Goal: Communication & Community: Answer question/provide support

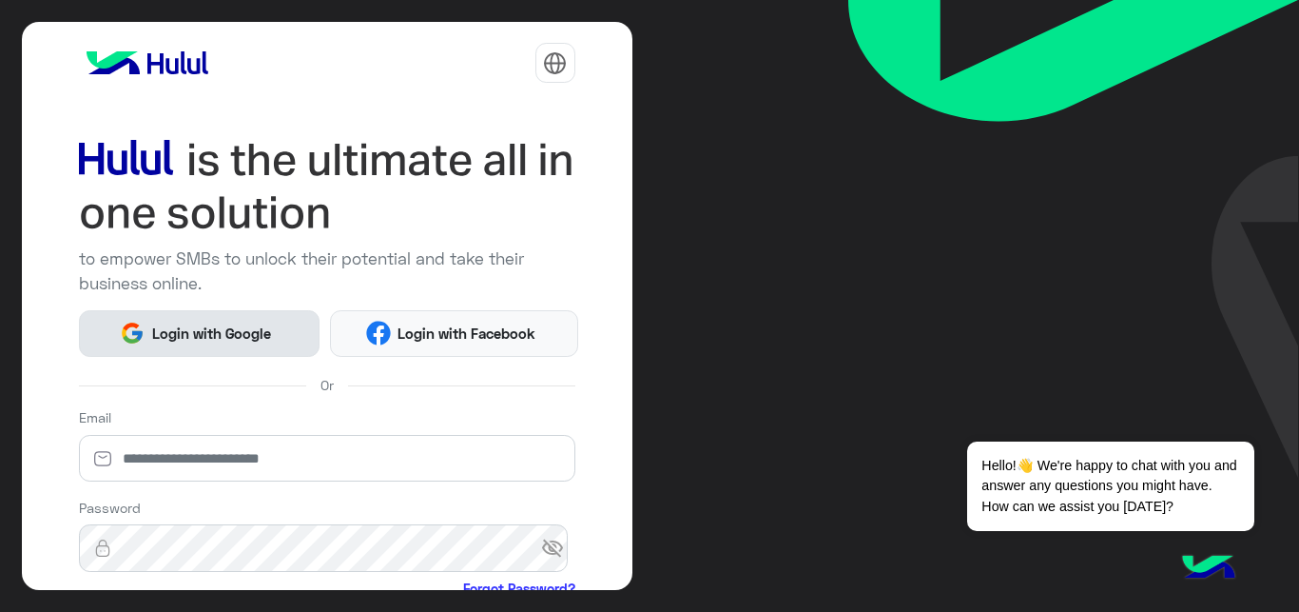
click at [176, 329] on span "Login with Google" at bounding box center [211, 333] width 133 height 22
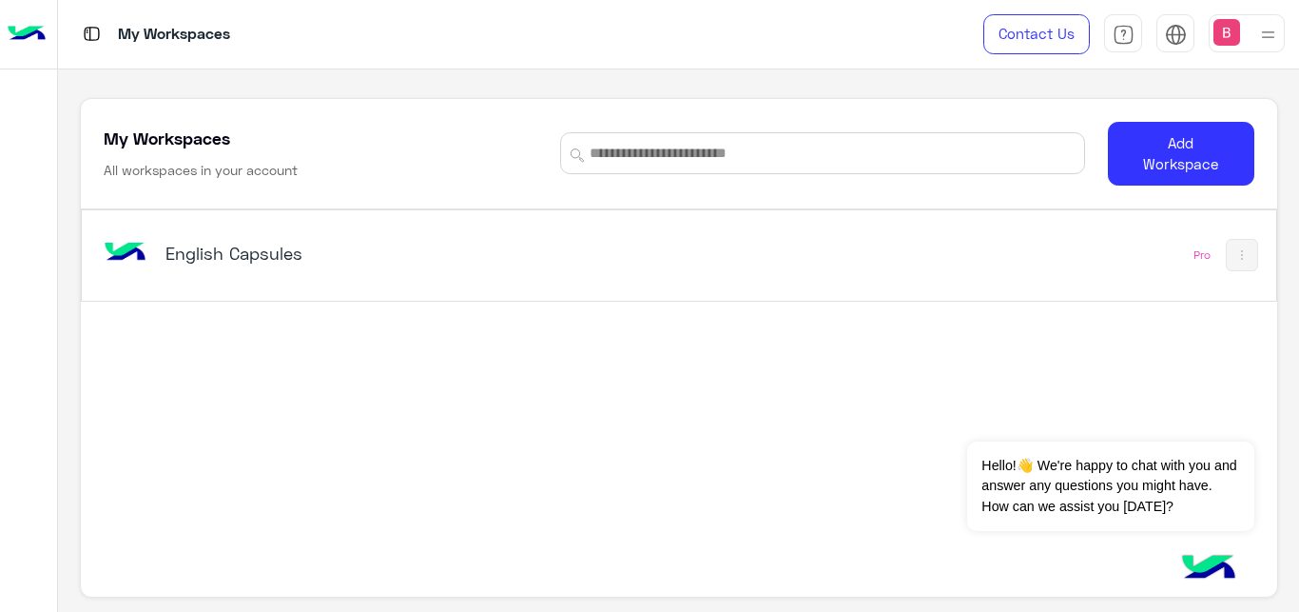
click at [321, 222] on div "English Capsules Pro" at bounding box center [679, 255] width 1195 height 90
drag, startPoint x: 334, startPoint y: 274, endPoint x: 337, endPoint y: 263, distance: 10.8
click at [333, 268] on div "English Capsules" at bounding box center [446, 254] width 695 height 55
click at [341, 262] on h5 "English Capsules" at bounding box center [375, 253] width 418 height 23
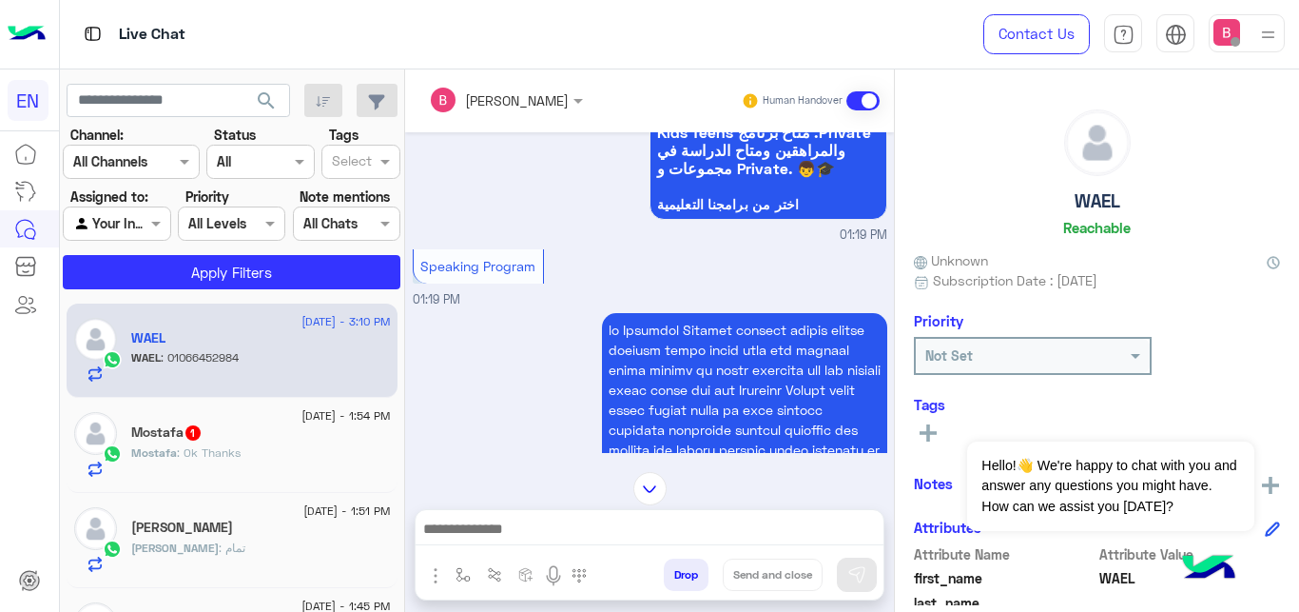
scroll to position [1017, 0]
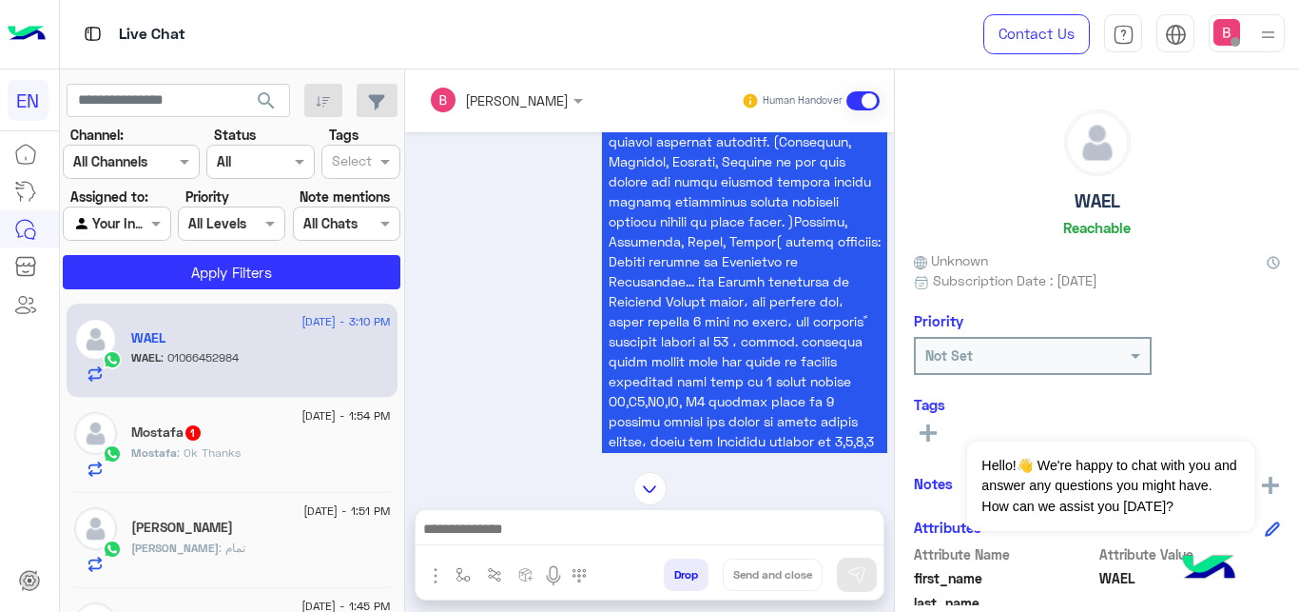
click at [224, 436] on div "Mostafa 1" at bounding box center [261, 434] width 260 height 20
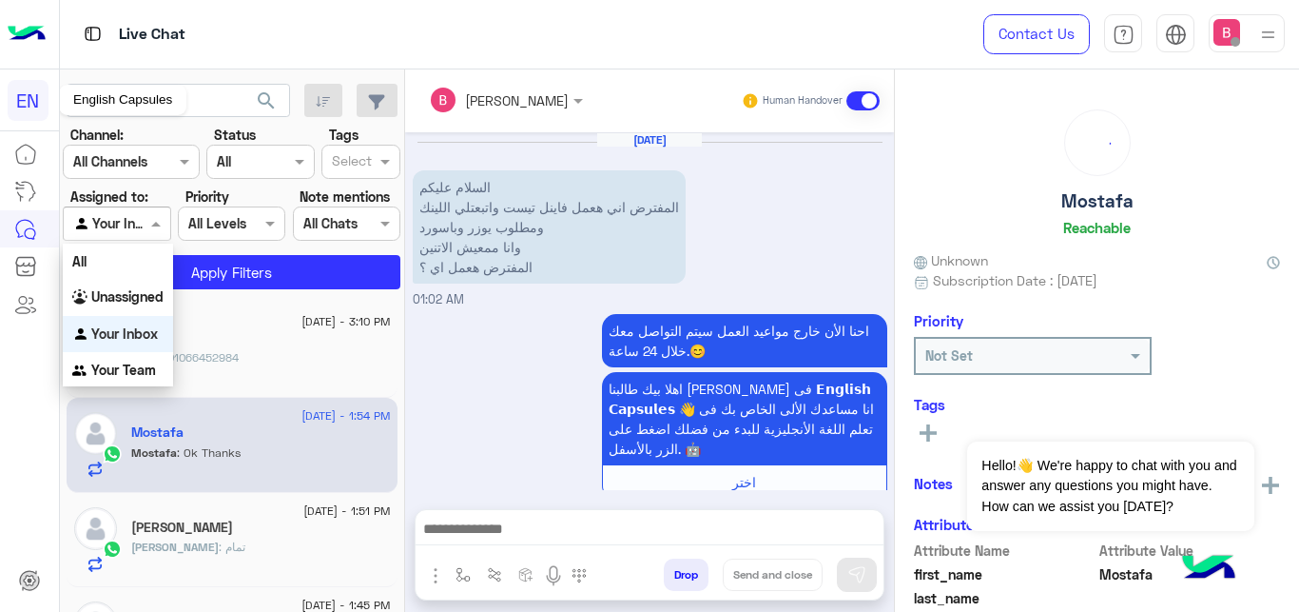
click at [126, 220] on div at bounding box center [117, 223] width 106 height 22
click at [156, 155] on div at bounding box center [131, 161] width 135 height 22
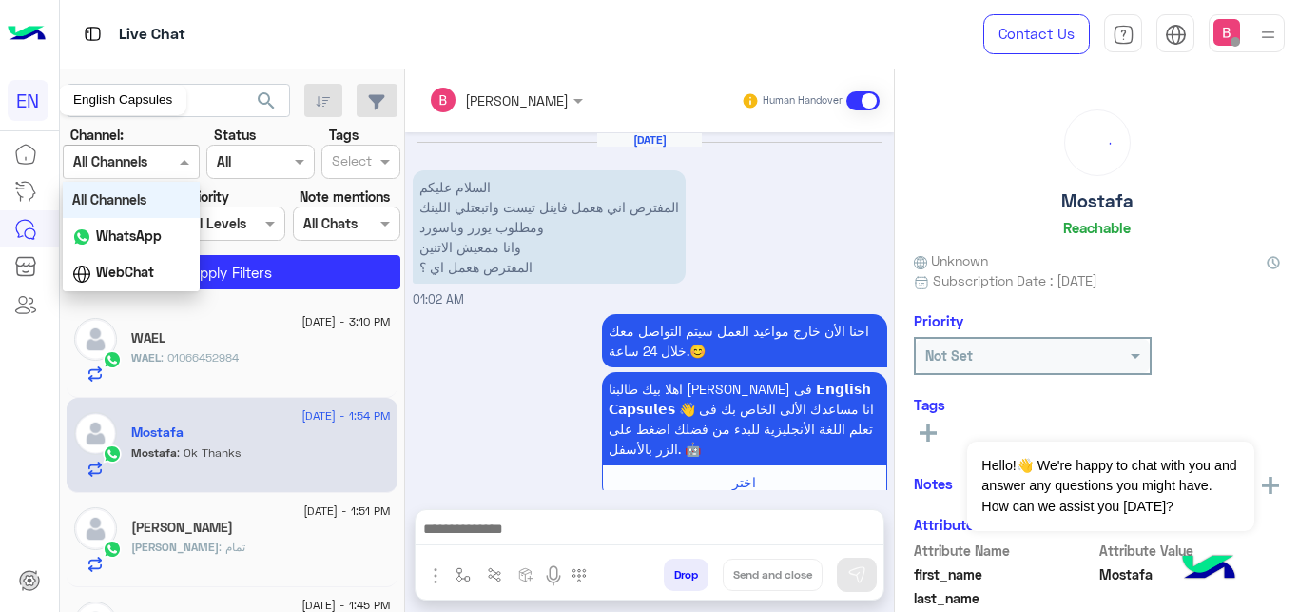
scroll to position [455, 0]
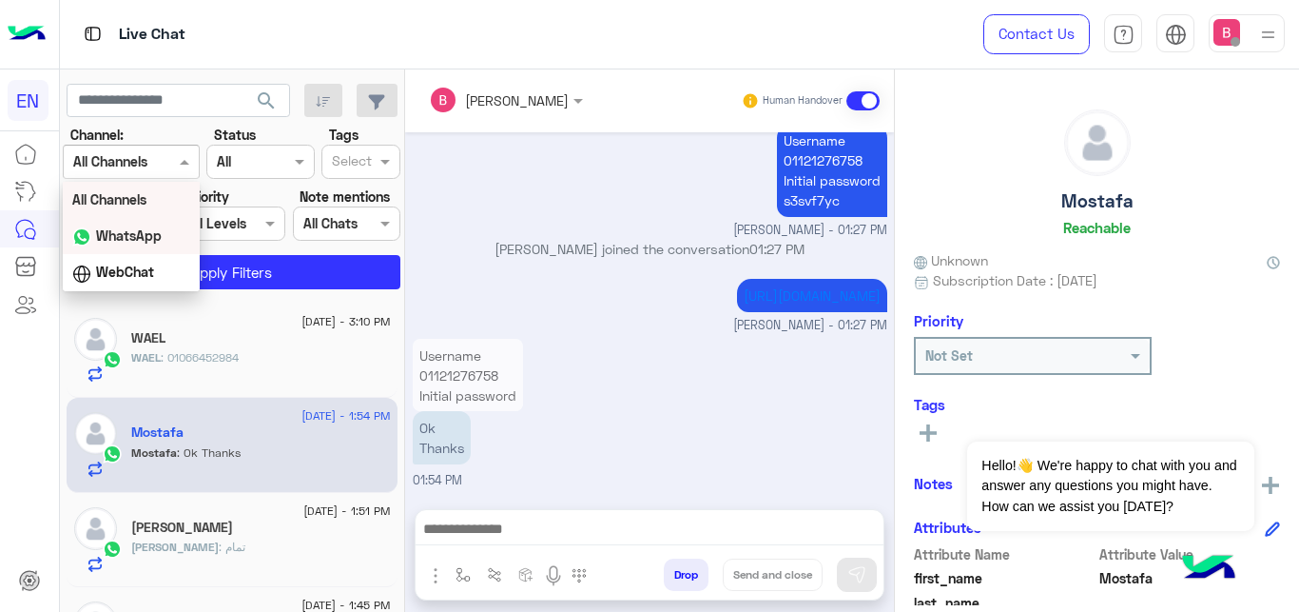
click at [153, 236] on b "WhatsApp" at bounding box center [129, 235] width 66 height 16
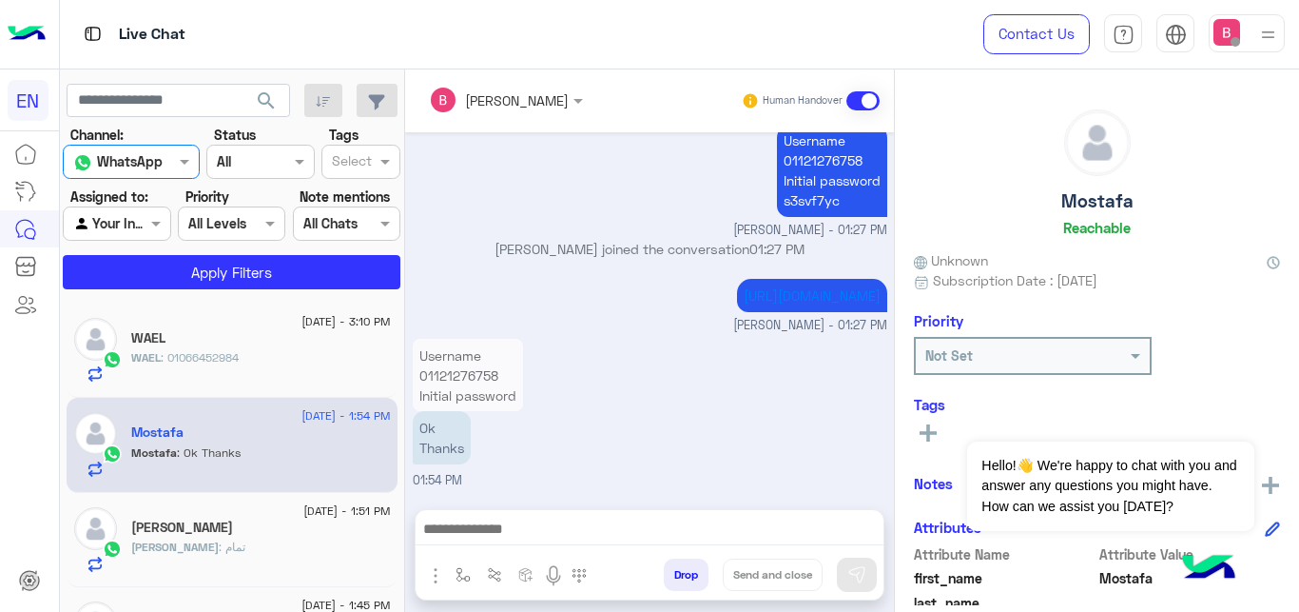
click at [139, 221] on div at bounding box center [117, 223] width 106 height 22
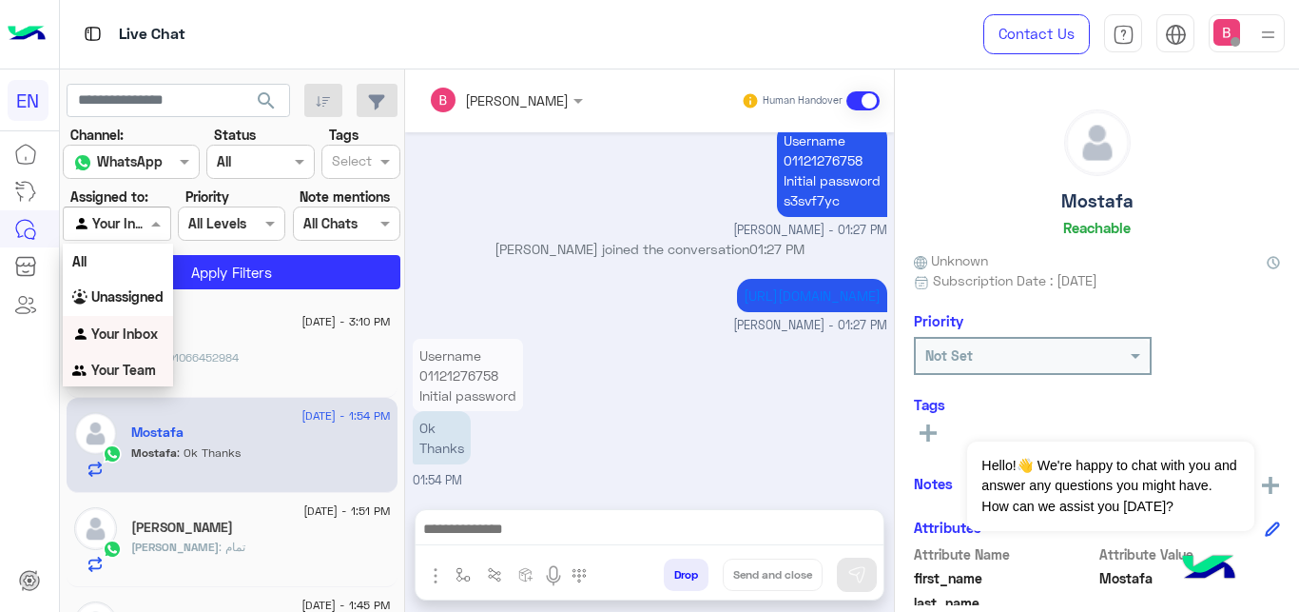
click at [149, 371] on b "Your Team" at bounding box center [123, 369] width 65 height 16
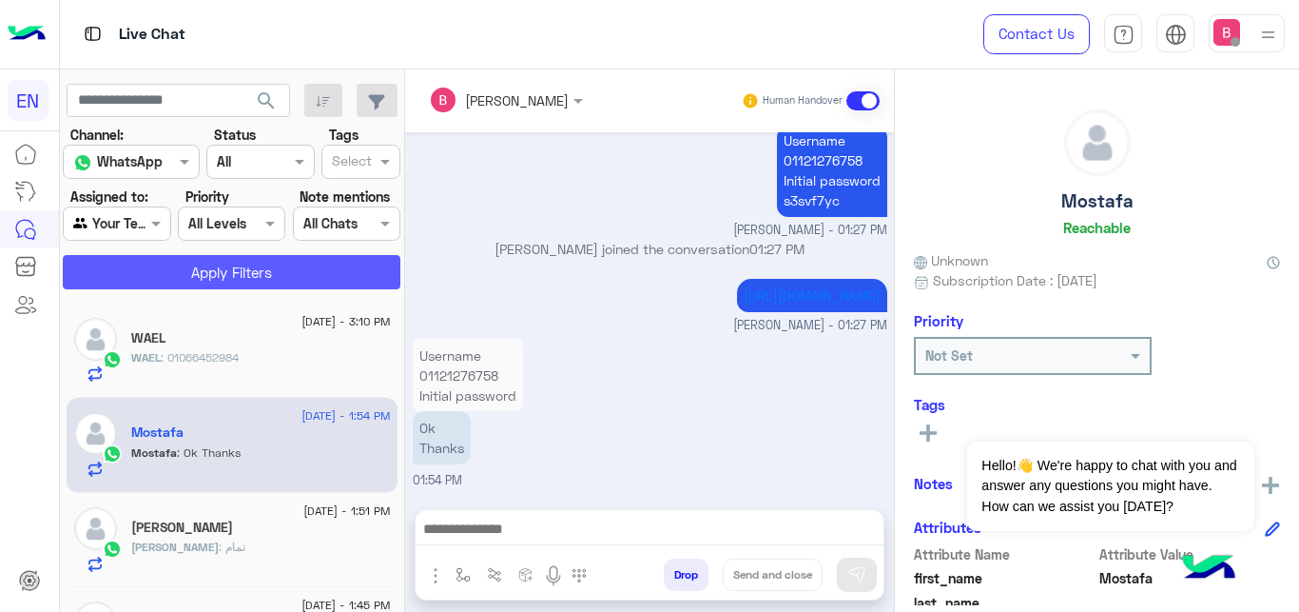
click at [225, 277] on button "Apply Filters" at bounding box center [232, 272] width 338 height 34
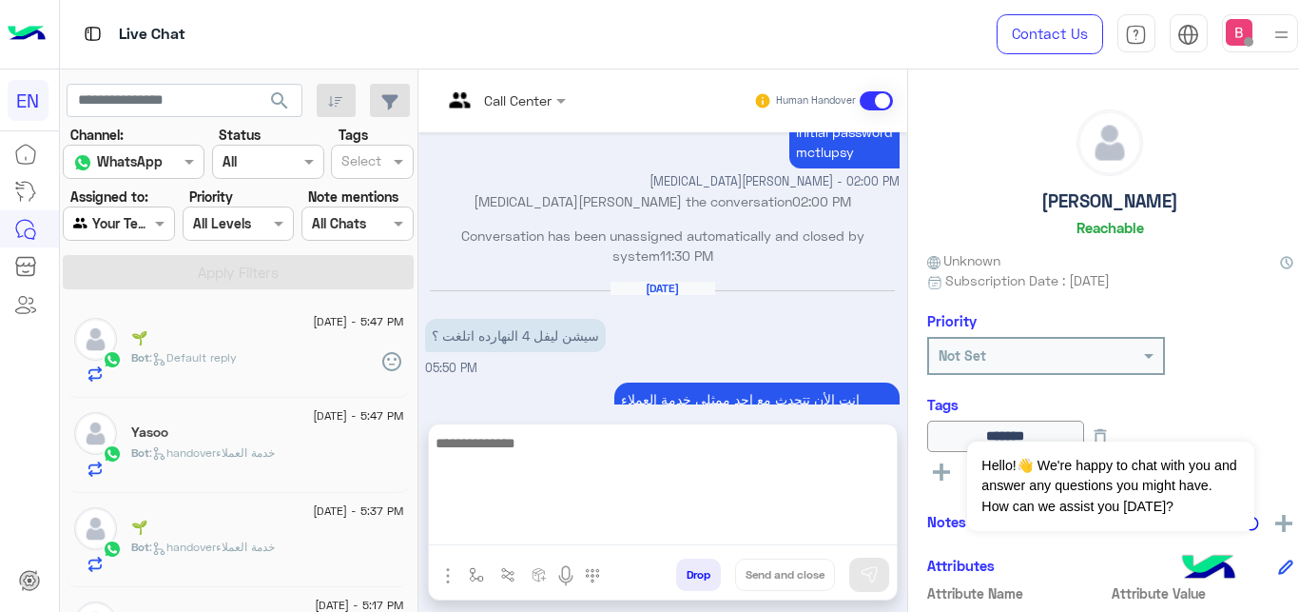
click at [599, 545] on textarea at bounding box center [663, 488] width 468 height 114
click at [597, 527] on textarea at bounding box center [663, 488] width 468 height 114
type textarea "*"
type textarea "**********"
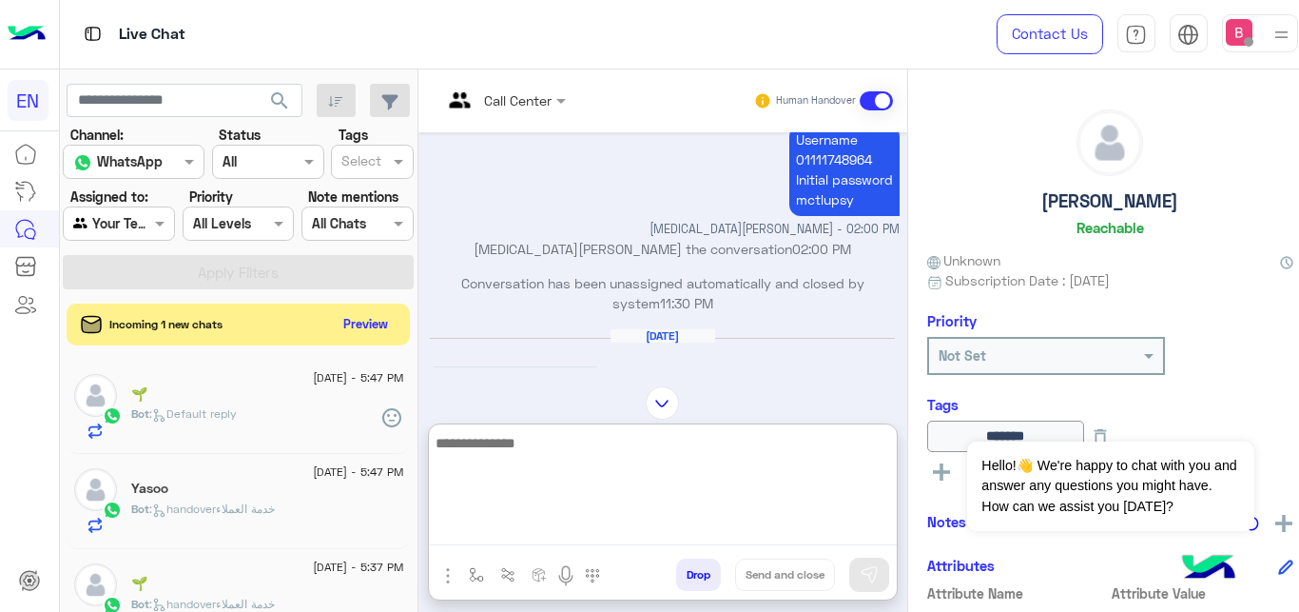
scroll to position [910, 0]
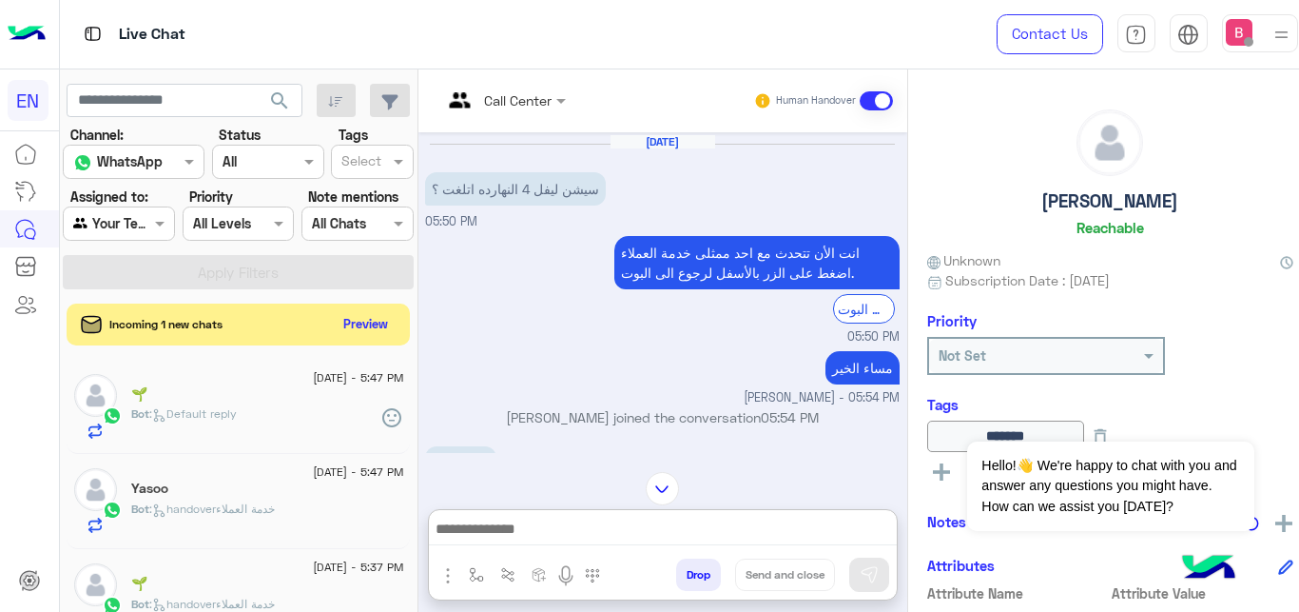
click at [1255, 466] on div "See All" at bounding box center [1110, 470] width 366 height 23
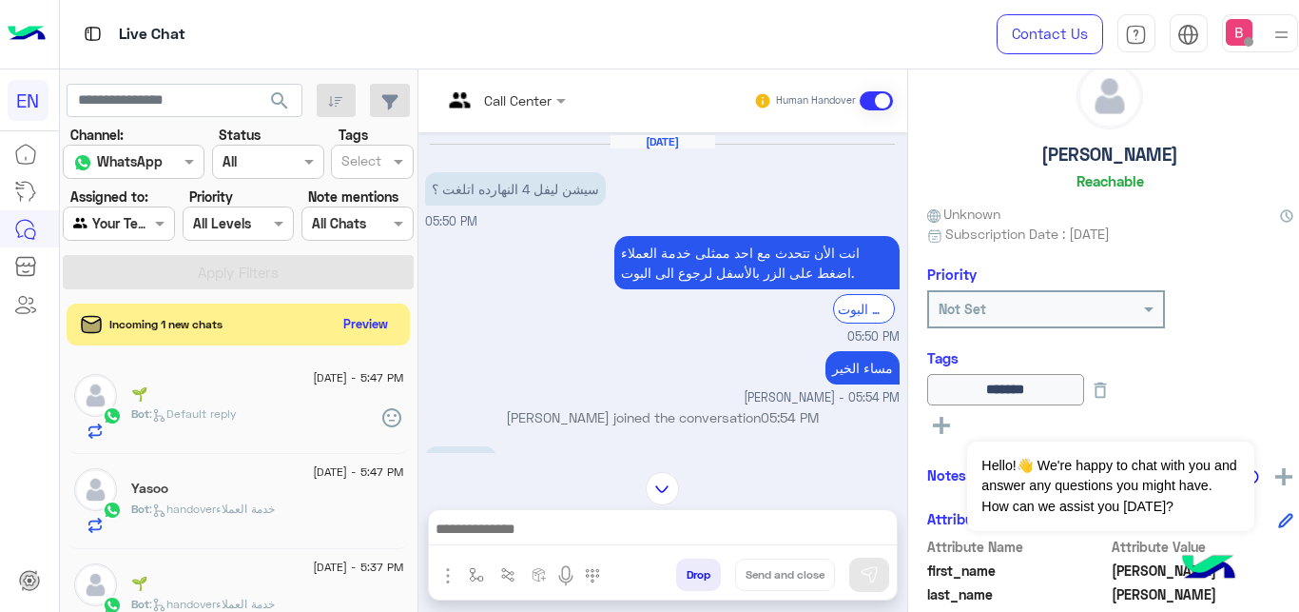
scroll to position [452, 0]
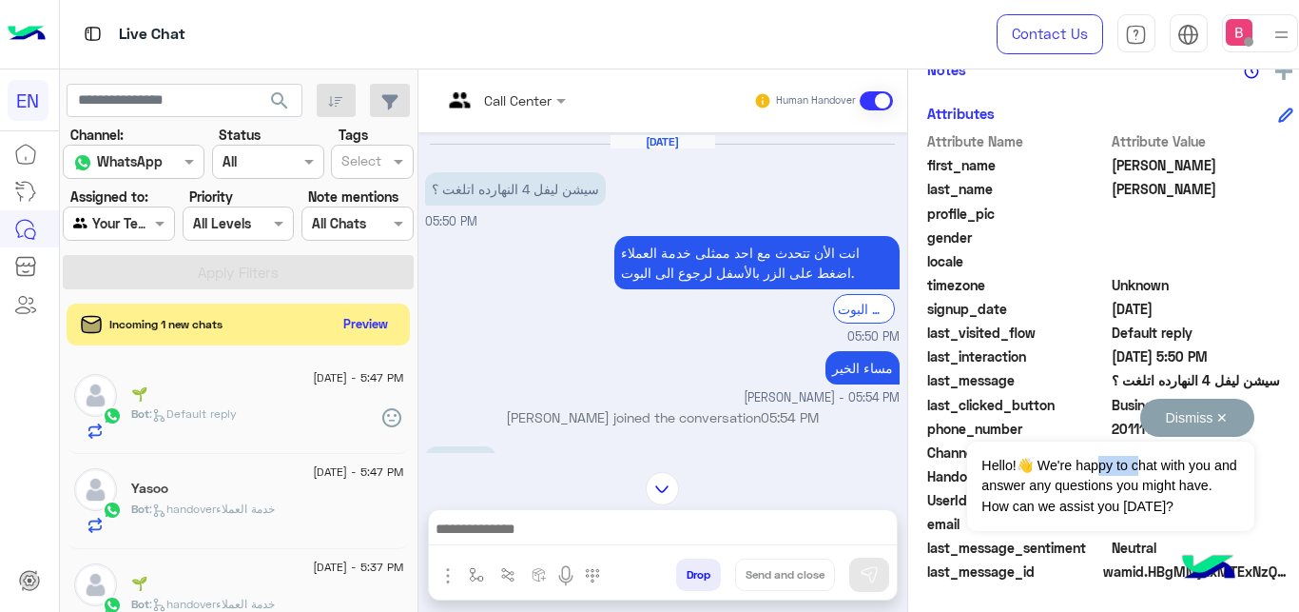
drag, startPoint x: 1101, startPoint y: 424, endPoint x: 1230, endPoint y: 426, distance: 128.4
click at [1230, 426] on div "Dismiss ✕ Hello!👋 We're happy to chat with you and answer any questions you mig…" at bounding box center [1110, 465] width 286 height 132
click at [1245, 453] on span "Hello!👋 We're happy to chat with you and answer any questions you might have. H…" at bounding box center [1110, 485] width 286 height 89
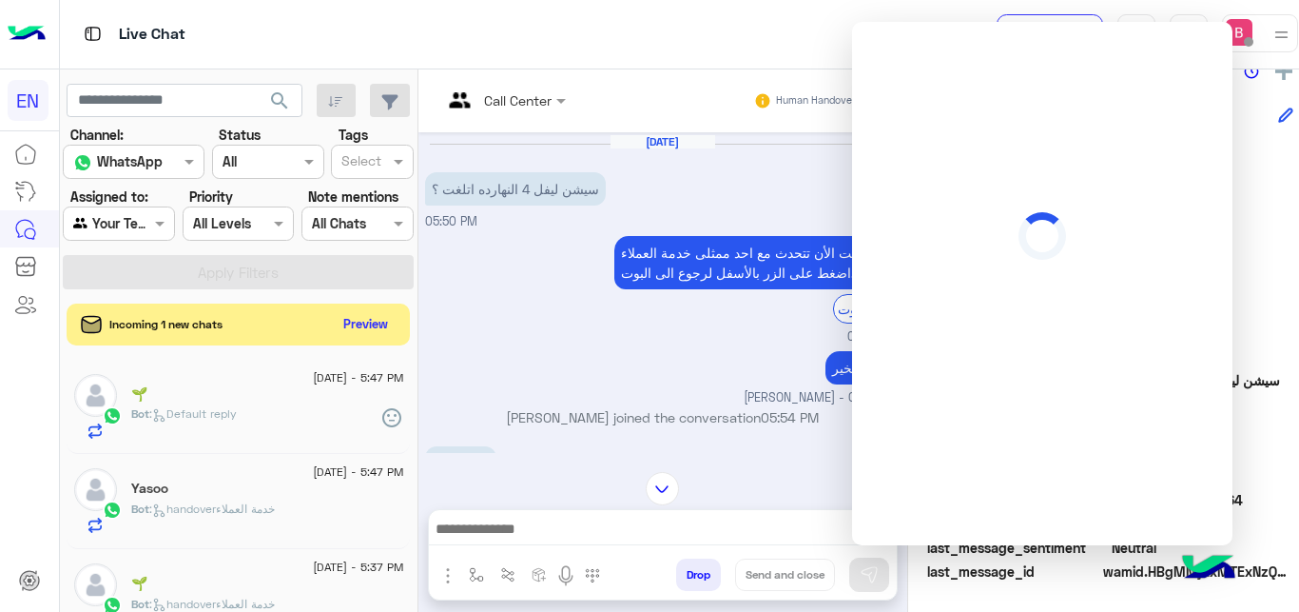
click at [1256, 111] on div "[PERSON_NAME] Unknown Subscription Date : [DATE] Priority Not Set Tags ****** S…" at bounding box center [1110, 337] width 404 height 536
click at [1202, 52] on div at bounding box center [1042, 283] width 380 height 523
click at [677, 472] on div "Call Center Human Handover [DATE] تمام 09:07 PM [DATE] Conversation has been un…" at bounding box center [663, 344] width 489 height 550
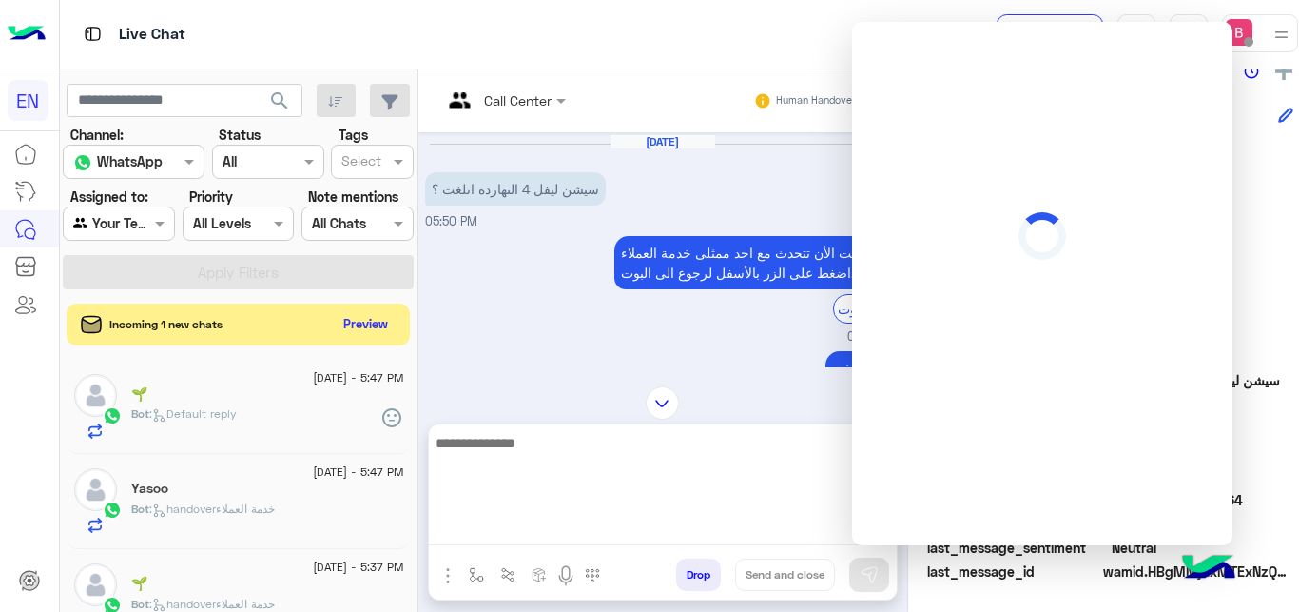
click at [755, 539] on textarea at bounding box center [663, 488] width 468 height 114
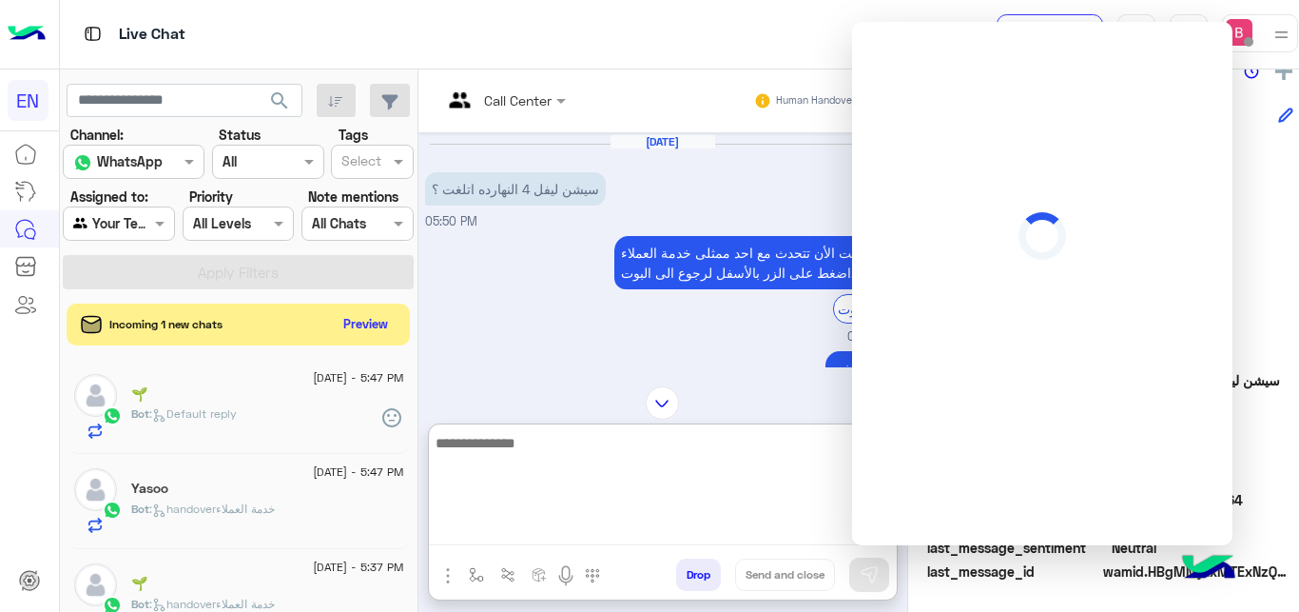
click at [755, 540] on textarea at bounding box center [663, 488] width 468 height 114
click at [759, 541] on textarea at bounding box center [663, 488] width 468 height 114
drag, startPoint x: 762, startPoint y: 546, endPoint x: 567, endPoint y: 536, distance: 195.3
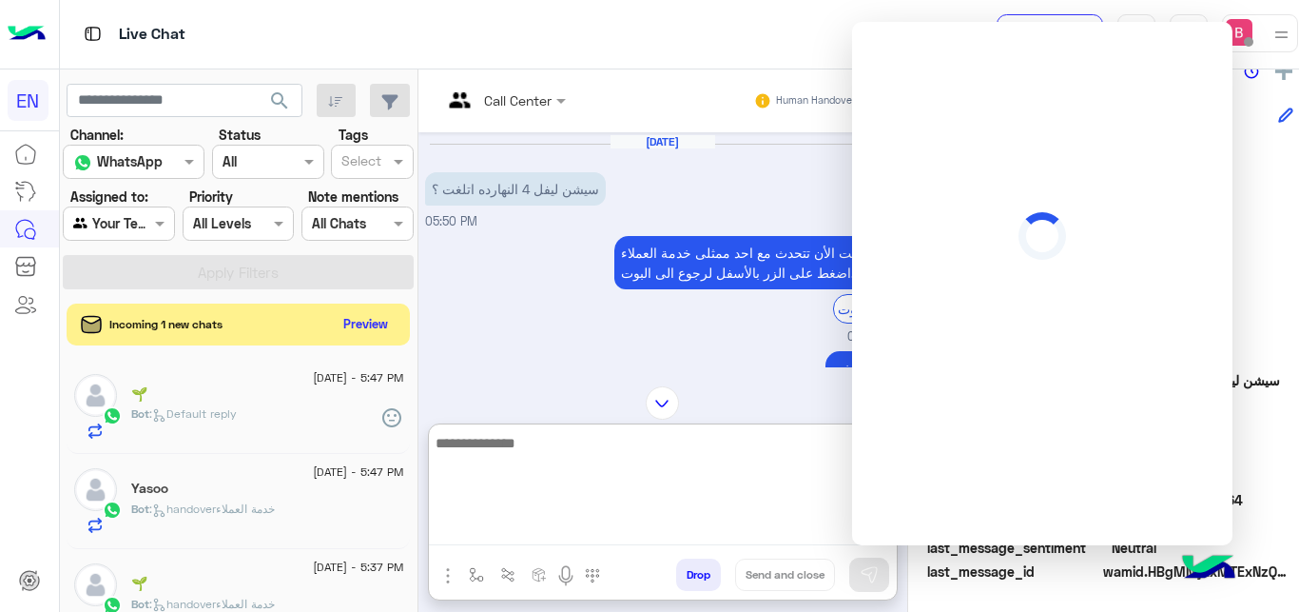
click at [760, 545] on textarea at bounding box center [663, 488] width 468 height 114
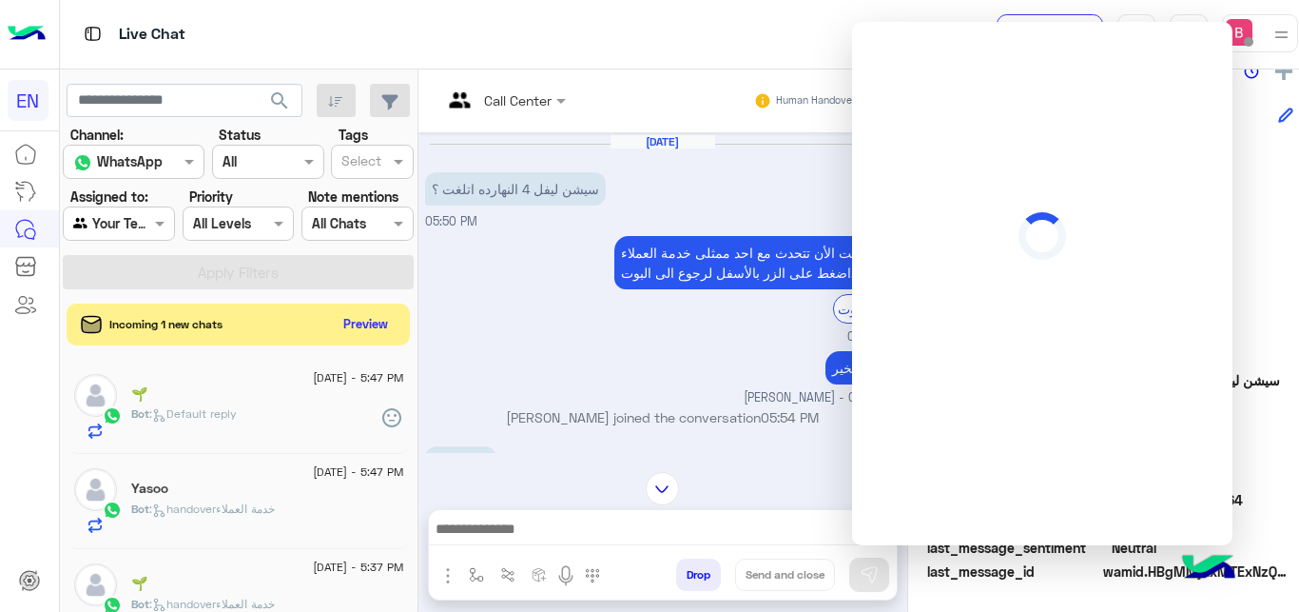
click at [661, 72] on div "Call Center Human Handover" at bounding box center [663, 100] width 489 height 63
click at [659, 73] on div "Call Center Human Handover" at bounding box center [663, 100] width 489 height 63
click at [577, 346] on div "مساء الخير [PERSON_NAME] - 05:54 PM" at bounding box center [662, 376] width 475 height 61
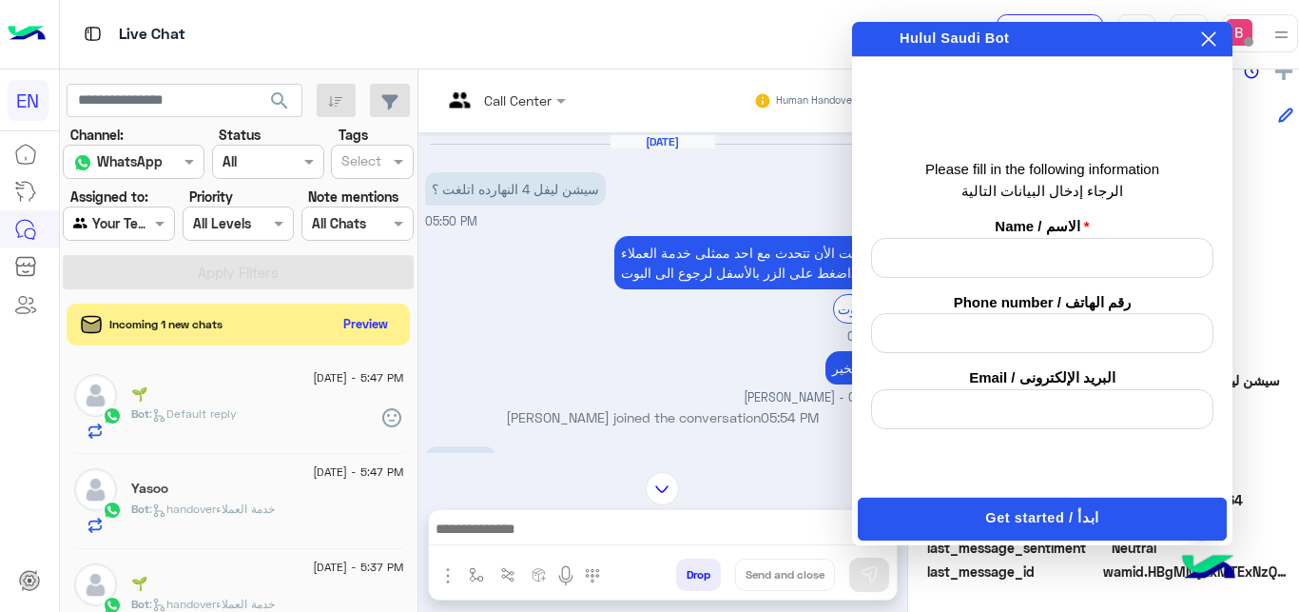
click at [526, 298] on div "انت الأن تتحدث مع [DATE] ممثلى خدمة العملاء اضغط على الزر بالأسفل لرجوع الى الب…" at bounding box center [703, 280] width 394 height 88
click at [638, 377] on div "مساء الخير [PERSON_NAME] - 05:54 PM" at bounding box center [662, 376] width 475 height 61
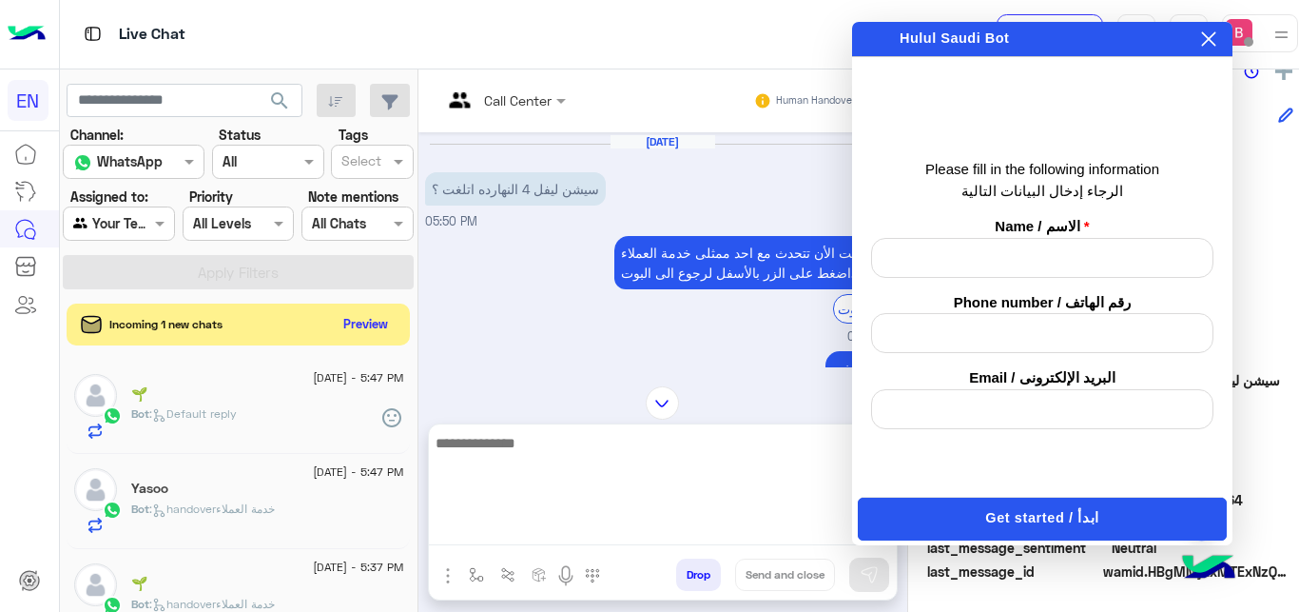
click at [544, 532] on textarea at bounding box center [663, 488] width 468 height 114
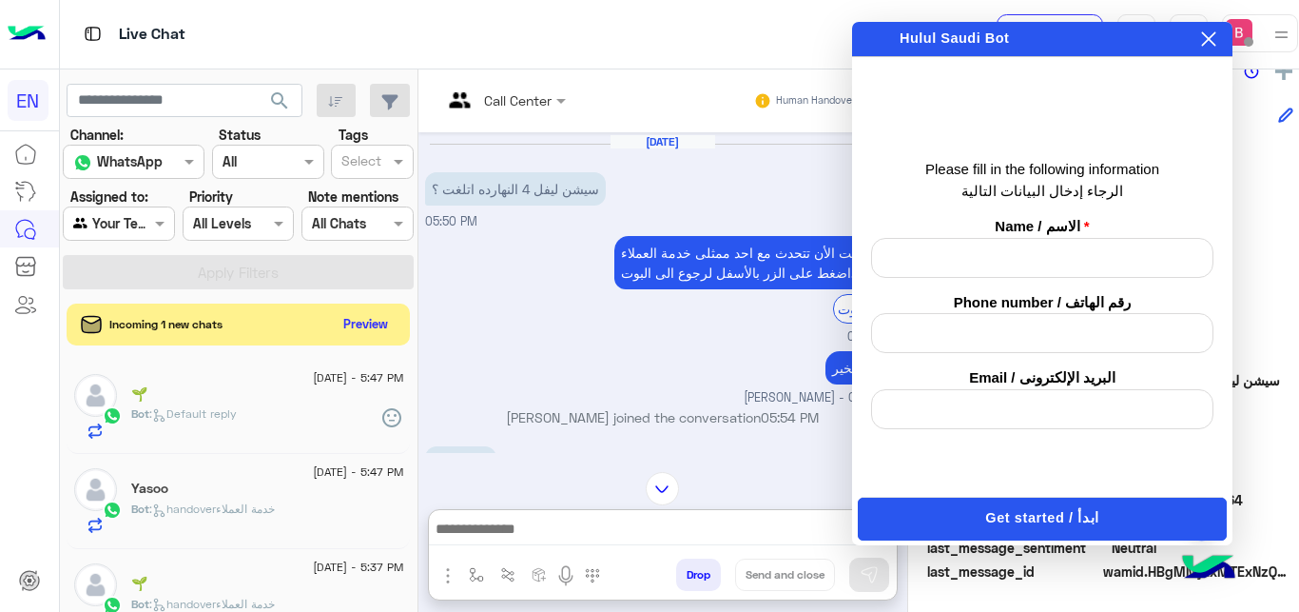
click at [577, 335] on small "05:50 PM" at bounding box center [662, 337] width 475 height 18
click at [1205, 41] on icon at bounding box center [1208, 38] width 15 height 15
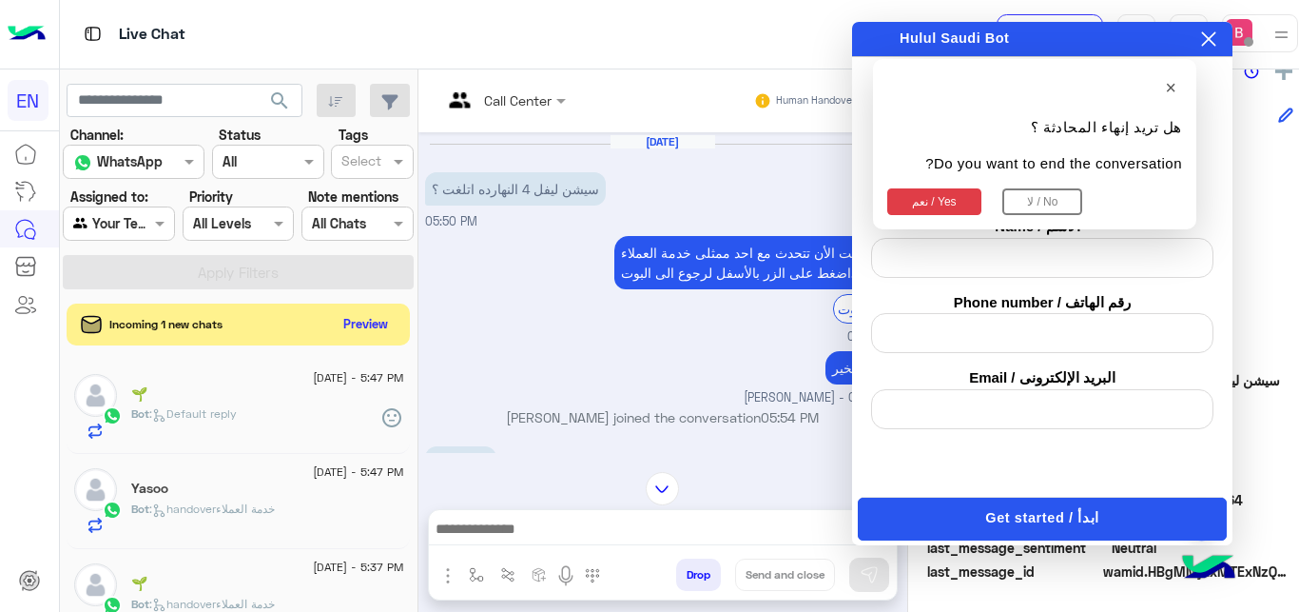
click at [1037, 205] on button "لا / No" at bounding box center [1043, 201] width 80 height 27
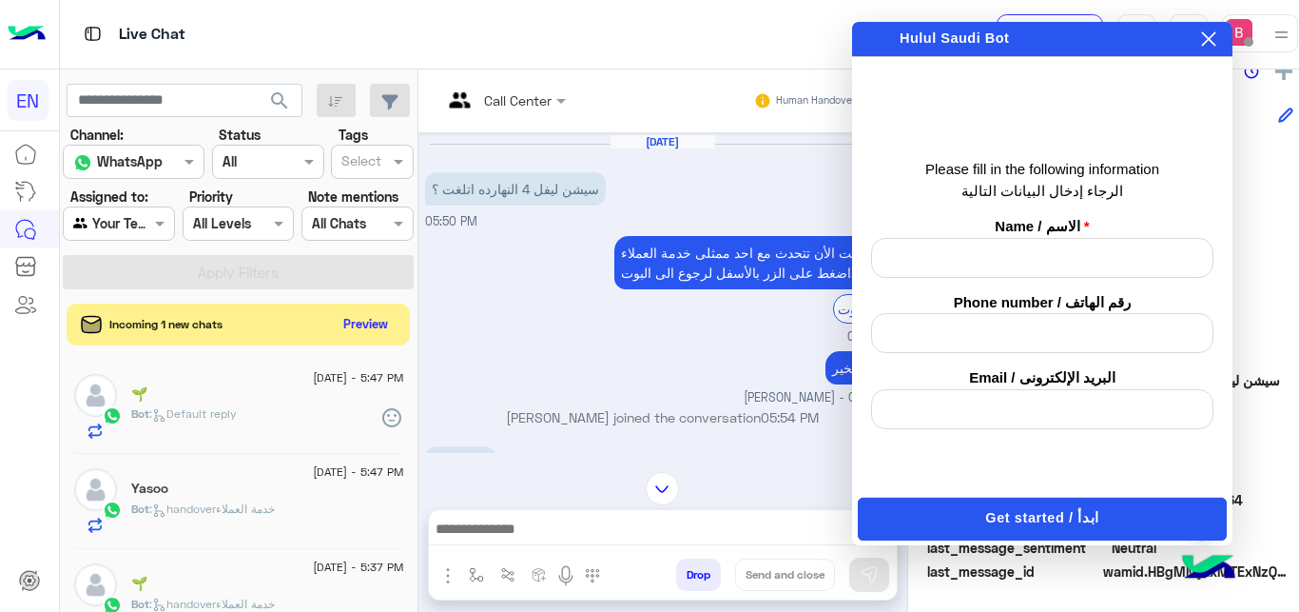
drag, startPoint x: 1194, startPoint y: 32, endPoint x: 1208, endPoint y: 33, distance: 14.3
click at [1201, 32] on div "Enabling auto play will automatically play the message, allowing you to hear it…" at bounding box center [1195, 39] width 48 height 21
click at [1209, 34] on icon at bounding box center [1208, 38] width 15 height 15
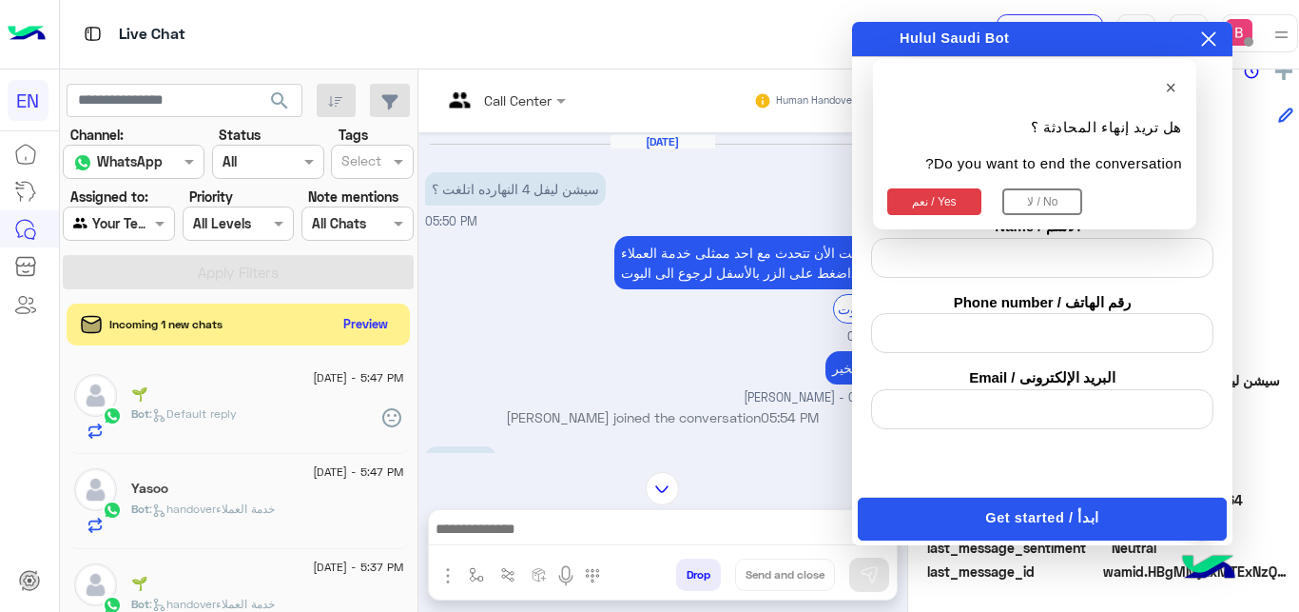
click at [932, 196] on button "نعم / Yes" at bounding box center [934, 201] width 94 height 27
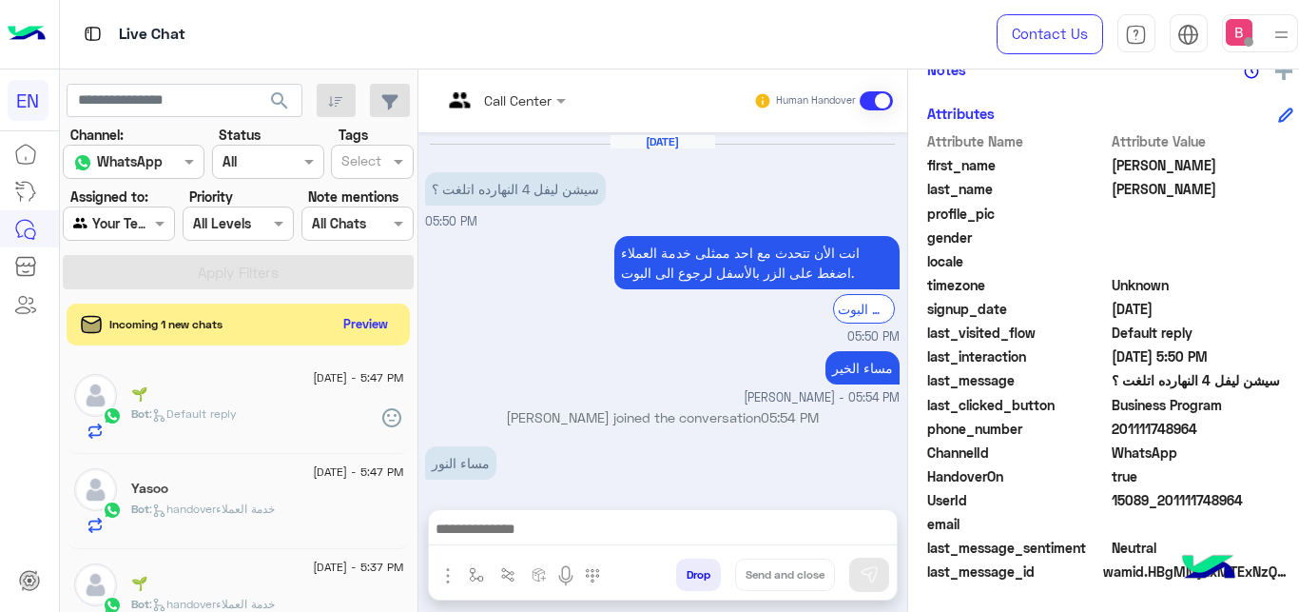
scroll to position [922, 0]
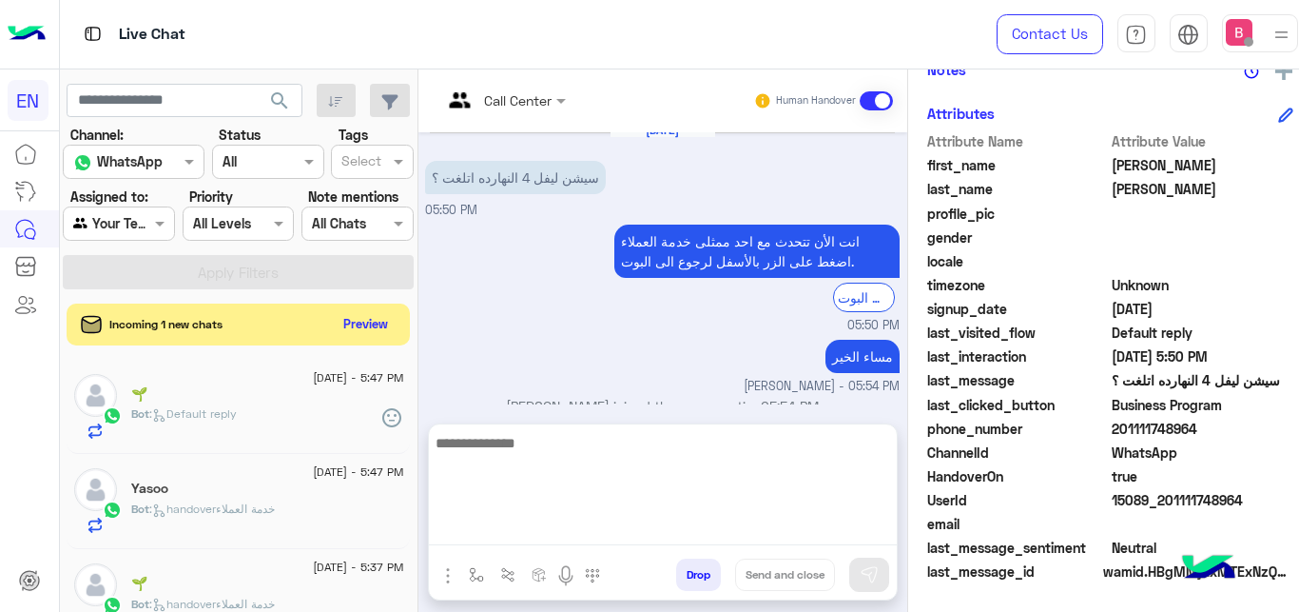
click at [483, 523] on textarea at bounding box center [663, 488] width 468 height 114
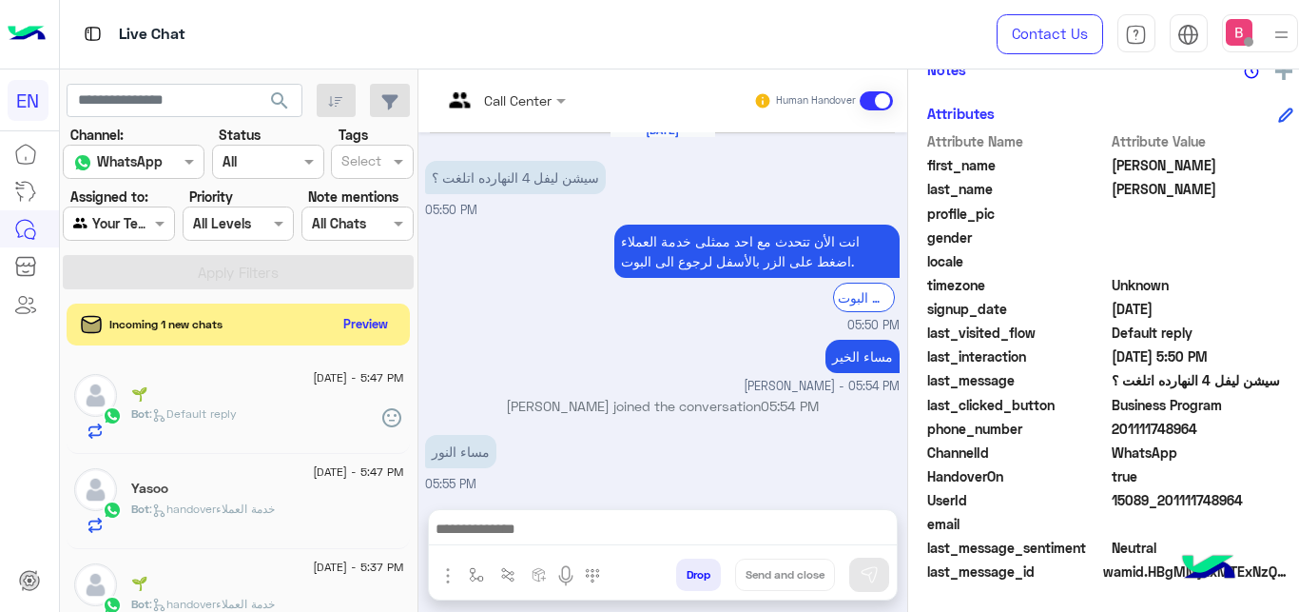
drag, startPoint x: 1108, startPoint y: 426, endPoint x: 1170, endPoint y: 442, distance: 63.9
click at [1218, 435] on span "201111748964" at bounding box center [1203, 429] width 182 height 20
click at [1174, 447] on span "WhatsApp" at bounding box center [1203, 452] width 182 height 20
drag, startPoint x: 1106, startPoint y: 428, endPoint x: 1163, endPoint y: 426, distance: 57.1
click at [1192, 430] on span "201111748964" at bounding box center [1203, 429] width 182 height 20
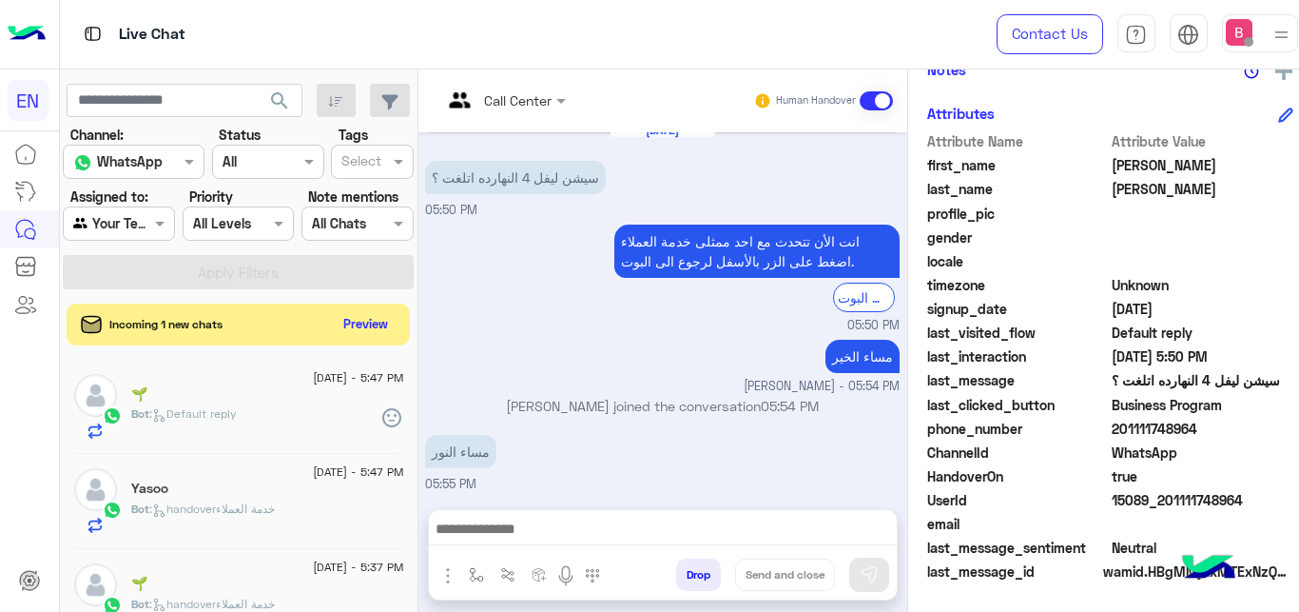
copy span "01111748964"
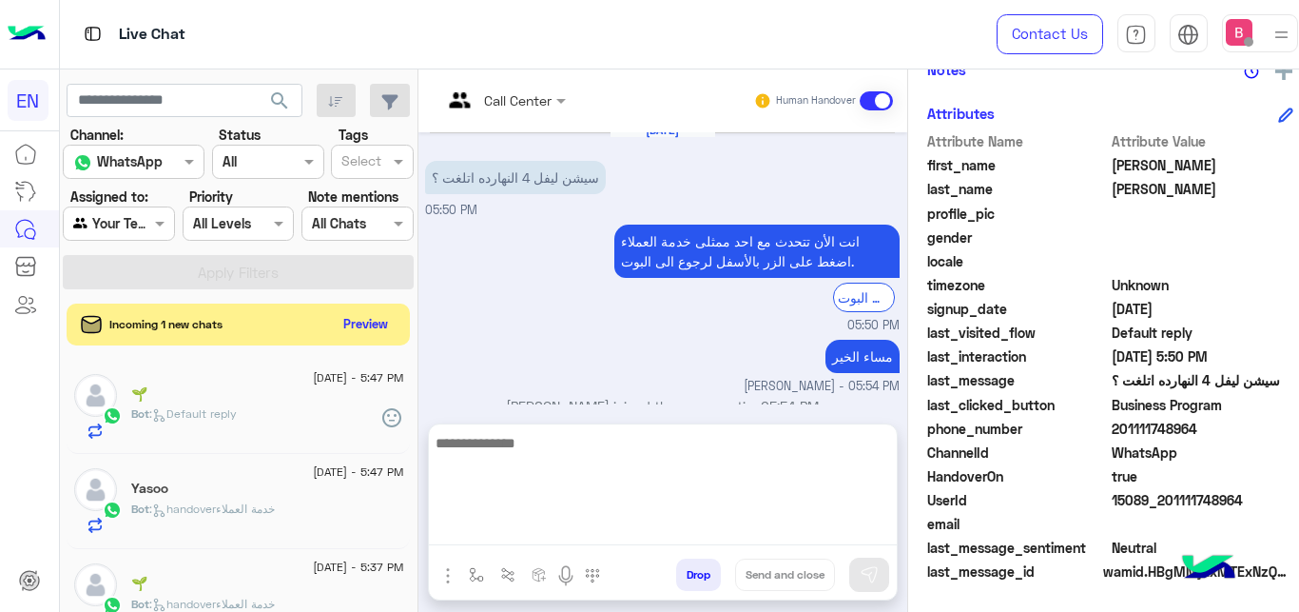
click at [552, 540] on textarea at bounding box center [663, 488] width 468 height 114
type textarea "**********"
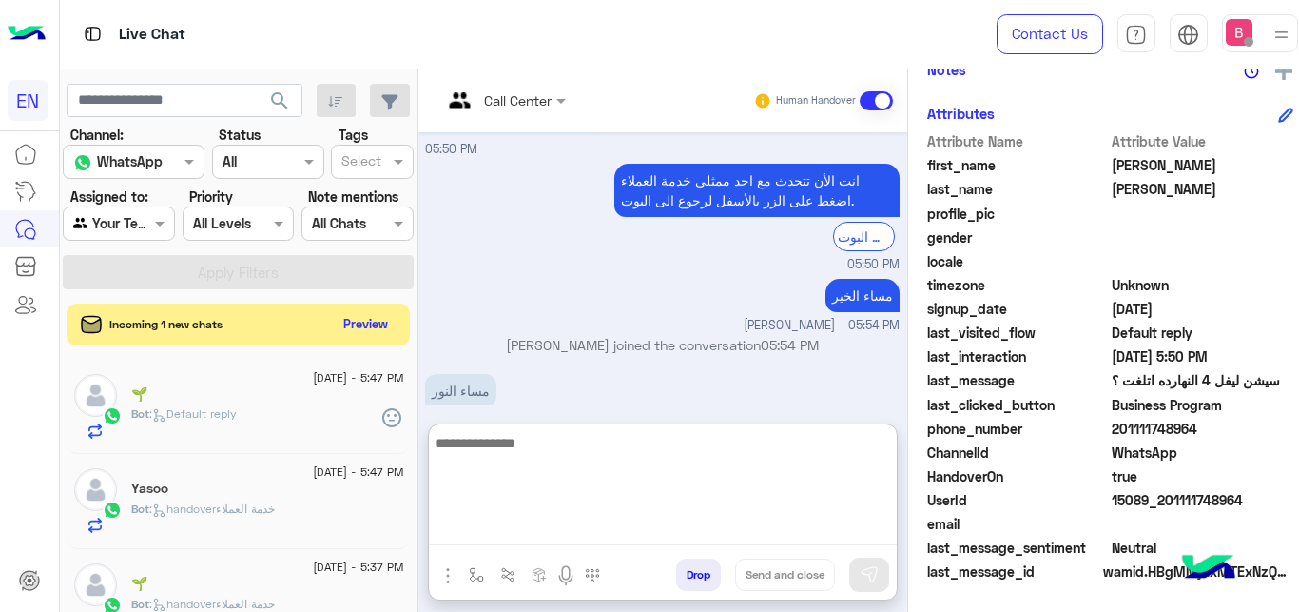
scroll to position [1045, 0]
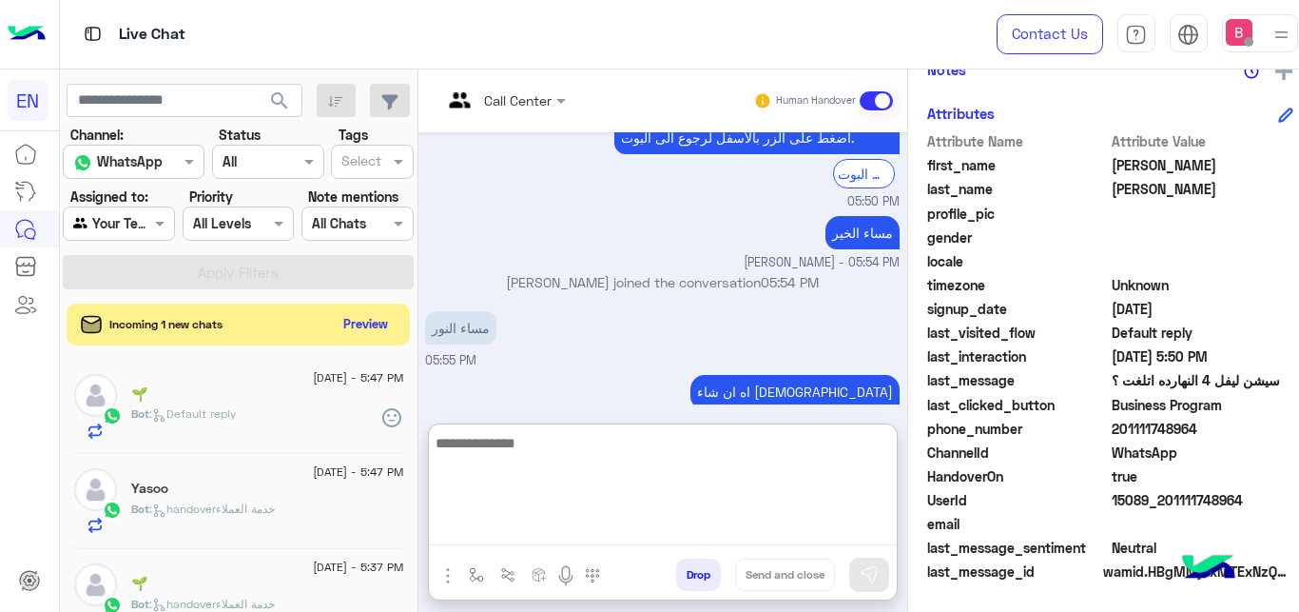
paste textarea "**********"
type textarea "**********"
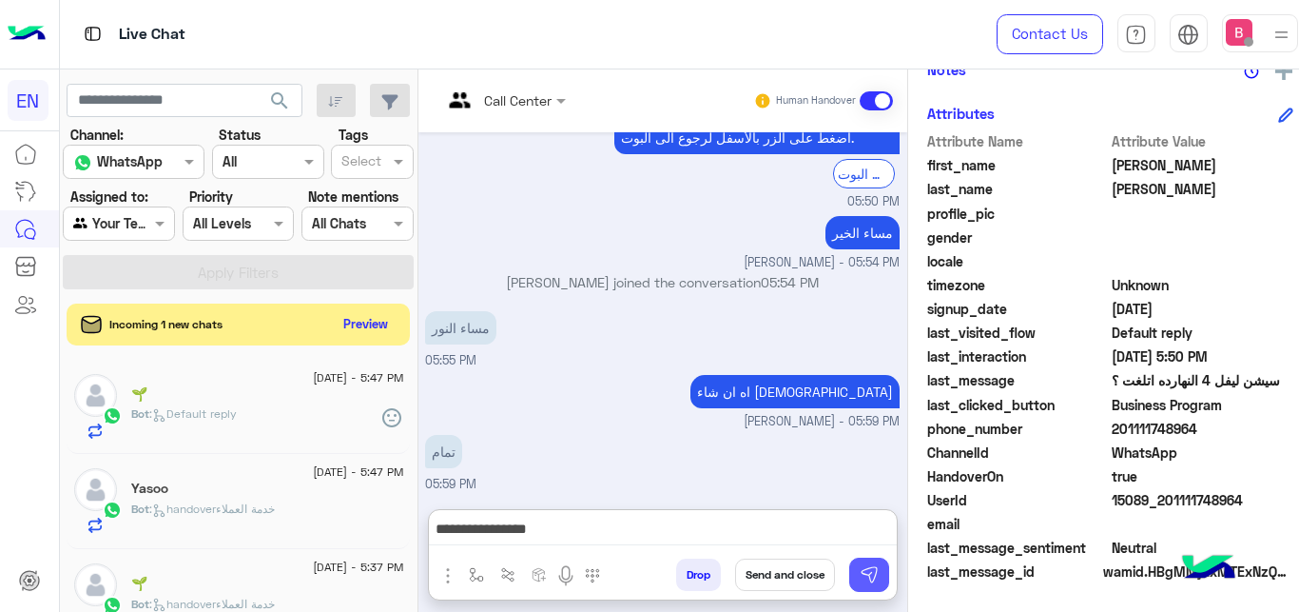
click at [860, 581] on img at bounding box center [869, 574] width 19 height 19
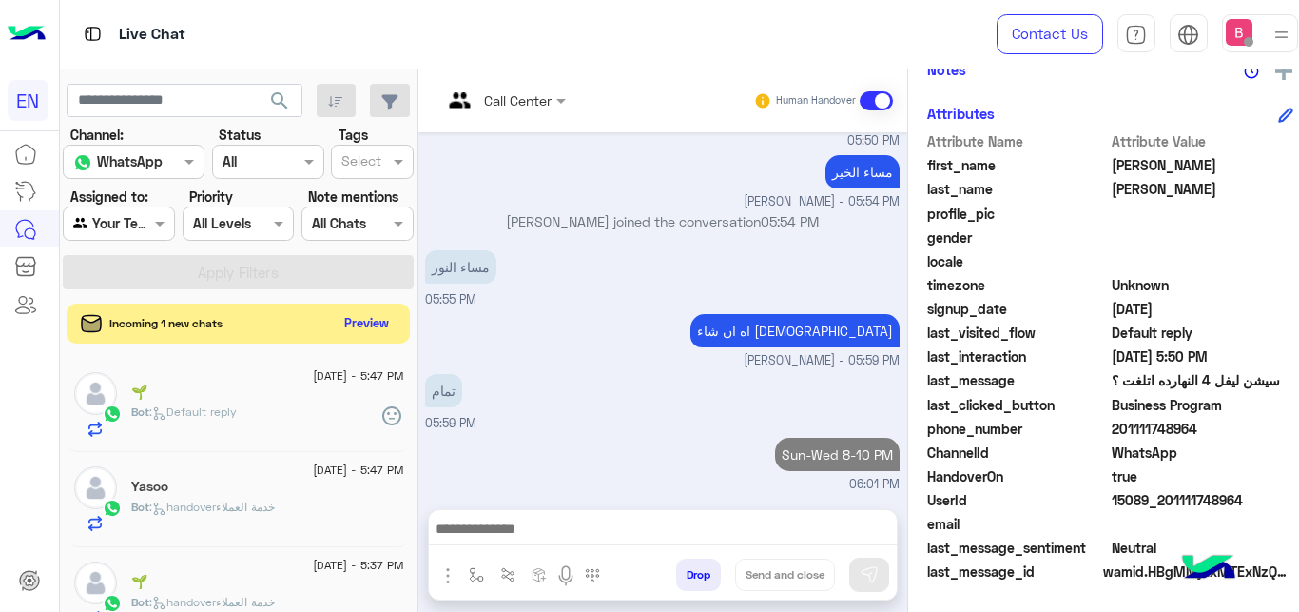
click at [364, 329] on button "Preview" at bounding box center [366, 323] width 59 height 26
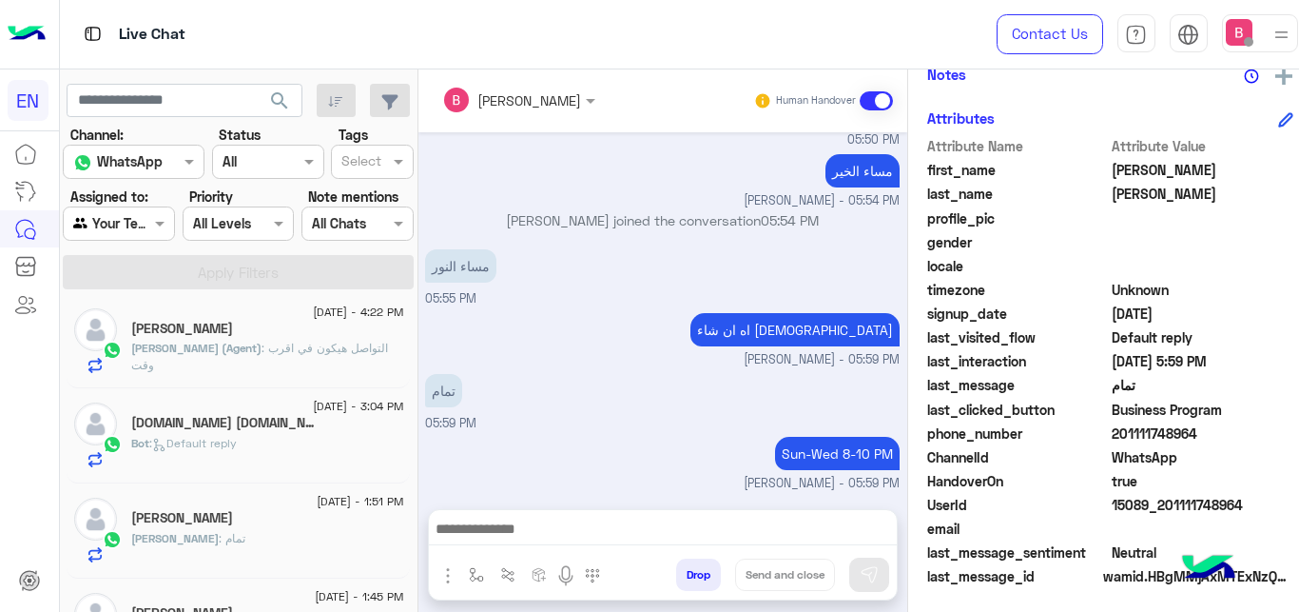
scroll to position [0, 0]
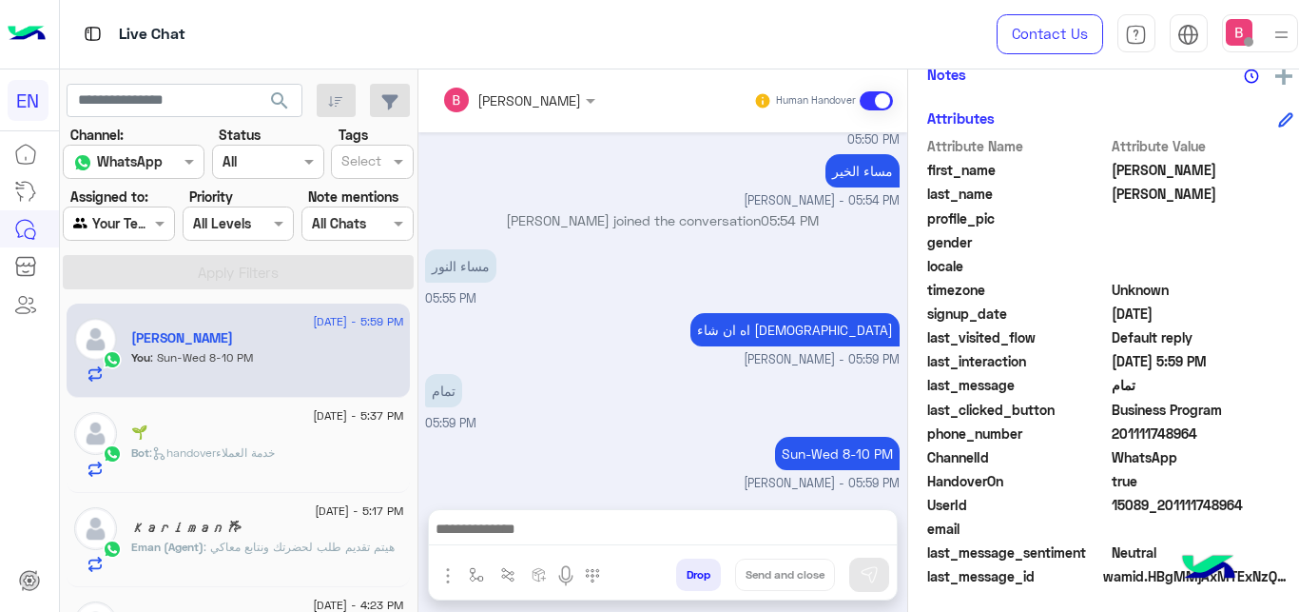
click at [143, 227] on div at bounding box center [119, 223] width 110 height 22
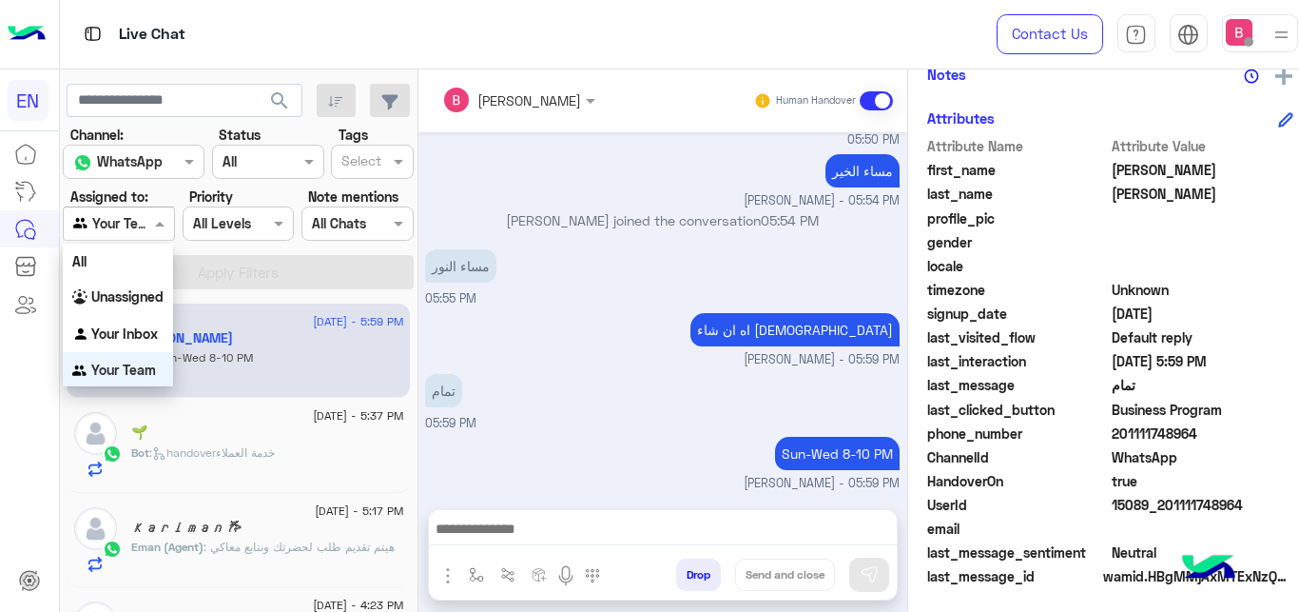
scroll to position [1, 0]
click at [150, 305] on div "Unassigned" at bounding box center [118, 296] width 110 height 37
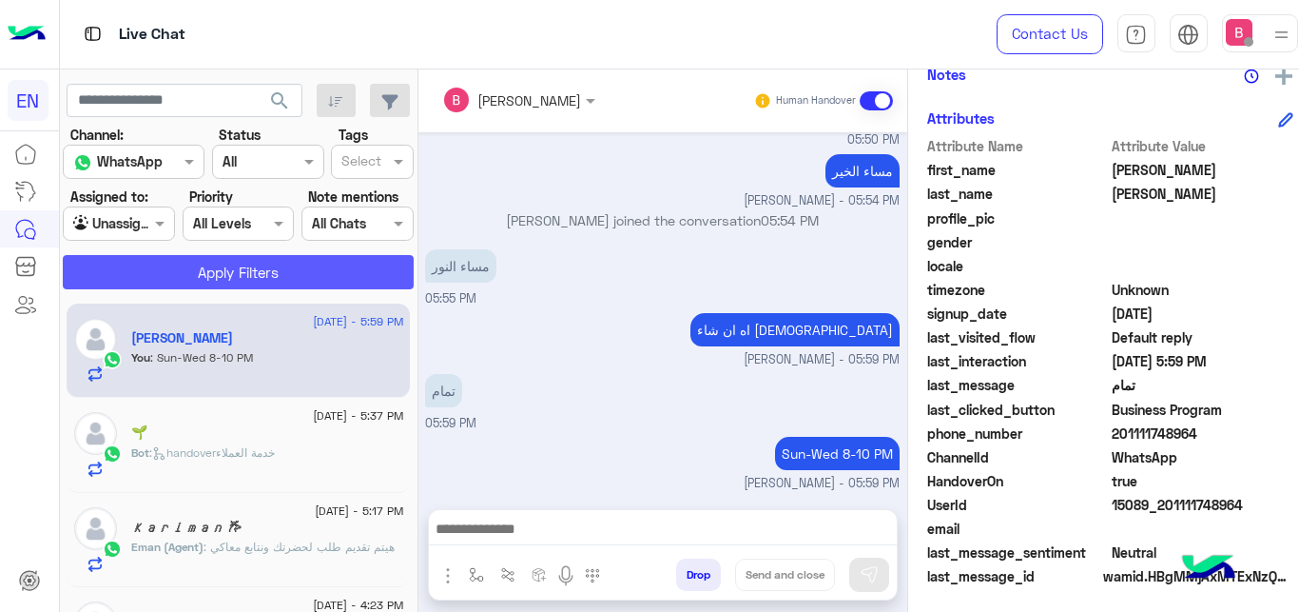
click at [195, 270] on button "Apply Filters" at bounding box center [238, 272] width 351 height 34
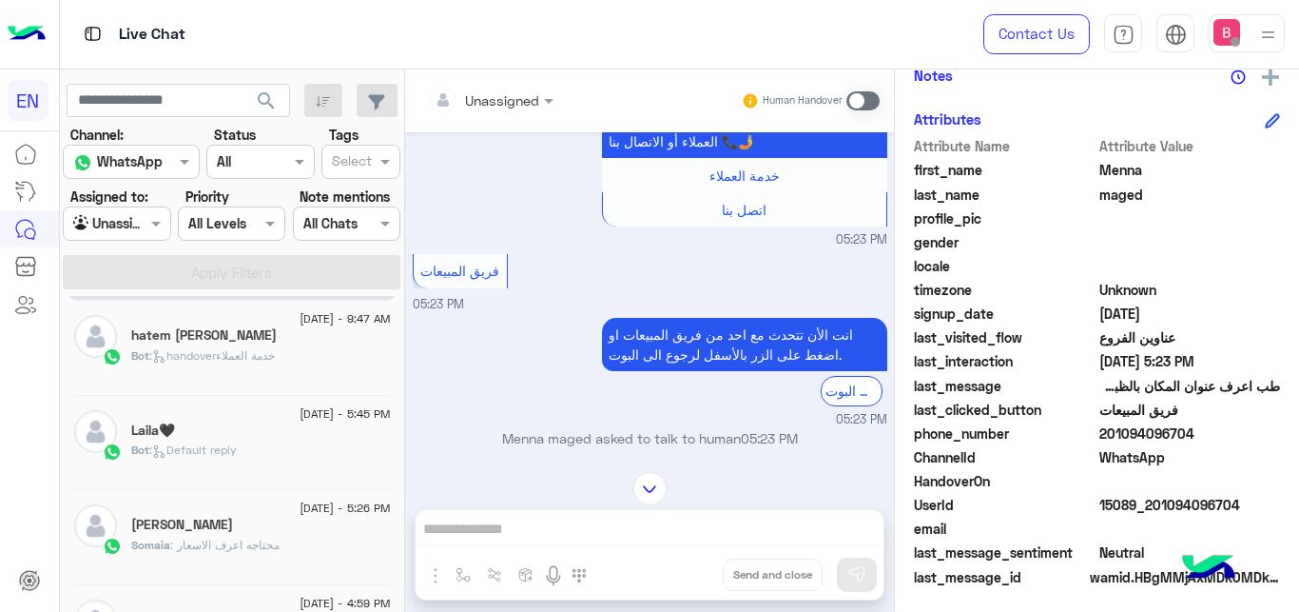
scroll to position [888, 0]
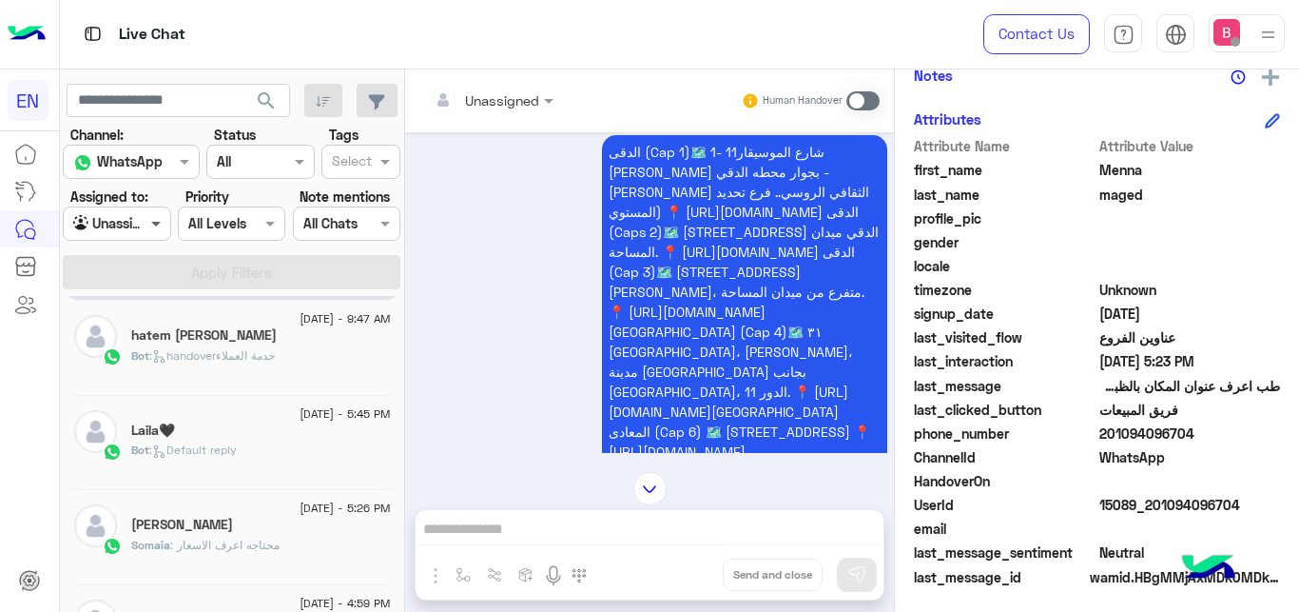
click at [154, 228] on span at bounding box center [158, 223] width 24 height 20
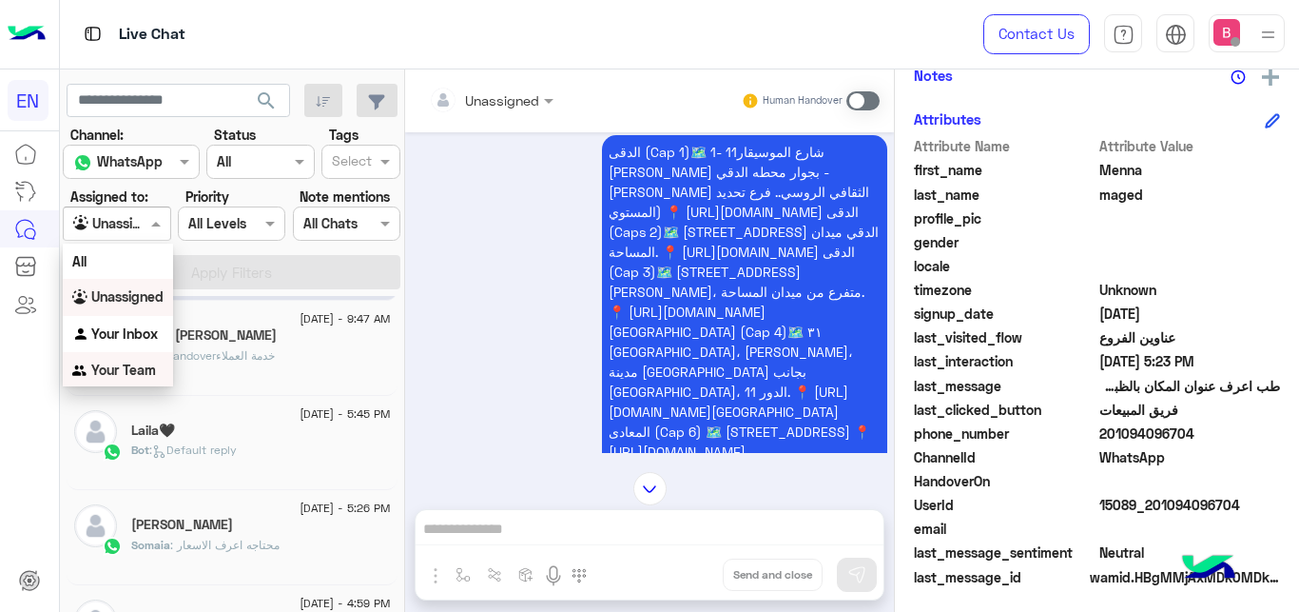
click at [125, 375] on b "Your Team" at bounding box center [123, 369] width 65 height 16
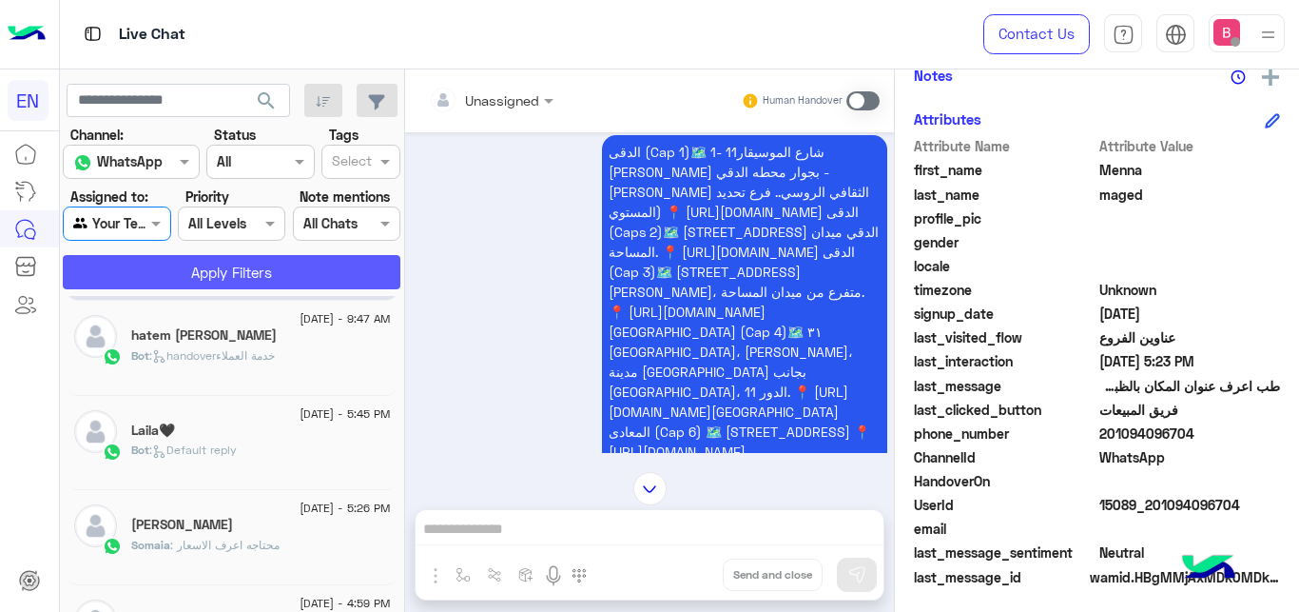
click at [216, 281] on button "Apply Filters" at bounding box center [232, 272] width 338 height 34
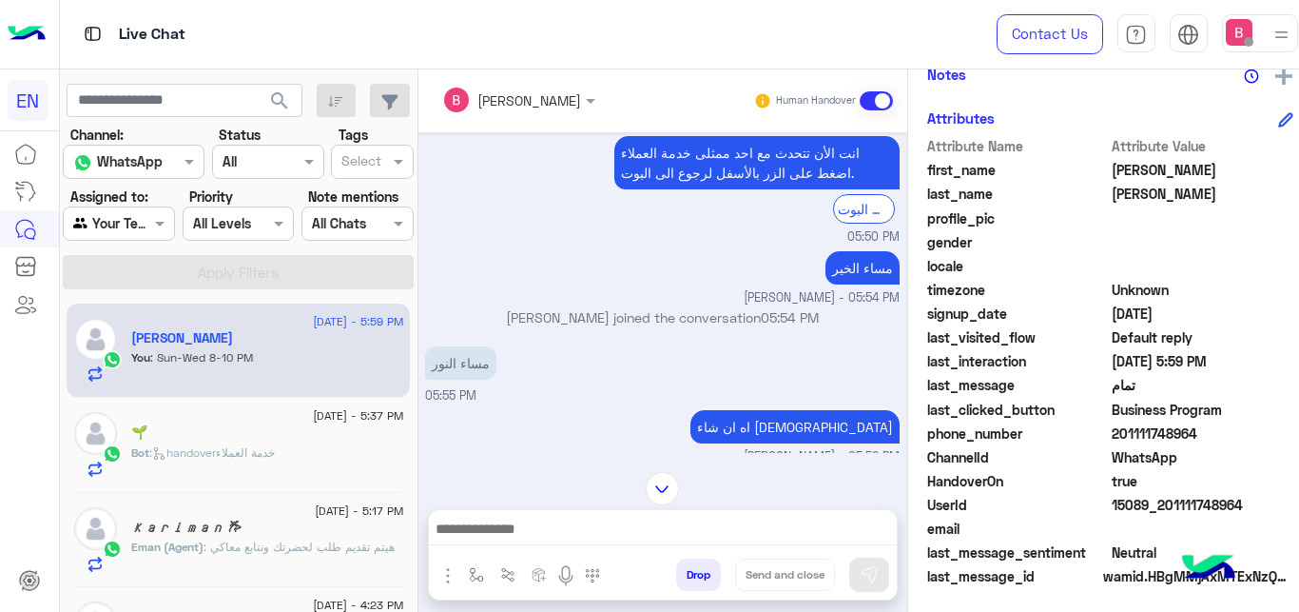
scroll to position [318, 0]
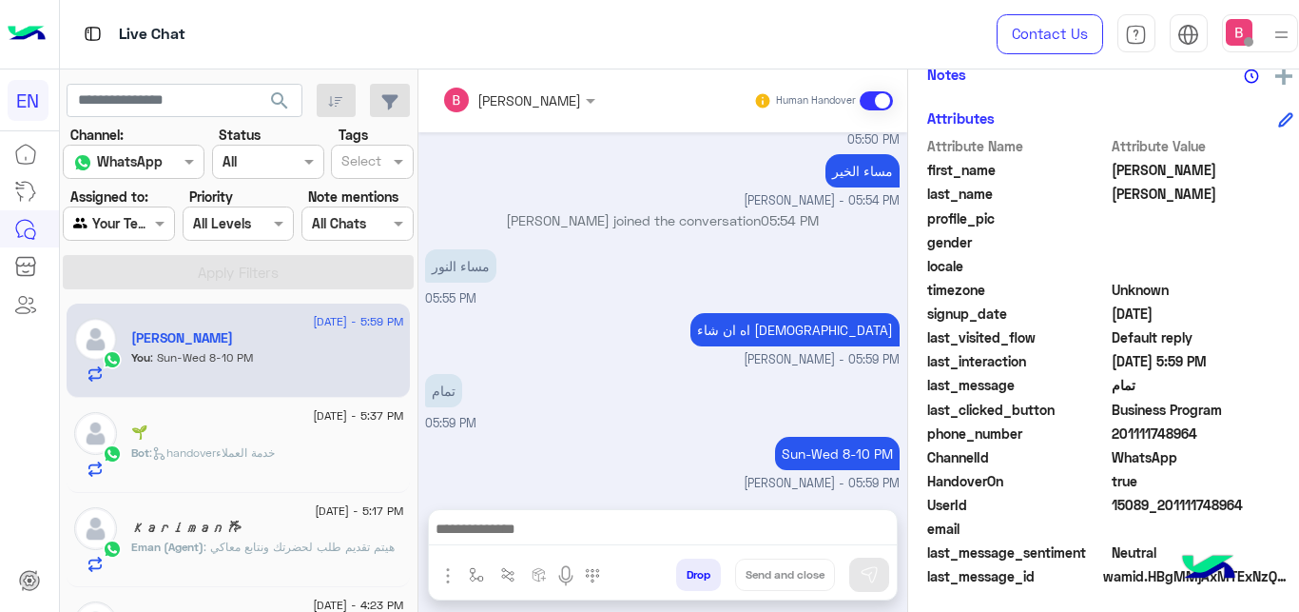
click at [92, 221] on input "text" at bounding box center [97, 224] width 48 height 20
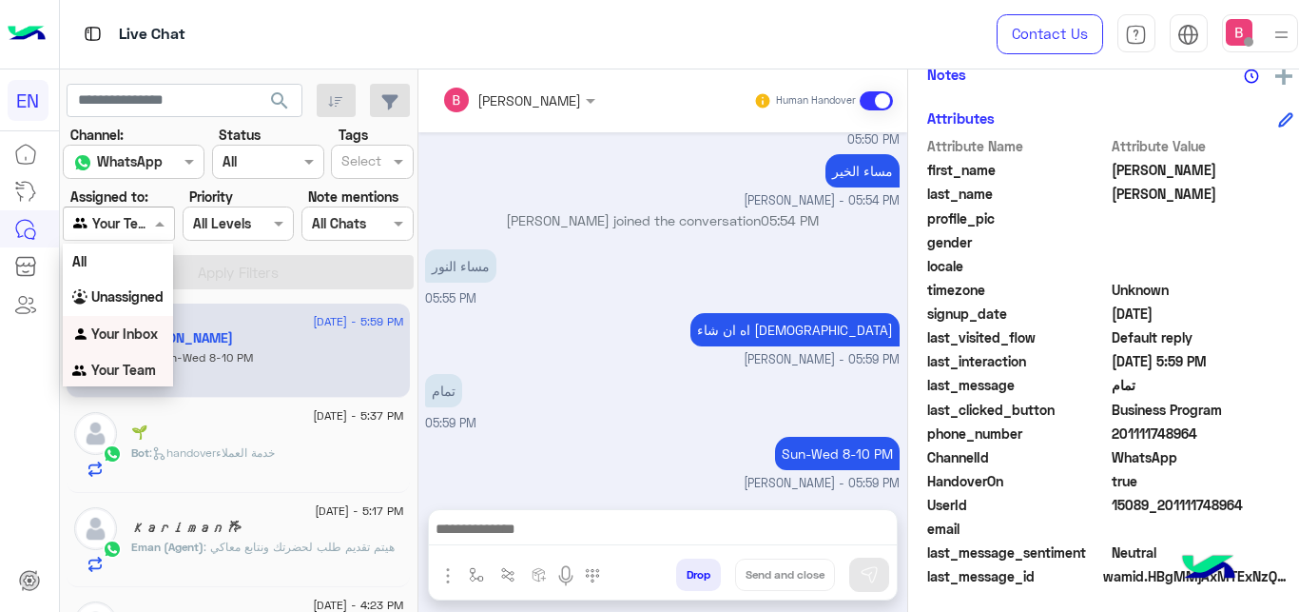
scroll to position [1, 0]
click at [118, 371] on b "Your Team" at bounding box center [123, 368] width 65 height 16
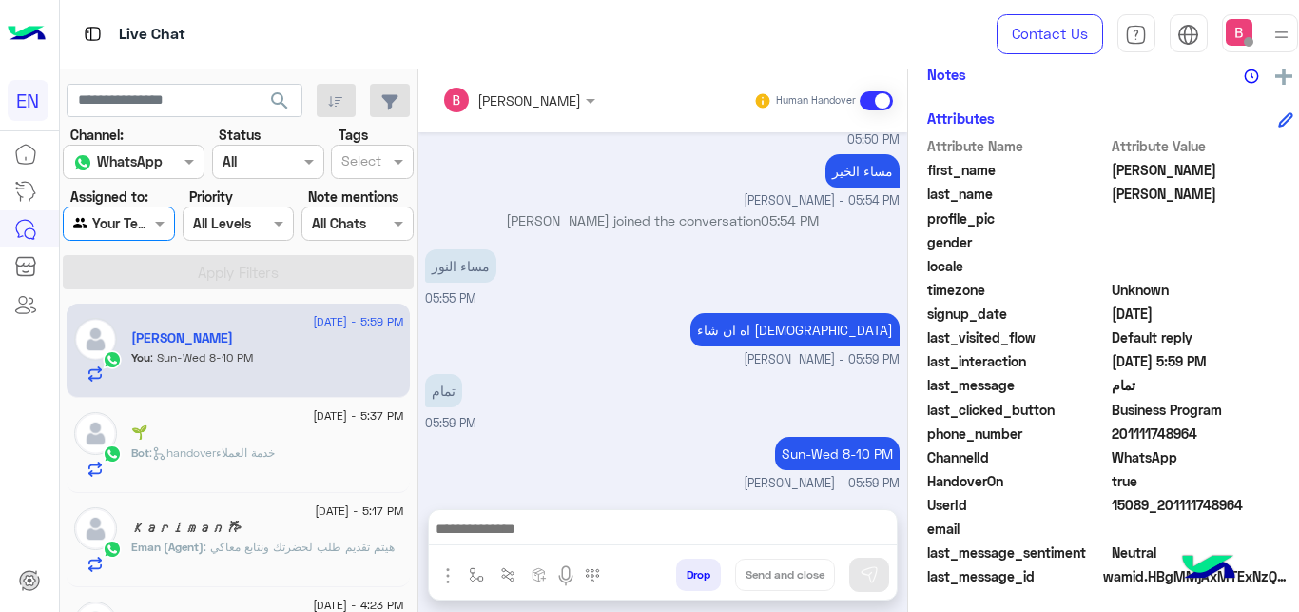
click at [114, 216] on input "text" at bounding box center [97, 224] width 48 height 20
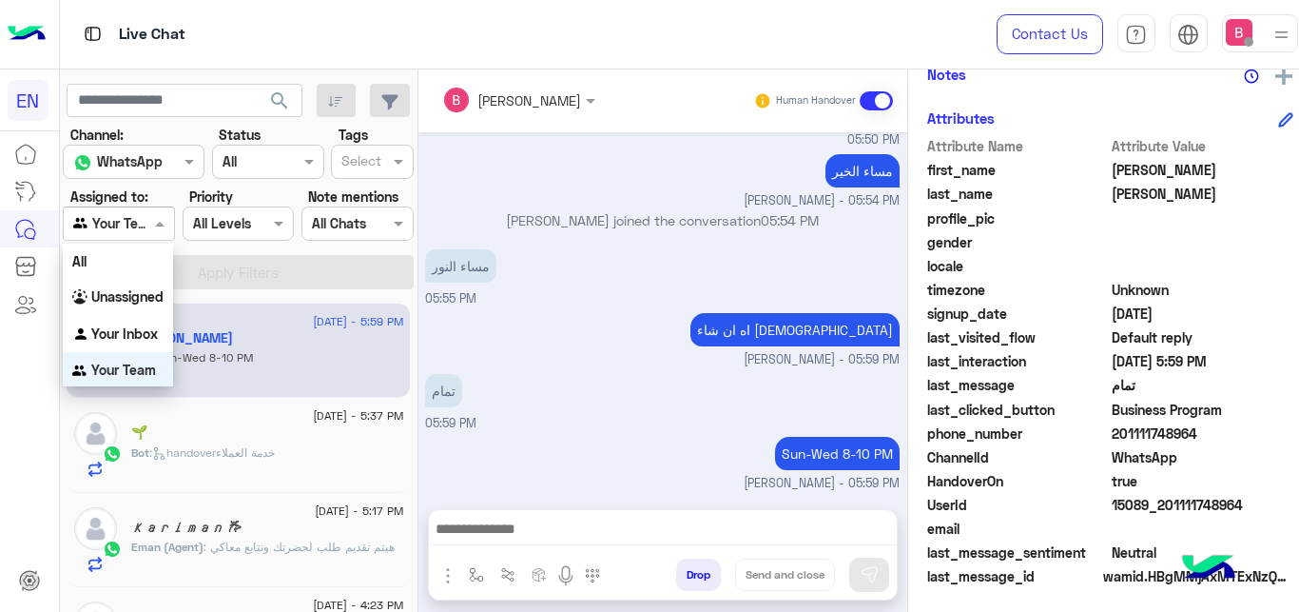
scroll to position [4, 0]
click at [117, 294] on b "Unassigned" at bounding box center [127, 293] width 72 height 16
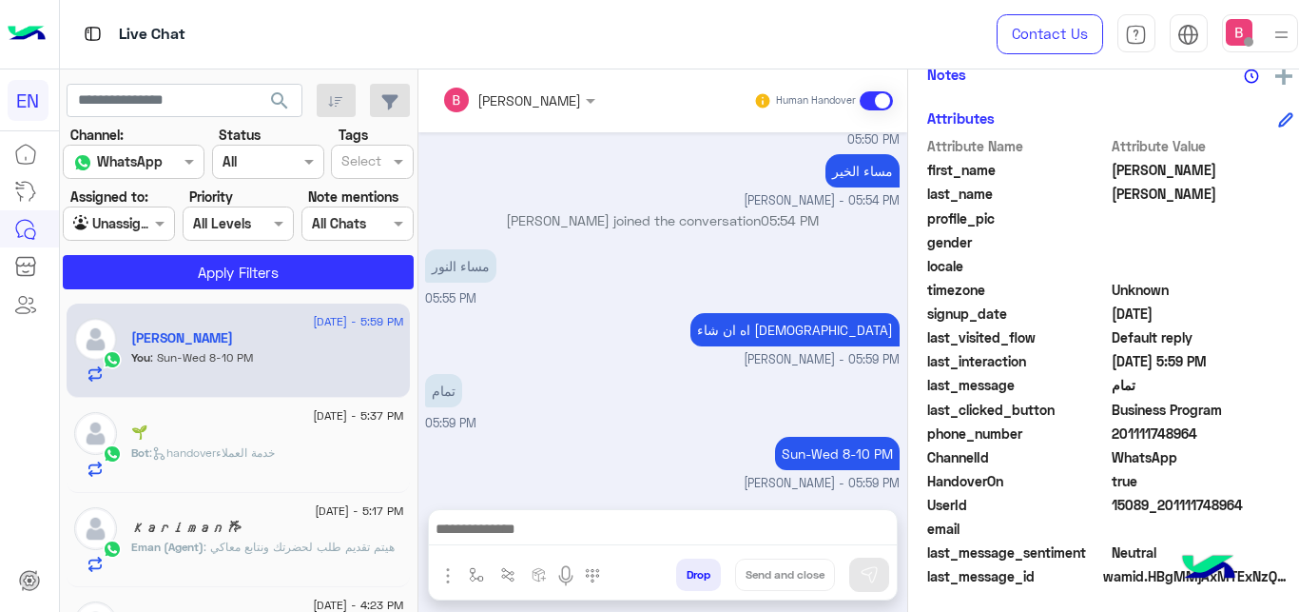
drag, startPoint x: 1099, startPoint y: 431, endPoint x: 1207, endPoint y: 446, distance: 109.5
click at [1205, 440] on span "201111748964" at bounding box center [1203, 433] width 182 height 20
click at [1211, 452] on span "WhatsApp" at bounding box center [1203, 457] width 182 height 20
drag, startPoint x: 1109, startPoint y: 436, endPoint x: 1185, endPoint y: 448, distance: 77.1
click at [1228, 440] on span "201111748964" at bounding box center [1203, 433] width 182 height 20
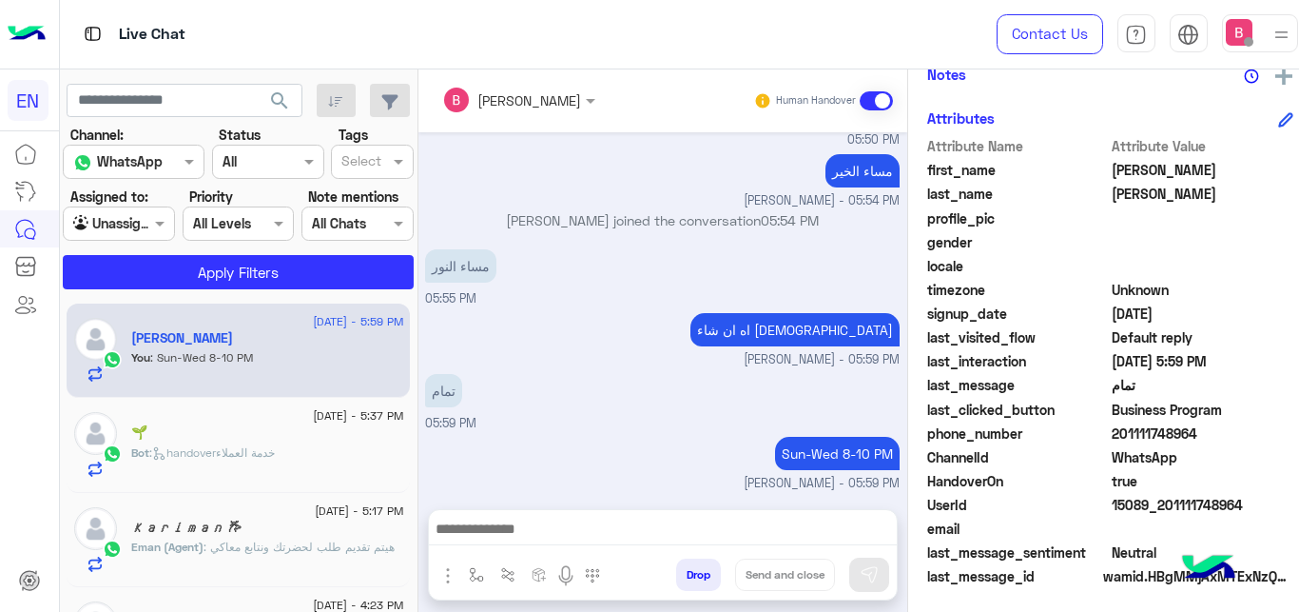
click at [1191, 456] on span "WhatsApp" at bounding box center [1203, 457] width 182 height 20
drag, startPoint x: 1112, startPoint y: 437, endPoint x: 1176, endPoint y: 449, distance: 64.9
click at [1201, 439] on span "201111748964" at bounding box center [1203, 433] width 182 height 20
drag, startPoint x: 1176, startPoint y: 450, endPoint x: 1113, endPoint y: 438, distance: 63.8
click at [1176, 451] on span "WhatsApp" at bounding box center [1203, 457] width 182 height 20
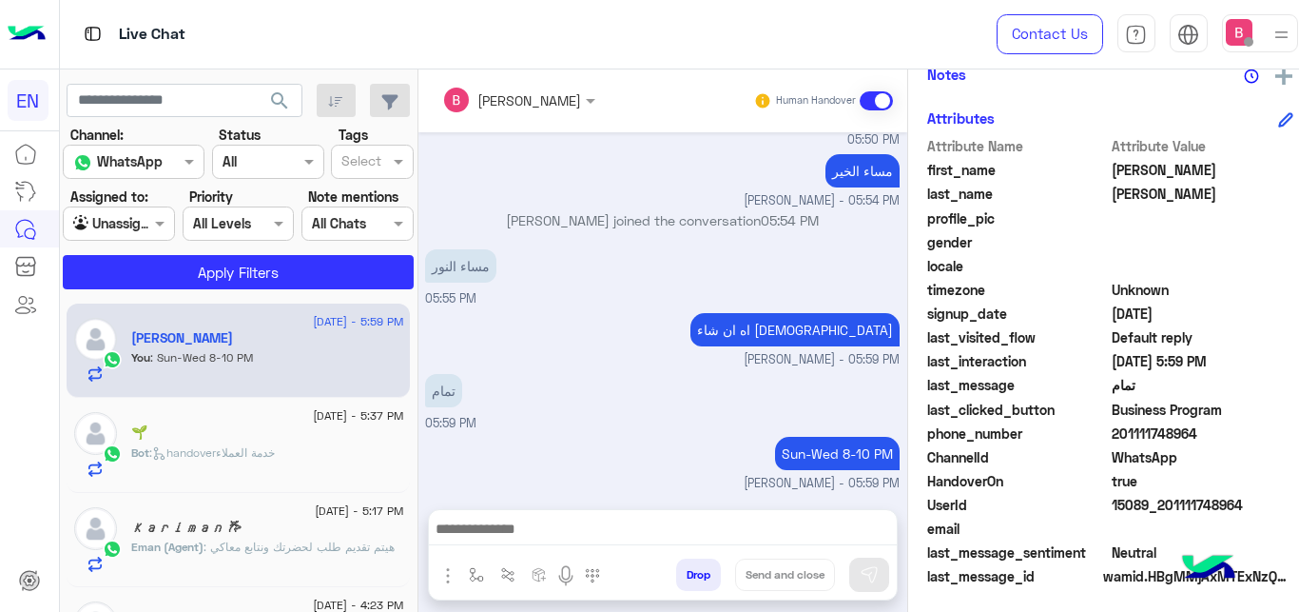
drag, startPoint x: 1101, startPoint y: 432, endPoint x: 1213, endPoint y: 436, distance: 111.4
click at [1213, 436] on span "201111748964" at bounding box center [1203, 433] width 182 height 20
copy span "01111748964"
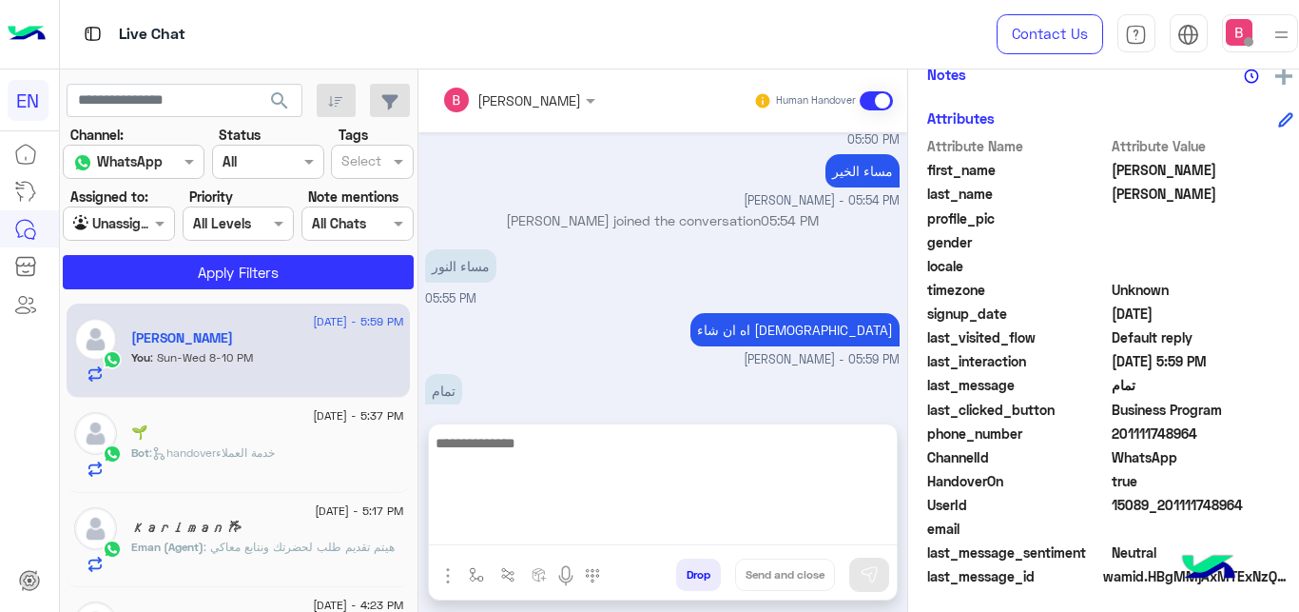
click at [661, 528] on textarea at bounding box center [663, 488] width 468 height 114
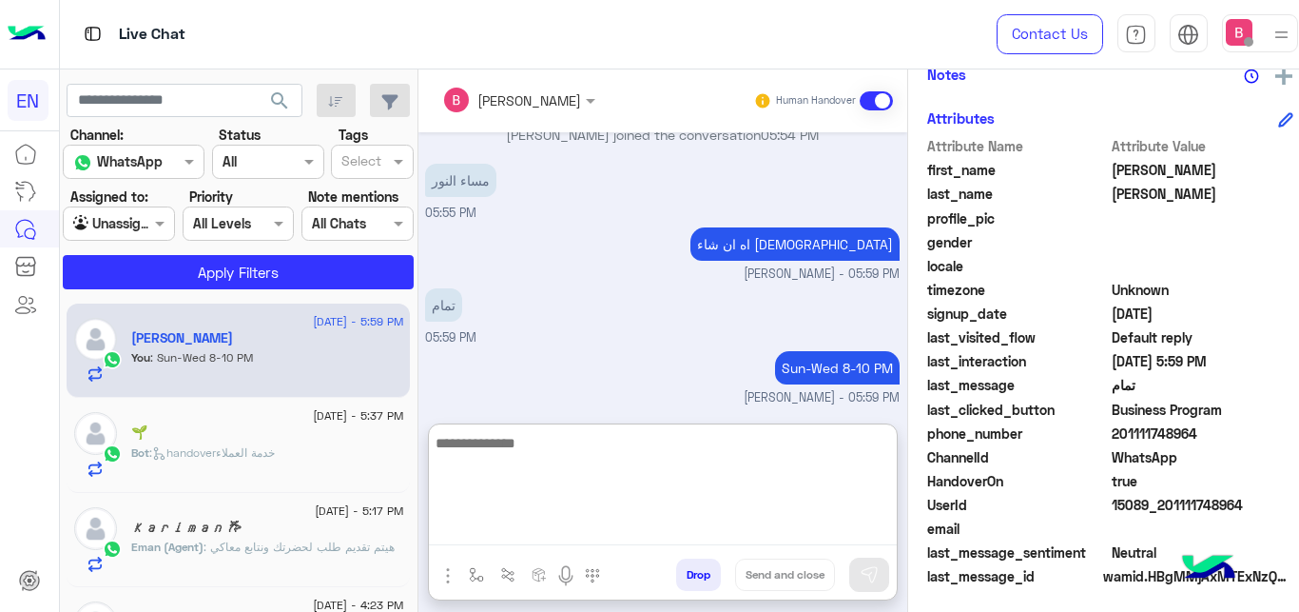
click at [474, 444] on textarea at bounding box center [663, 488] width 468 height 114
type textarea "**********"
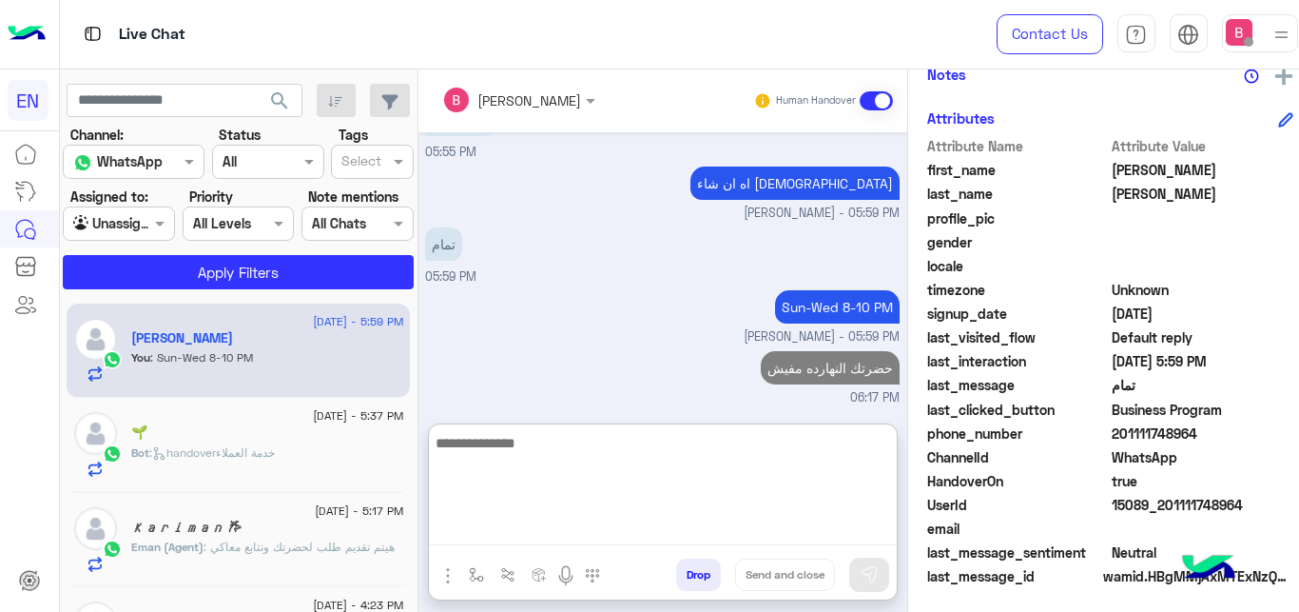
click at [680, 470] on textarea at bounding box center [663, 488] width 468 height 114
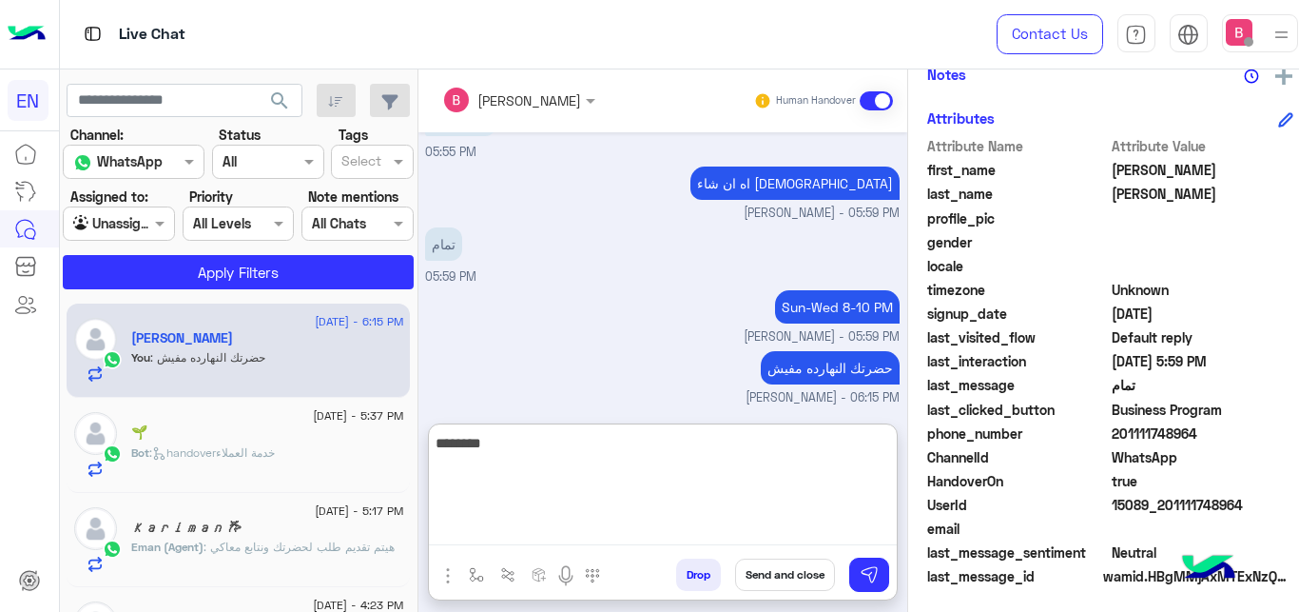
type textarea "*********"
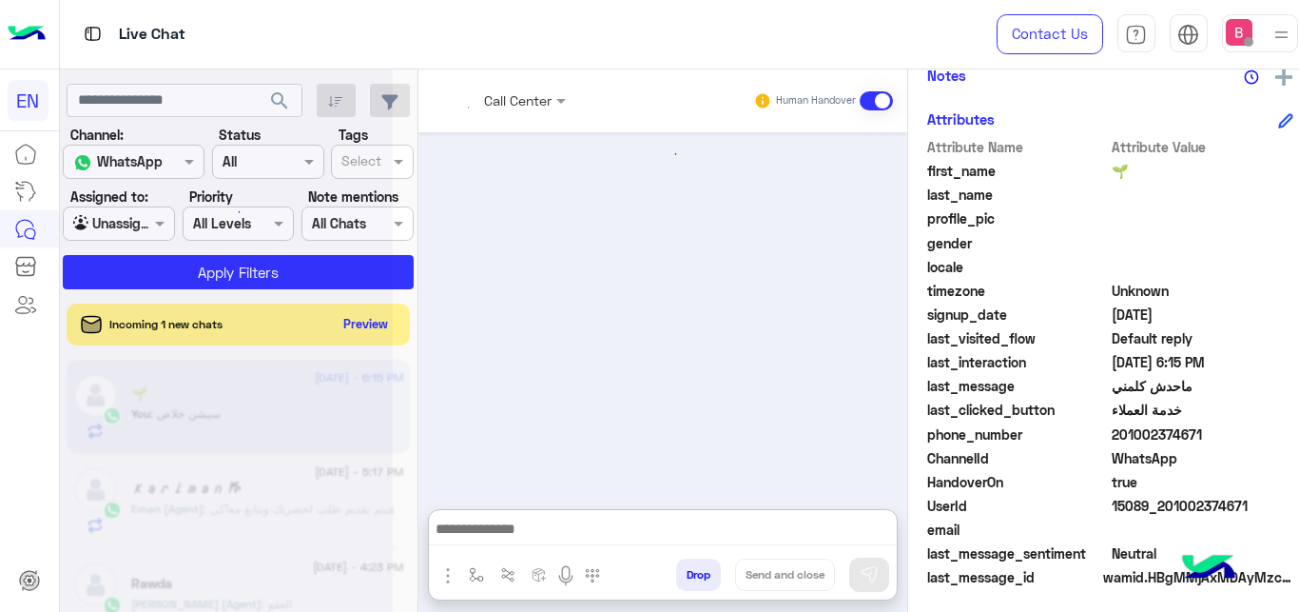
click at [138, 219] on div at bounding box center [226, 314] width 333 height 612
click at [139, 219] on div at bounding box center [226, 314] width 333 height 612
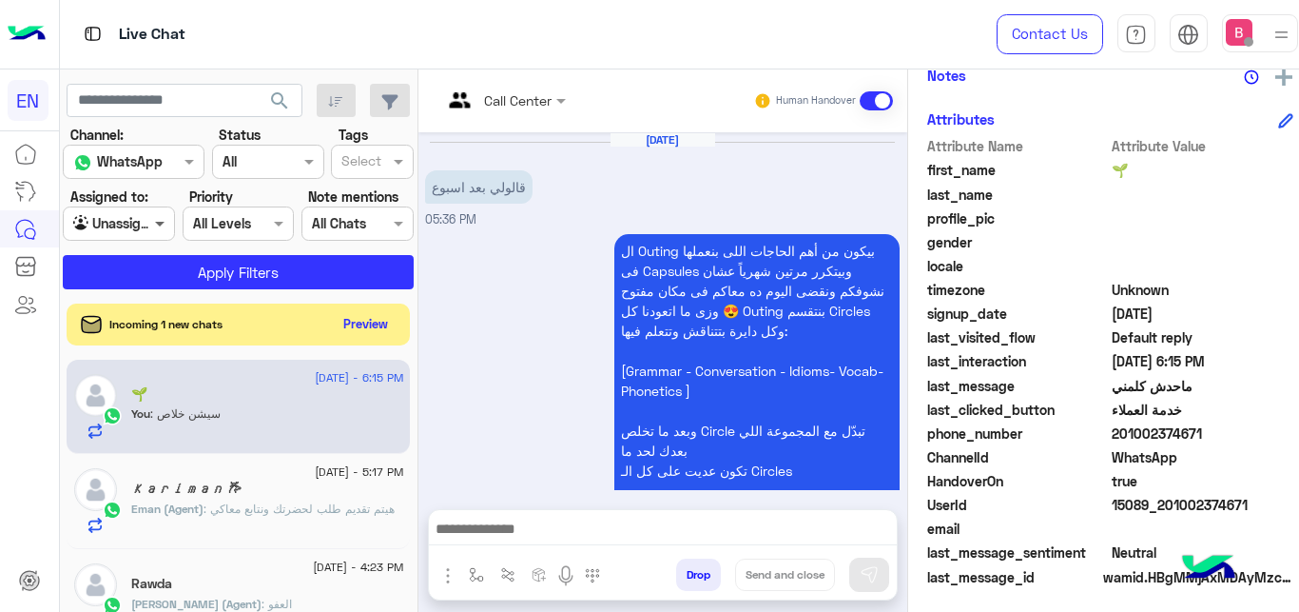
scroll to position [860, 0]
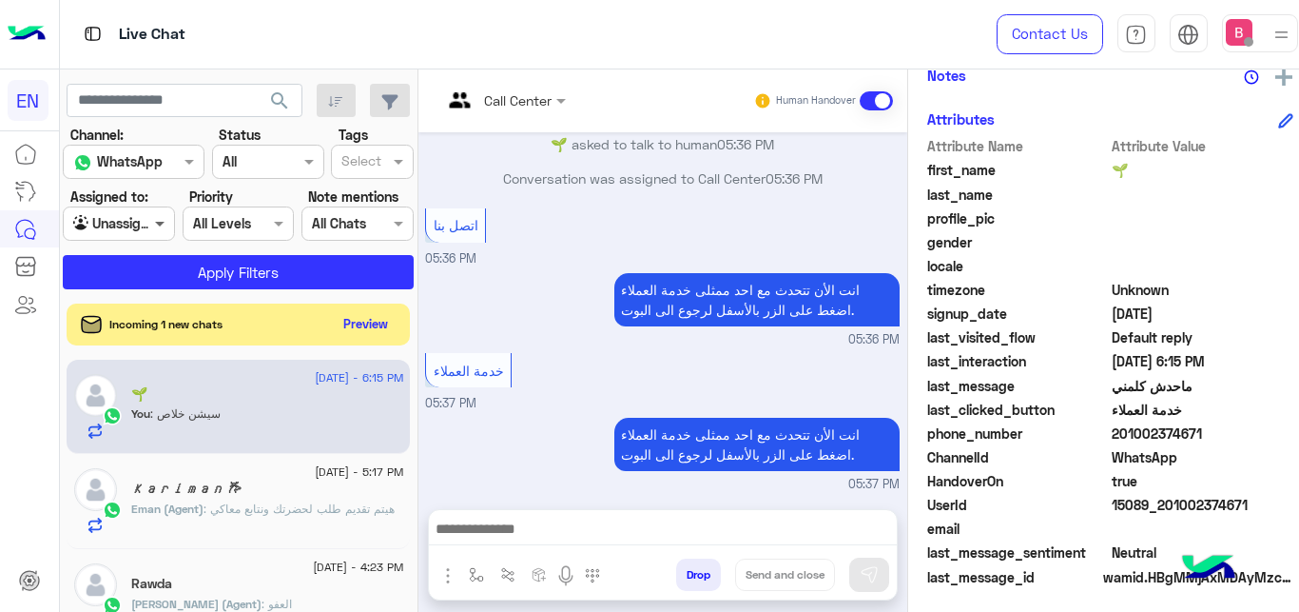
click at [150, 229] on span at bounding box center [162, 223] width 24 height 20
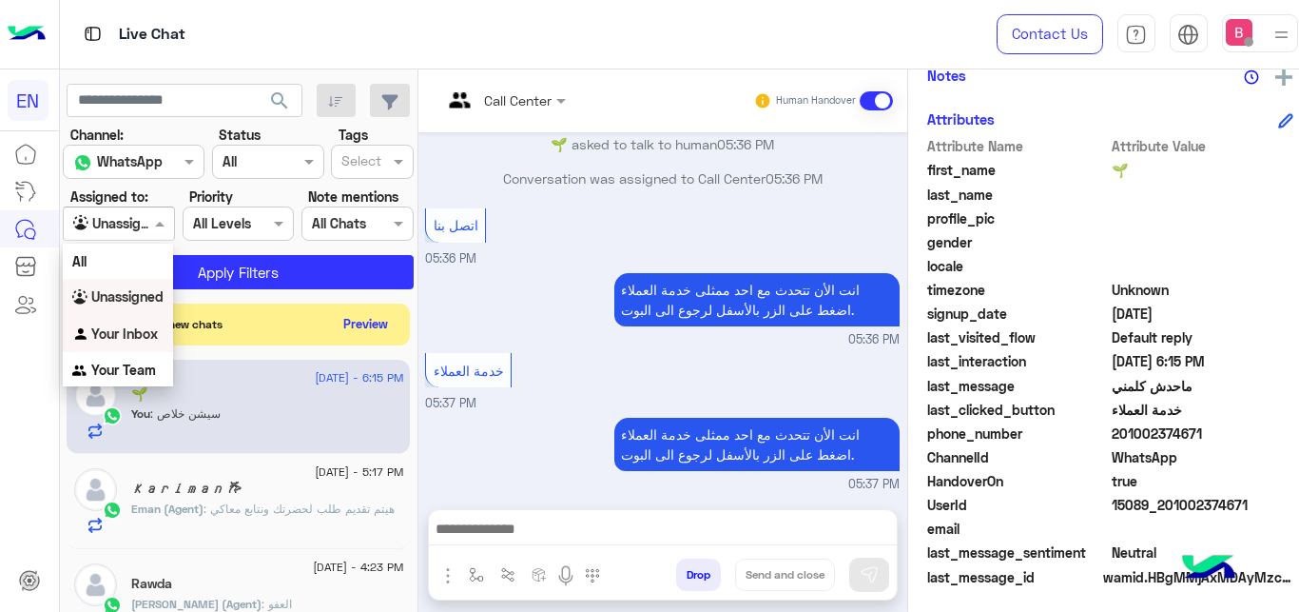
click at [117, 339] on b "Your Inbox" at bounding box center [124, 333] width 67 height 16
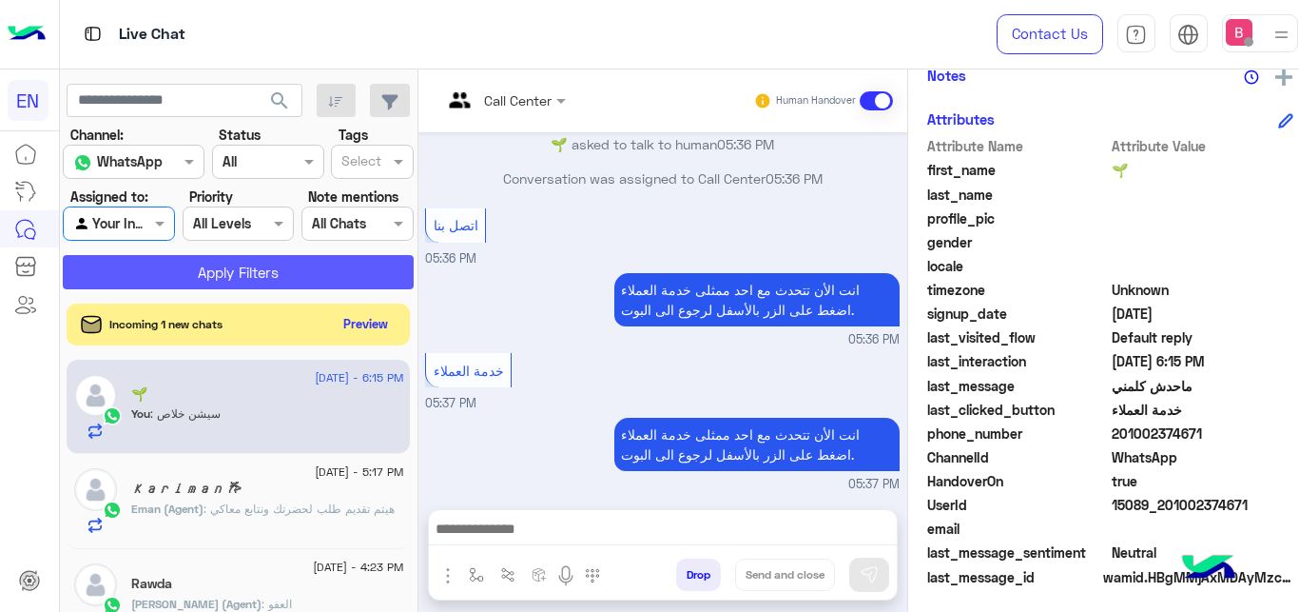
click at [179, 273] on button "Apply Filters" at bounding box center [238, 272] width 351 height 34
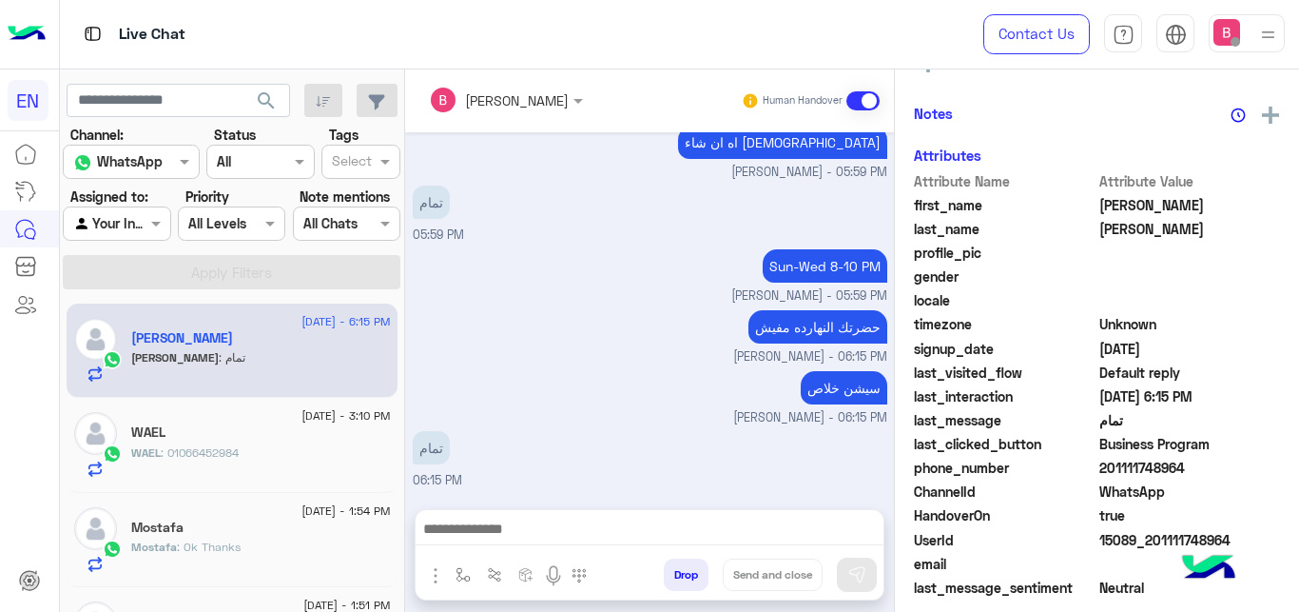
scroll to position [316, 0]
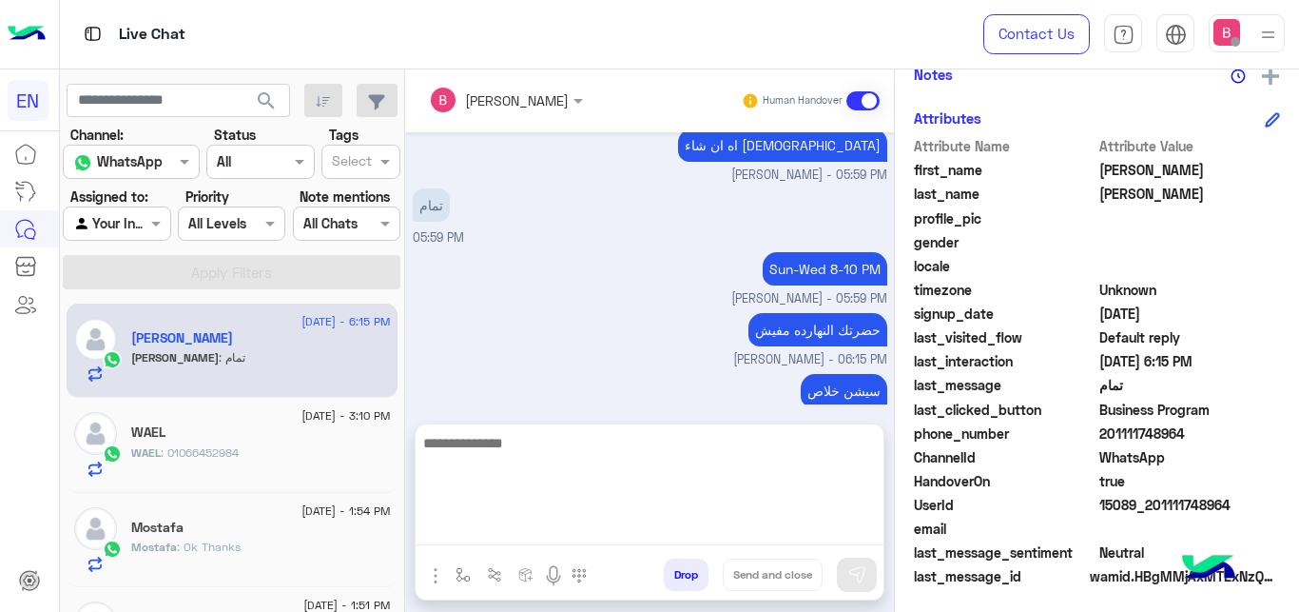
click at [498, 533] on textarea at bounding box center [650, 488] width 468 height 114
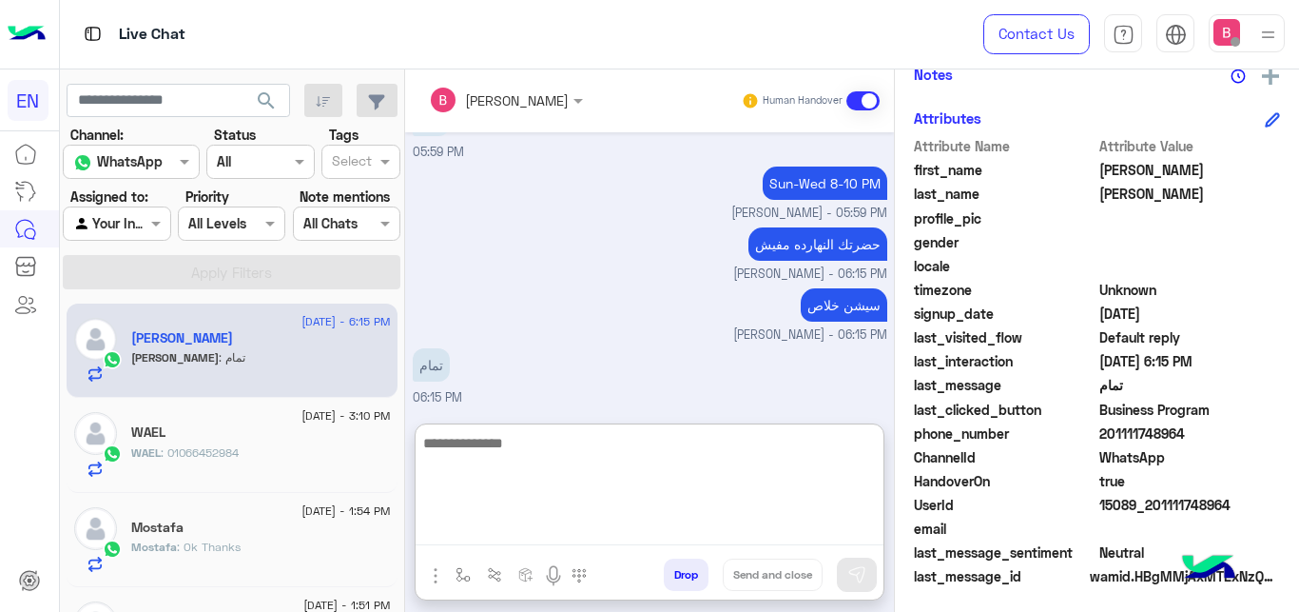
click at [652, 498] on textarea at bounding box center [650, 488] width 468 height 114
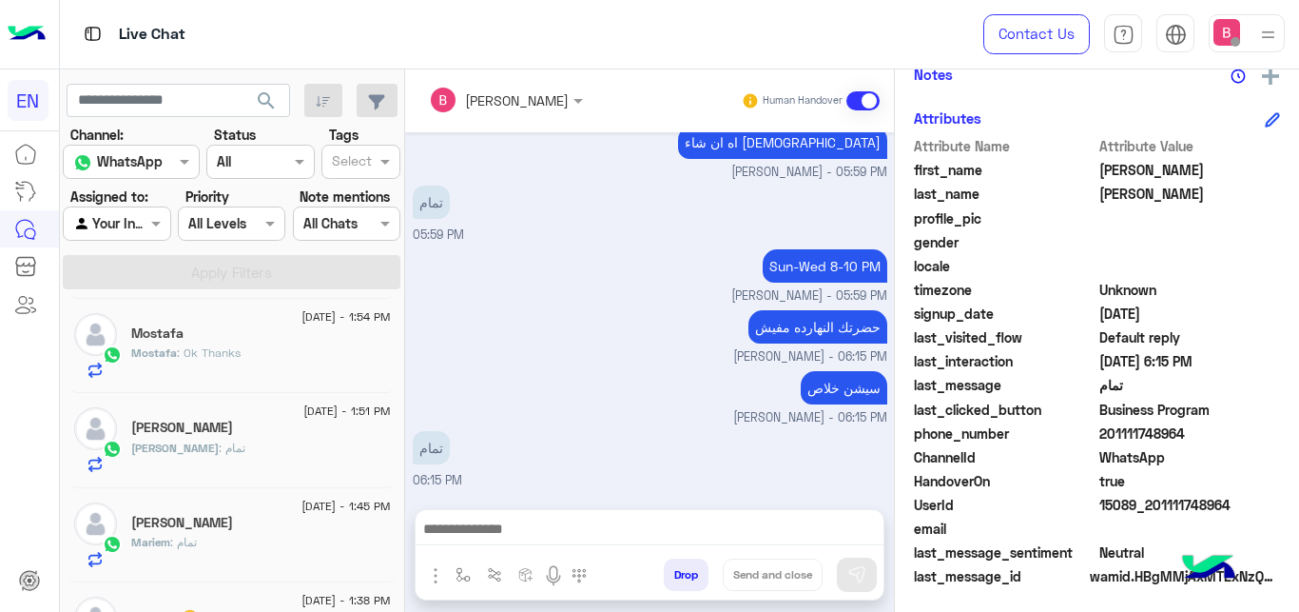
scroll to position [316, 0]
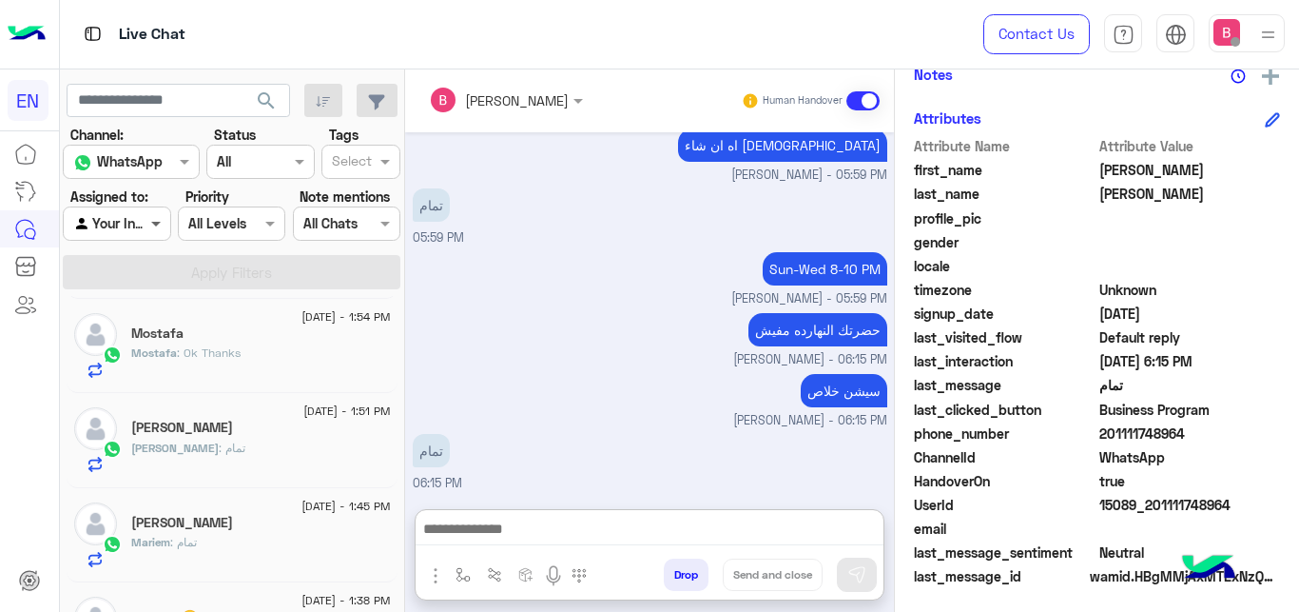
click at [151, 223] on span at bounding box center [158, 223] width 24 height 20
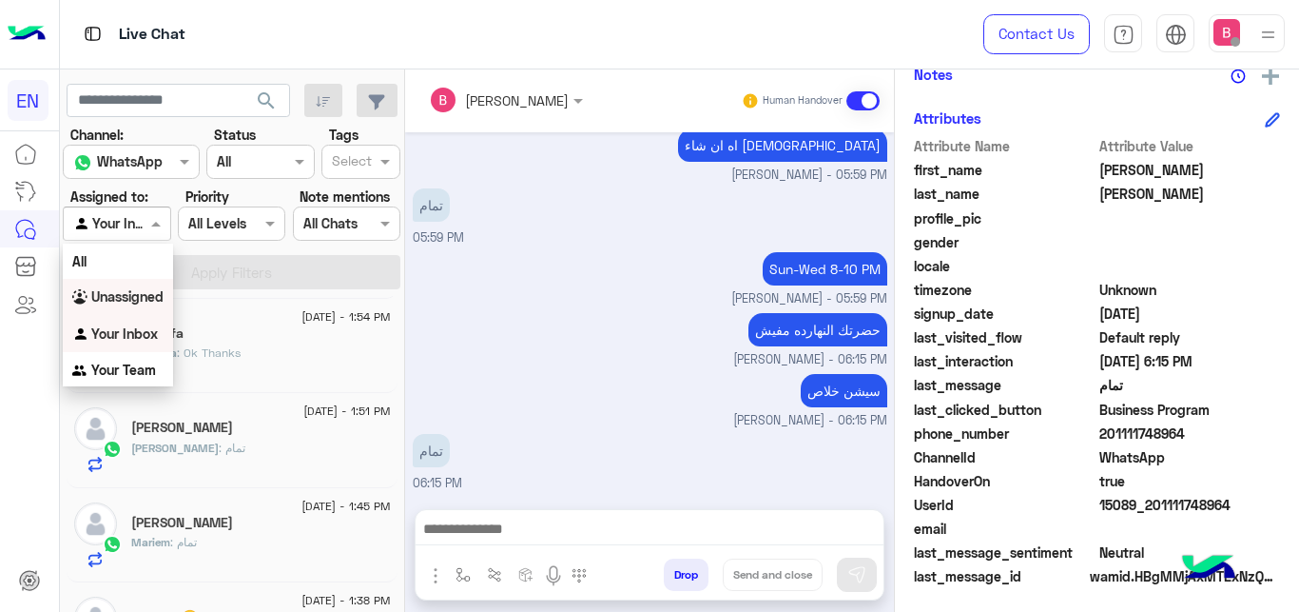
click at [127, 297] on b "Unassigned" at bounding box center [127, 296] width 72 height 16
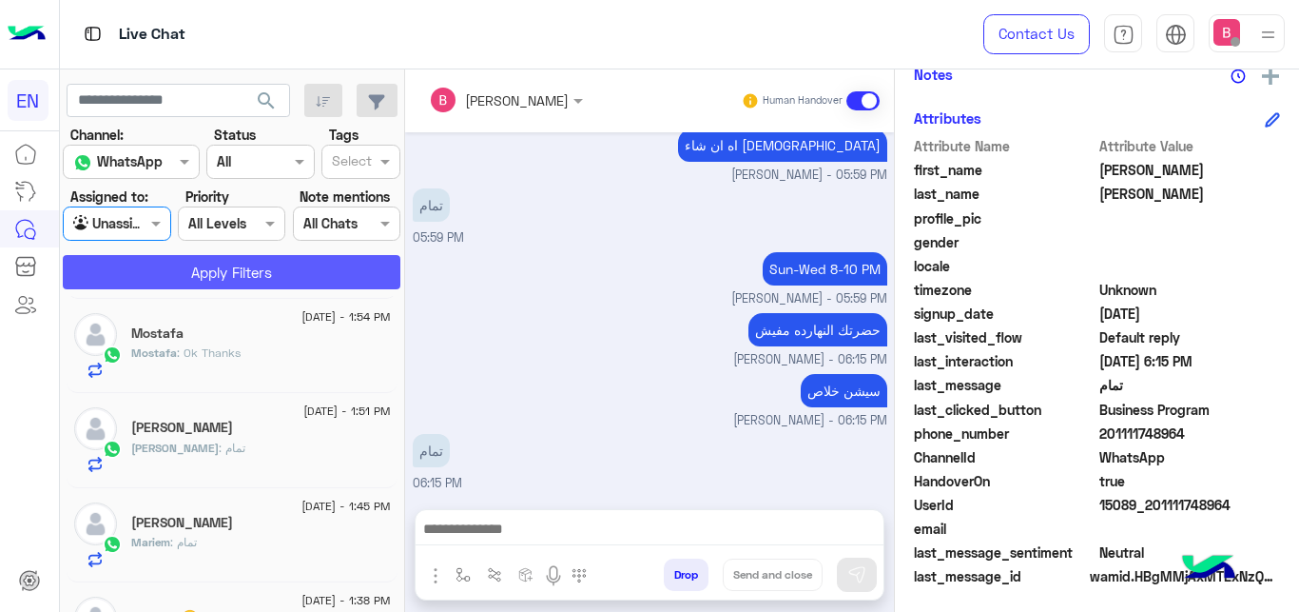
click at [195, 273] on button "Apply Filters" at bounding box center [232, 272] width 338 height 34
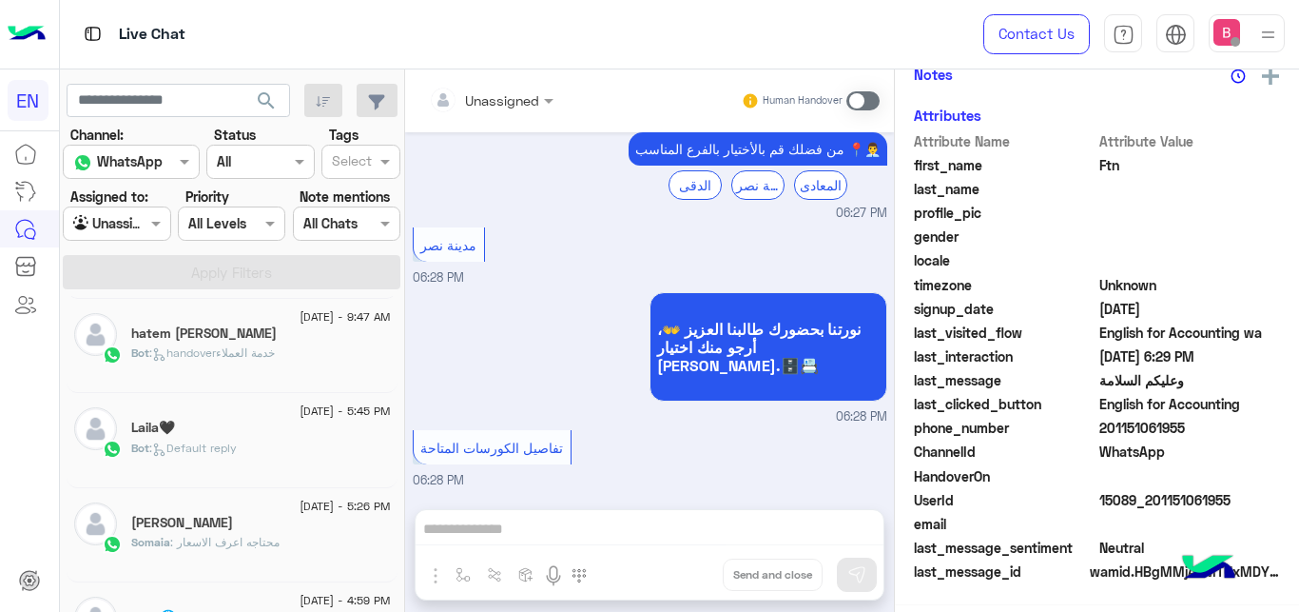
scroll to position [1024, 0]
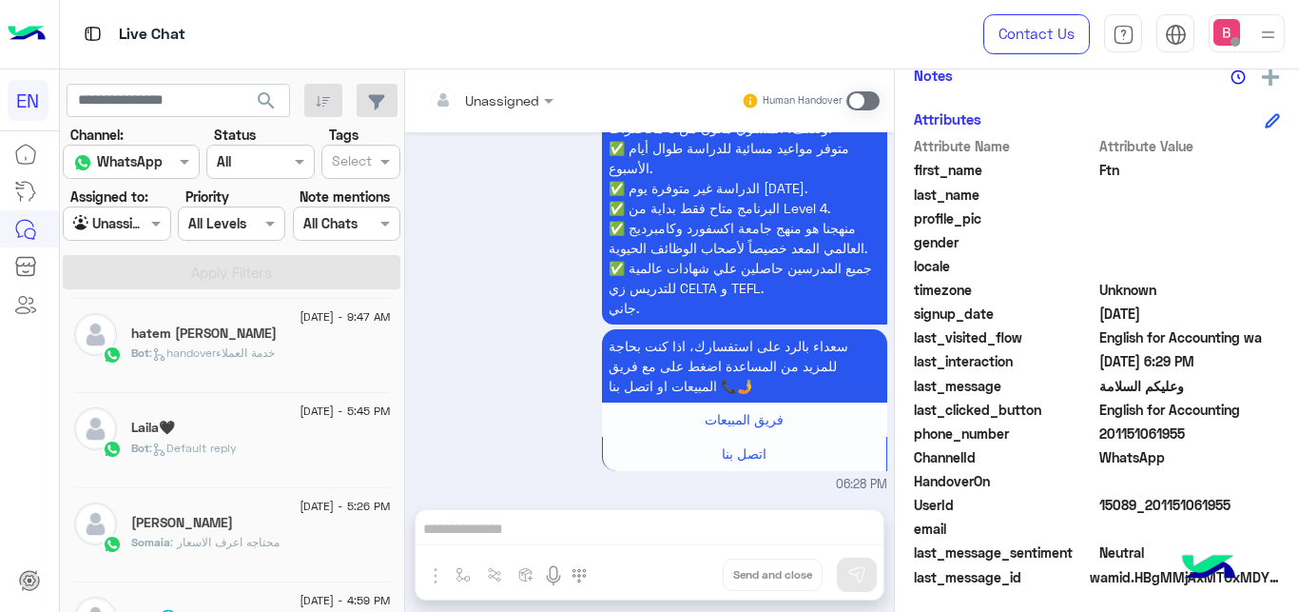
drag, startPoint x: 539, startPoint y: 83, endPoint x: 520, endPoint y: 94, distance: 22.2
click at [539, 84] on div "Unassigned Human Handover" at bounding box center [649, 100] width 489 height 63
click at [520, 94] on div at bounding box center [491, 99] width 144 height 22
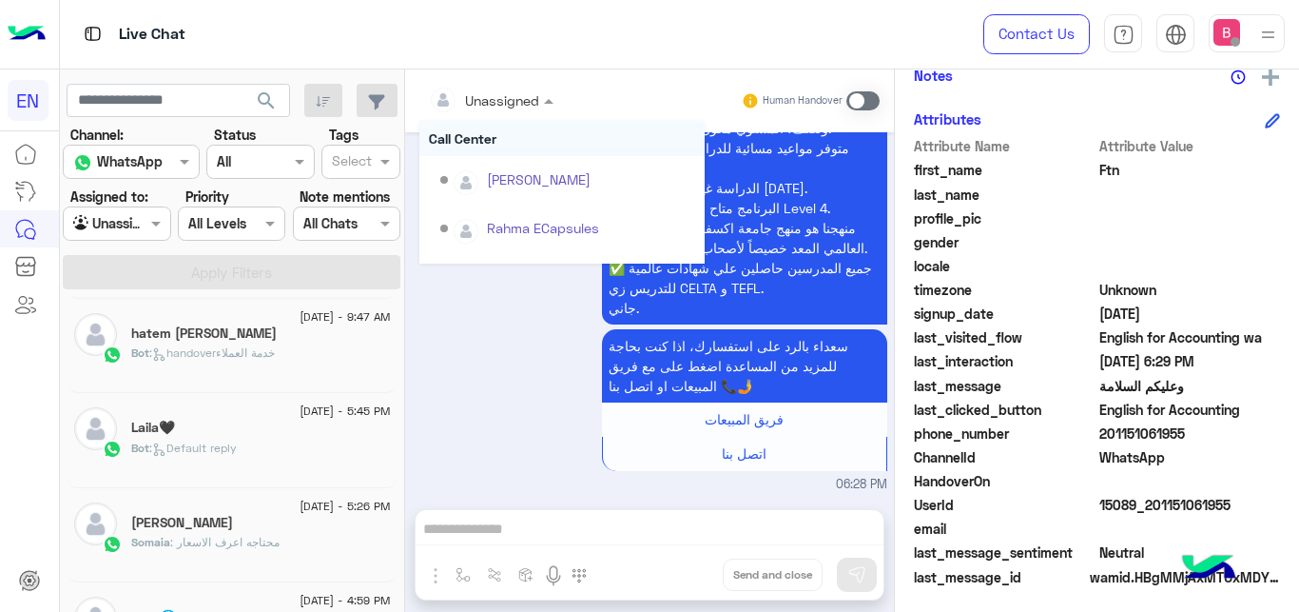
click at [519, 102] on div at bounding box center [491, 99] width 144 height 22
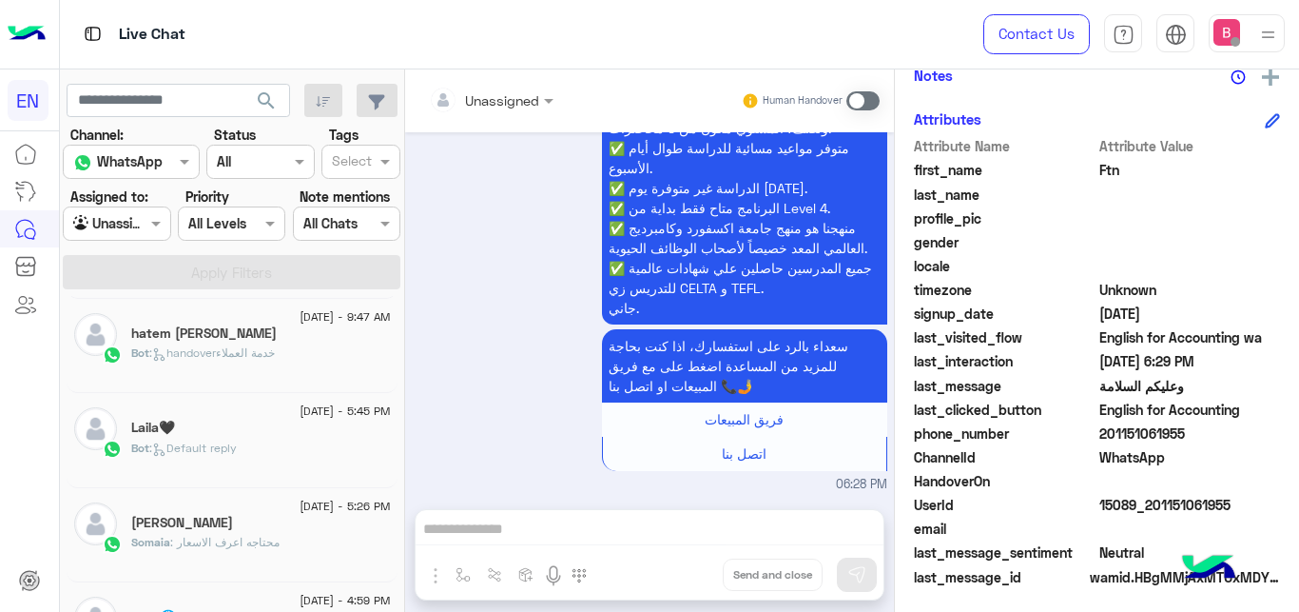
click at [519, 103] on div at bounding box center [491, 99] width 144 height 22
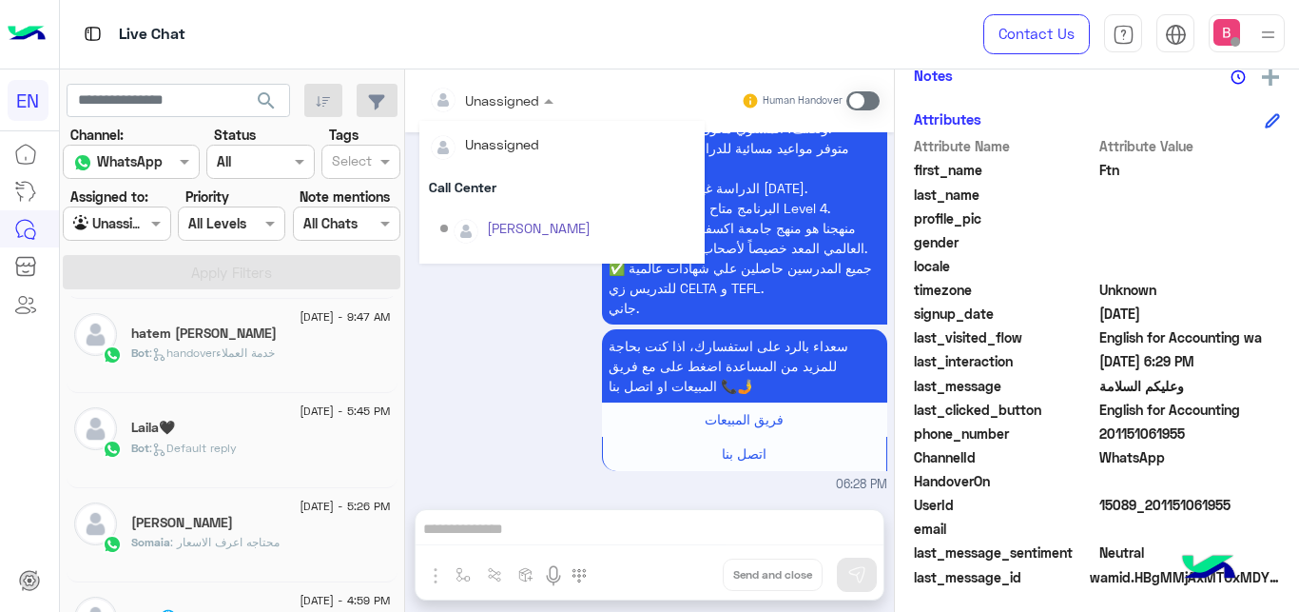
scroll to position [316, 0]
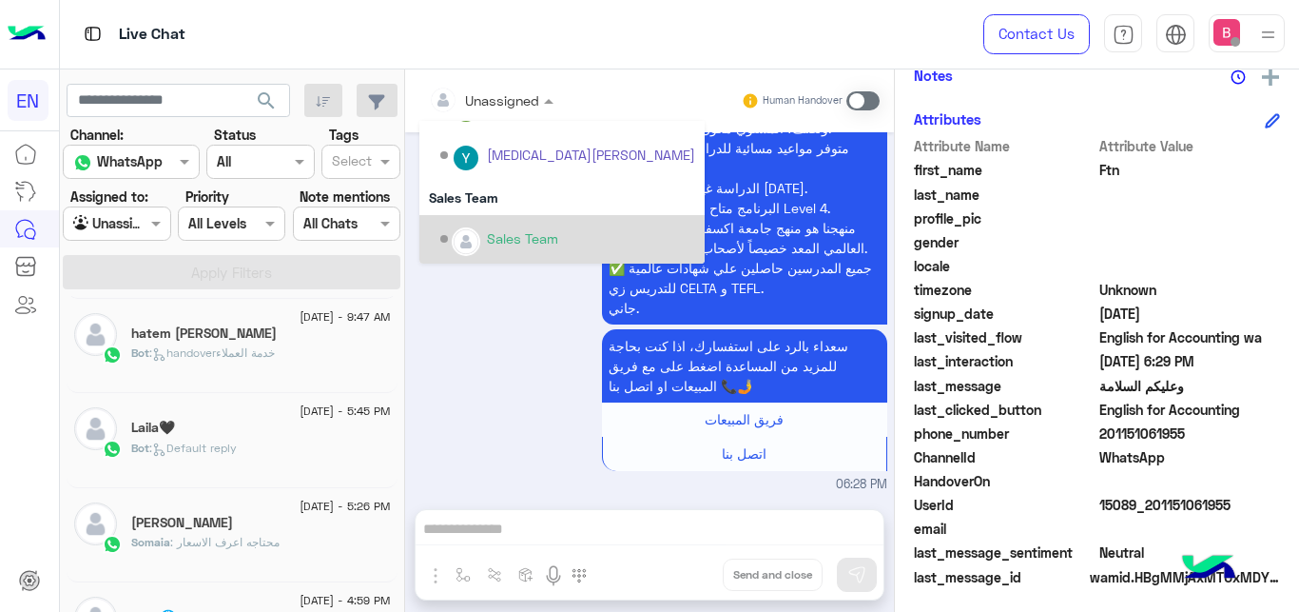
click at [529, 238] on div "Sales Team" at bounding box center [522, 238] width 71 height 20
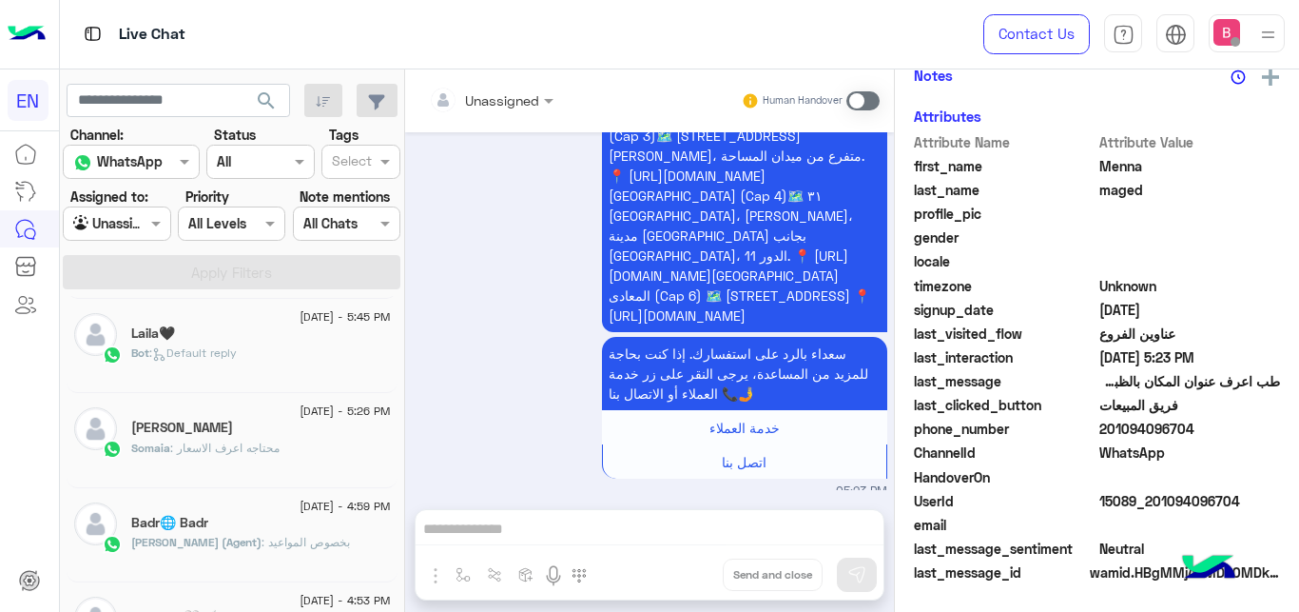
scroll to position [1276, 0]
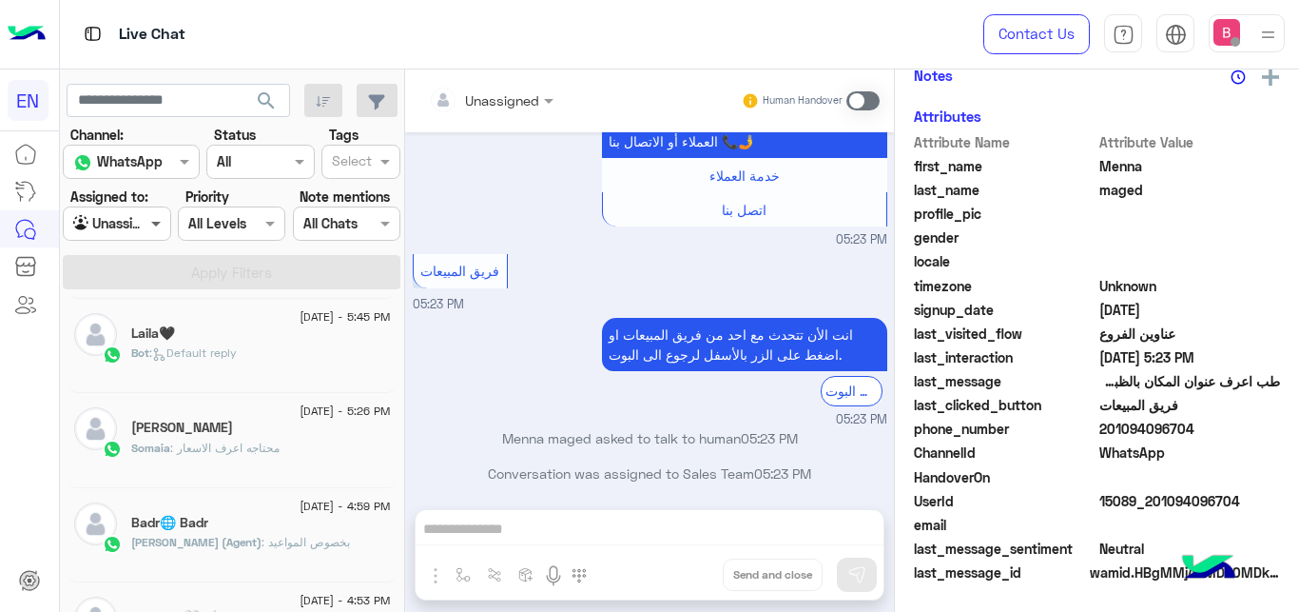
drag, startPoint x: 138, startPoint y: 227, endPoint x: 150, endPoint y: 233, distance: 13.6
click at [139, 227] on div at bounding box center [117, 223] width 106 height 22
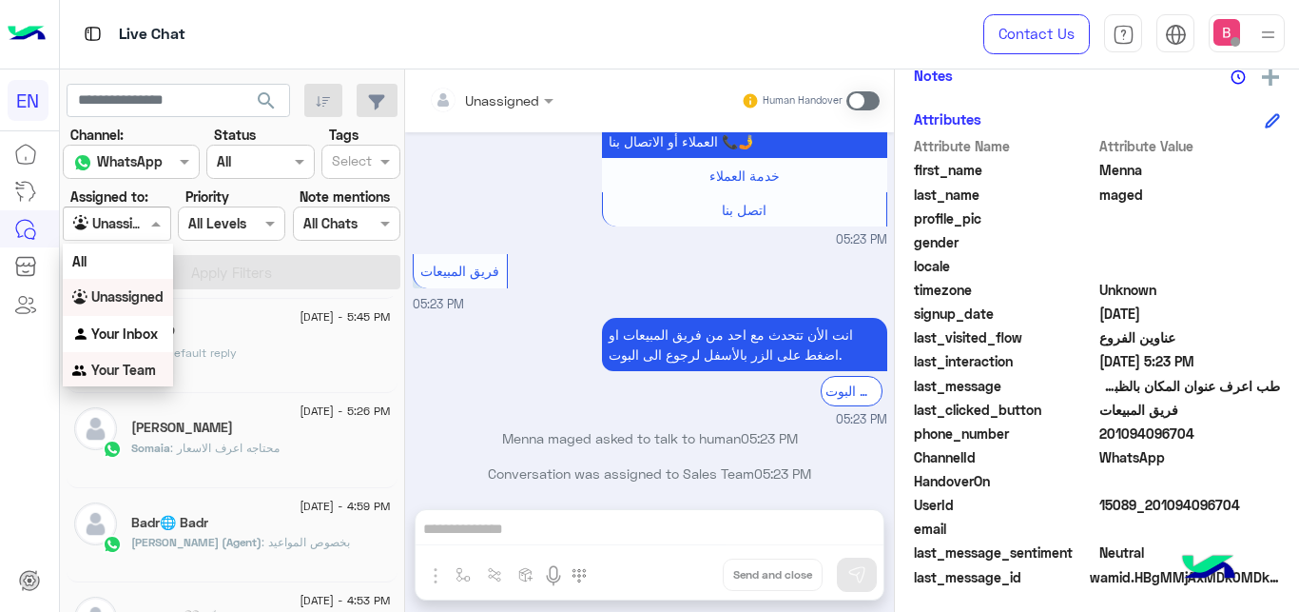
click at [140, 365] on b "Your Team" at bounding box center [123, 369] width 65 height 16
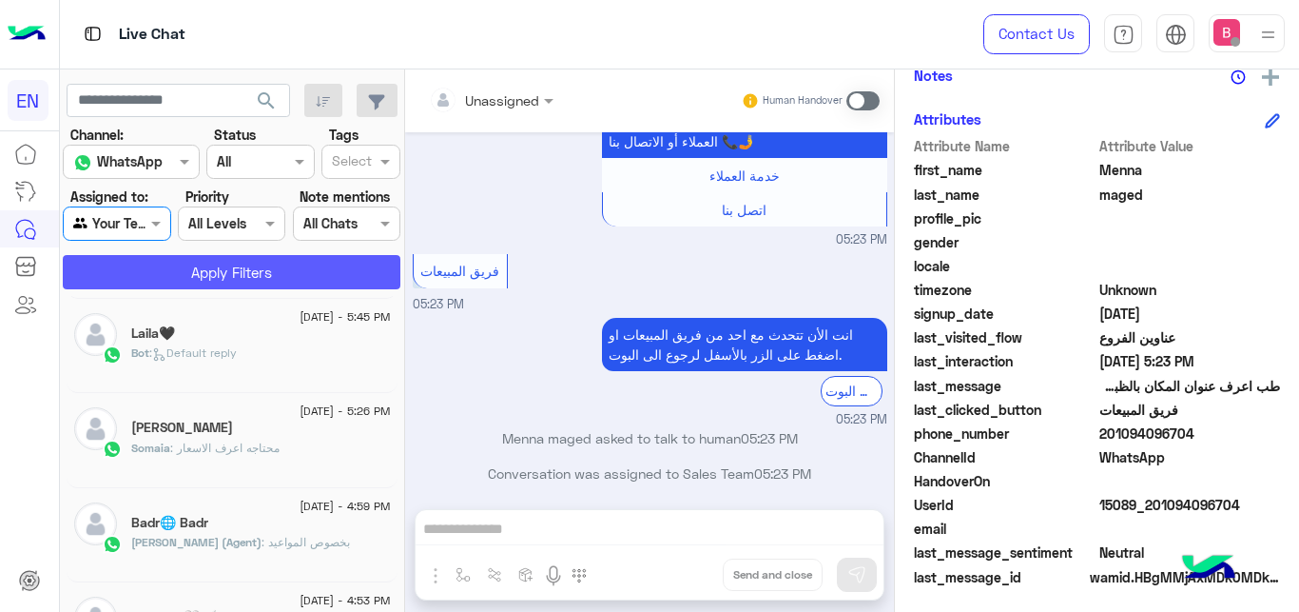
click at [205, 258] on button "Apply Filters" at bounding box center [232, 272] width 338 height 34
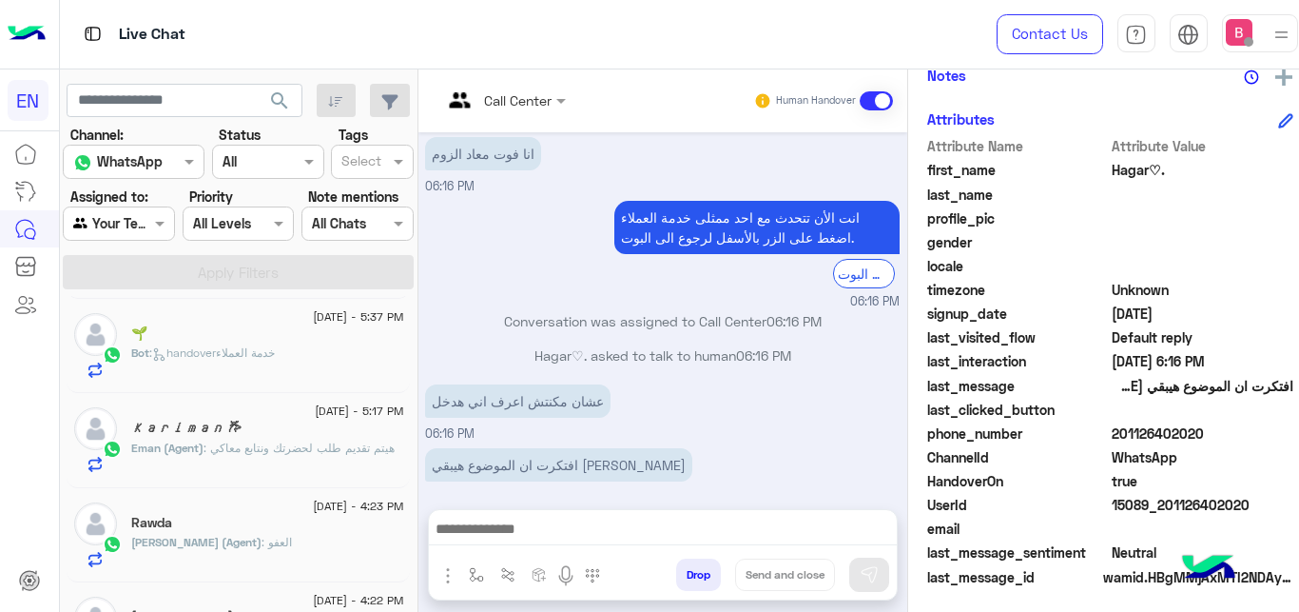
scroll to position [48, 0]
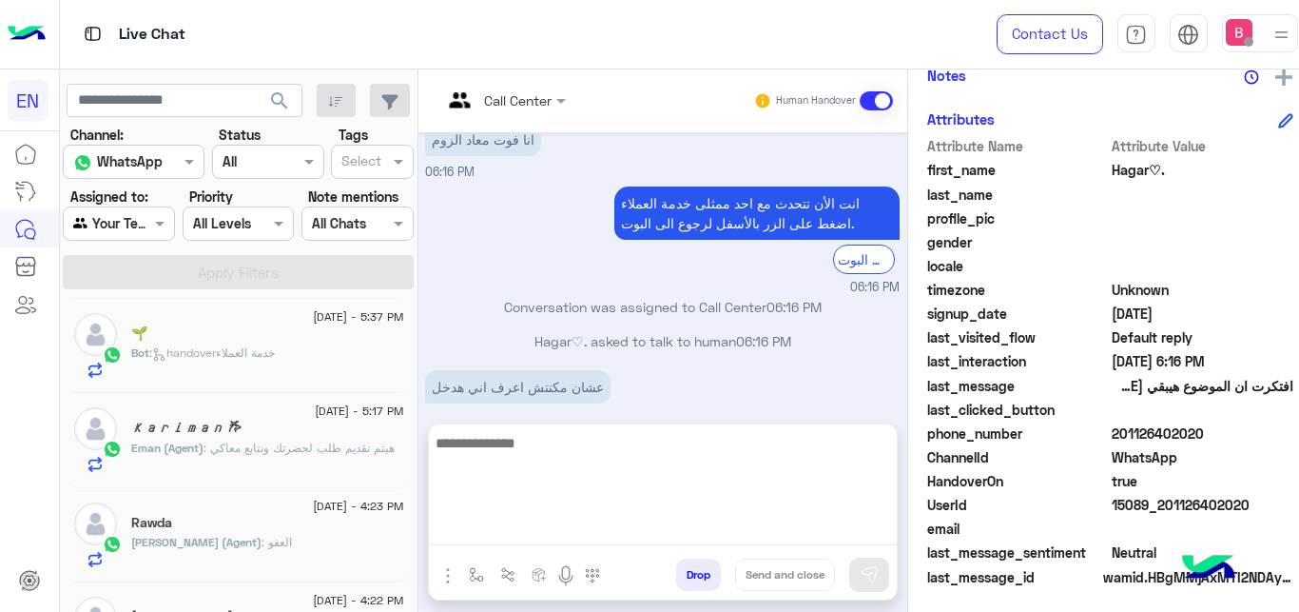
click at [671, 538] on textarea at bounding box center [663, 488] width 468 height 114
type textarea "**********"
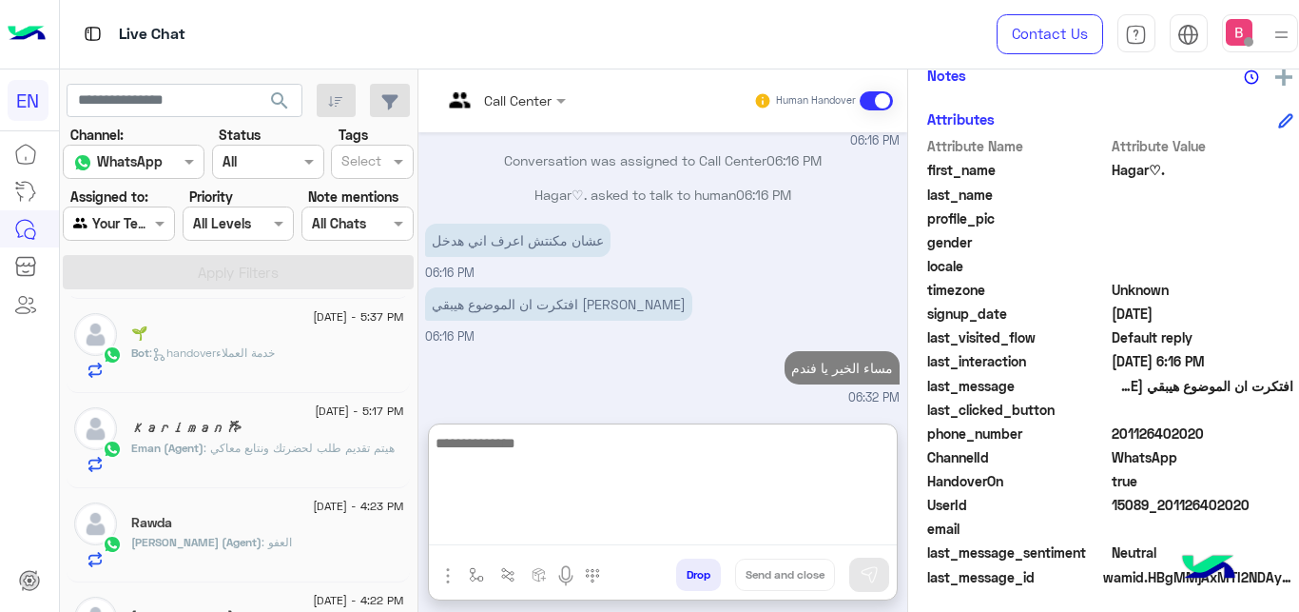
click at [690, 478] on textarea at bounding box center [663, 488] width 468 height 114
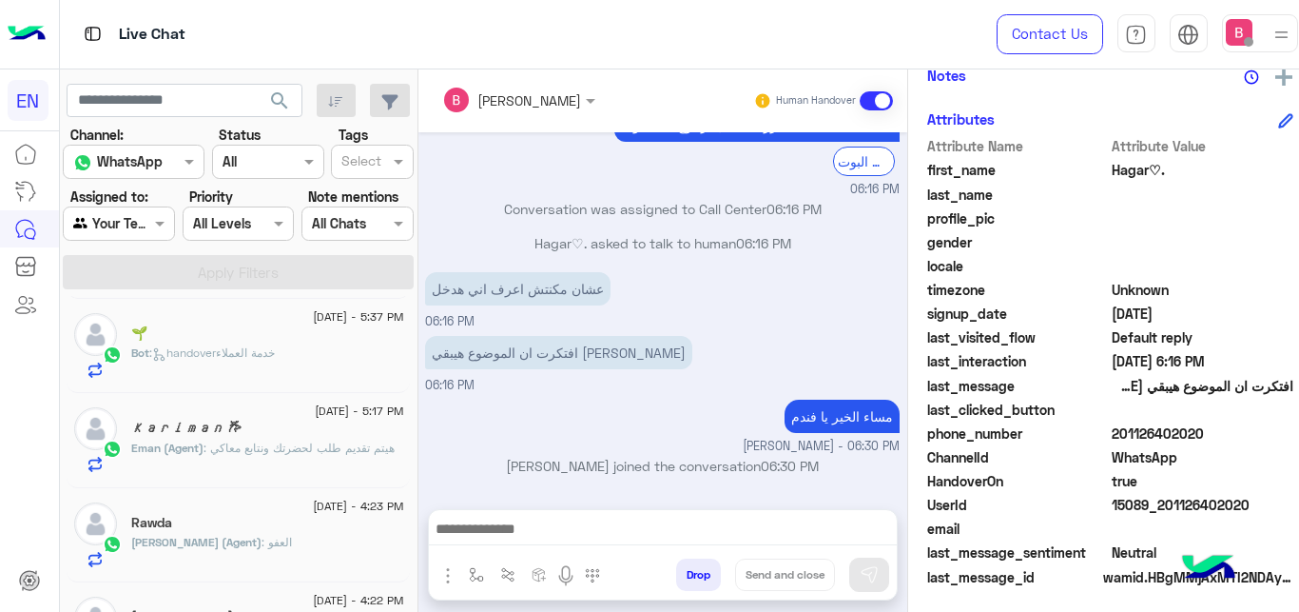
scroll to position [143, 0]
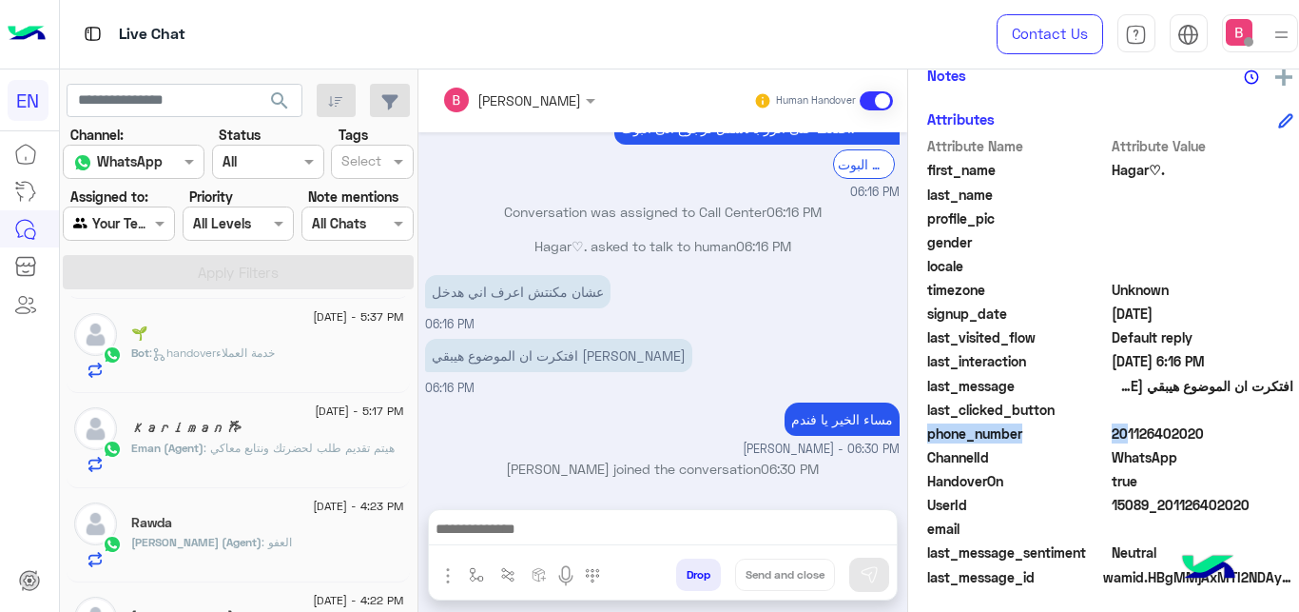
drag, startPoint x: 1106, startPoint y: 434, endPoint x: 1255, endPoint y: 422, distance: 148.8
click at [1255, 423] on span "201126402020" at bounding box center [1203, 433] width 182 height 20
click at [1159, 452] on span "WhatsApp" at bounding box center [1203, 457] width 182 height 20
drag, startPoint x: 1102, startPoint y: 433, endPoint x: 1250, endPoint y: 435, distance: 147.4
click at [1250, 435] on span "201126402020" at bounding box center [1203, 433] width 182 height 20
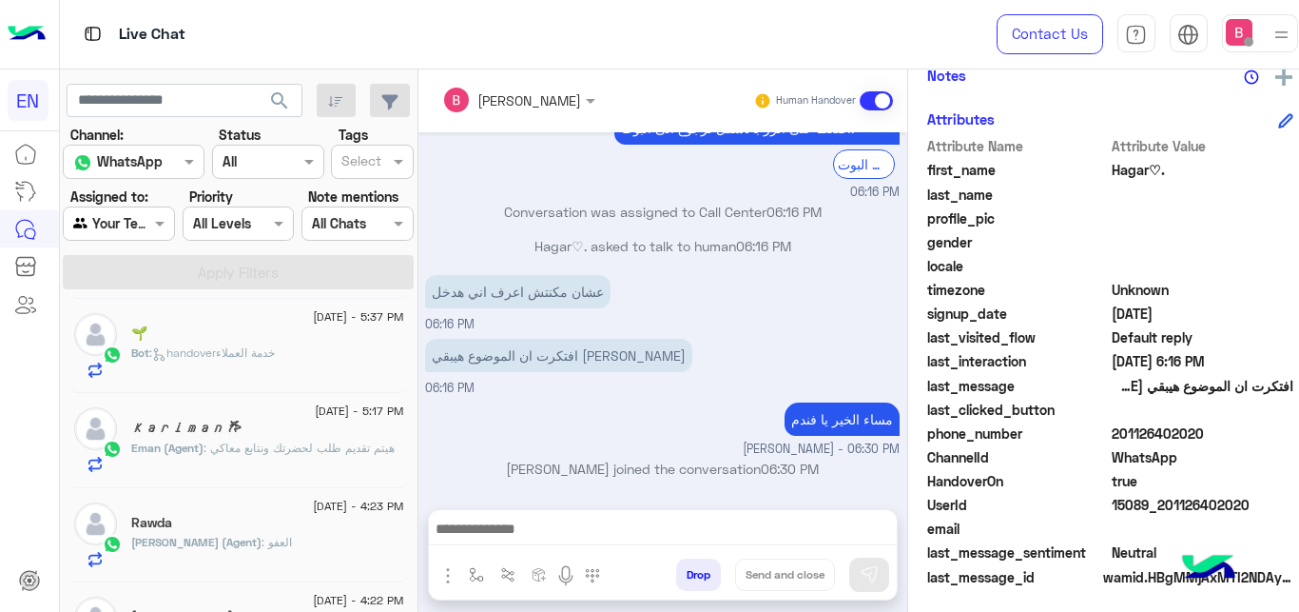
copy span "01126402020"
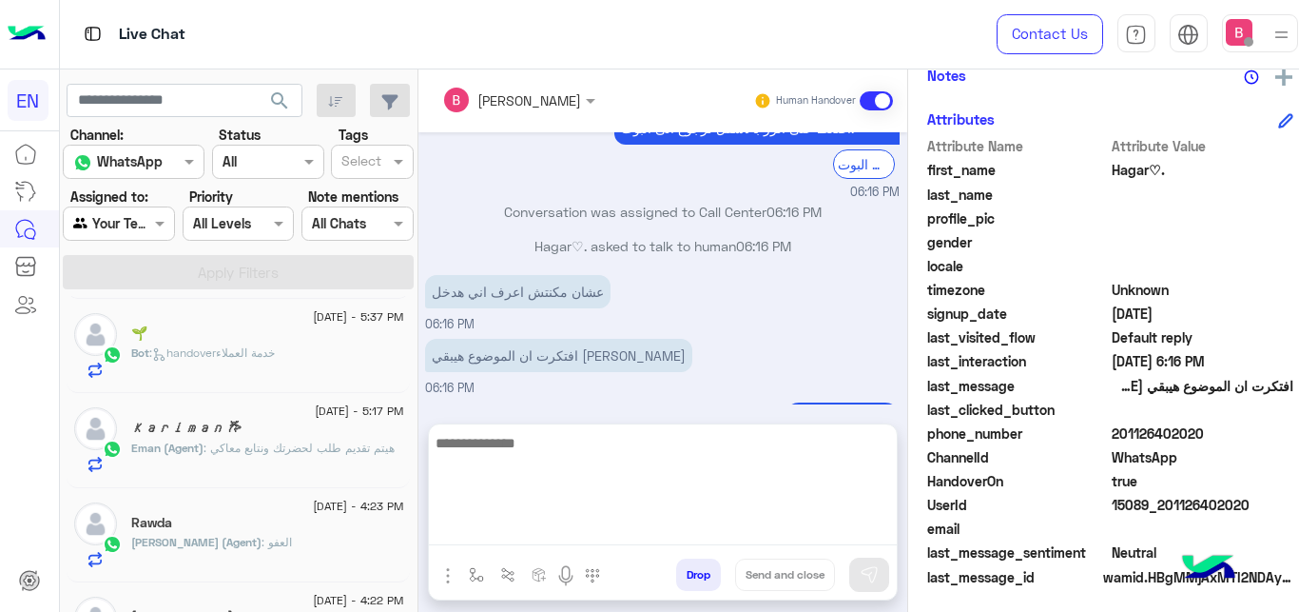
click at [597, 525] on textarea at bounding box center [663, 488] width 468 height 114
type textarea "**********"
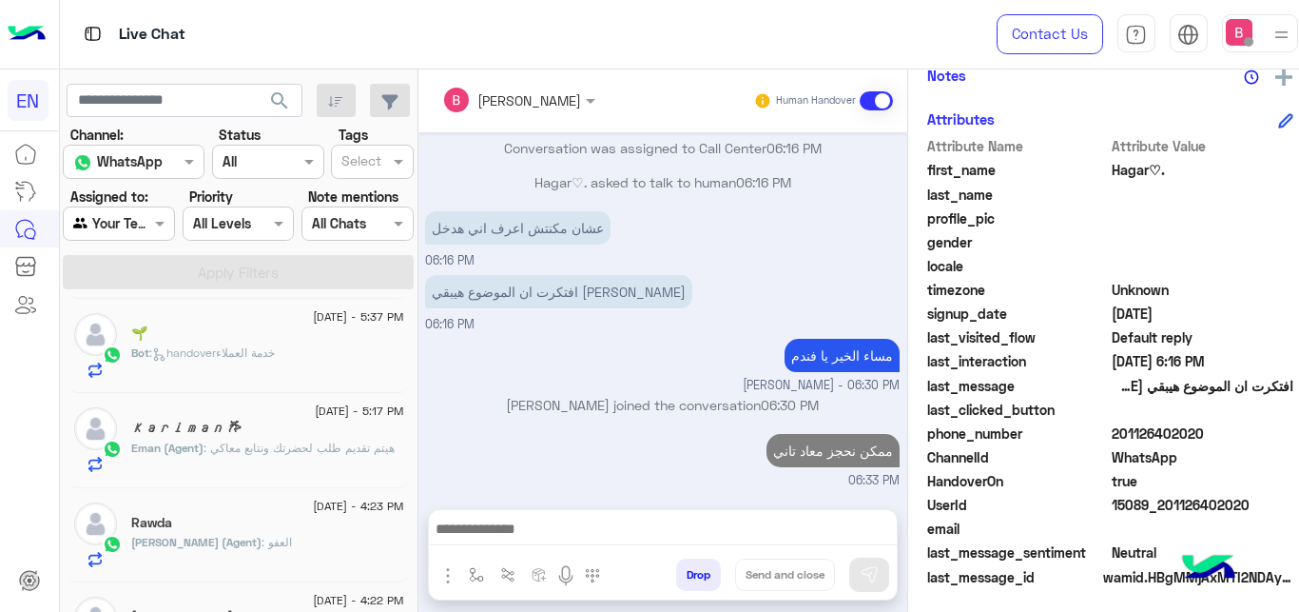
scroll to position [204, 0]
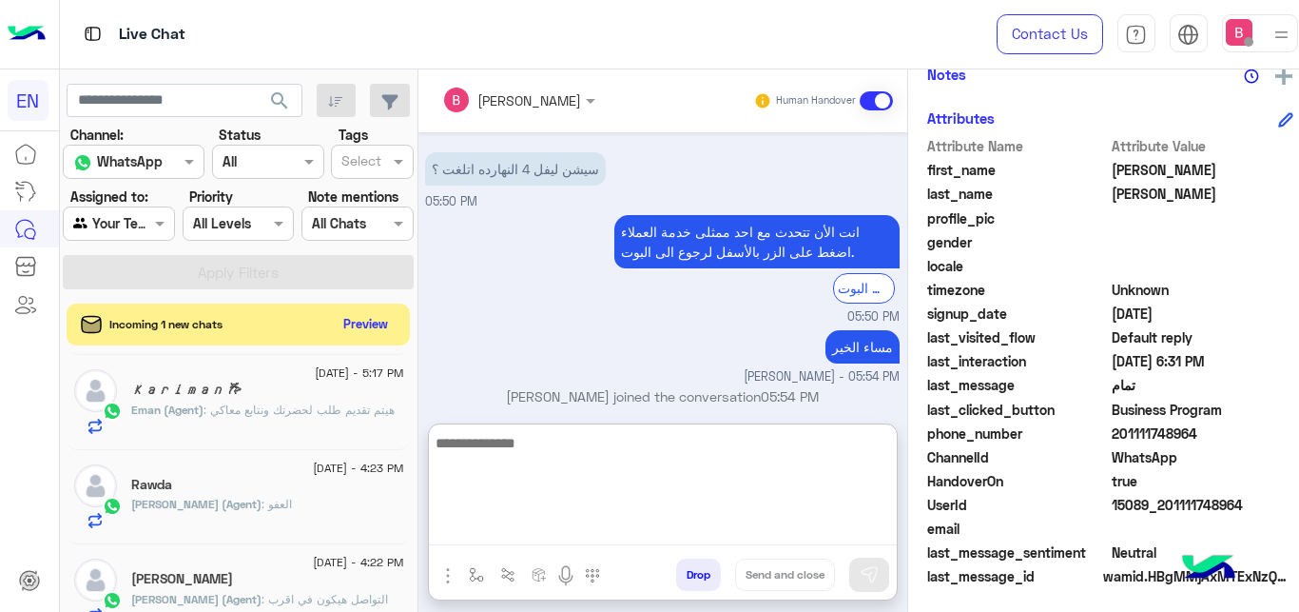
scroll to position [1411, 0]
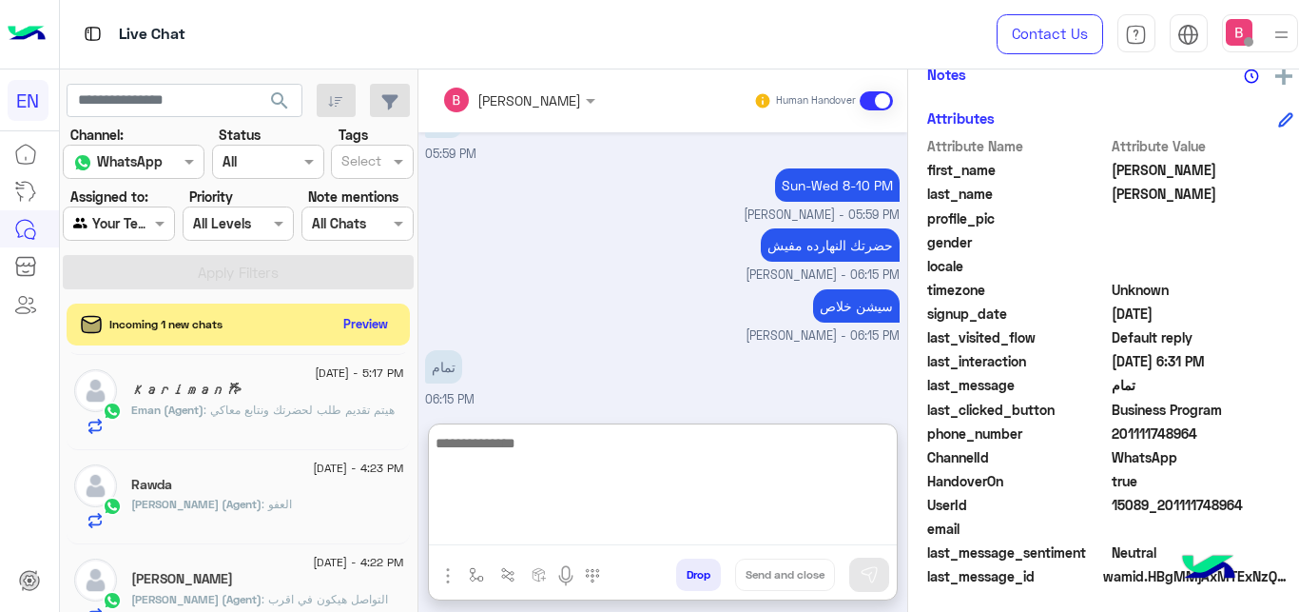
drag, startPoint x: 565, startPoint y: 480, endPoint x: 503, endPoint y: 561, distance: 101.8
click at [559, 488] on textarea at bounding box center [663, 488] width 468 height 114
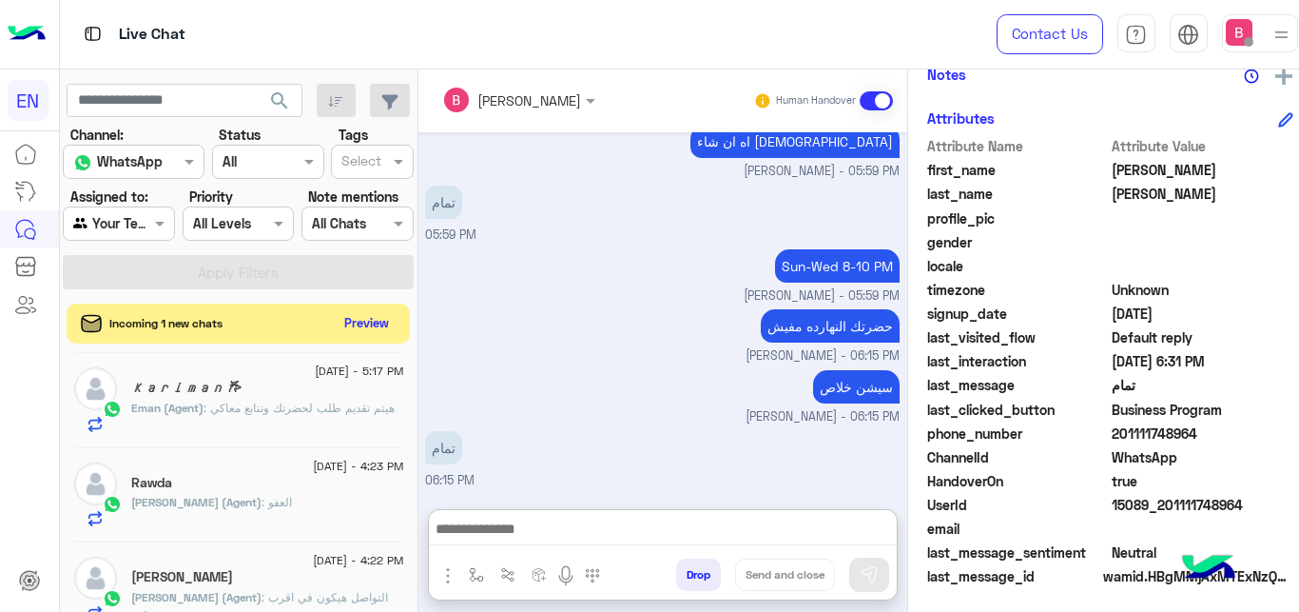
click at [363, 321] on button "Preview" at bounding box center [366, 323] width 59 height 26
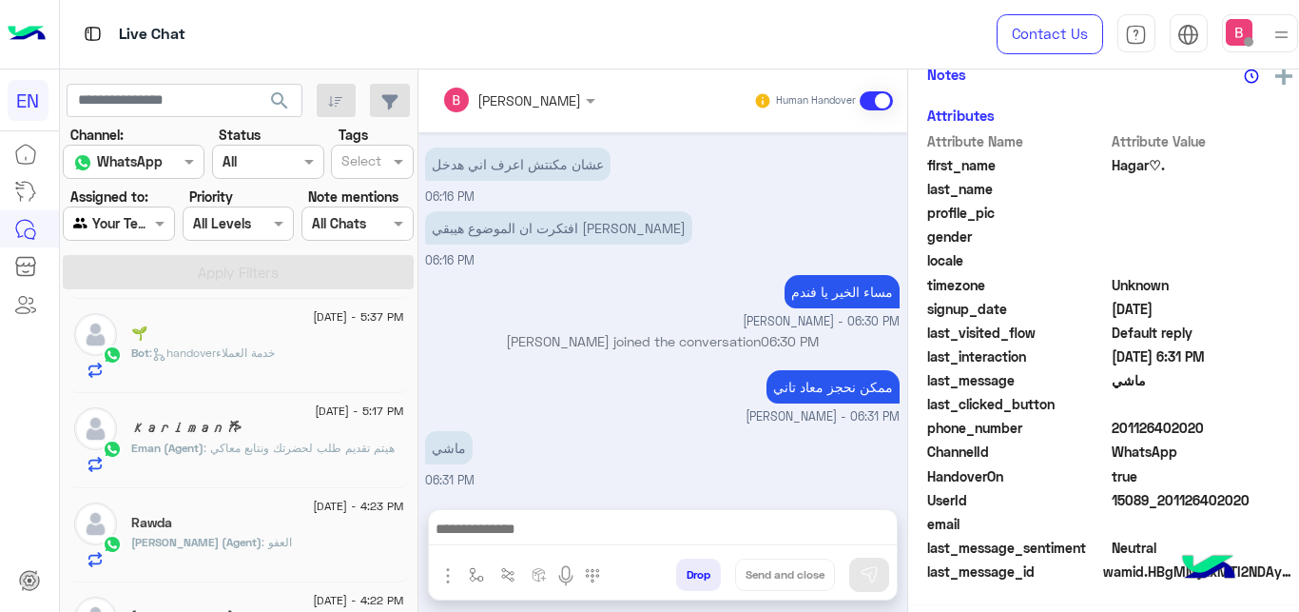
scroll to position [266, 0]
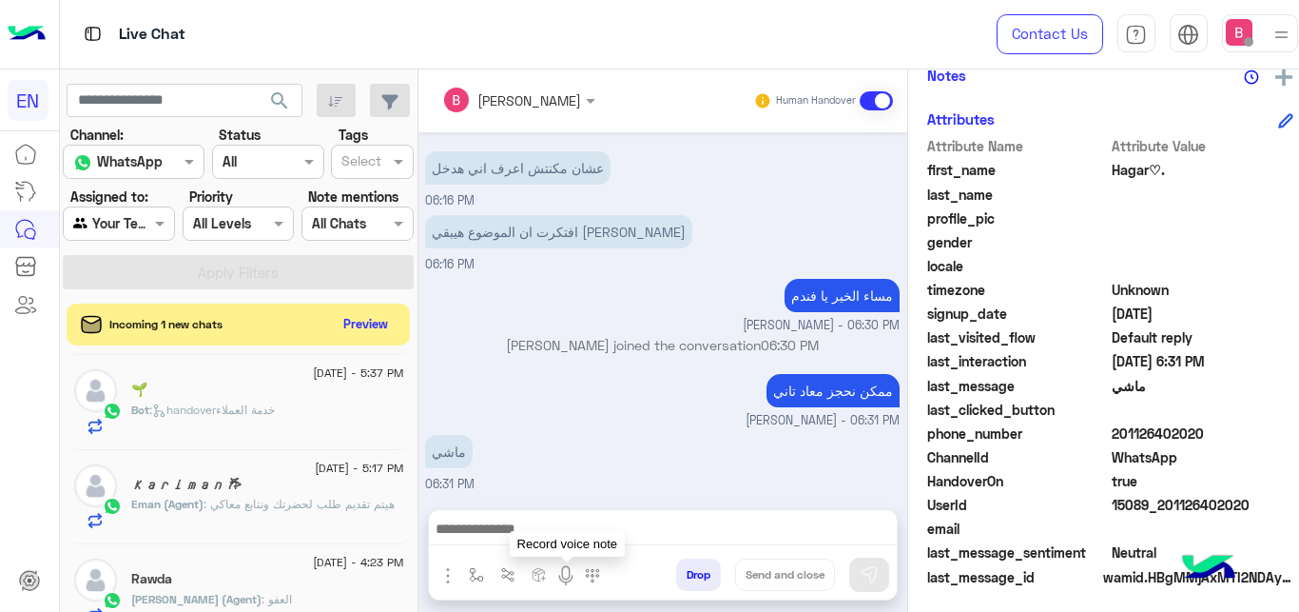
click at [538, 515] on div at bounding box center [663, 534] width 468 height 48
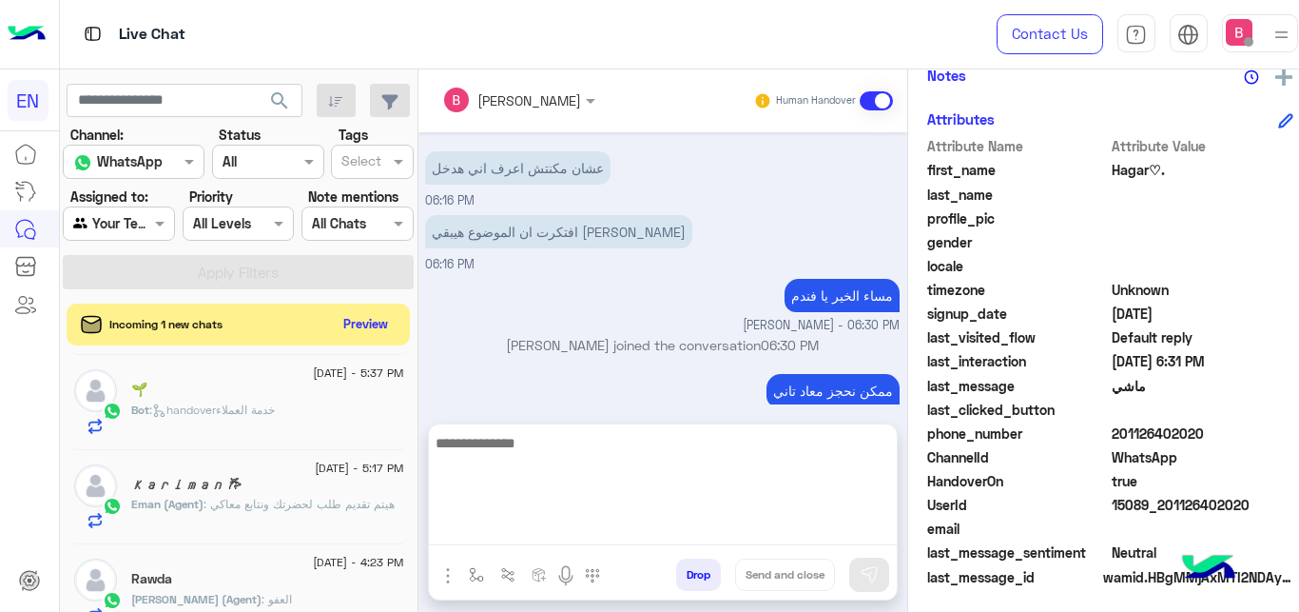
click at [538, 537] on textarea at bounding box center [663, 488] width 468 height 114
type textarea "*"
type textarea "*********"
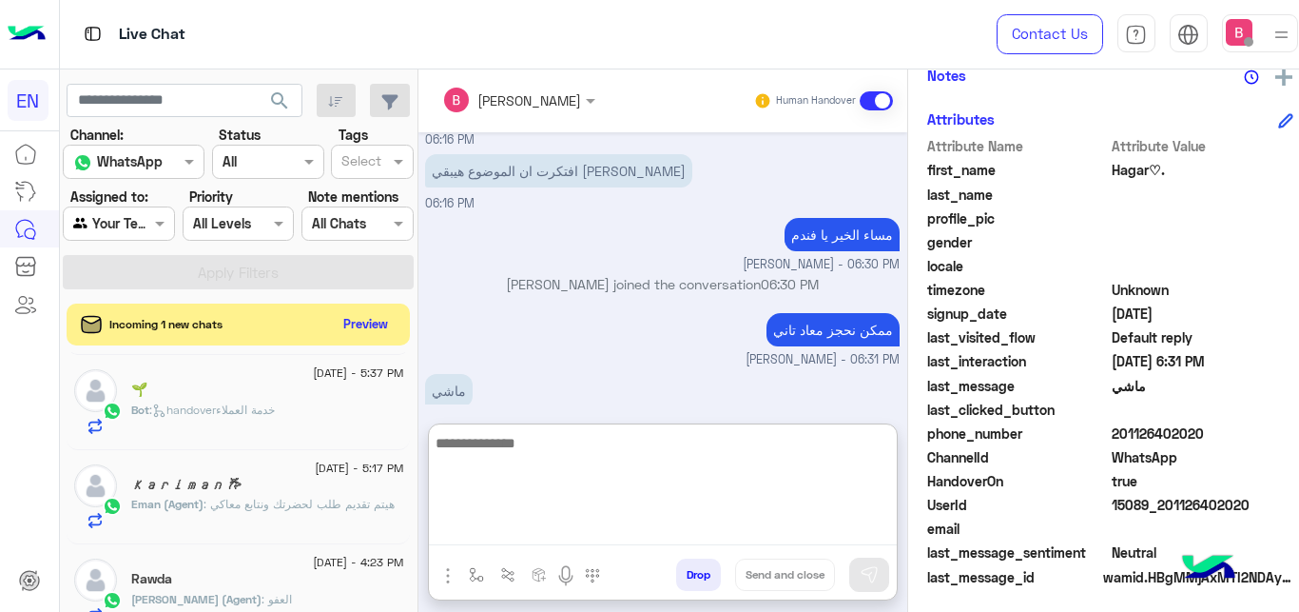
scroll to position [413, 0]
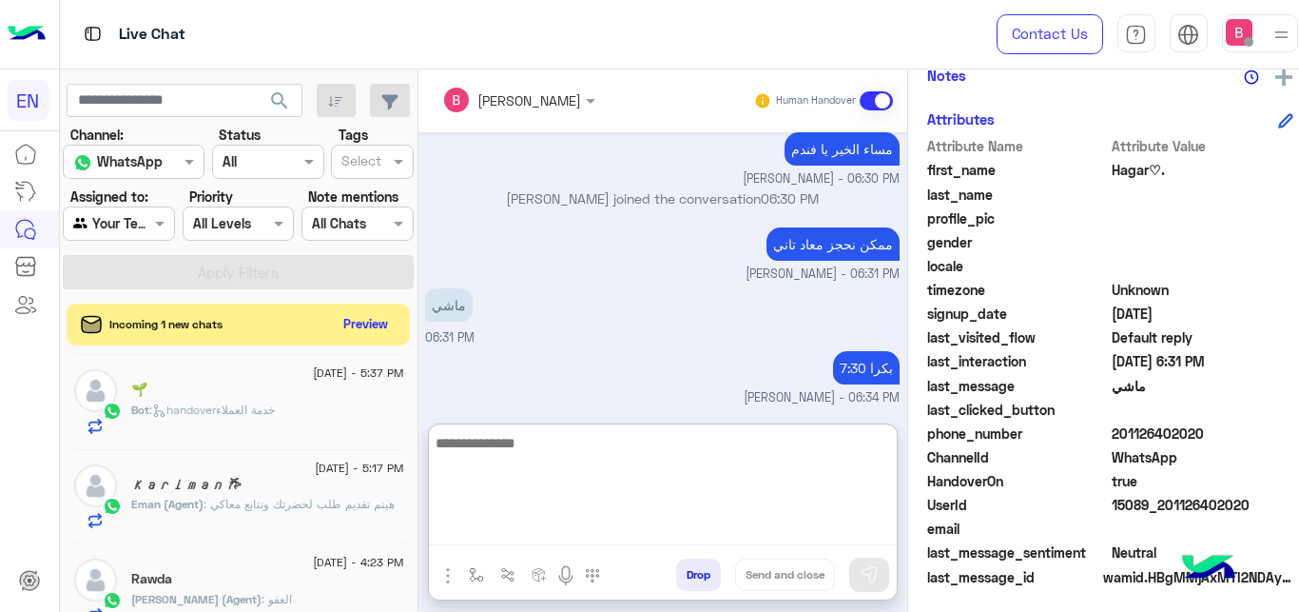
click at [691, 453] on textarea at bounding box center [663, 488] width 468 height 114
type textarea "****"
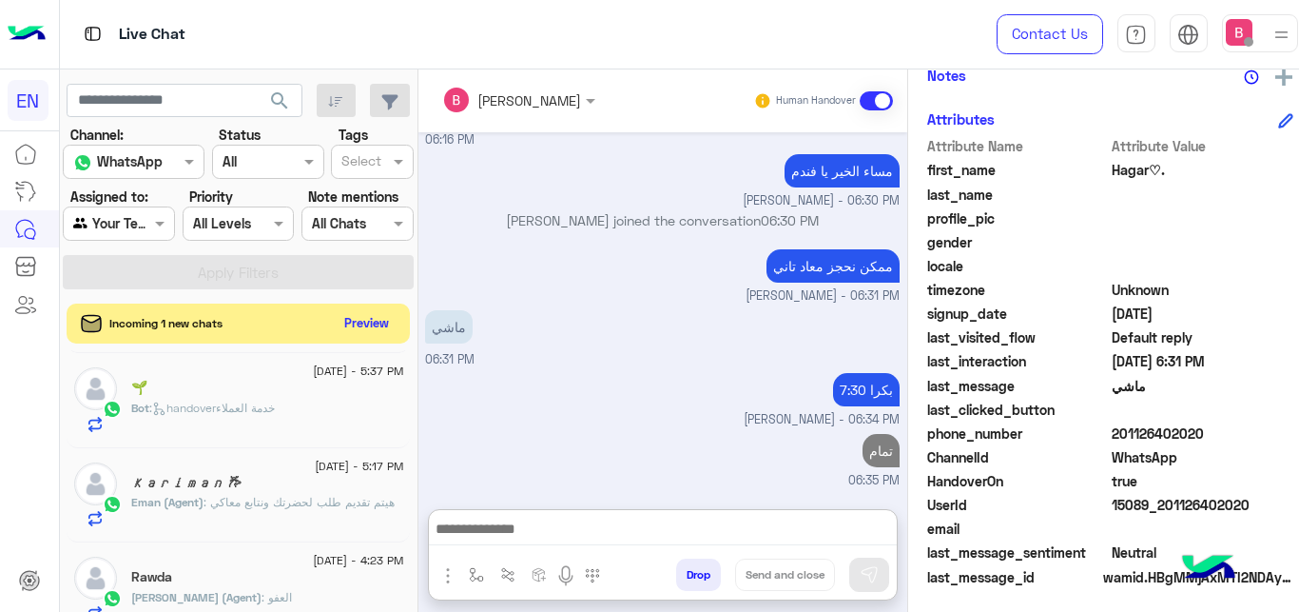
click at [337, 321] on button "Preview" at bounding box center [366, 323] width 59 height 26
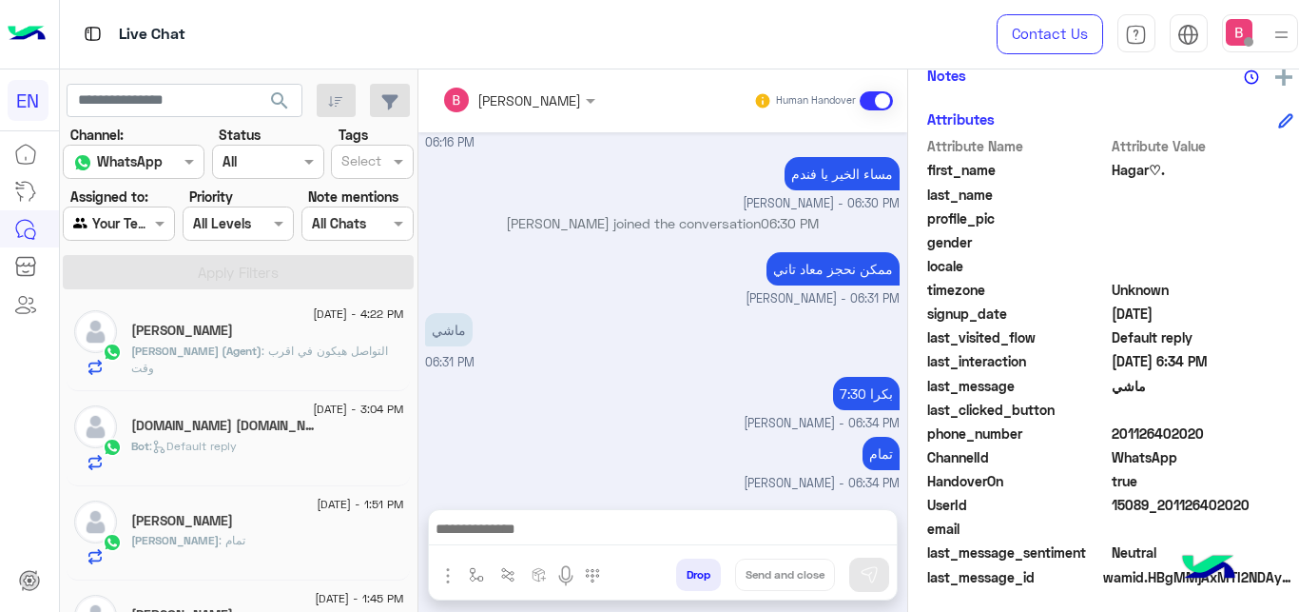
scroll to position [485, 0]
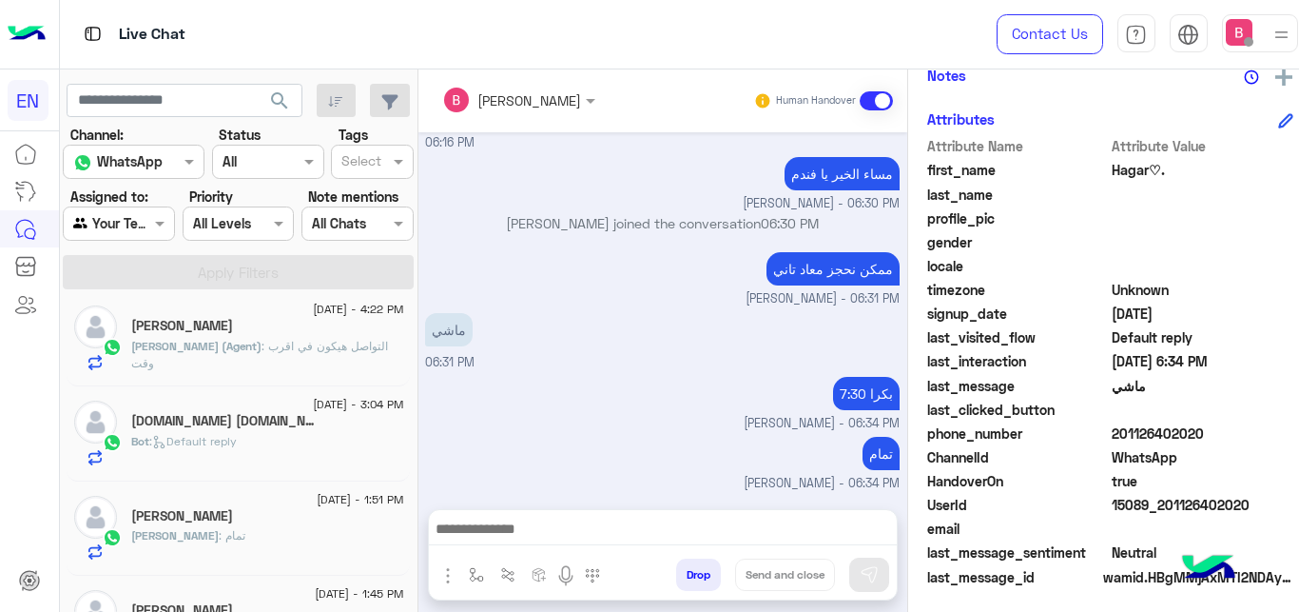
click at [314, 446] on div "Bot : Default reply" at bounding box center [267, 449] width 272 height 33
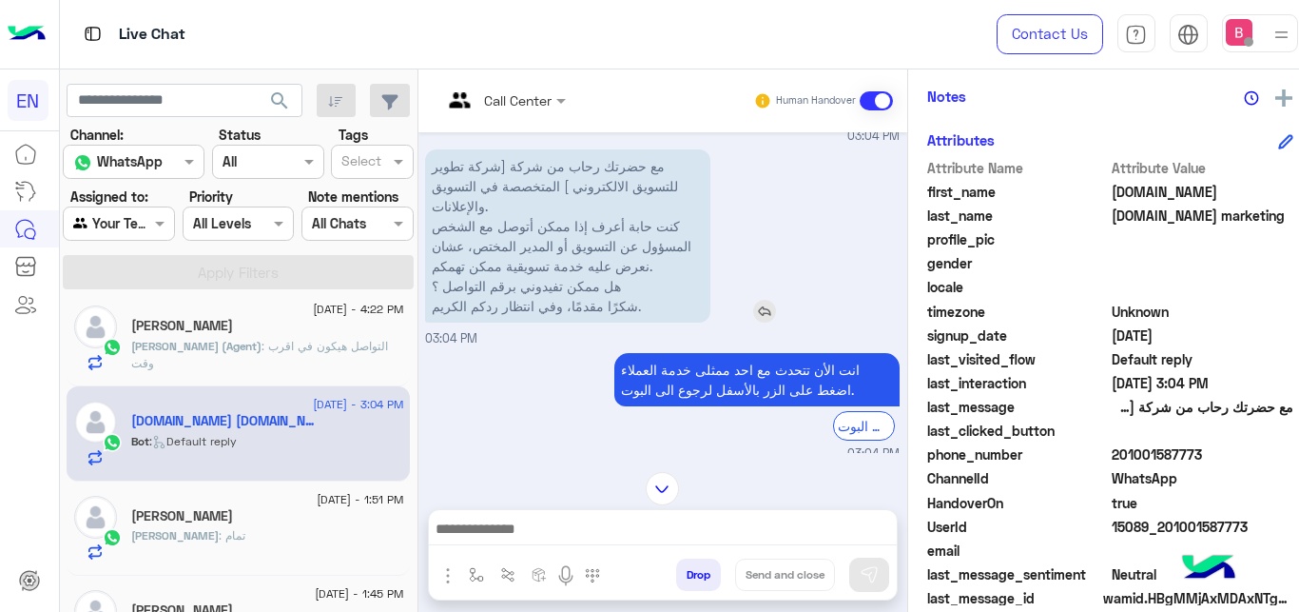
scroll to position [103, 0]
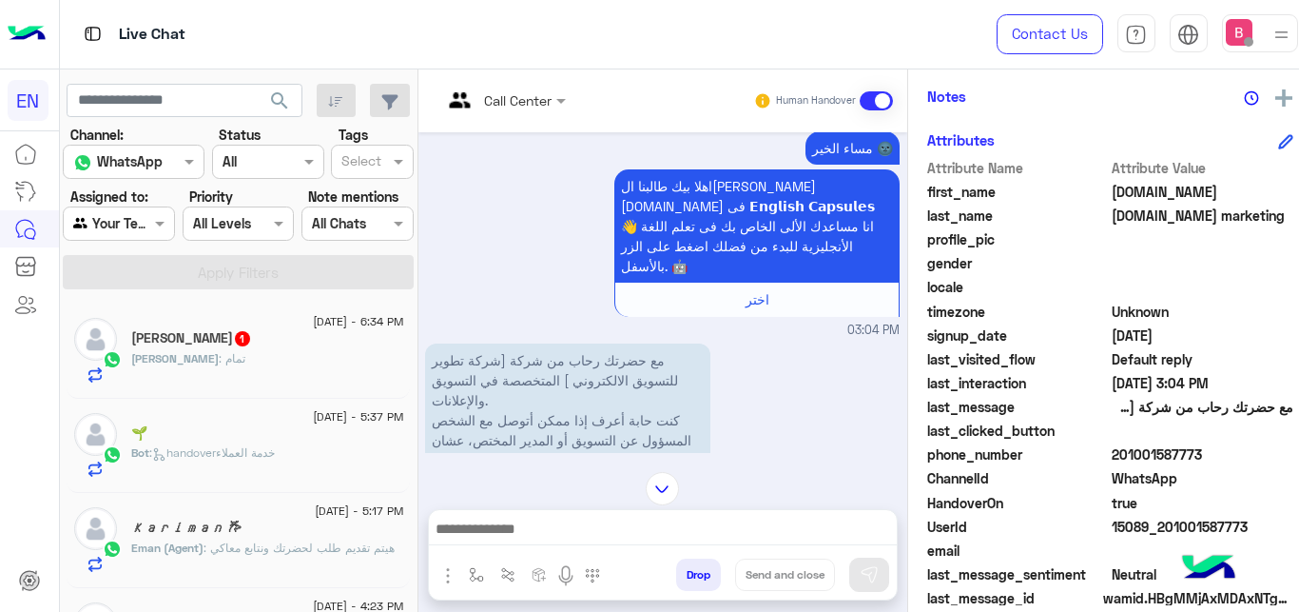
click at [277, 372] on div "[DEMOGRAPHIC_DATA] : تمام" at bounding box center [267, 366] width 272 height 33
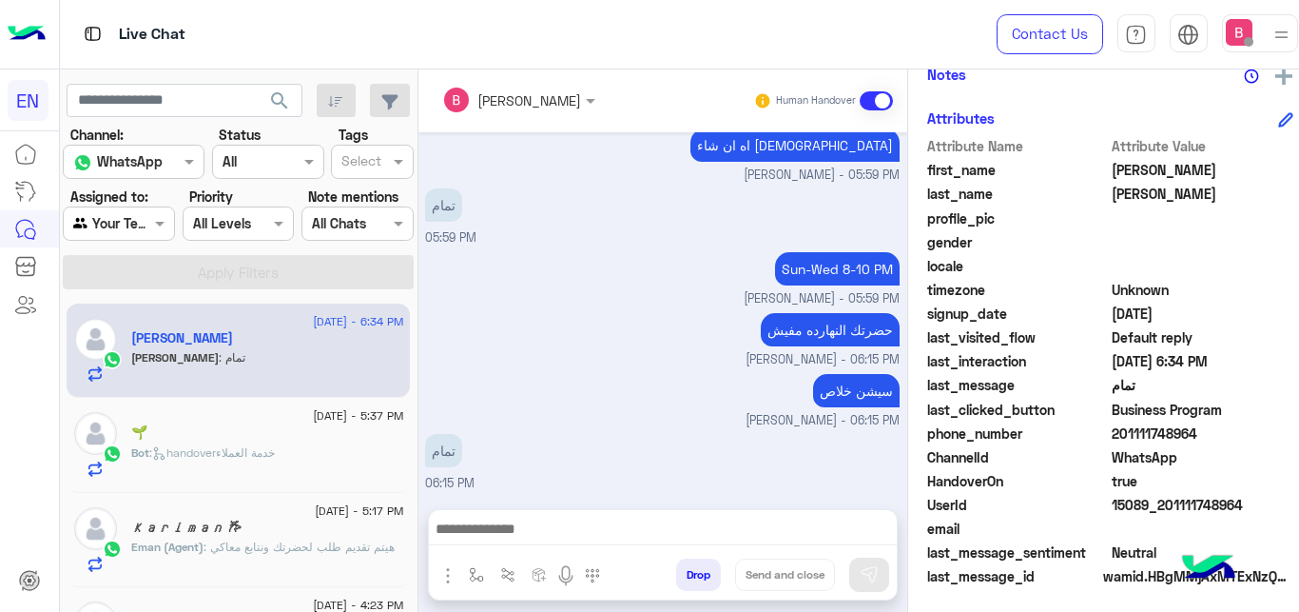
click at [624, 362] on small "[PERSON_NAME] - 06:15 PM" at bounding box center [662, 360] width 475 height 18
click at [140, 222] on div at bounding box center [119, 223] width 110 height 22
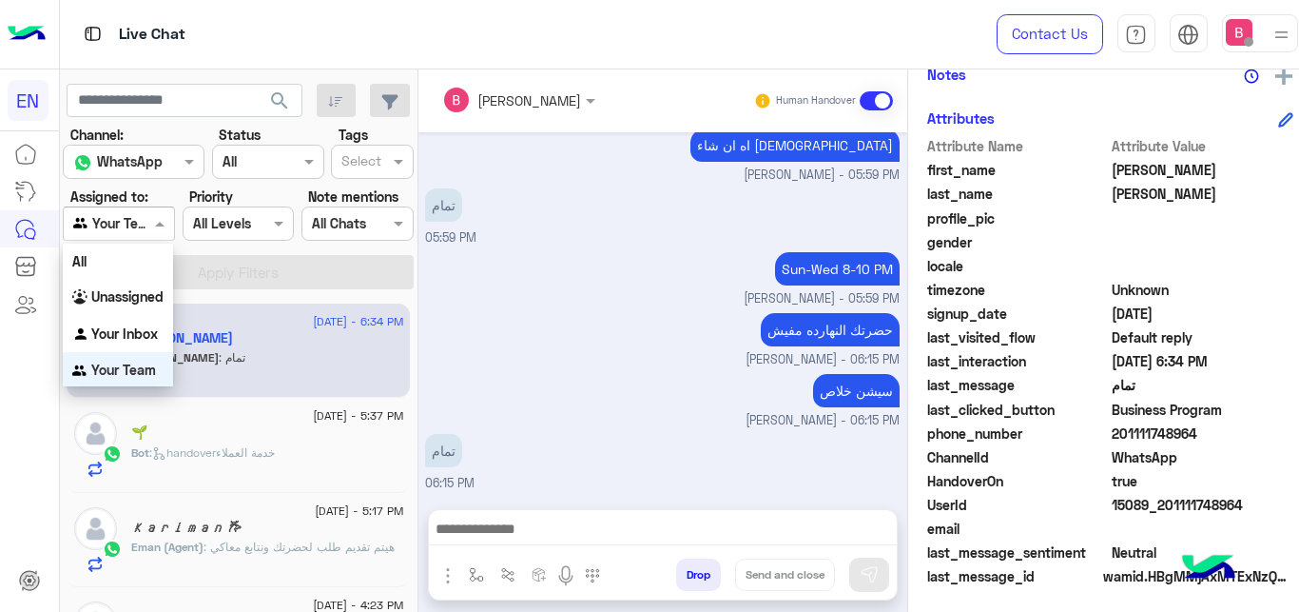
scroll to position [1, 0]
click at [152, 334] on b "Your Inbox" at bounding box center [124, 332] width 67 height 16
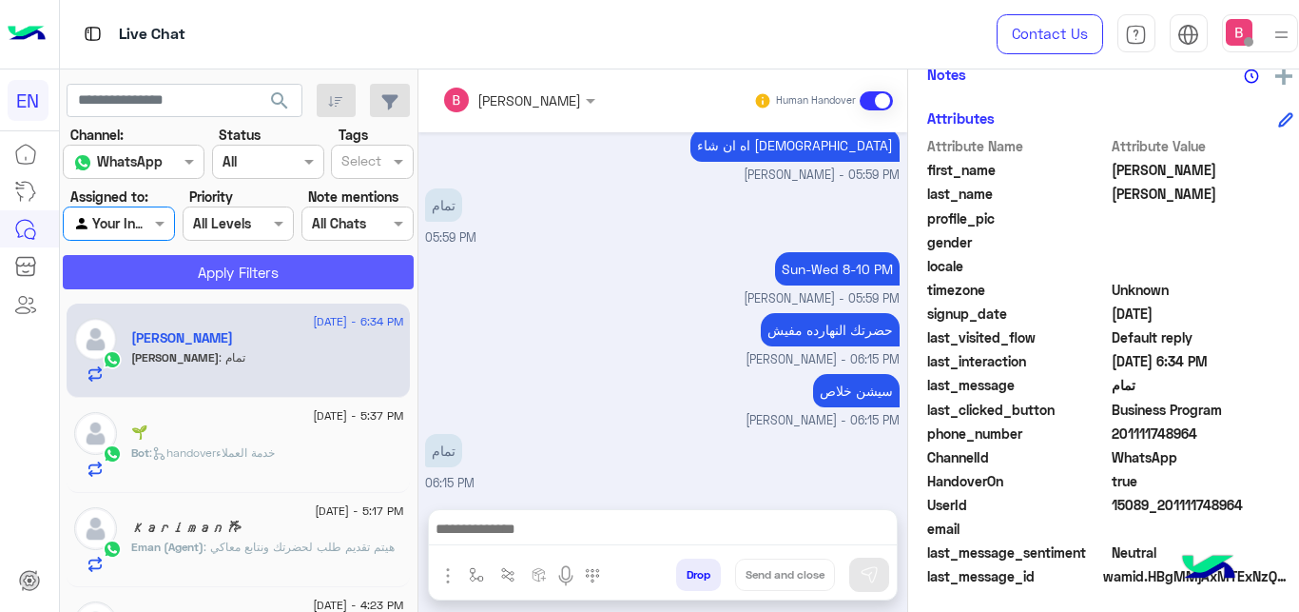
click at [200, 271] on button "Apply Filters" at bounding box center [238, 272] width 351 height 34
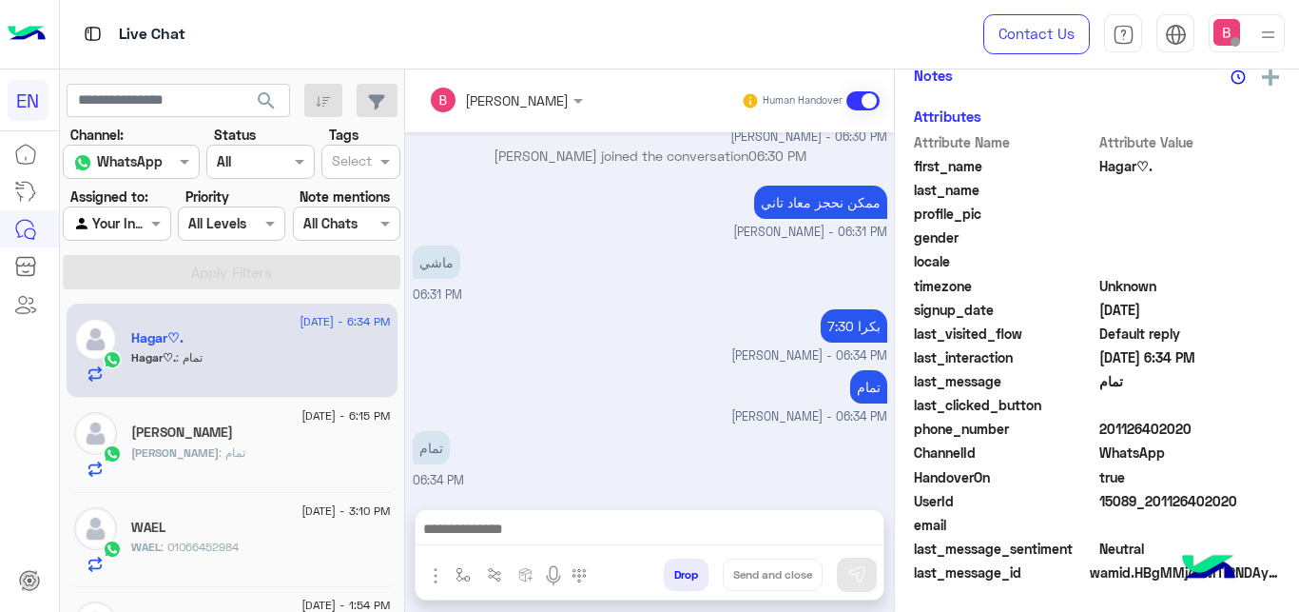
scroll to position [238, 0]
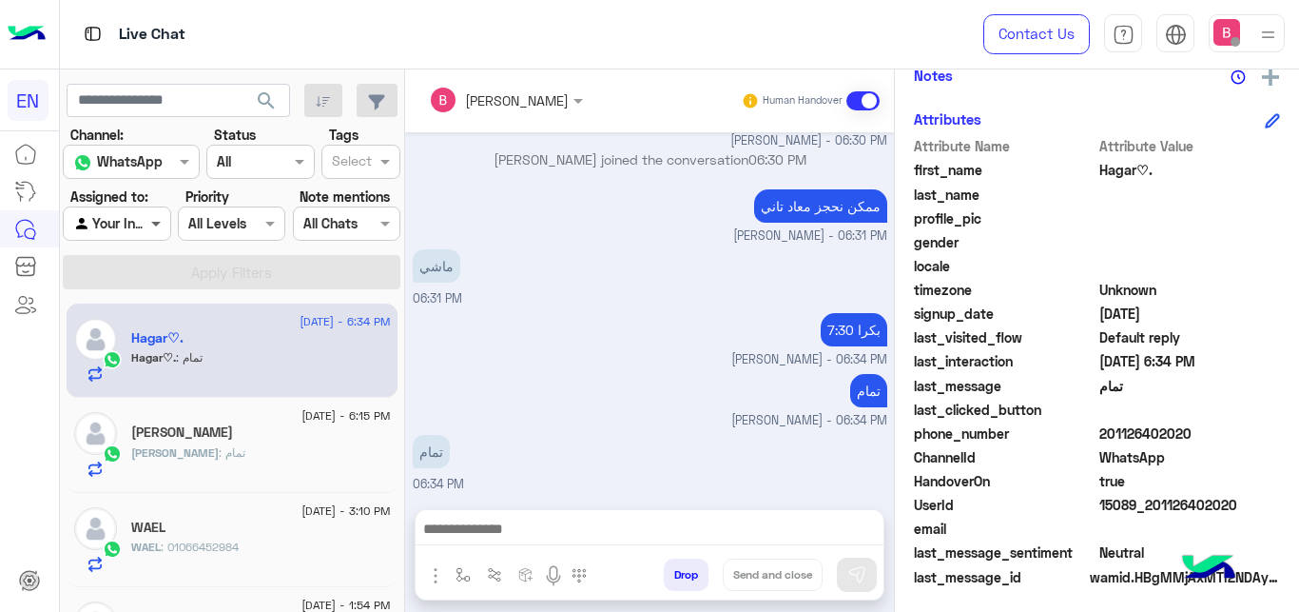
click at [146, 232] on span at bounding box center [158, 223] width 24 height 20
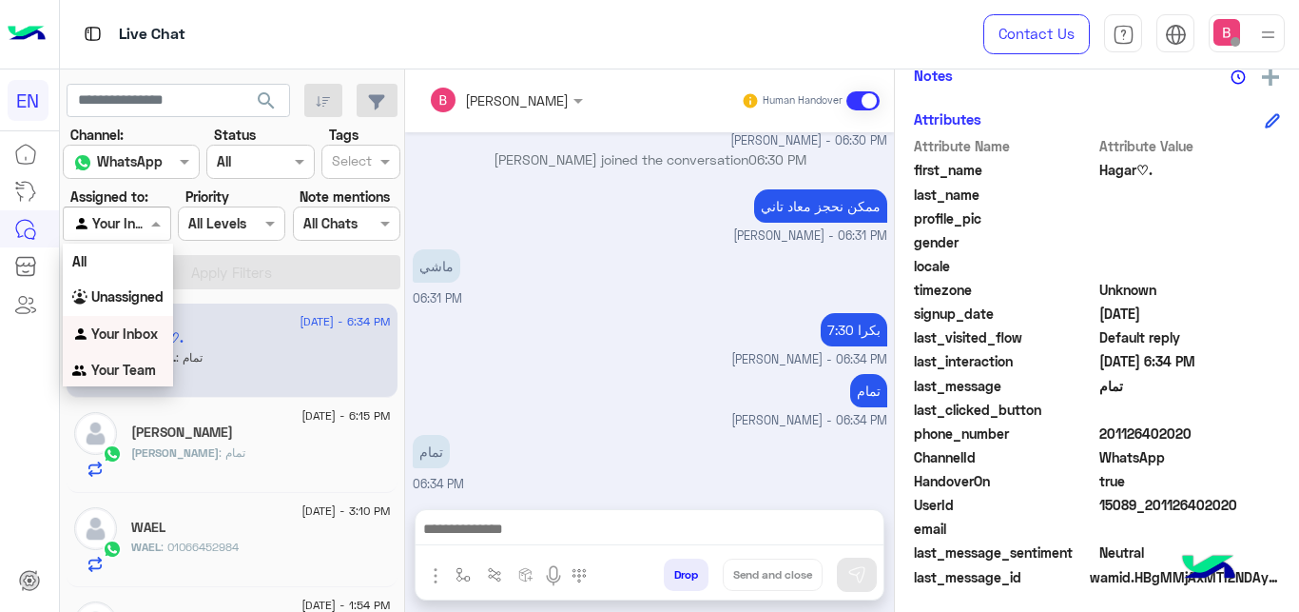
click at [149, 372] on b "Your Team" at bounding box center [123, 369] width 65 height 16
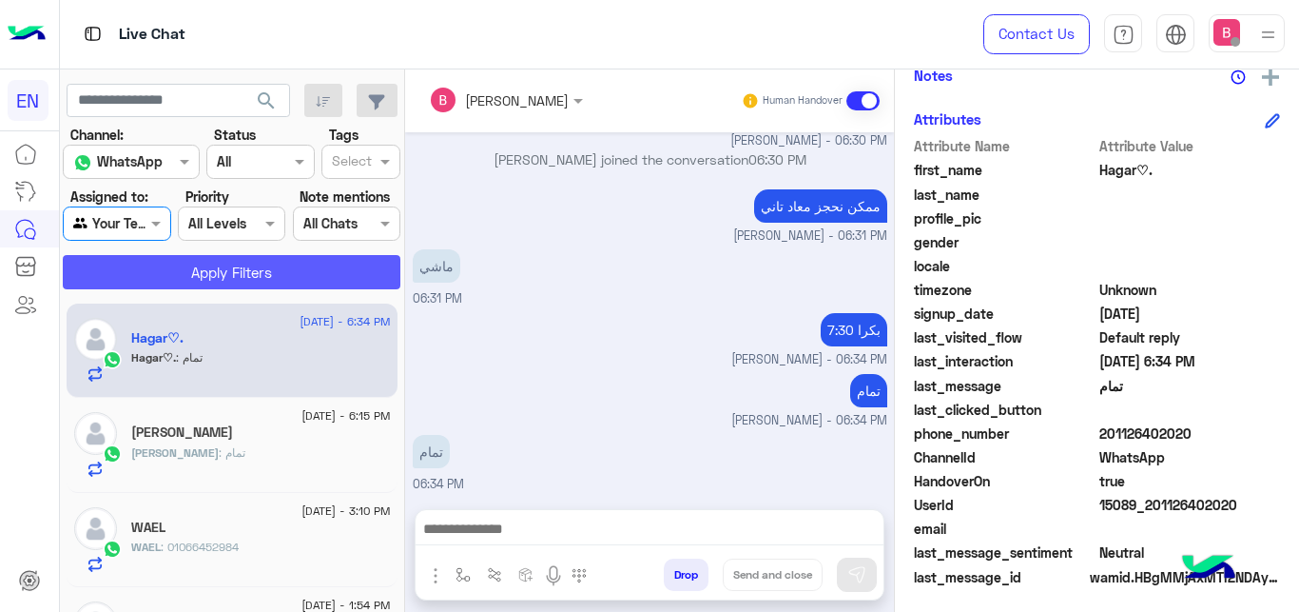
click at [221, 278] on button "Apply Filters" at bounding box center [232, 272] width 338 height 34
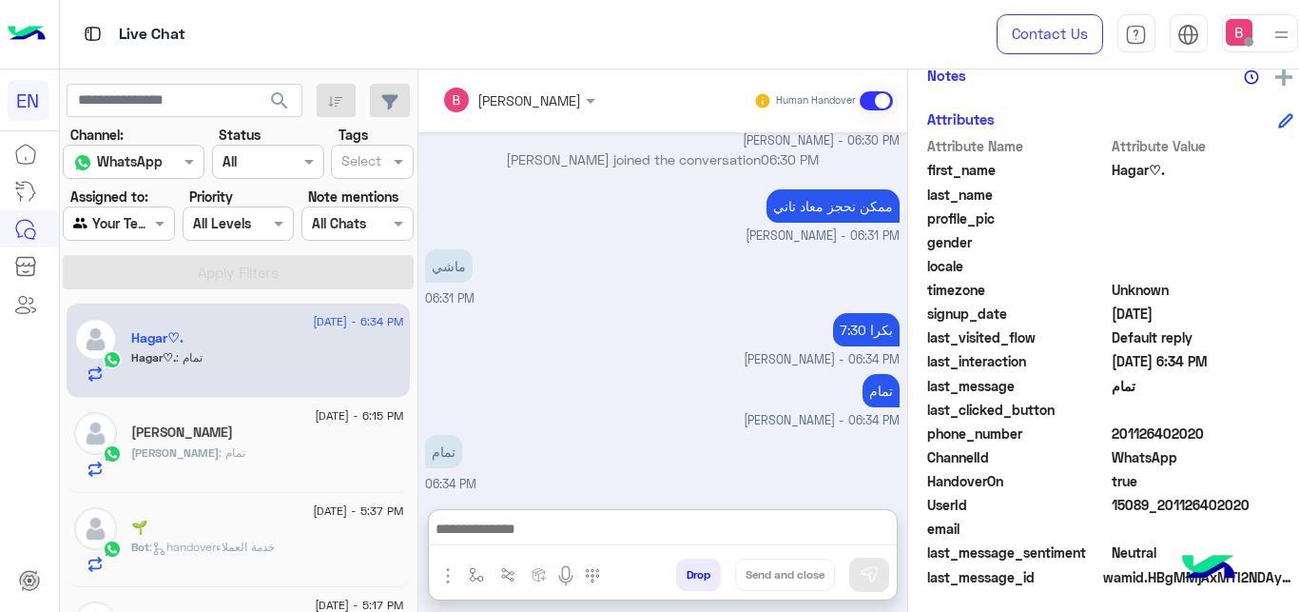
click at [746, 244] on span "[PERSON_NAME] - 06:31 PM" at bounding box center [823, 236] width 154 height 18
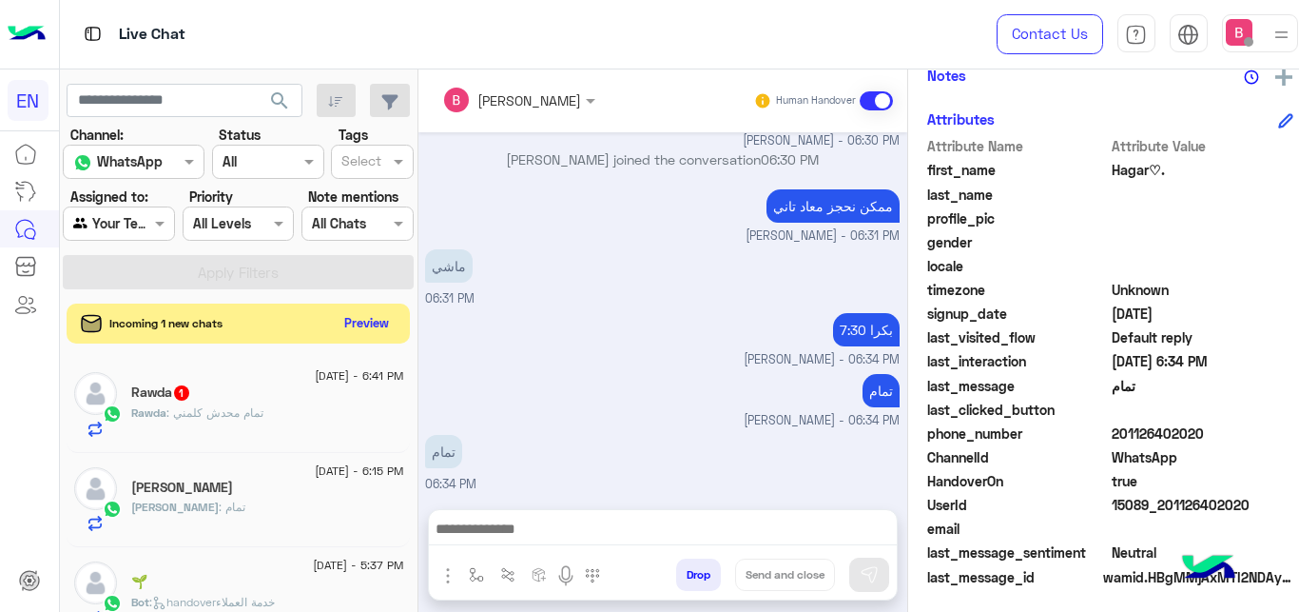
click at [342, 323] on button "Preview" at bounding box center [366, 323] width 59 height 26
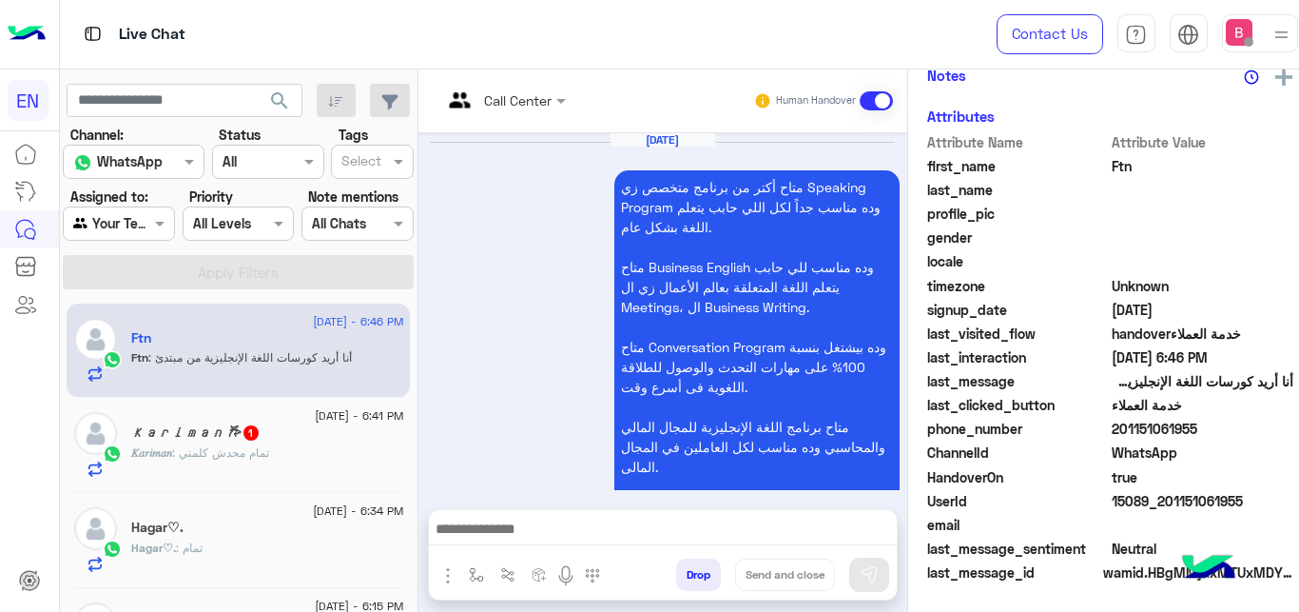
scroll to position [1193, 0]
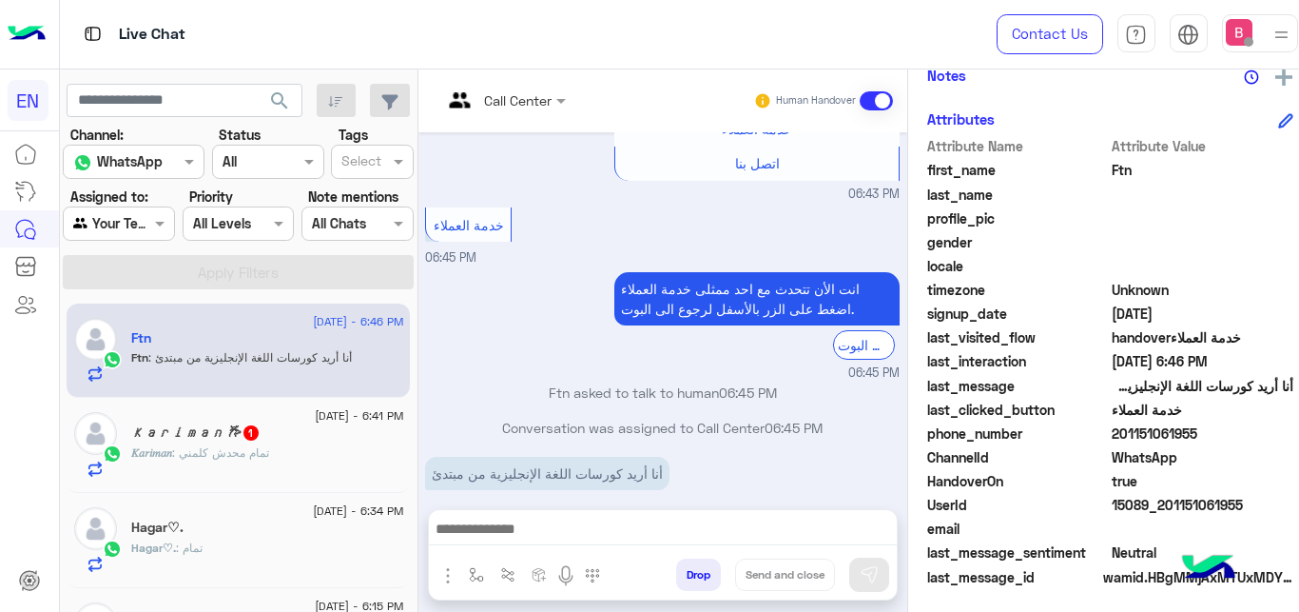
click at [540, 101] on div at bounding box center [505, 99] width 144 height 22
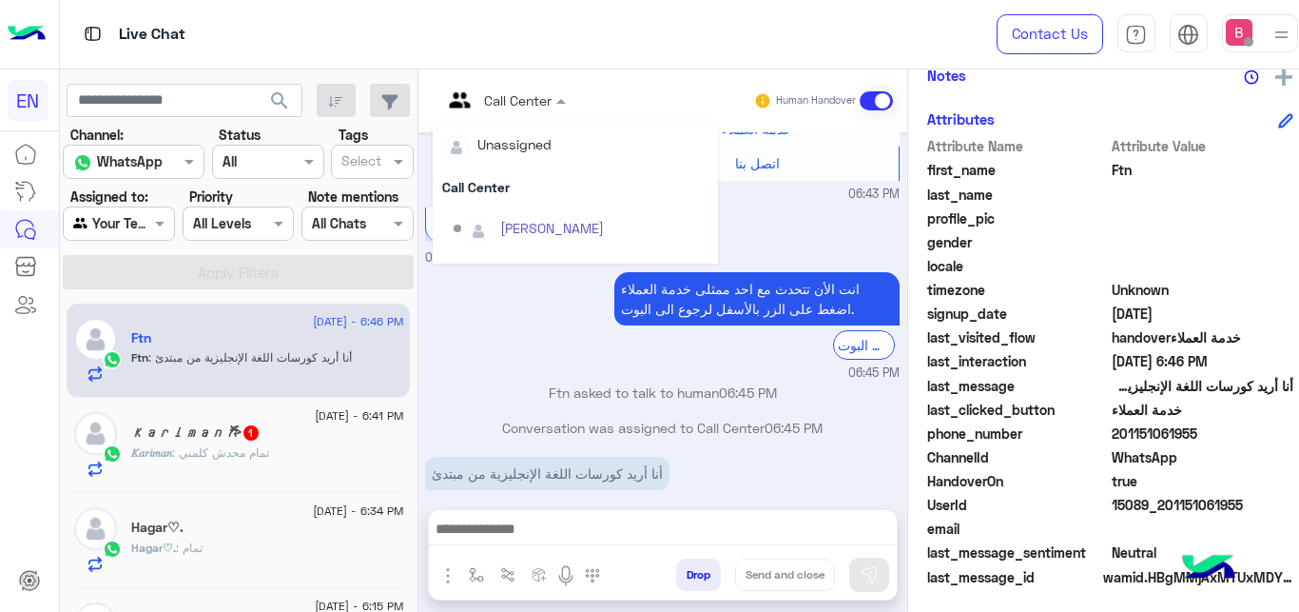
scroll to position [316, 0]
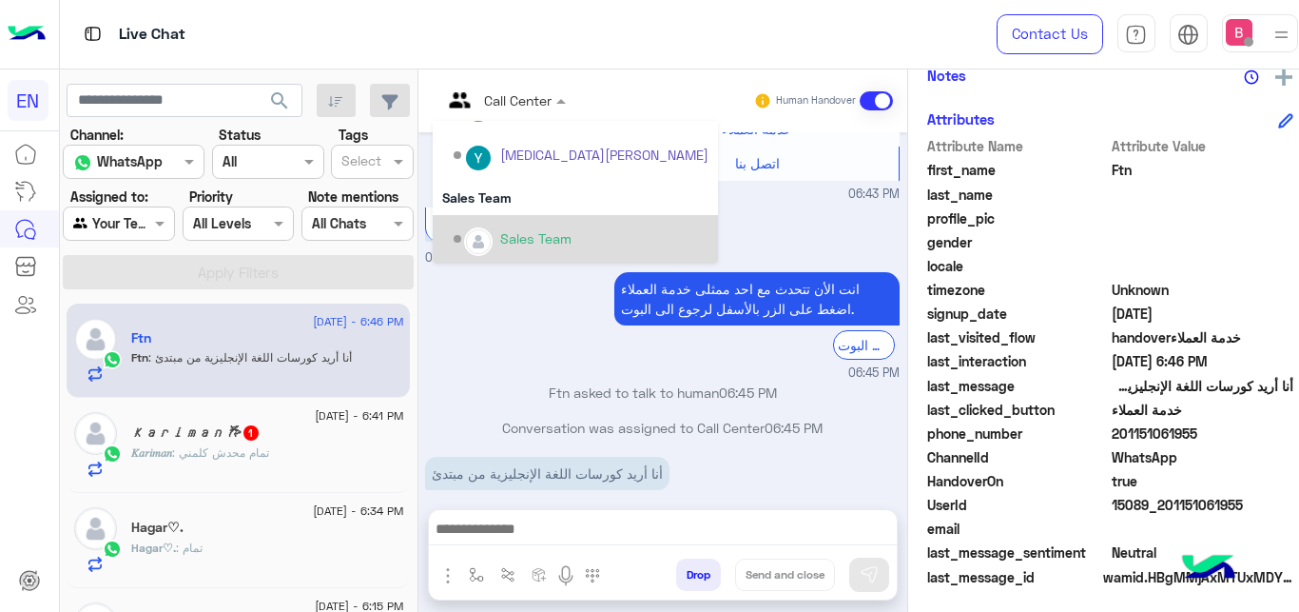
click at [537, 242] on div "Sales Team" at bounding box center [535, 238] width 71 height 20
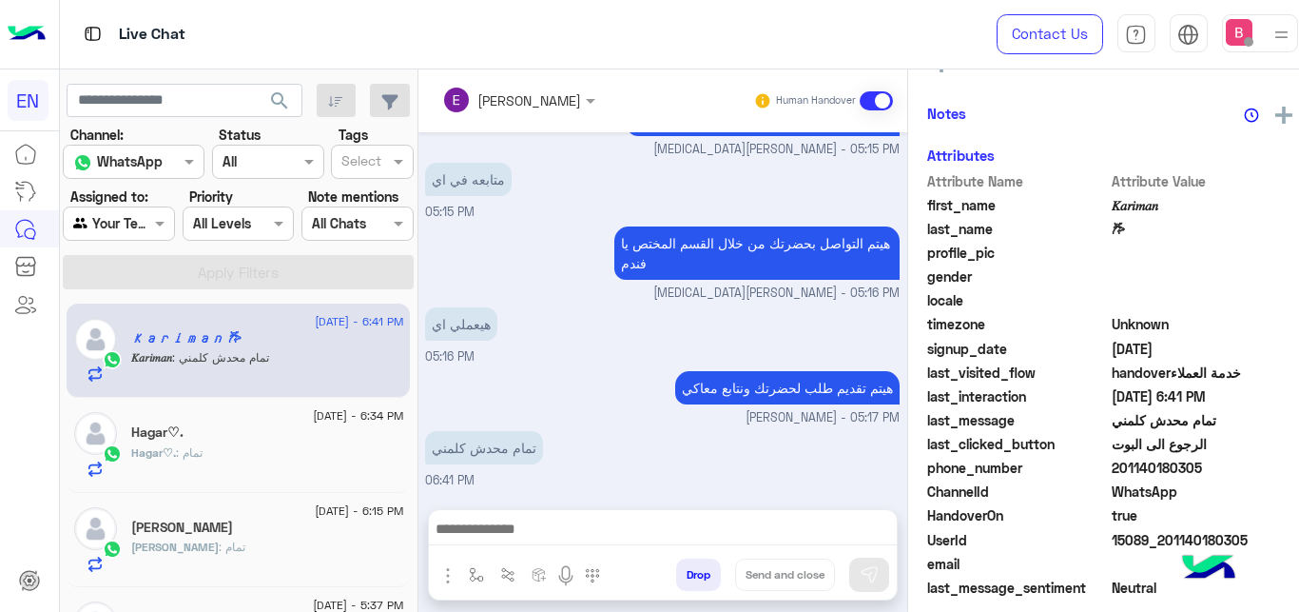
scroll to position [375, 0]
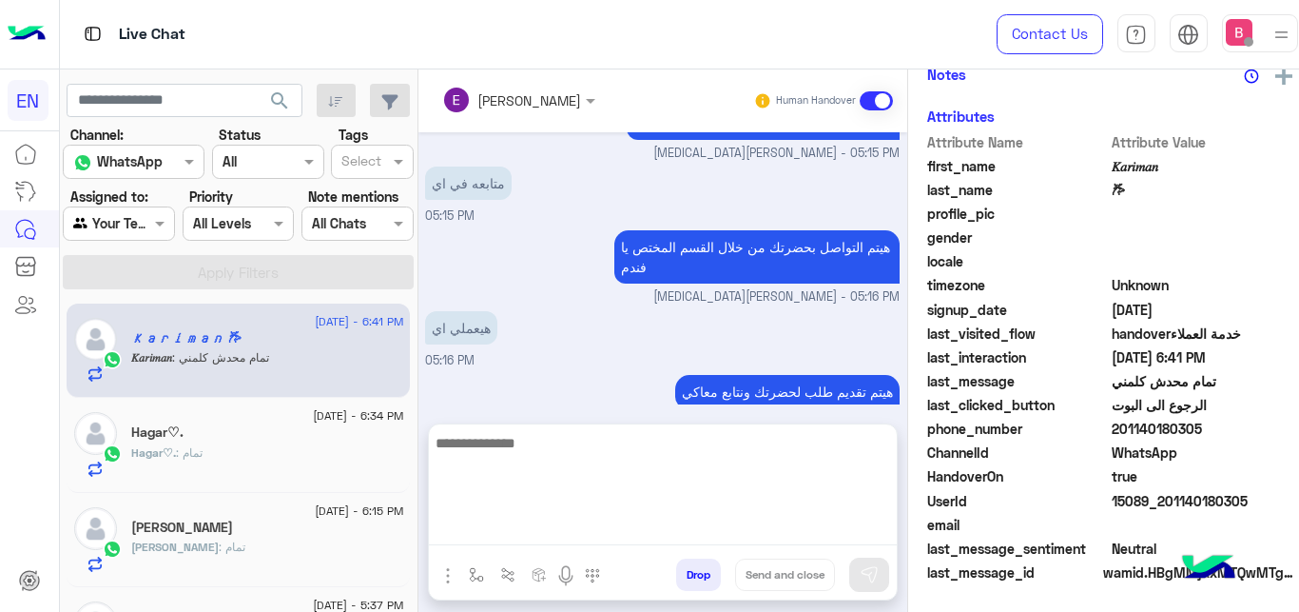
click at [566, 536] on textarea at bounding box center [663, 488] width 468 height 114
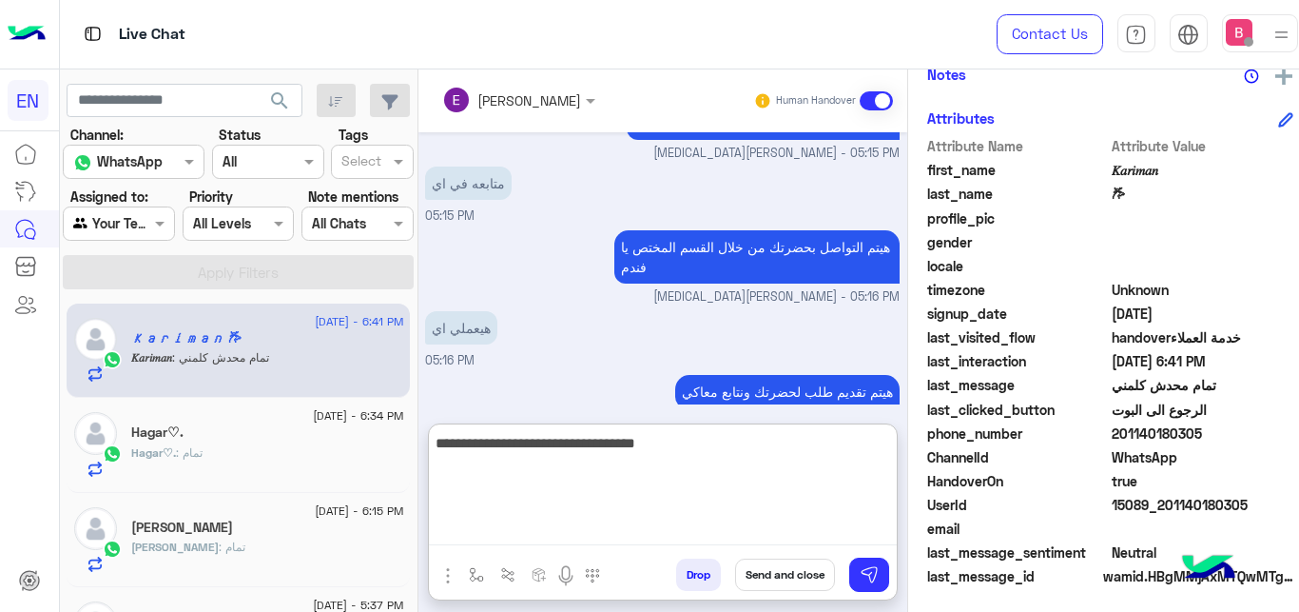
type textarea "**********"
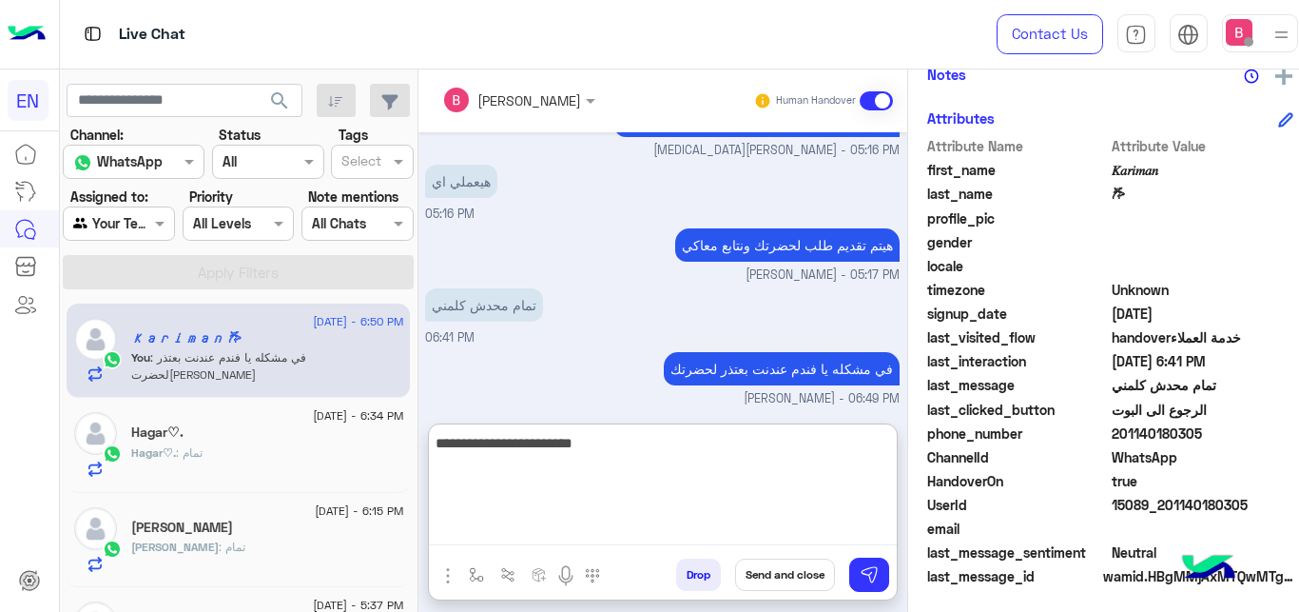
type textarea "**********"
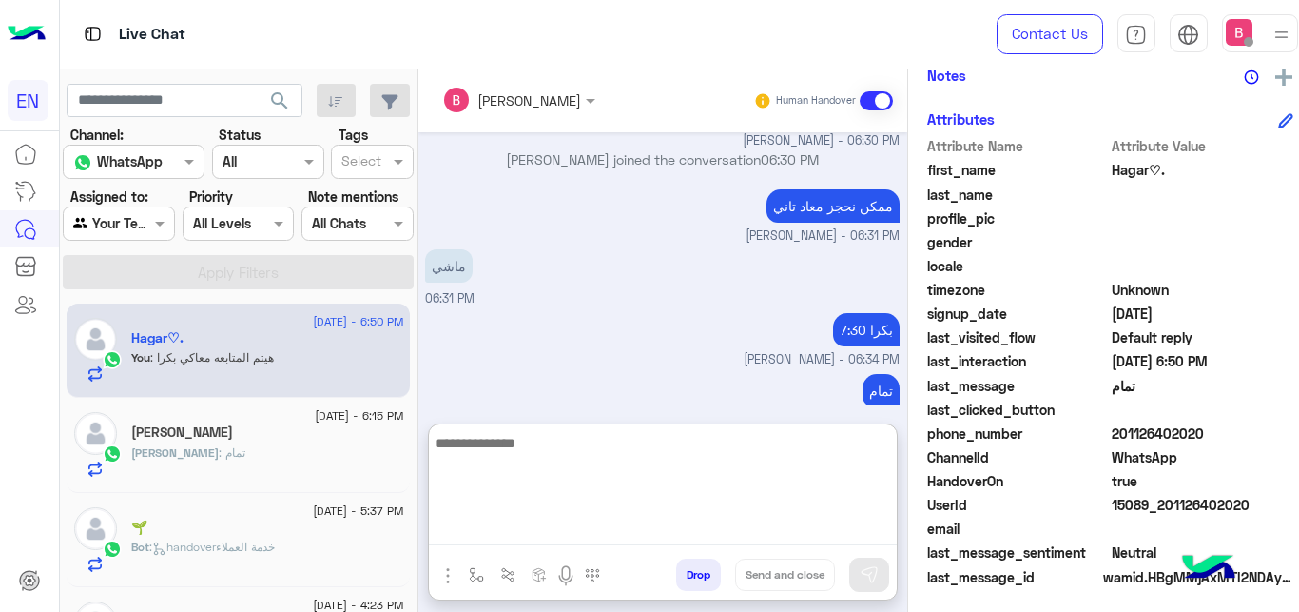
scroll to position [97, 0]
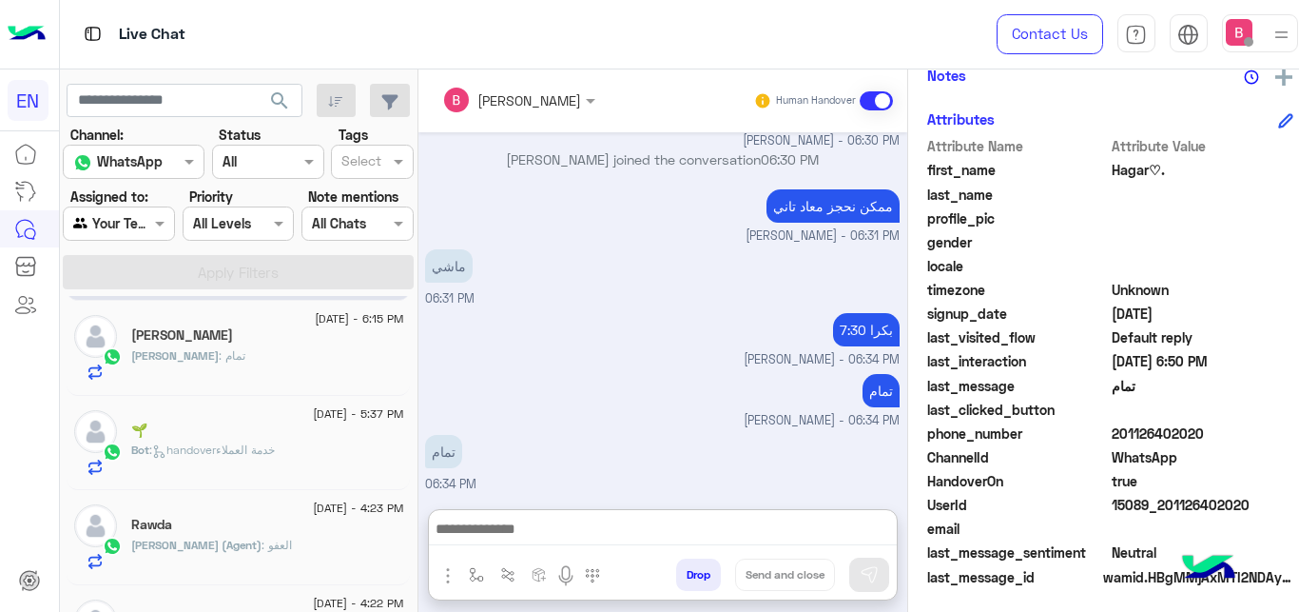
click at [163, 517] on h5 "Rawda" at bounding box center [151, 524] width 41 height 16
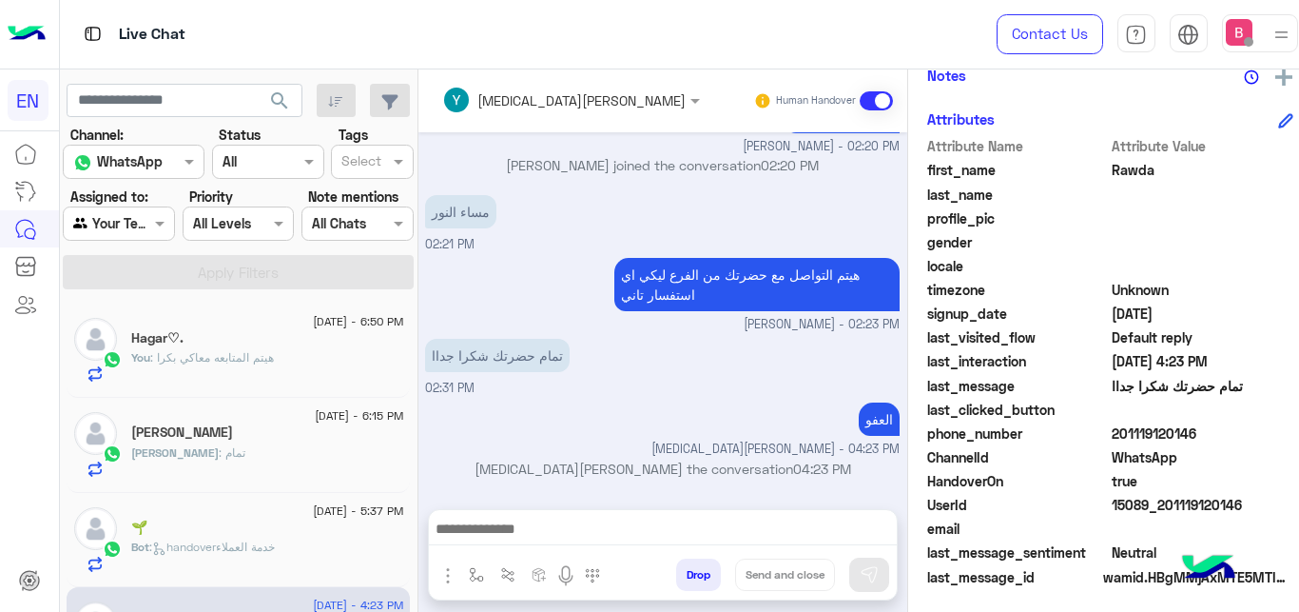
click at [224, 359] on span ": هيتم المتابعه معاكي بكرا" at bounding box center [212, 357] width 124 height 14
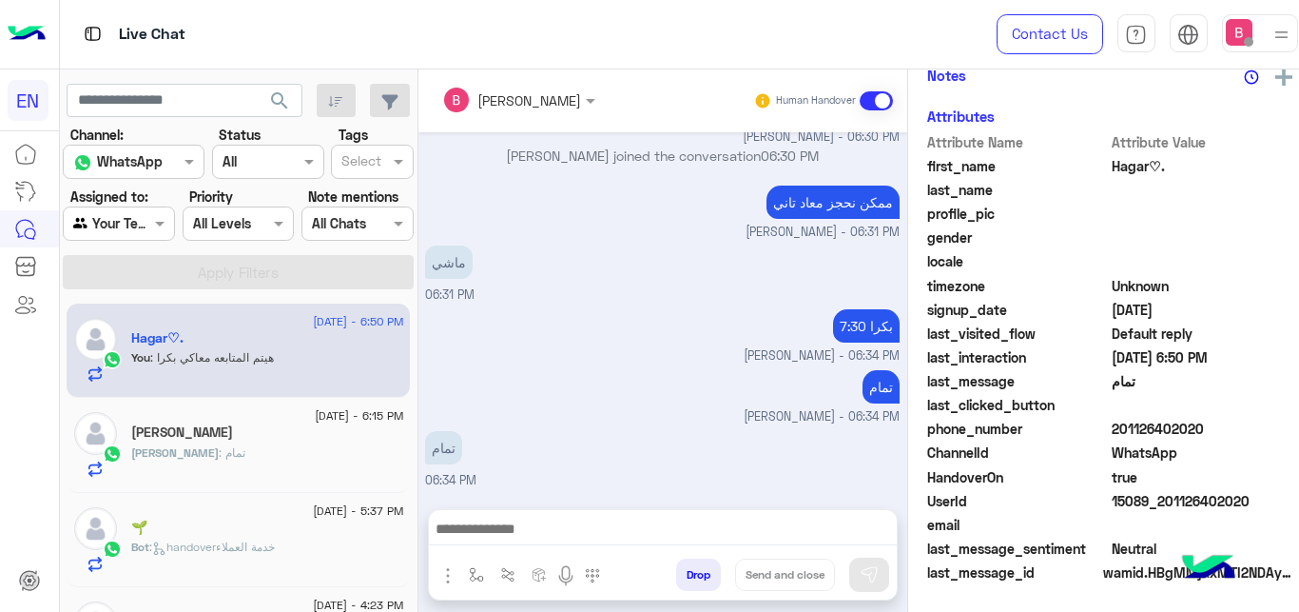
scroll to position [238, 0]
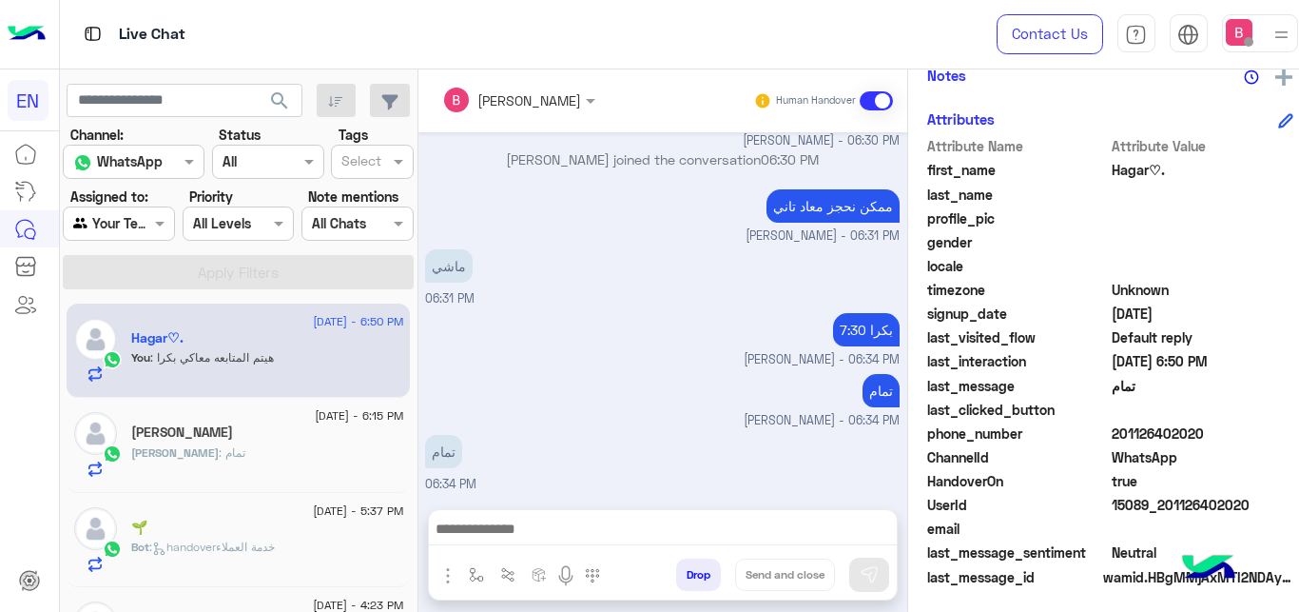
click at [114, 212] on div "Agent Filter Your Team" at bounding box center [119, 223] width 112 height 34
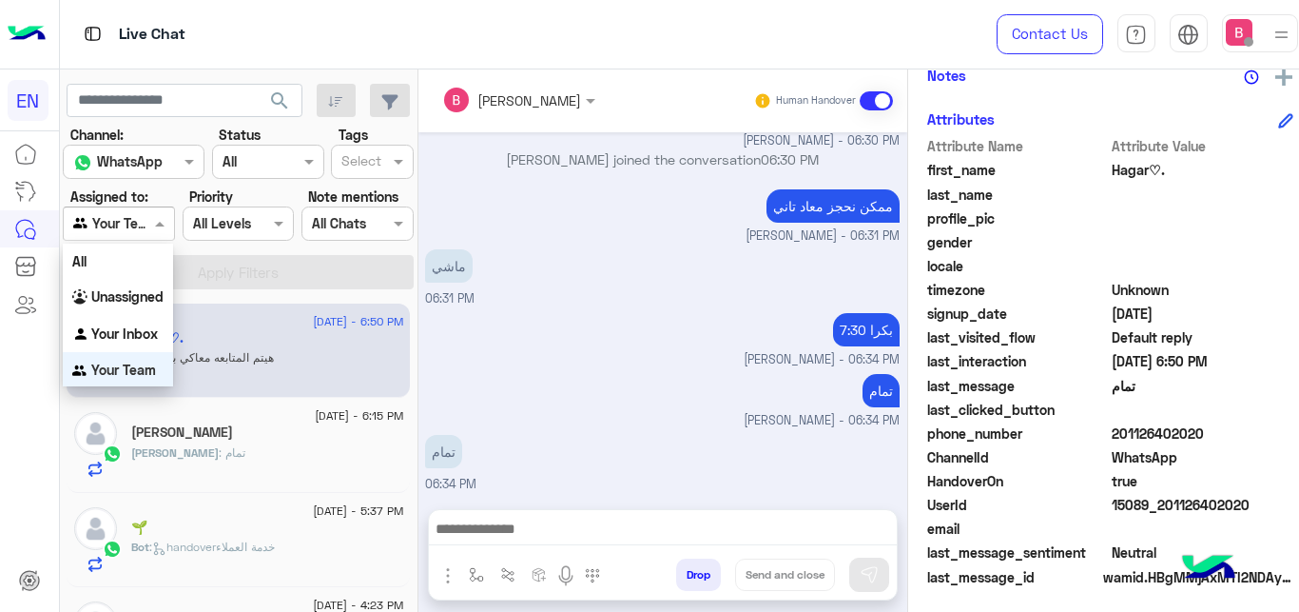
scroll to position [1, 0]
click at [112, 337] on b "Your Inbox" at bounding box center [124, 332] width 67 height 16
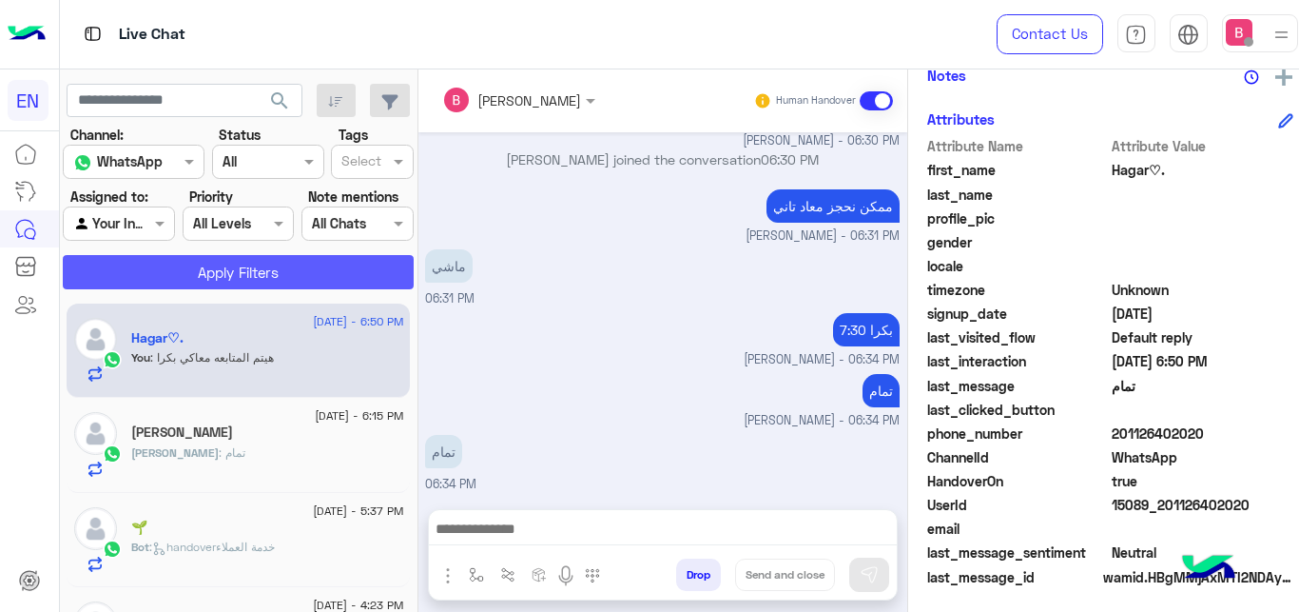
click at [138, 279] on button "Apply Filters" at bounding box center [238, 272] width 351 height 34
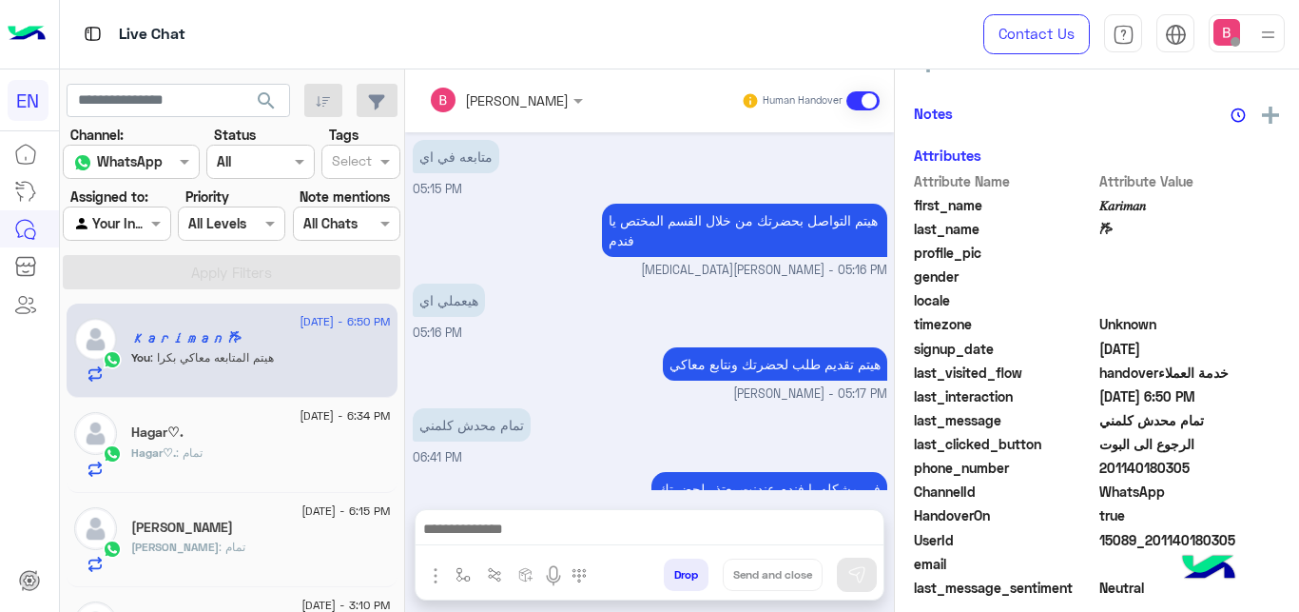
scroll to position [332, 0]
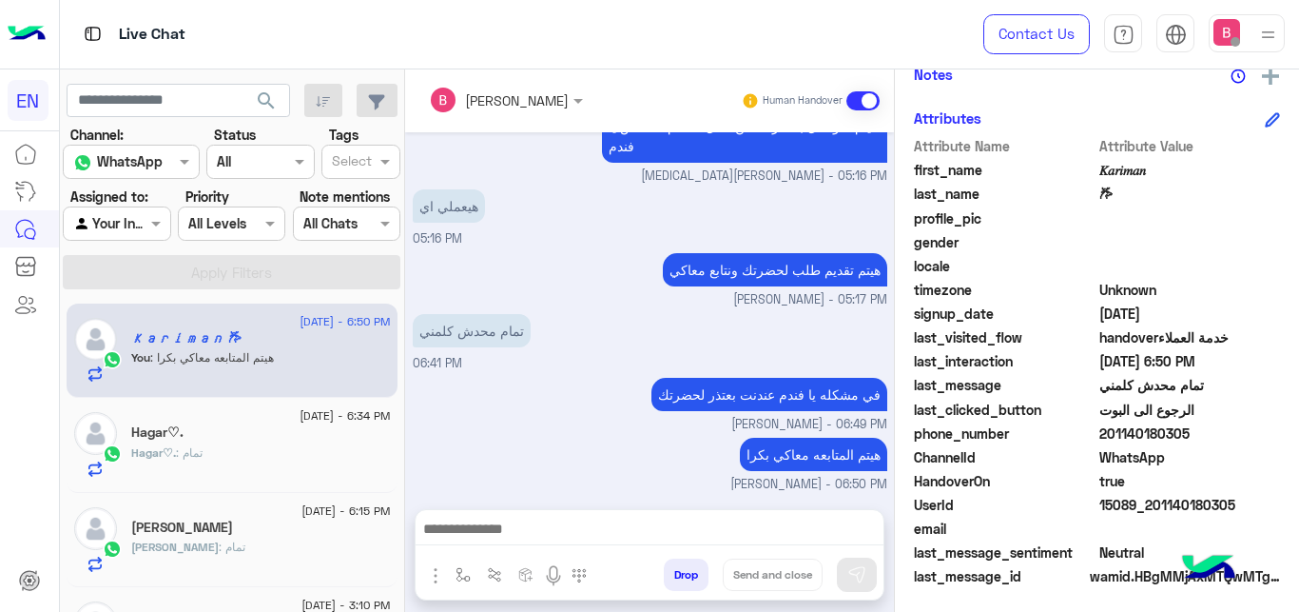
drag, startPoint x: 1104, startPoint y: 434, endPoint x: 1225, endPoint y: 435, distance: 120.8
click at [1225, 435] on span "201140180305" at bounding box center [1191, 433] width 182 height 20
copy span "01140180305"
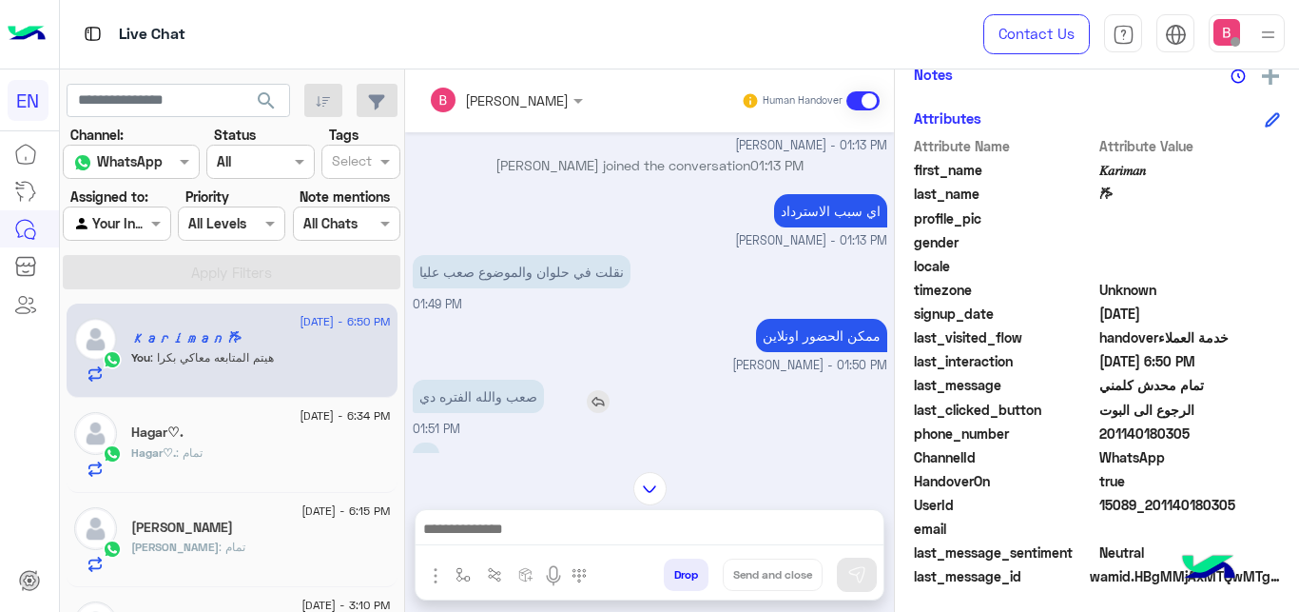
scroll to position [418, 0]
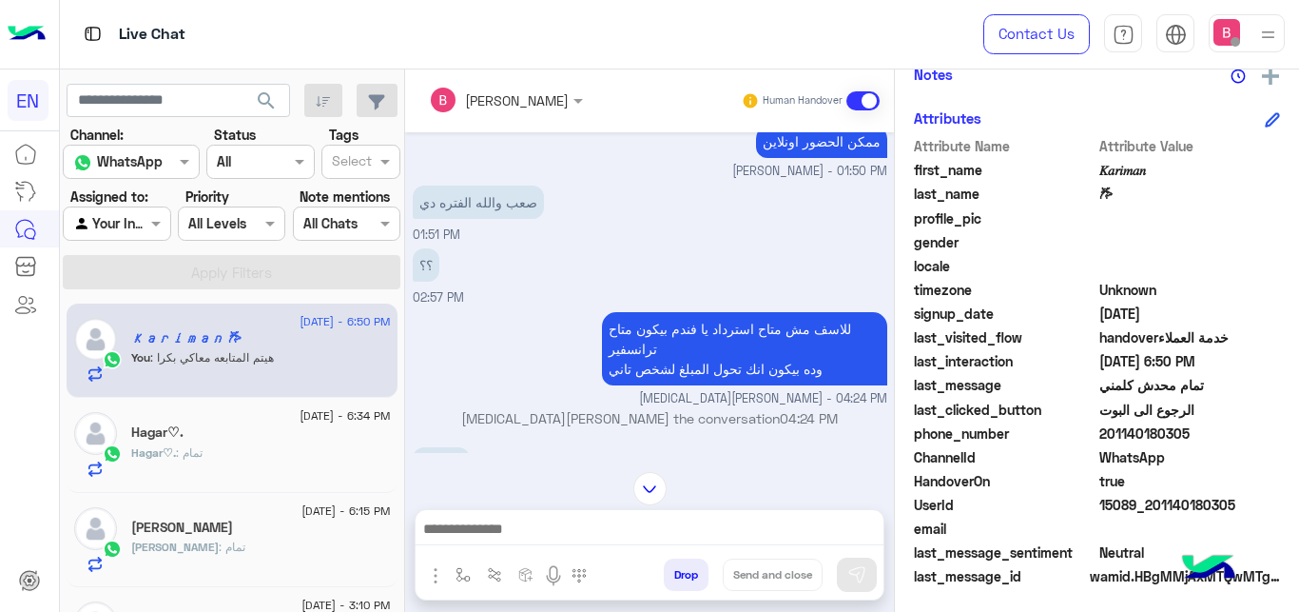
click at [138, 225] on div at bounding box center [117, 223] width 106 height 22
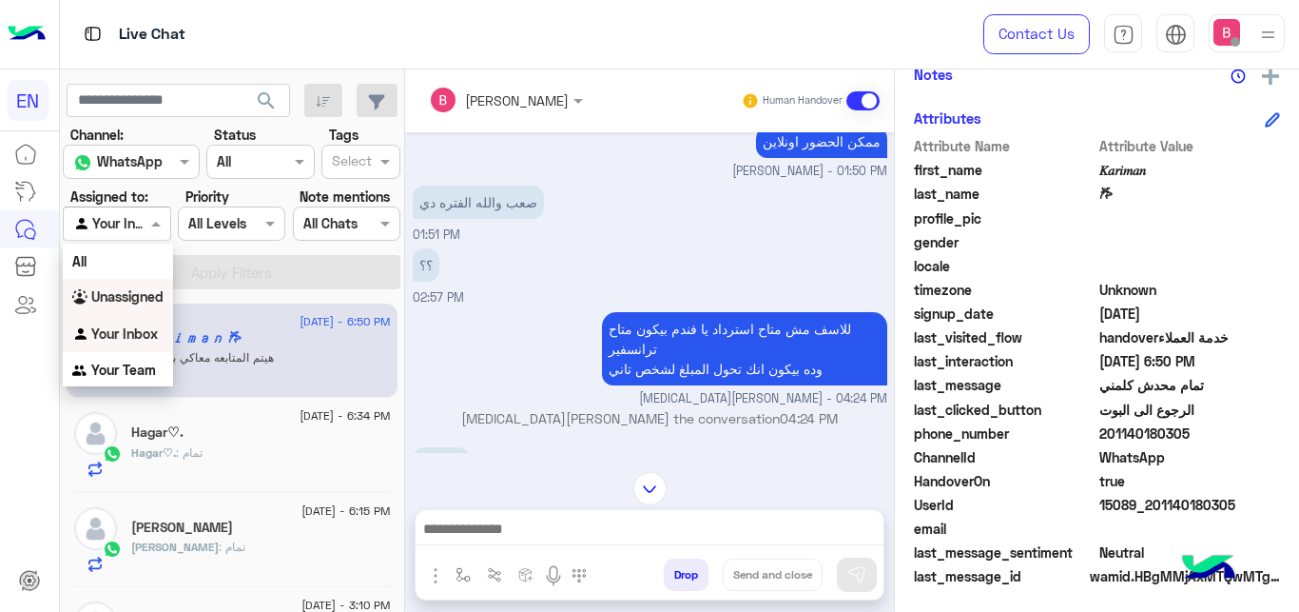
click at [141, 308] on div "Unassigned" at bounding box center [118, 297] width 110 height 37
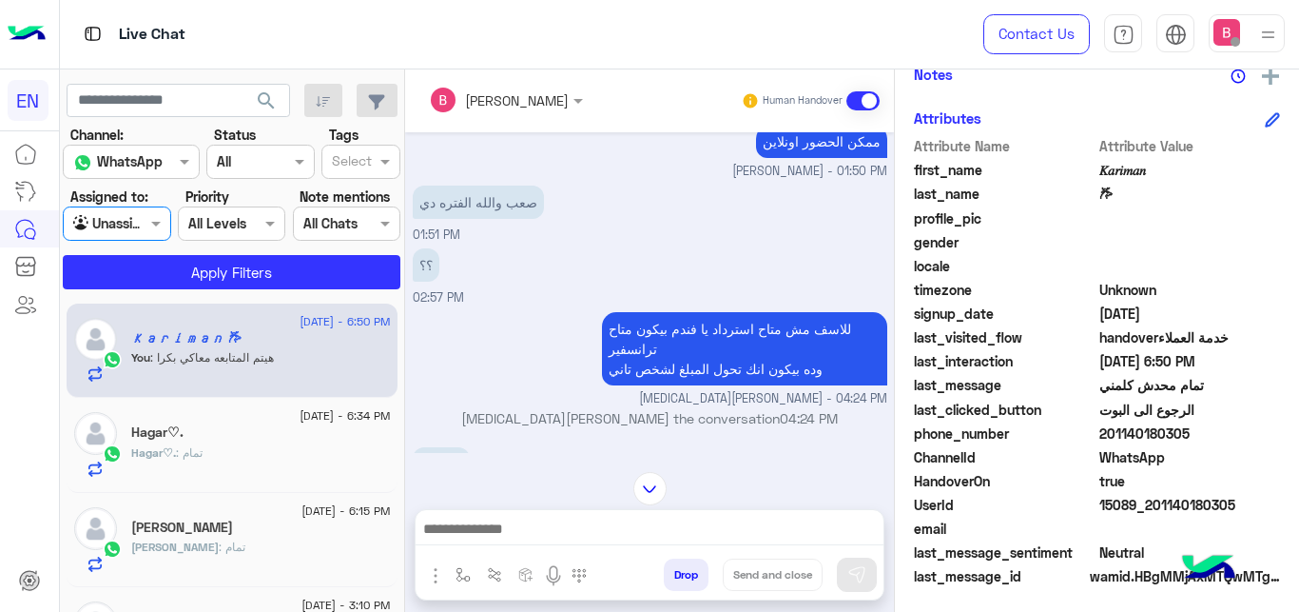
click at [144, 301] on div "[DATE] - 6:50 PM 𝐾𝑎𝑟𝑖𝑚𝑎𝑛 𐂂 You : هيتم المتابعه معاكي بكرا [DATE] - 6:34 PM Haga…" at bounding box center [232, 457] width 345 height 322
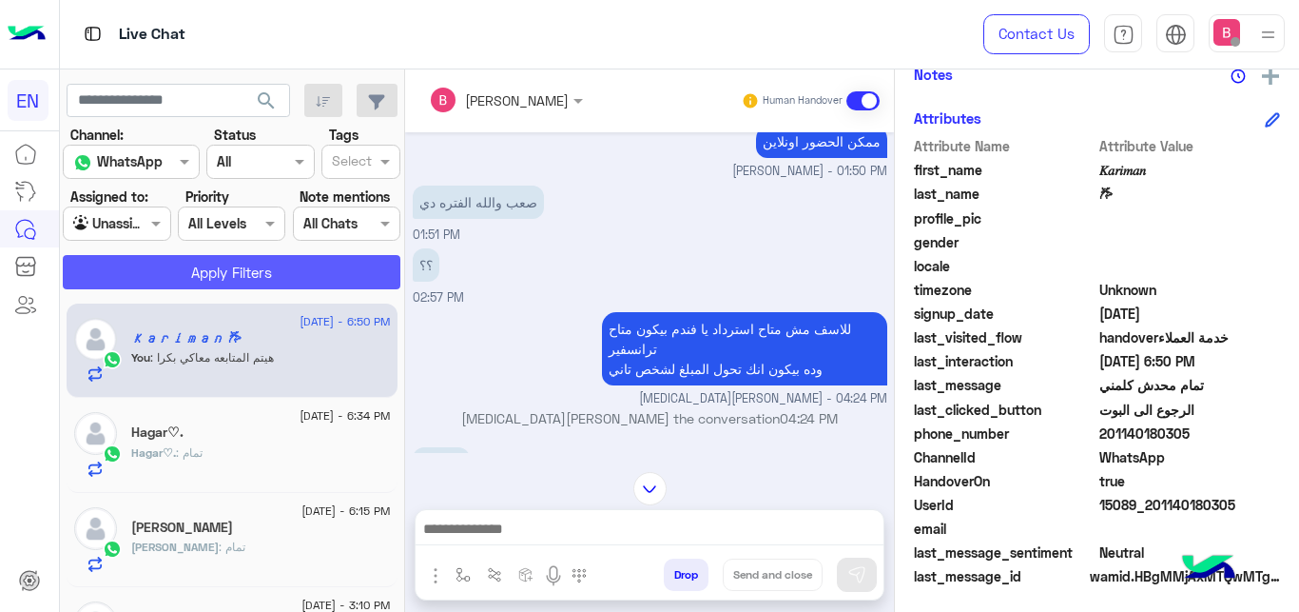
click at [169, 272] on button "Apply Filters" at bounding box center [232, 272] width 338 height 34
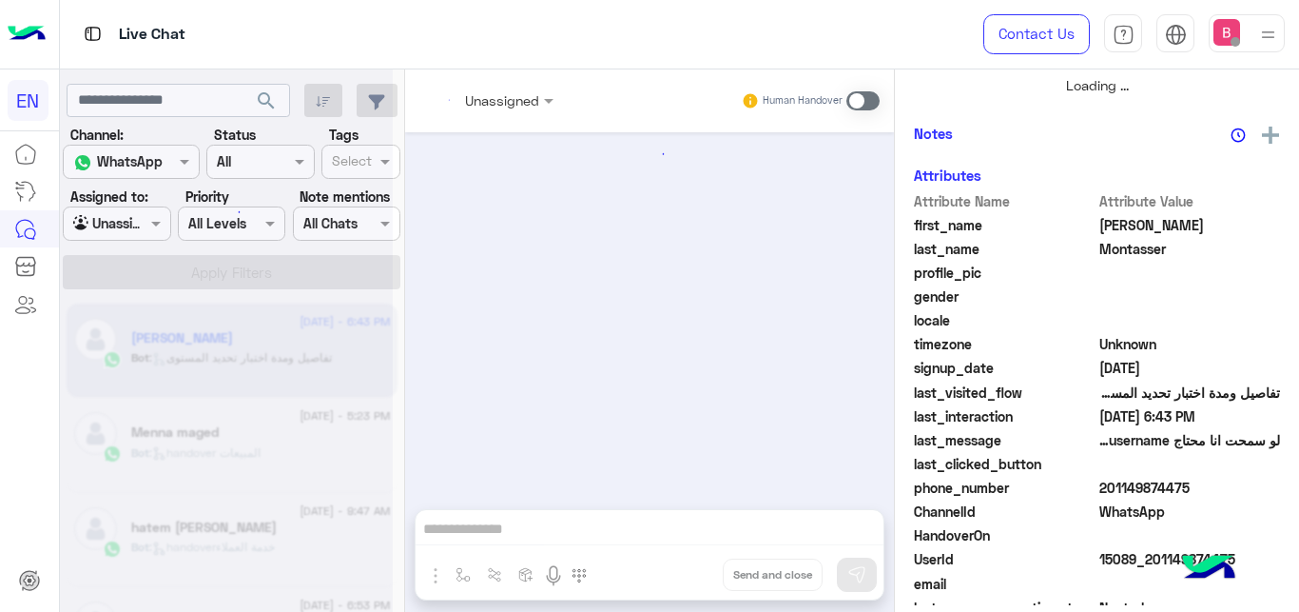
scroll to position [224, 0]
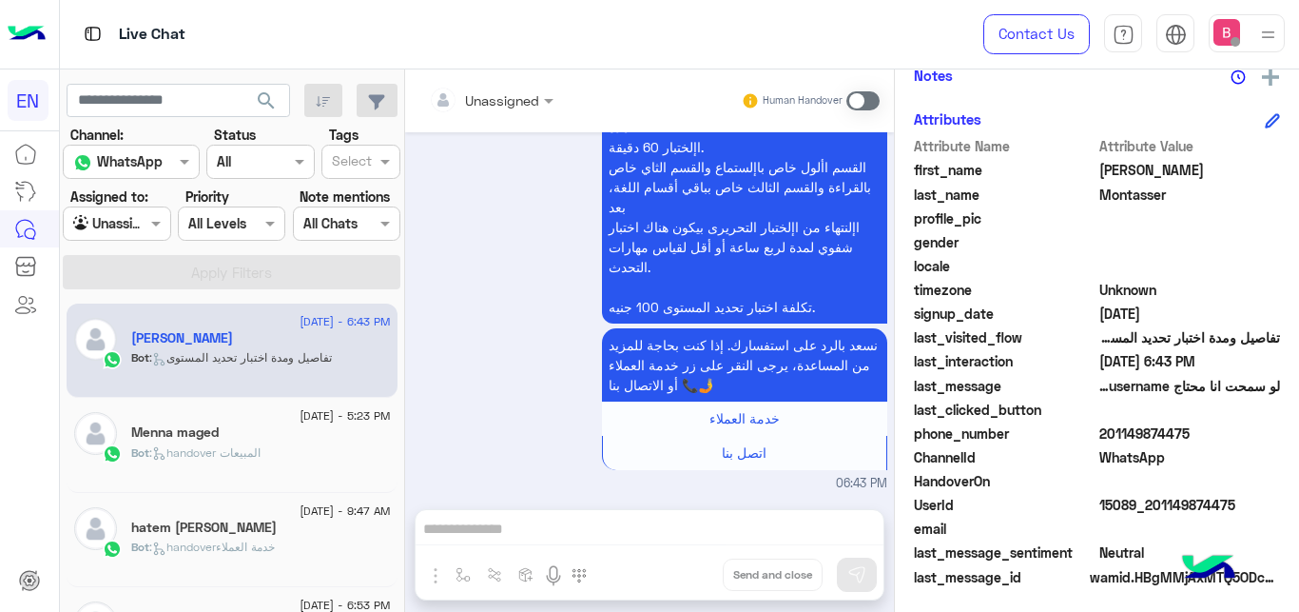
click at [311, 351] on span ": تفاصيل ومدة اختبار تحديد المستوى" at bounding box center [240, 357] width 183 height 14
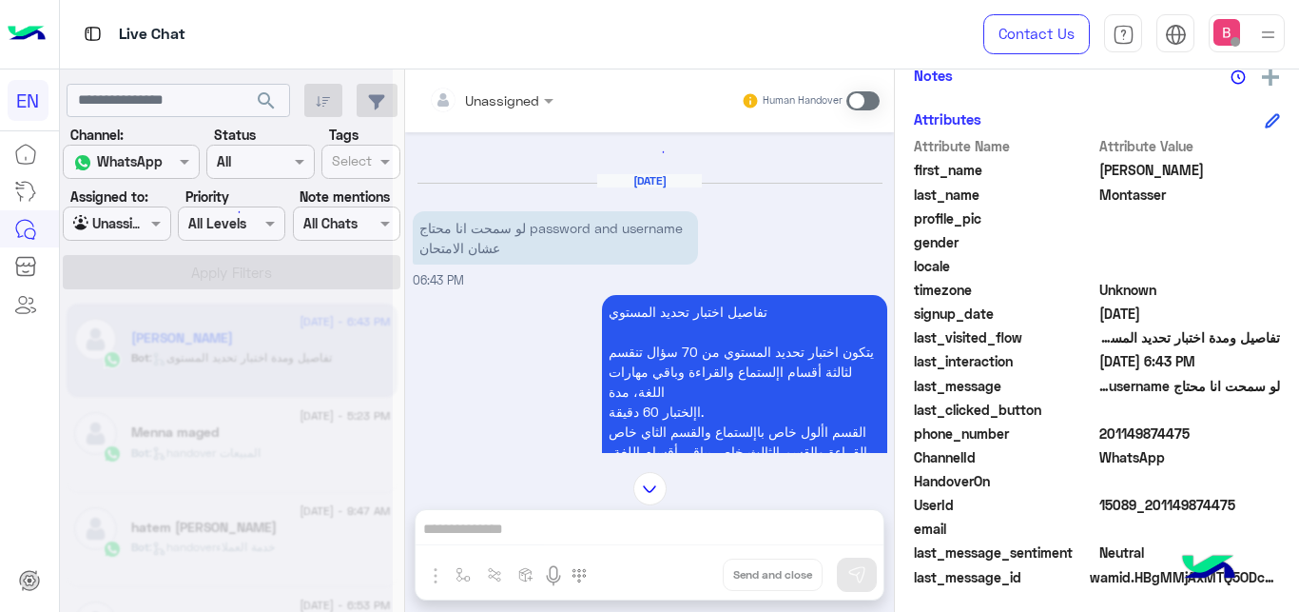
scroll to position [0, 0]
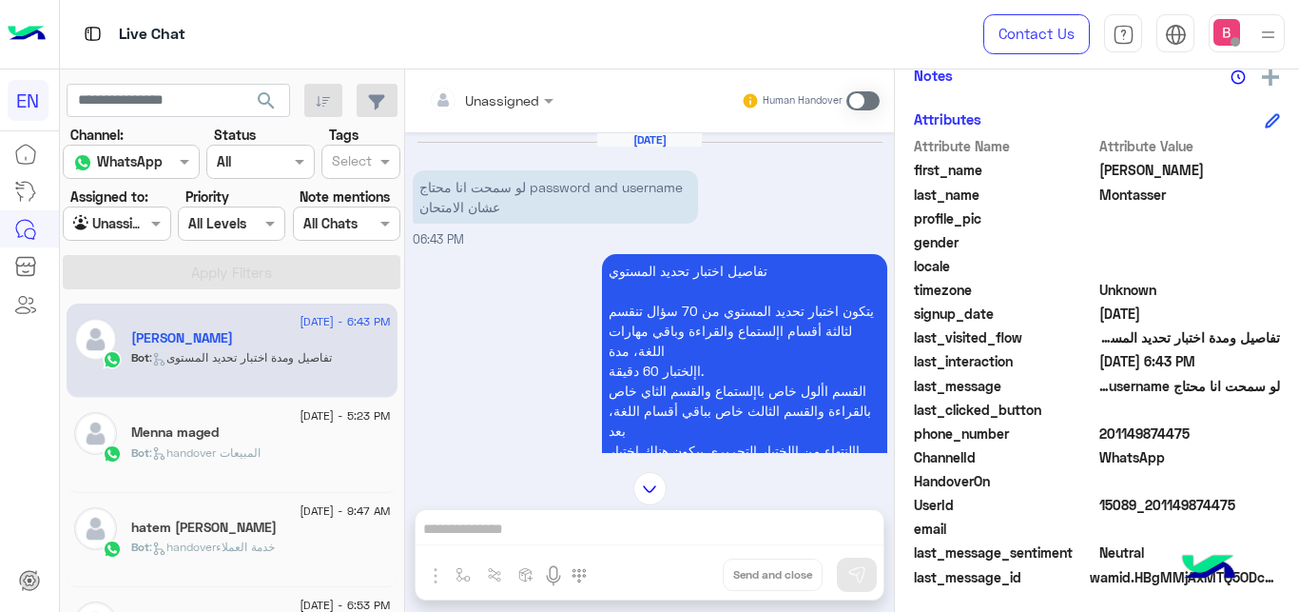
drag, startPoint x: 1103, startPoint y: 433, endPoint x: 1245, endPoint y: 438, distance: 141.8
click at [1245, 438] on span "201149874475" at bounding box center [1191, 433] width 182 height 20
copy span "01149874475"
click at [874, 96] on span at bounding box center [863, 100] width 33 height 19
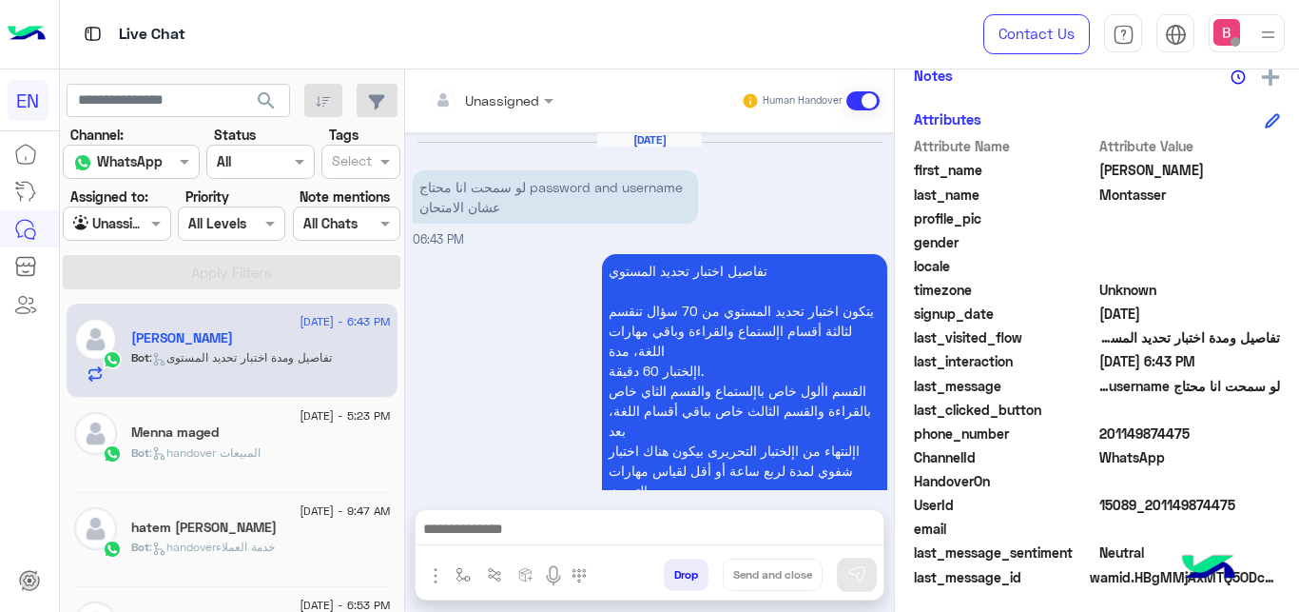
scroll to position [258, 0]
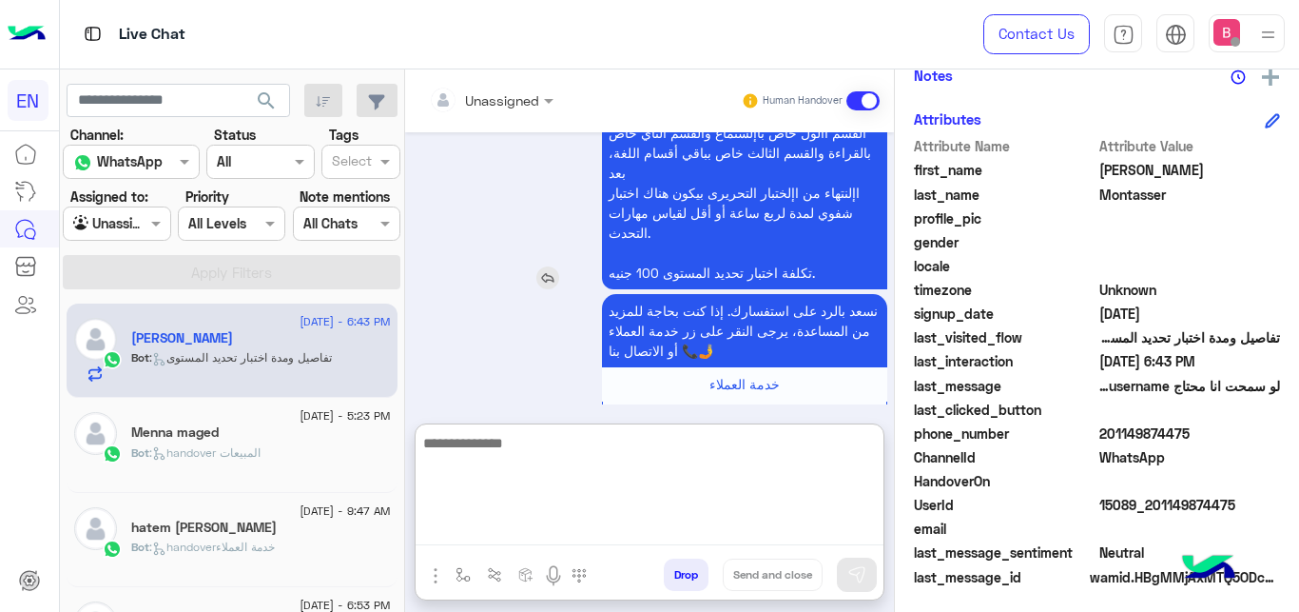
paste textarea "**********"
type textarea "**********"
click at [707, 455] on textarea "**********" at bounding box center [650, 488] width 468 height 114
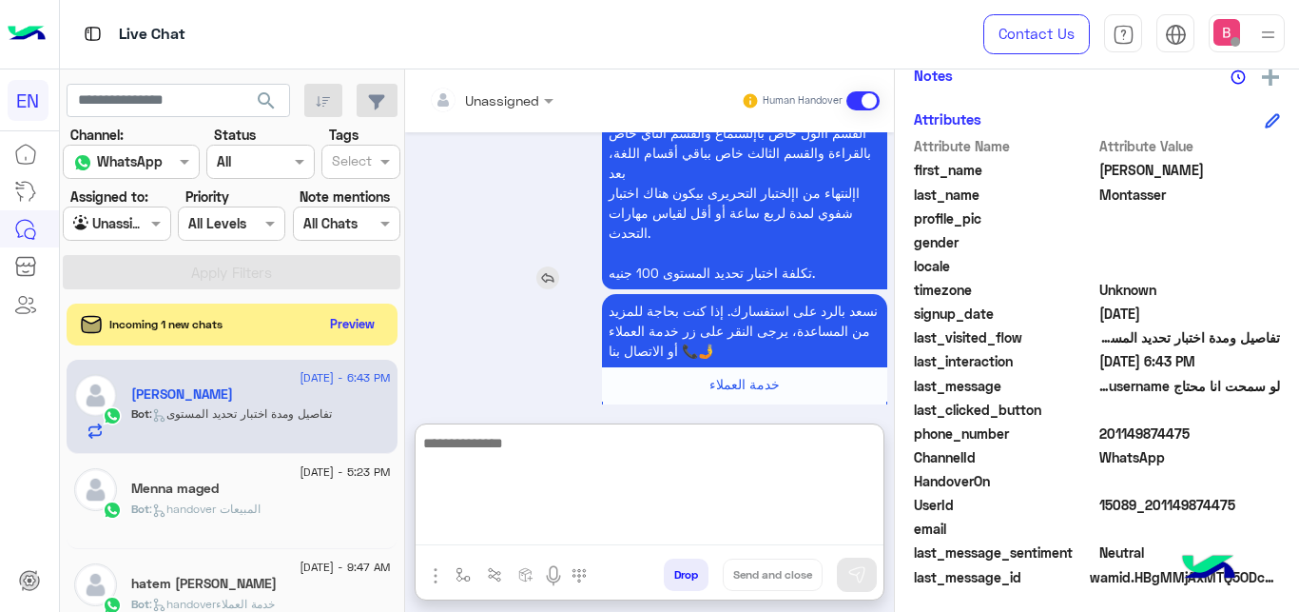
paste textarea "**********"
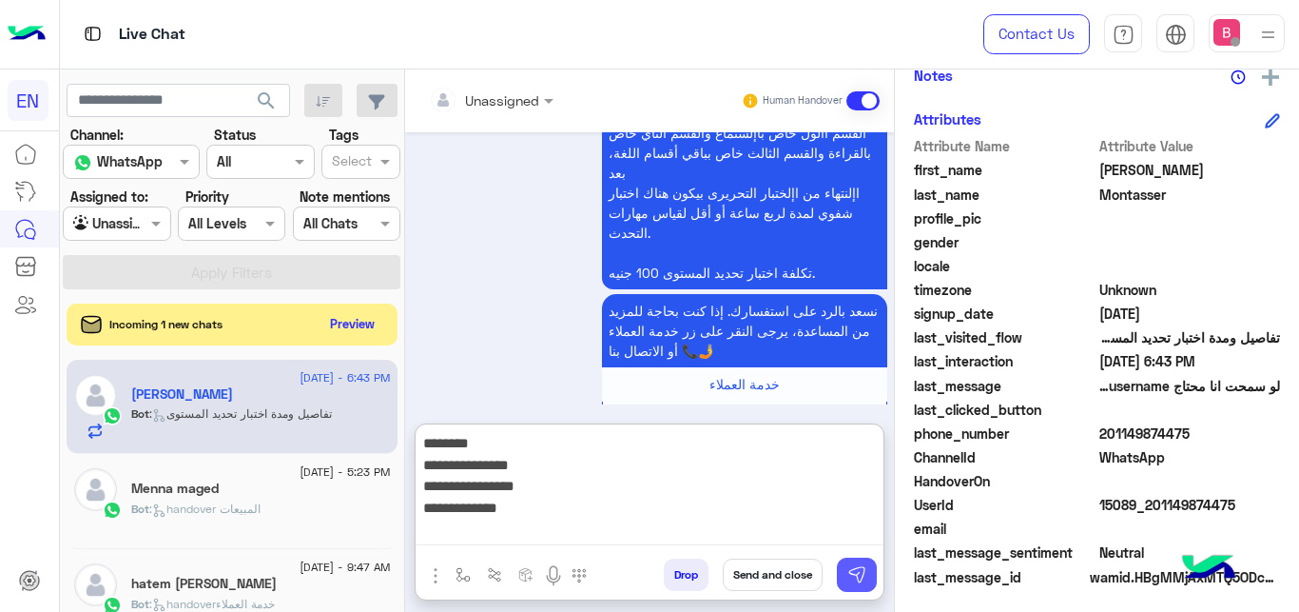
type textarea "**********"
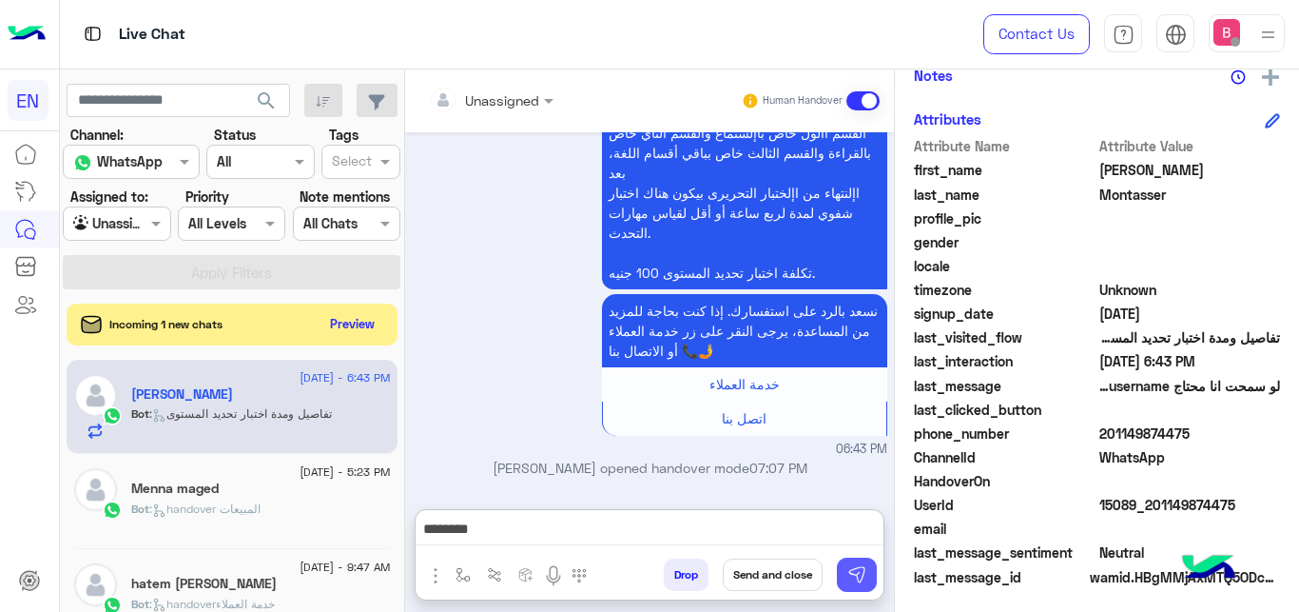
click at [864, 575] on img at bounding box center [857, 574] width 19 height 19
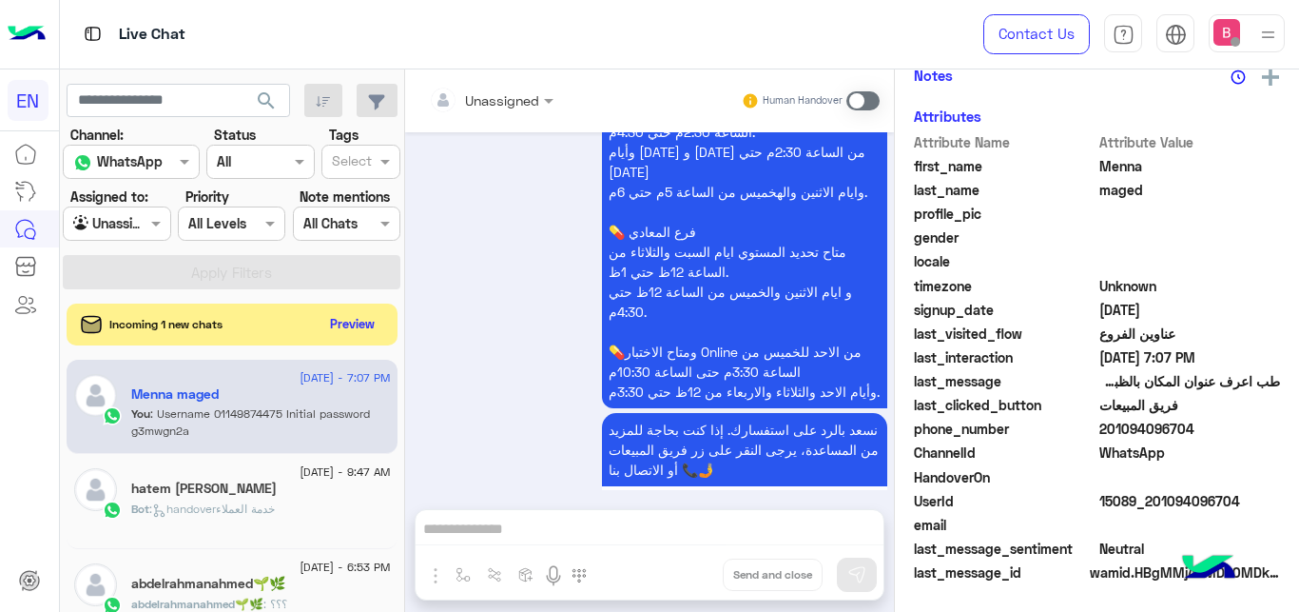
scroll to position [1276, 0]
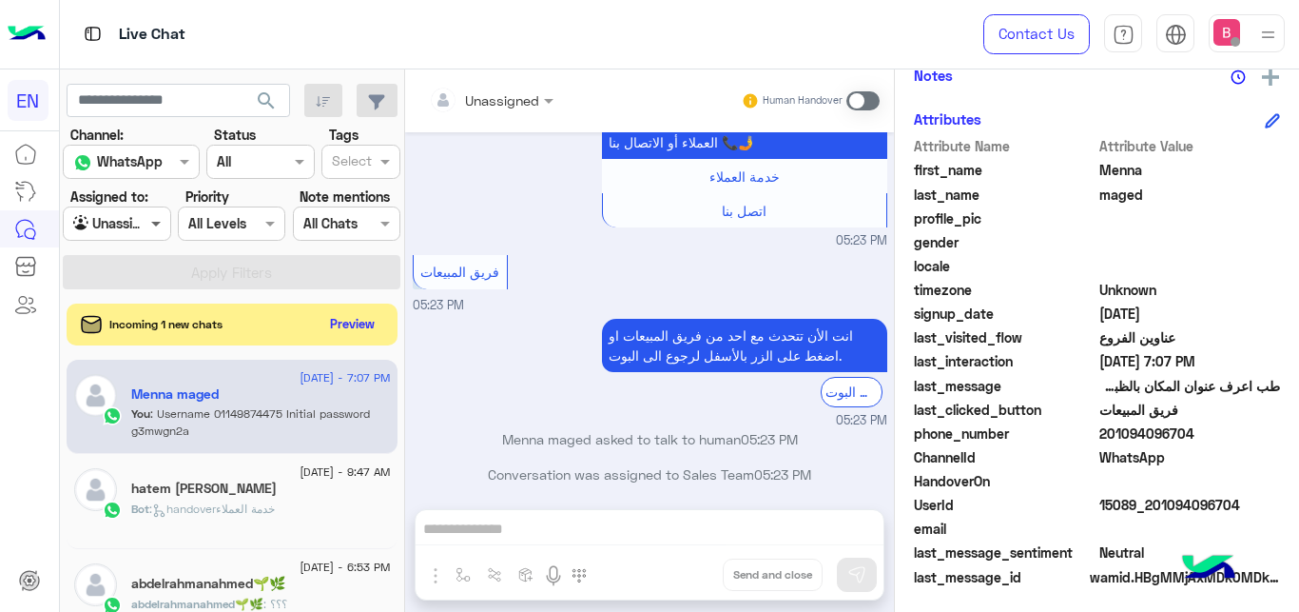
click at [150, 223] on span at bounding box center [158, 223] width 24 height 20
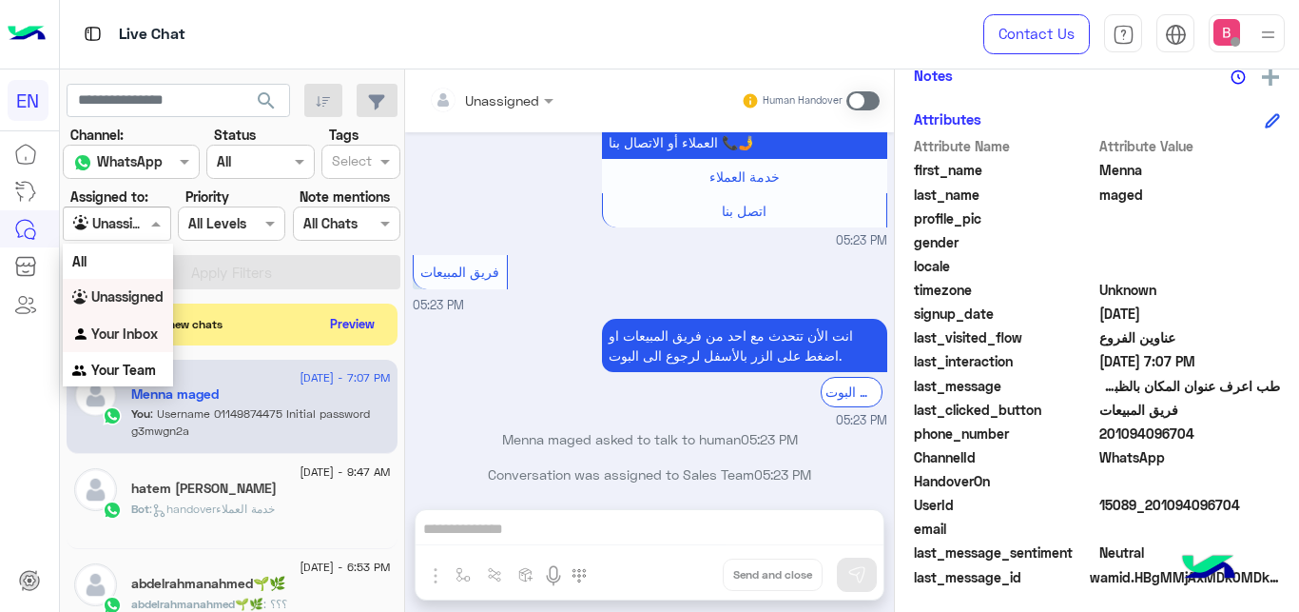
click at [143, 333] on b "Your Inbox" at bounding box center [124, 333] width 67 height 16
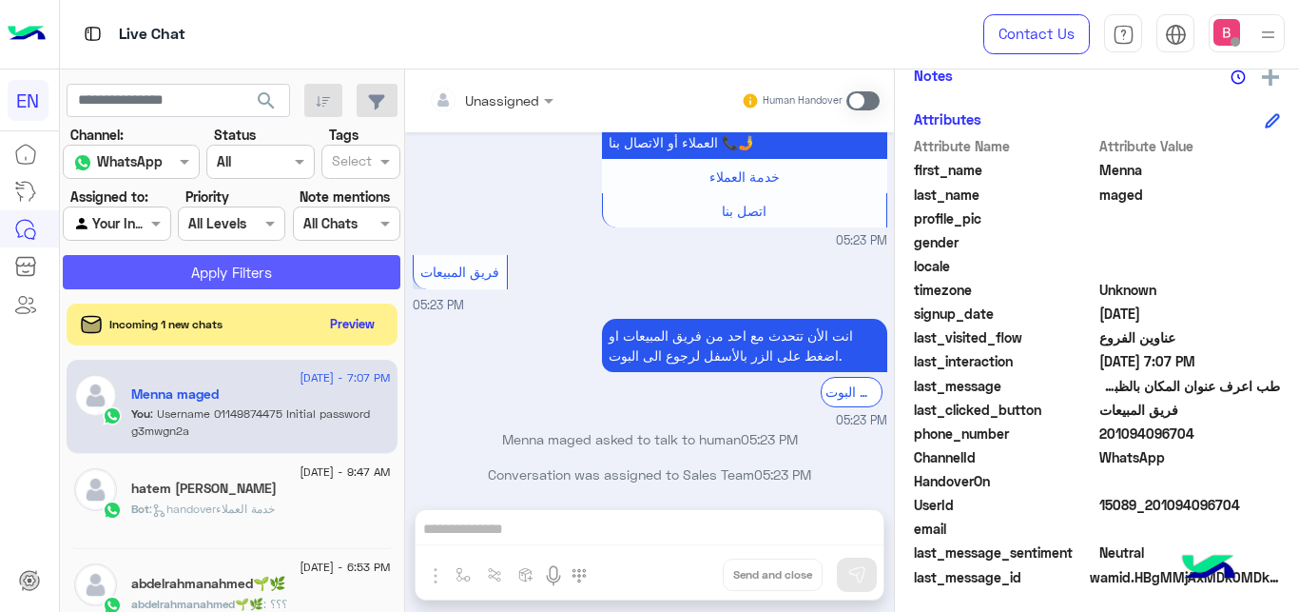
click at [173, 272] on button "Apply Filters" at bounding box center [232, 272] width 338 height 34
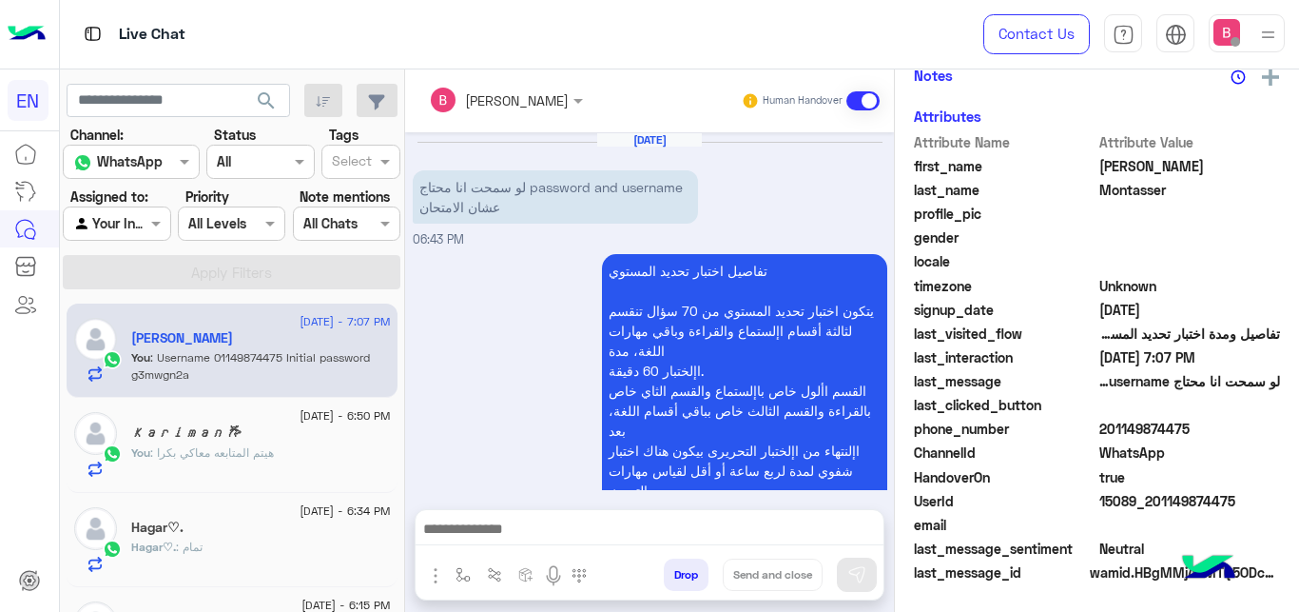
scroll to position [413, 0]
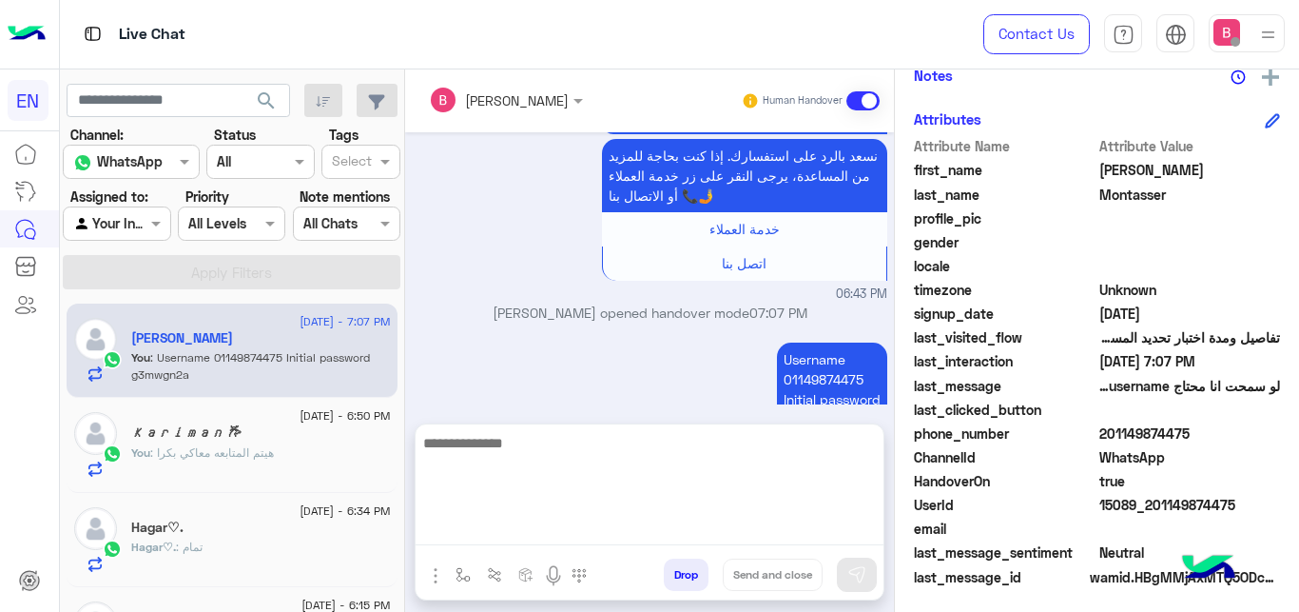
click at [559, 536] on textarea at bounding box center [650, 488] width 468 height 114
paste textarea "**********"
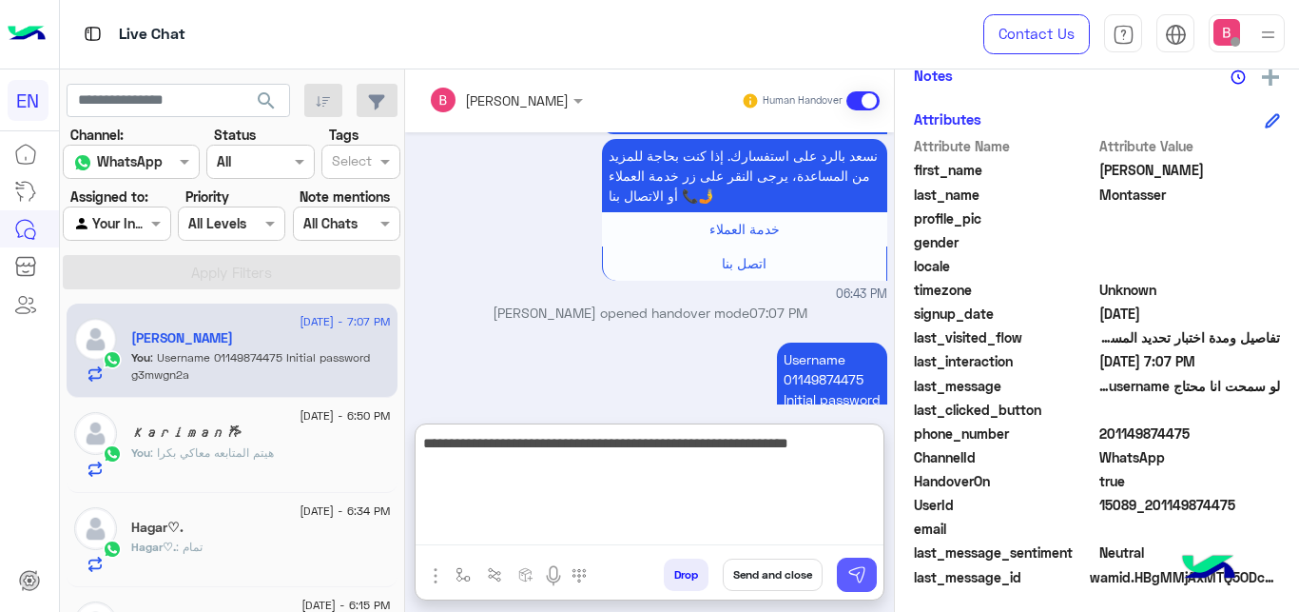
type textarea "**********"
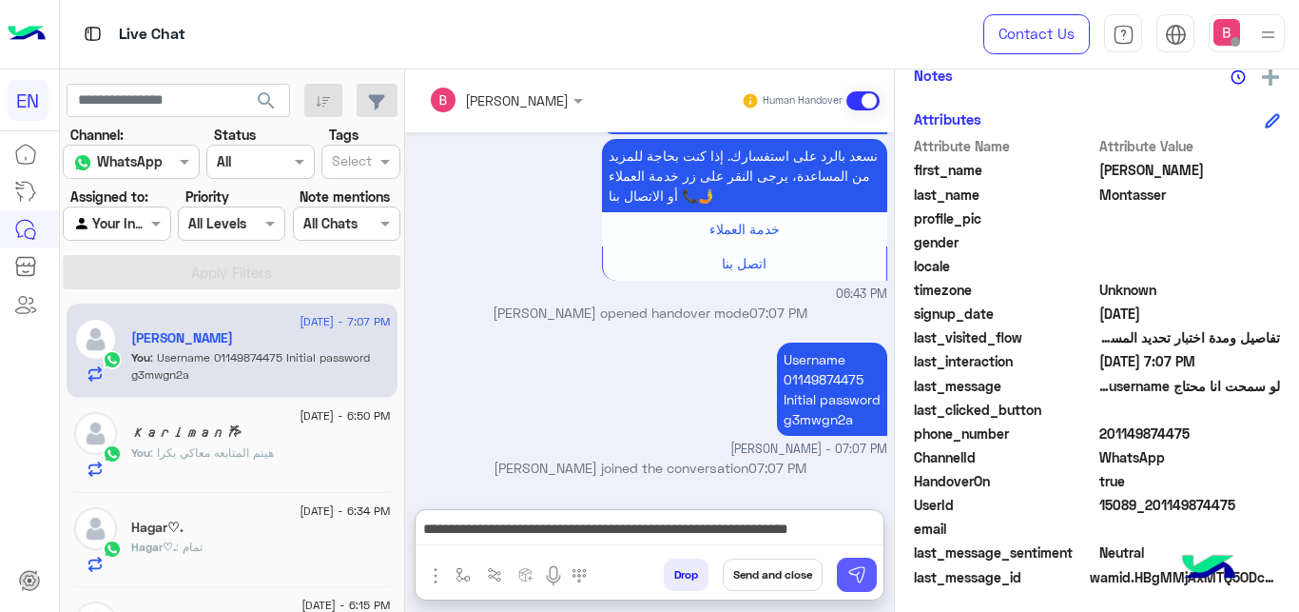
click at [860, 582] on img at bounding box center [857, 574] width 19 height 19
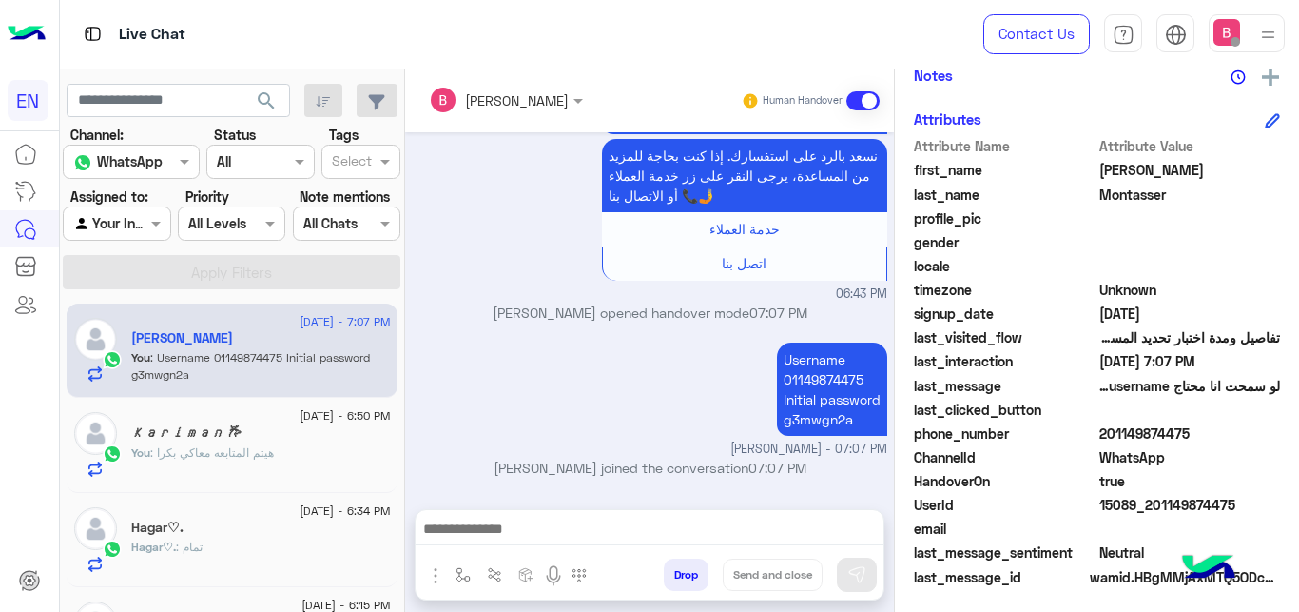
scroll to position [494, 0]
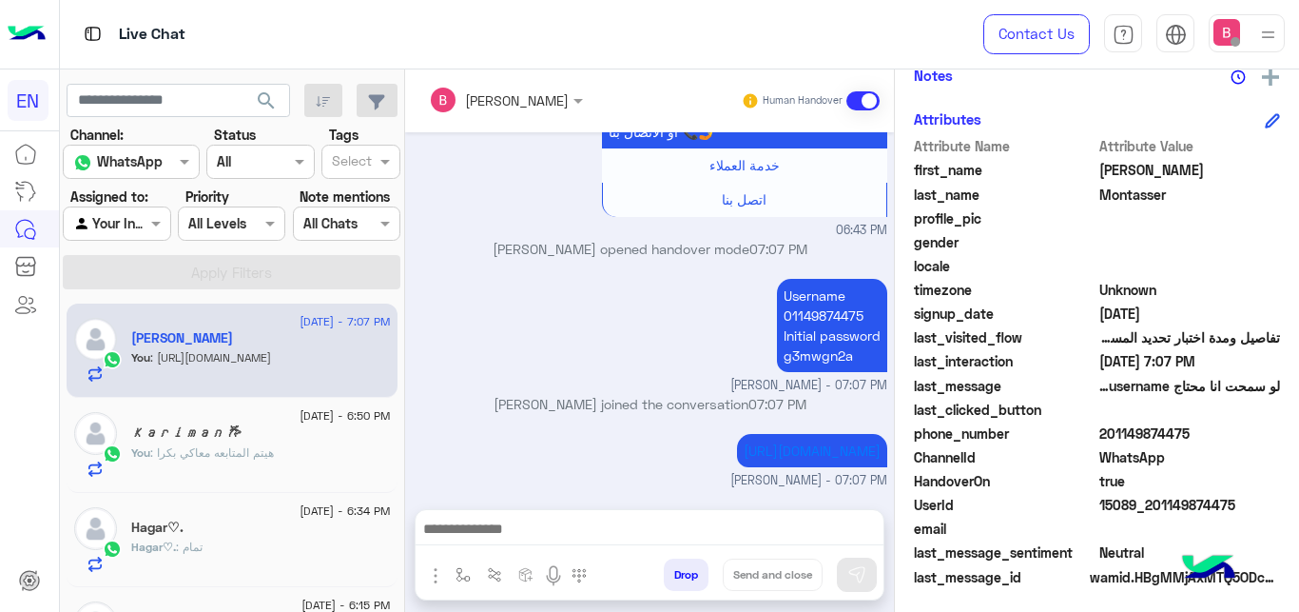
click at [136, 221] on div at bounding box center [117, 223] width 106 height 22
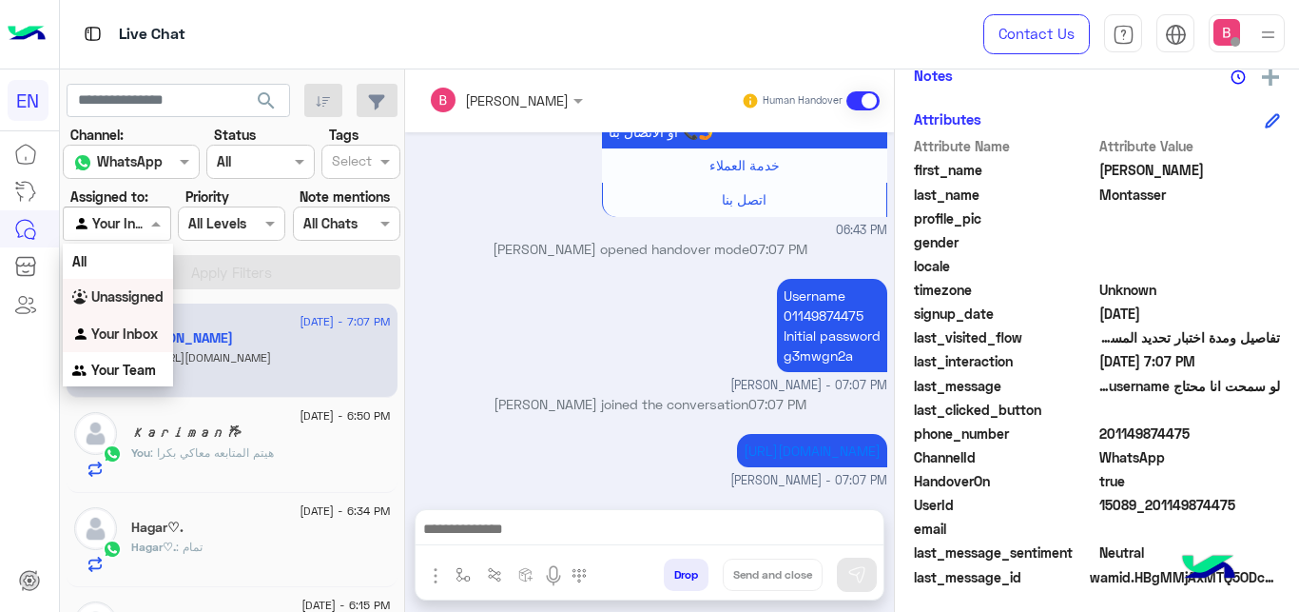
click at [155, 302] on b "Unassigned" at bounding box center [127, 296] width 72 height 16
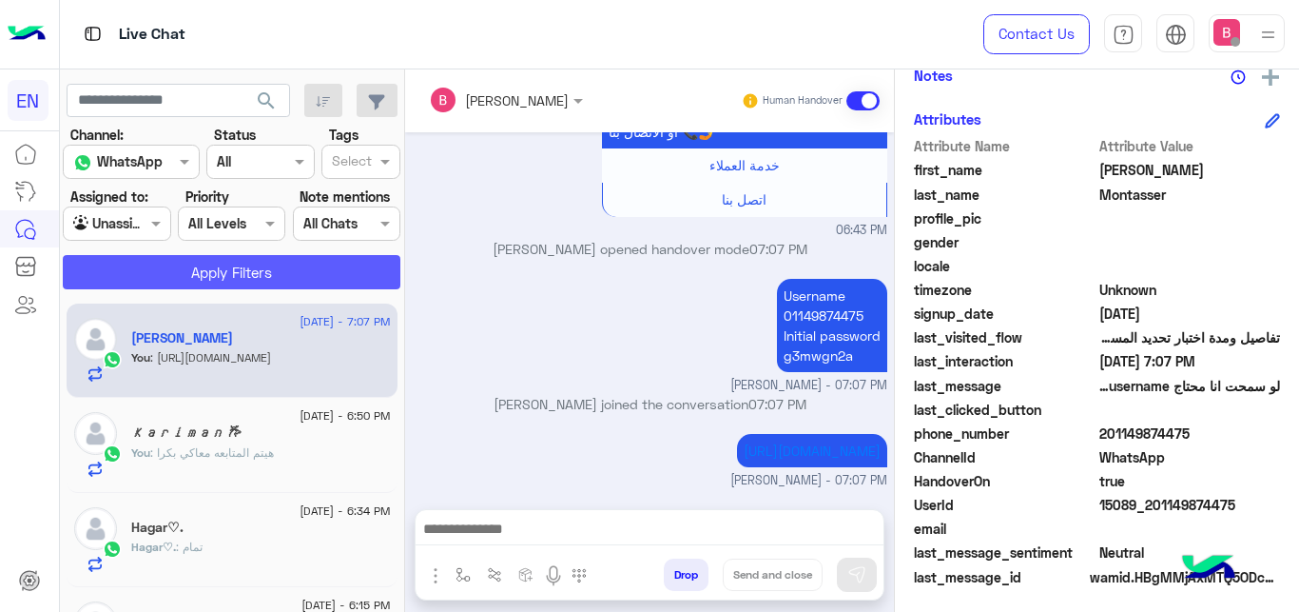
click at [176, 283] on button "Apply Filters" at bounding box center [232, 272] width 338 height 34
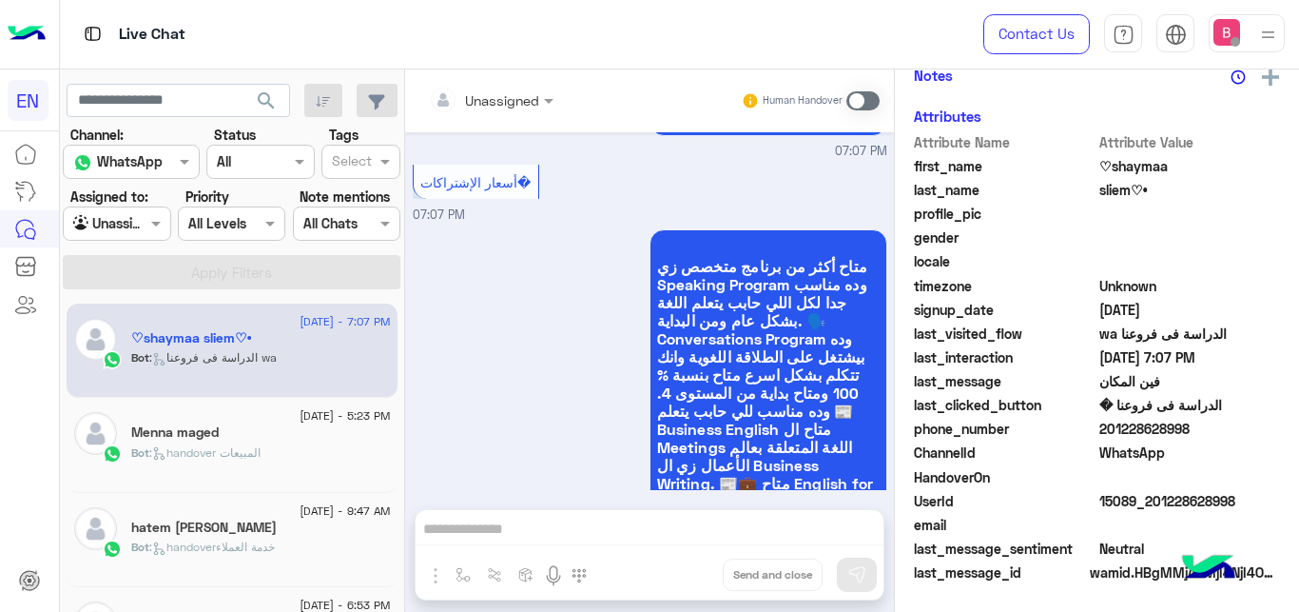
scroll to position [900, 0]
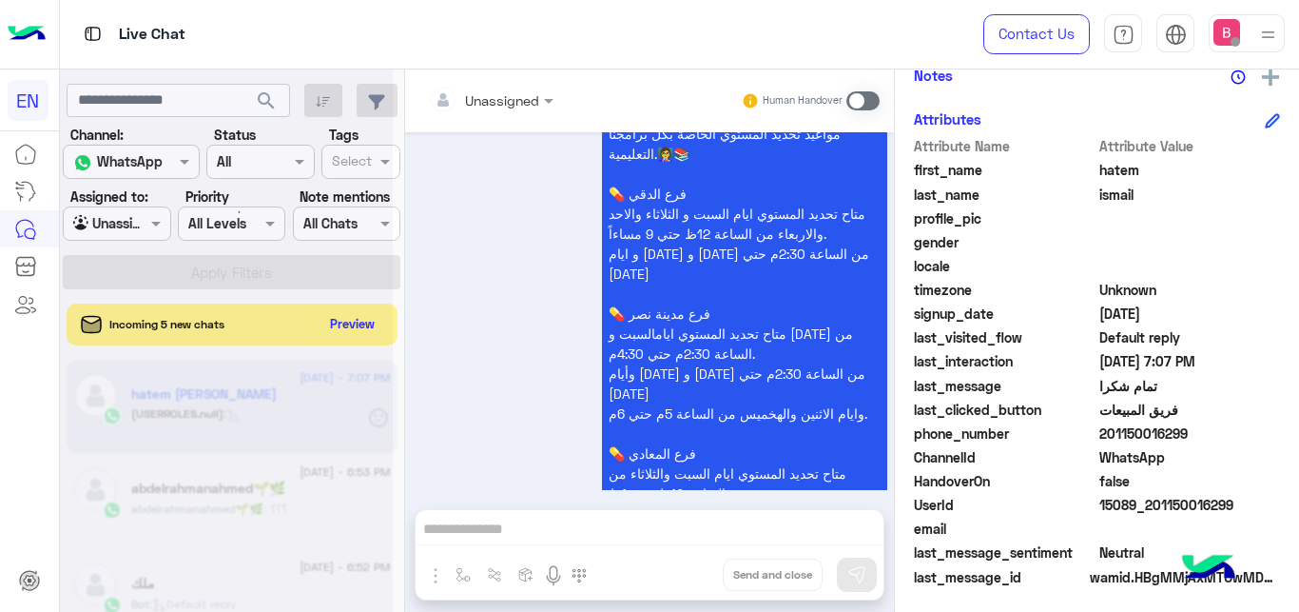
scroll to position [2018, 0]
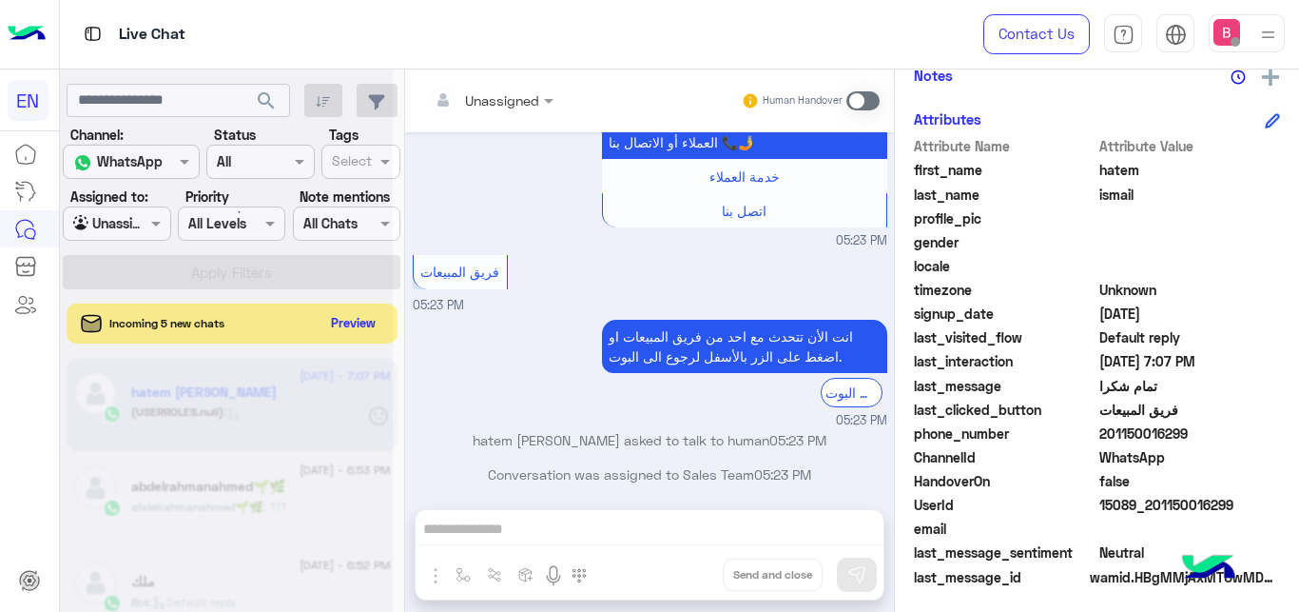
click at [354, 324] on button "Preview" at bounding box center [353, 323] width 59 height 26
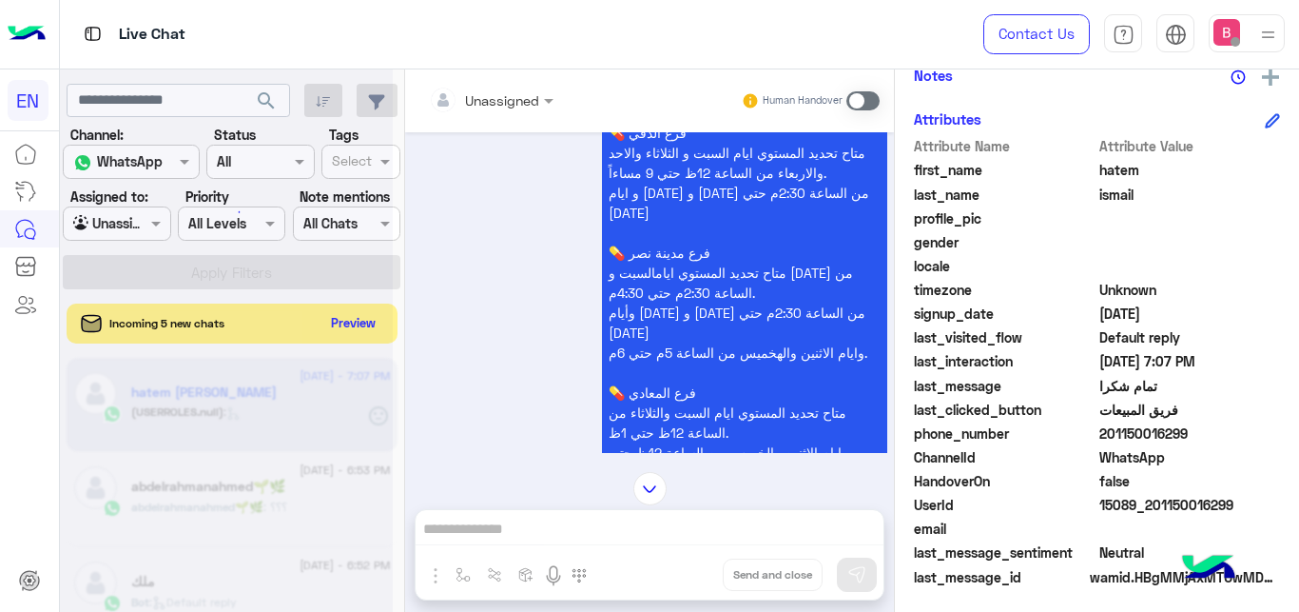
scroll to position [1056, 0]
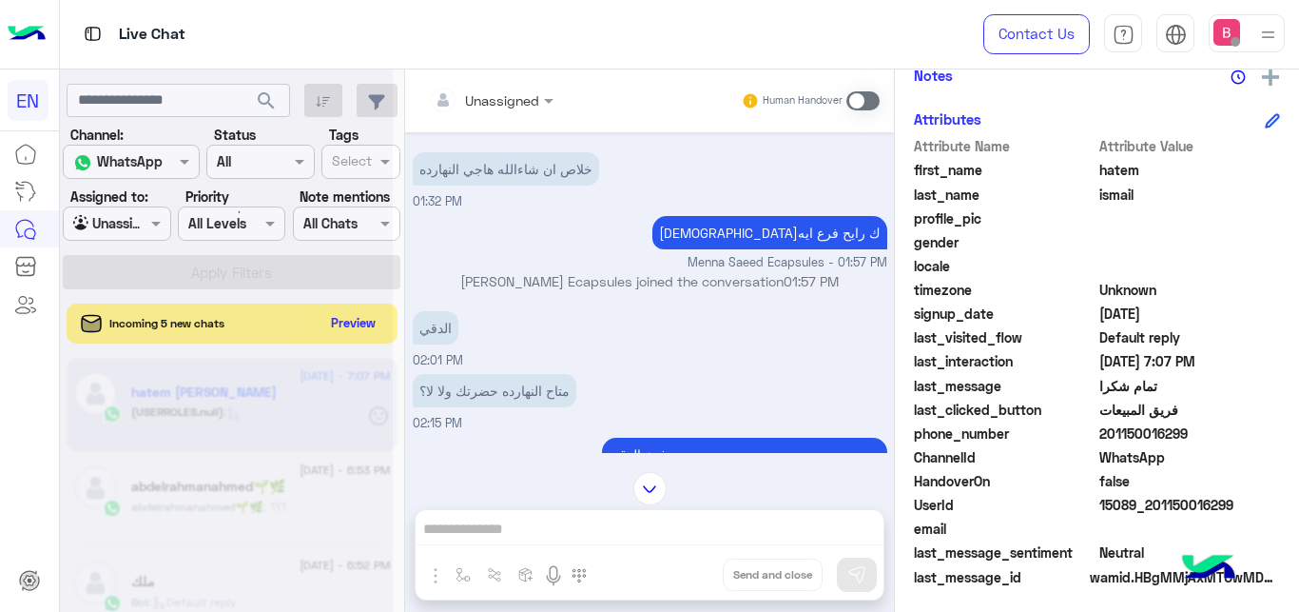
click at [360, 328] on div at bounding box center [226, 314] width 333 height 612
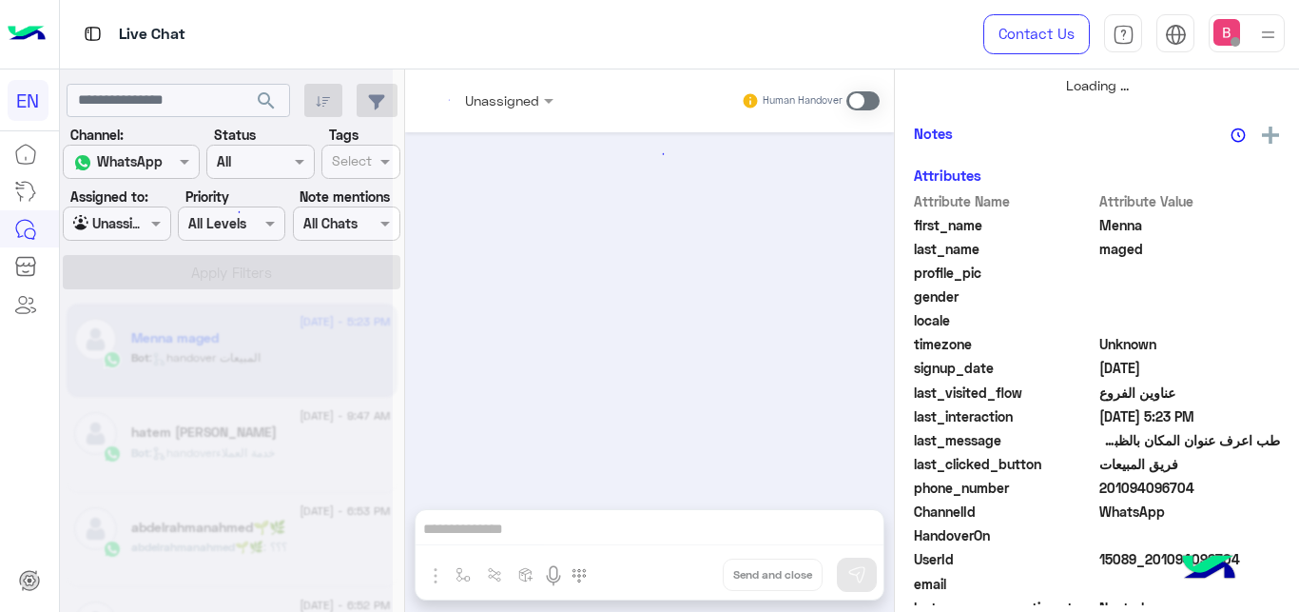
click at [360, 328] on div at bounding box center [226, 314] width 333 height 612
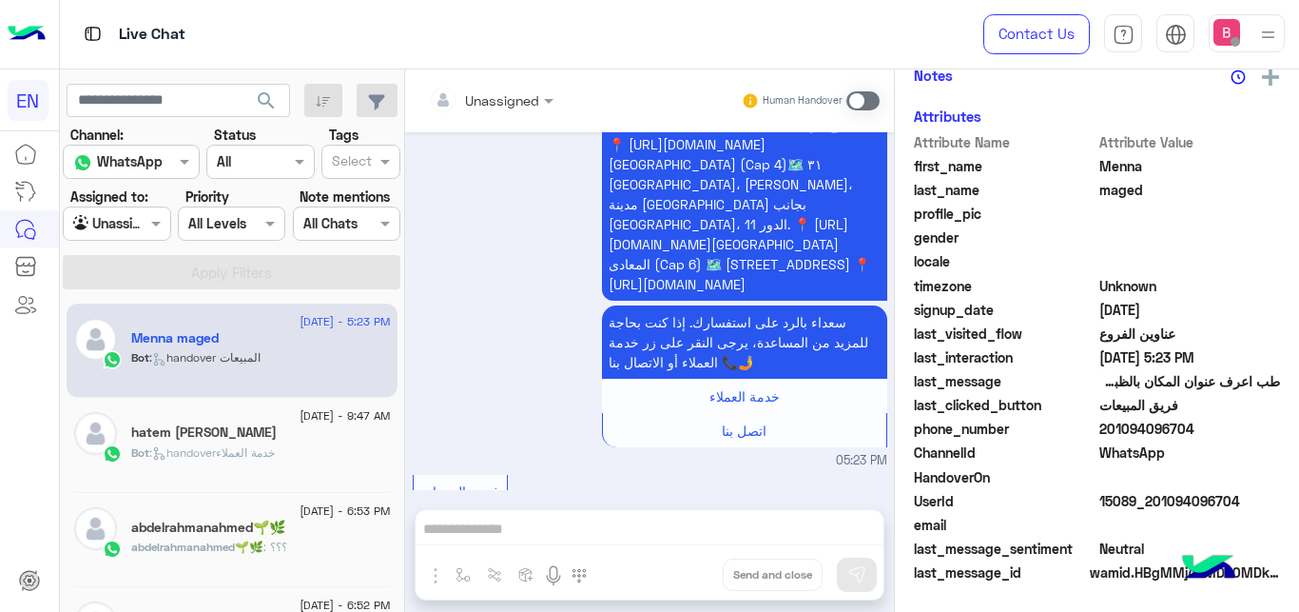
scroll to position [1276, 0]
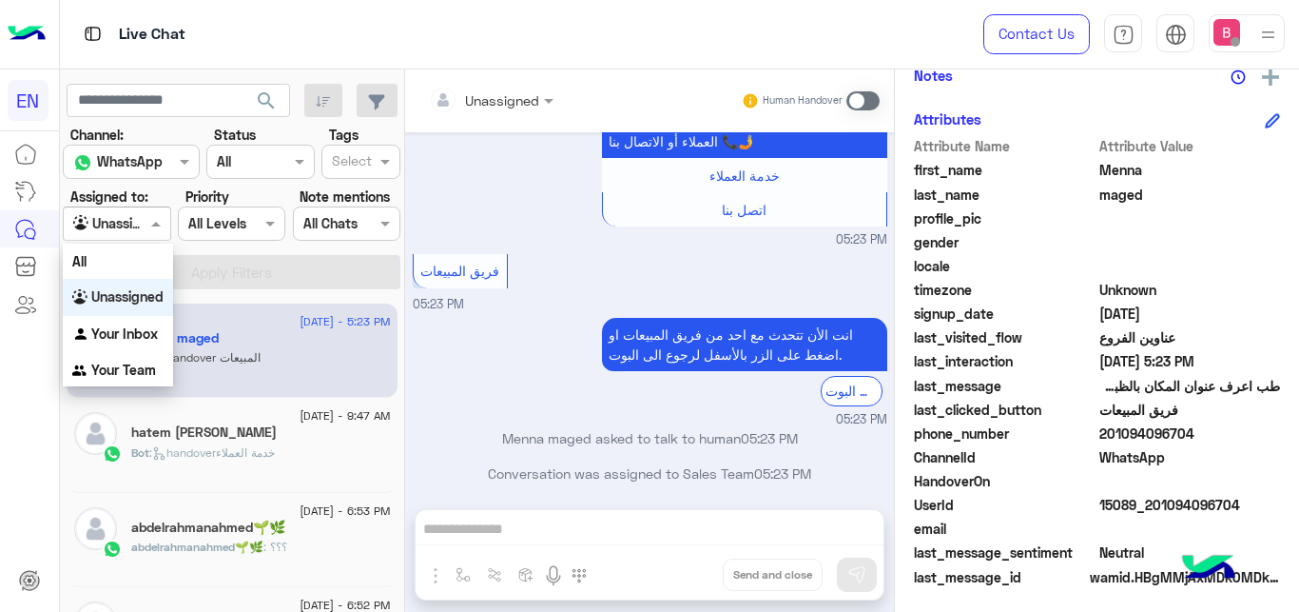
click at [146, 223] on div at bounding box center [117, 223] width 106 height 22
click at [127, 373] on b "Your Team" at bounding box center [123, 369] width 65 height 16
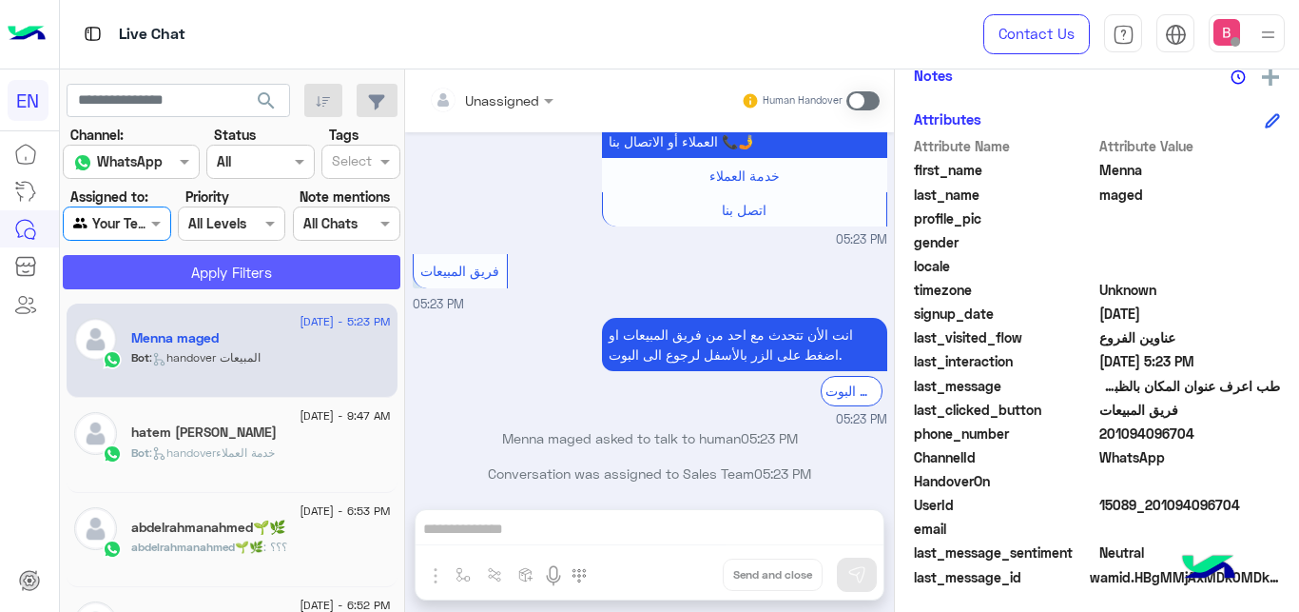
click at [193, 274] on button "Apply Filters" at bounding box center [232, 272] width 338 height 34
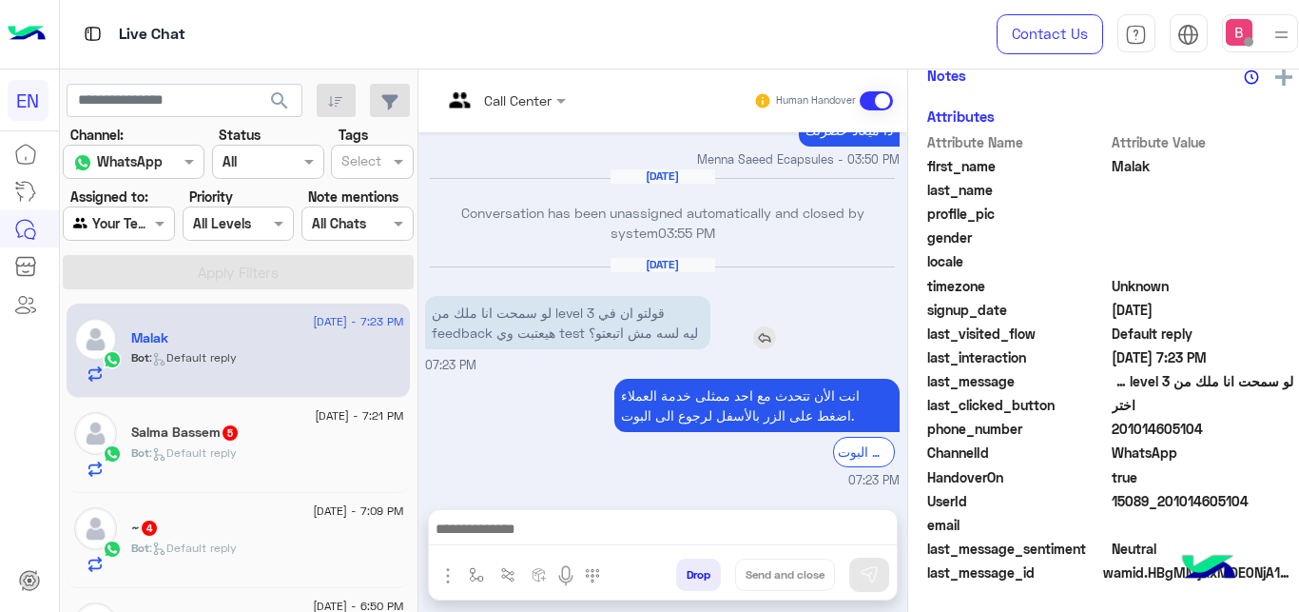
scroll to position [492, 0]
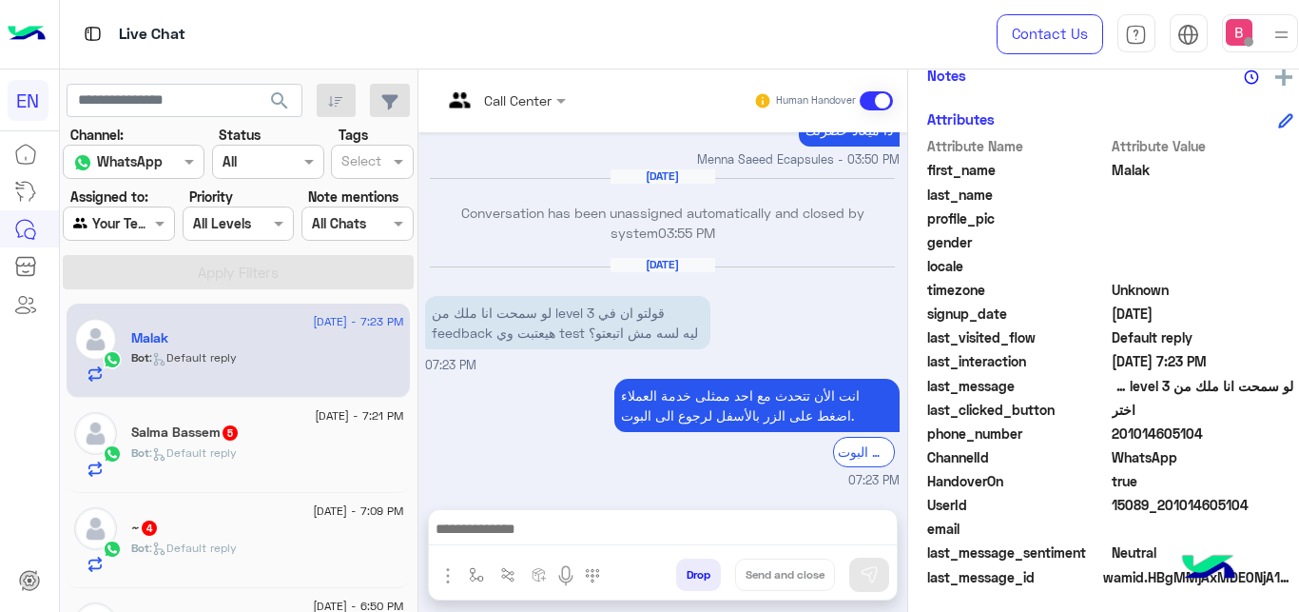
drag, startPoint x: 1101, startPoint y: 436, endPoint x: 1228, endPoint y: 442, distance: 126.7
click at [1228, 442] on span "201014605104" at bounding box center [1203, 433] width 182 height 20
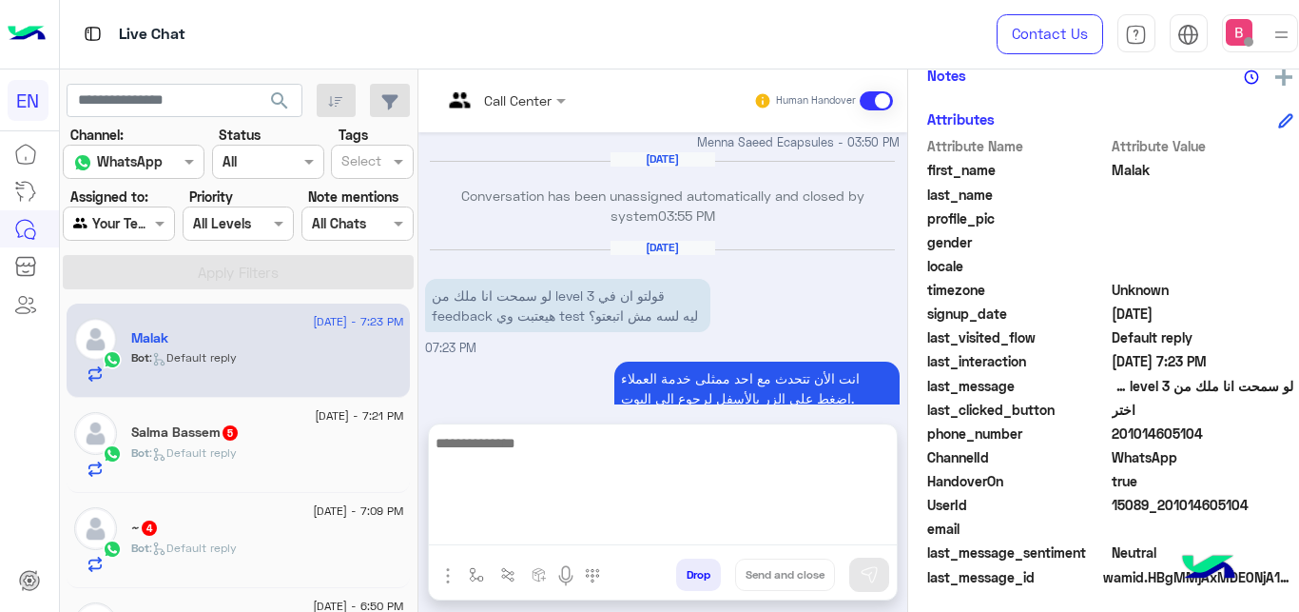
click at [642, 525] on textarea at bounding box center [663, 488] width 468 height 114
type textarea "**********"
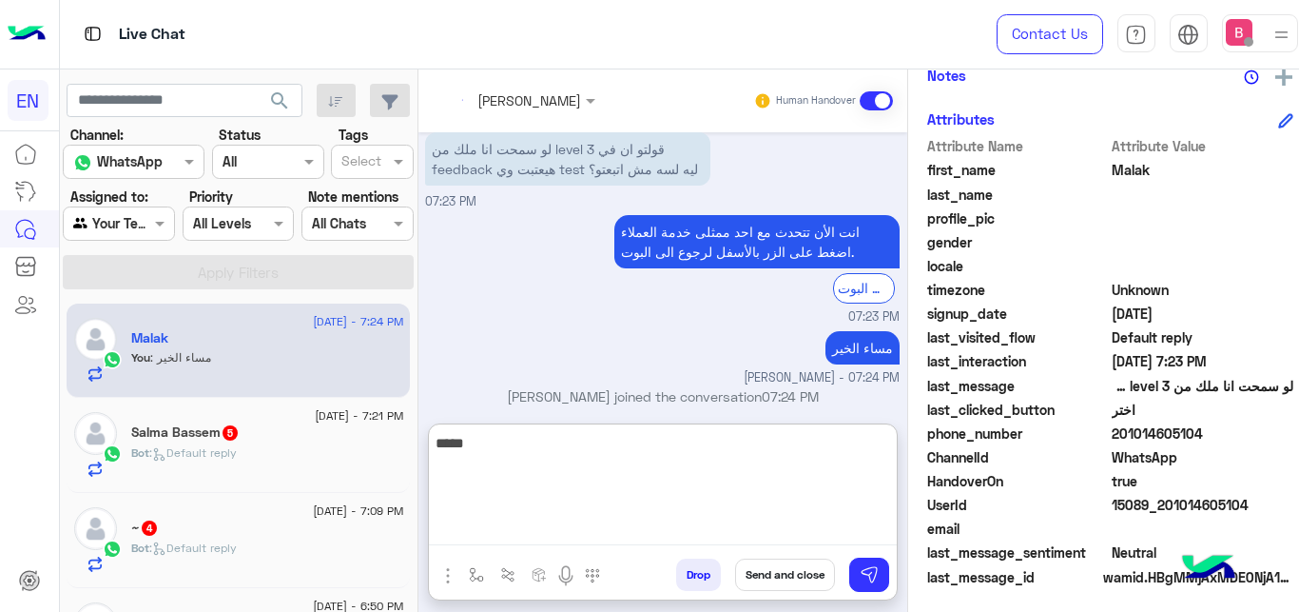
scroll to position [672, 0]
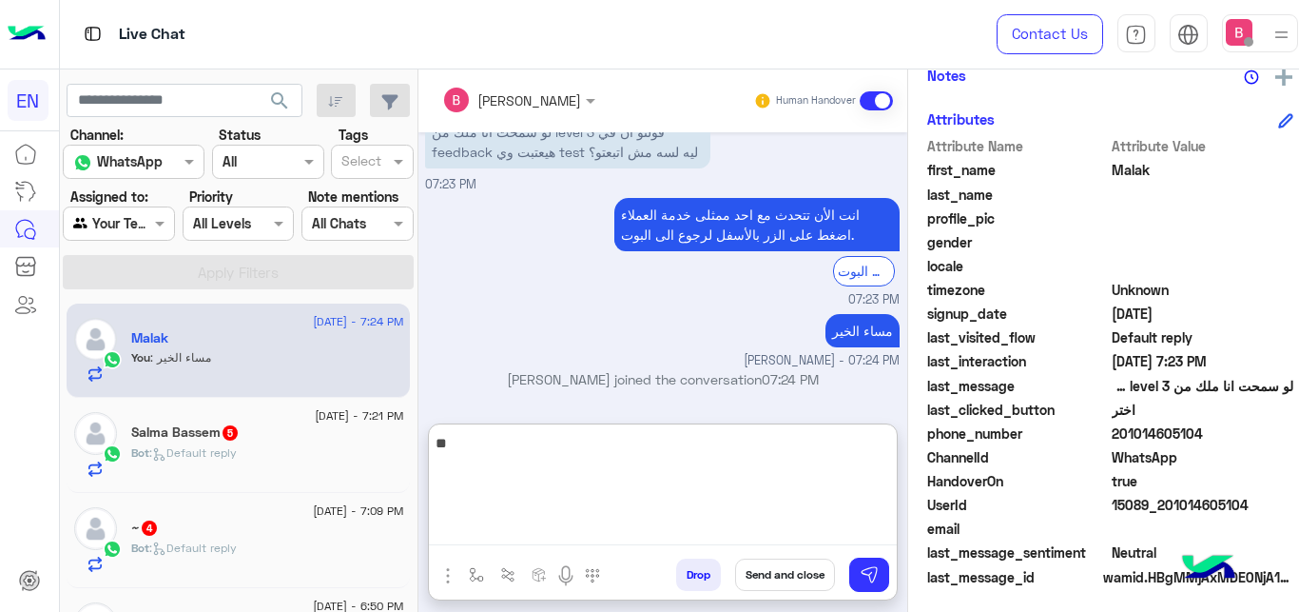
type textarea "*"
type textarea "**********"
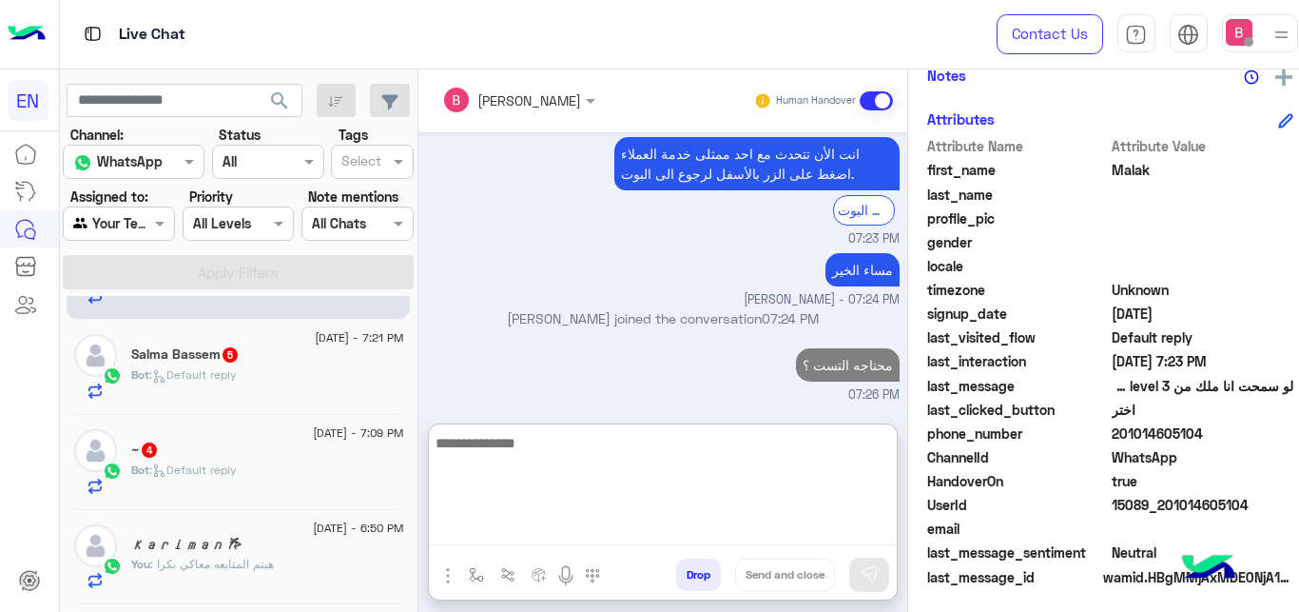
scroll to position [97, 0]
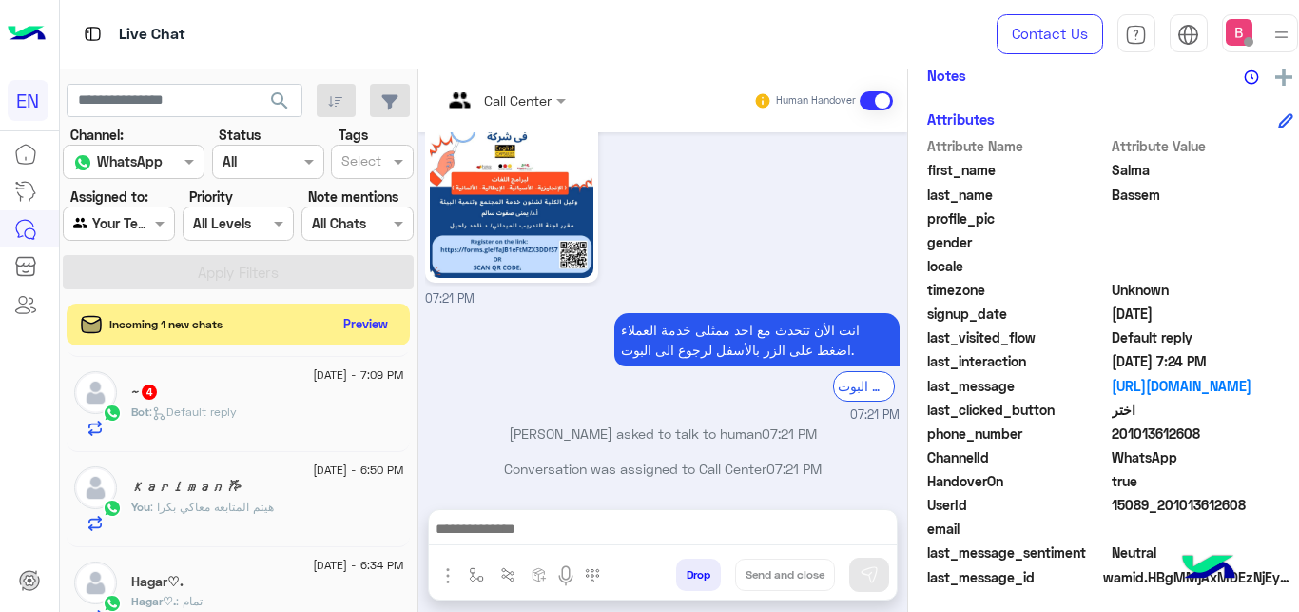
scroll to position [97, 0]
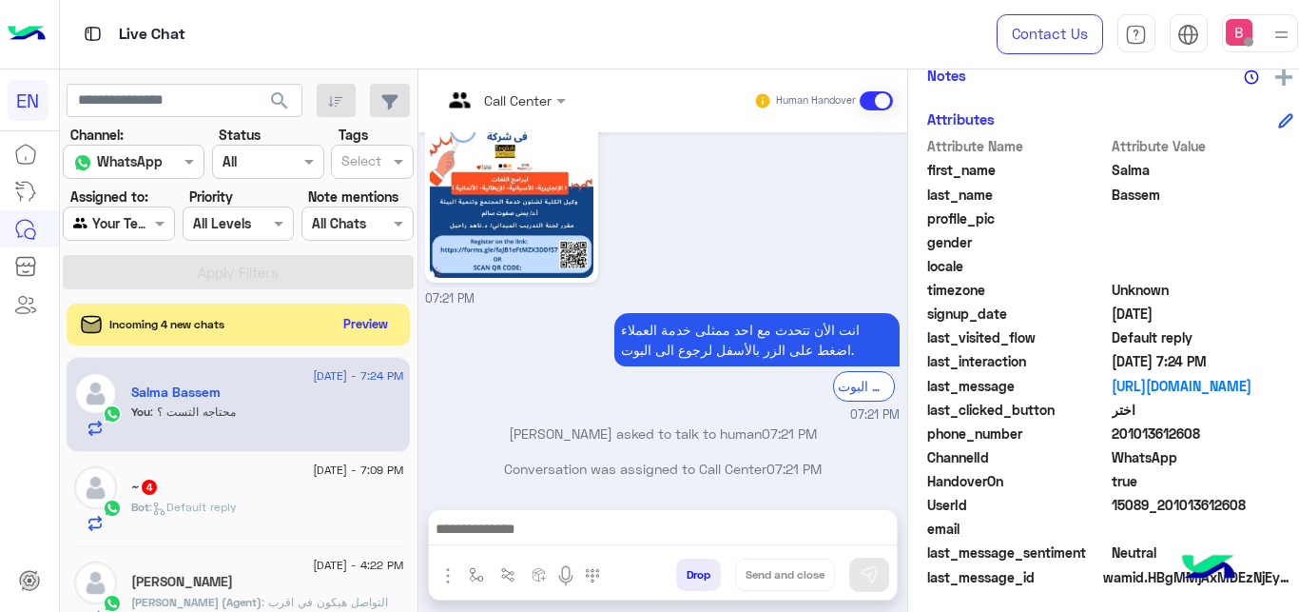
scroll to position [97, 0]
click at [355, 328] on button "Preview" at bounding box center [366, 323] width 59 height 26
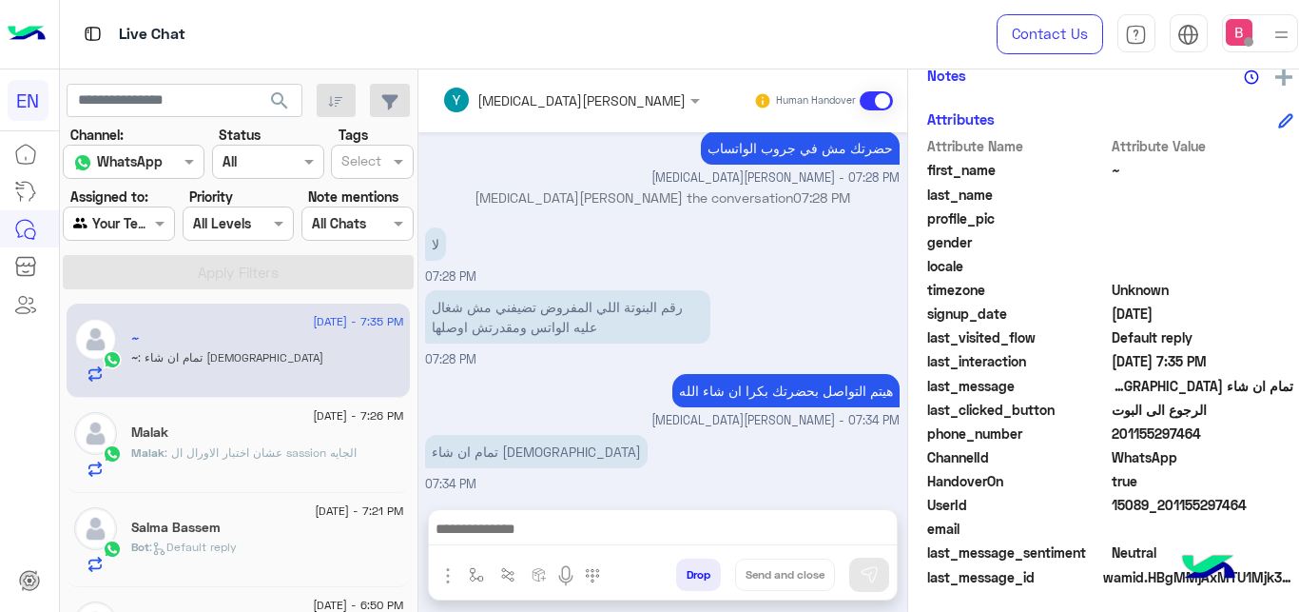
click at [123, 223] on div at bounding box center [119, 223] width 110 height 22
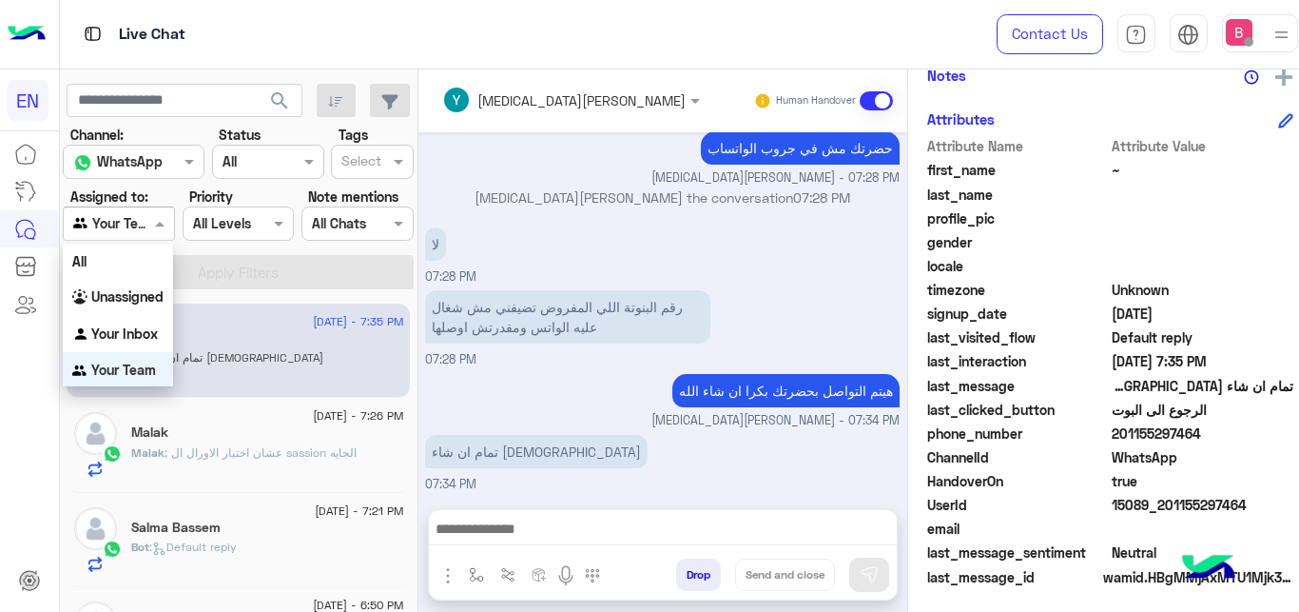
scroll to position [1, 0]
click at [134, 297] on b "Unassigned" at bounding box center [127, 295] width 72 height 16
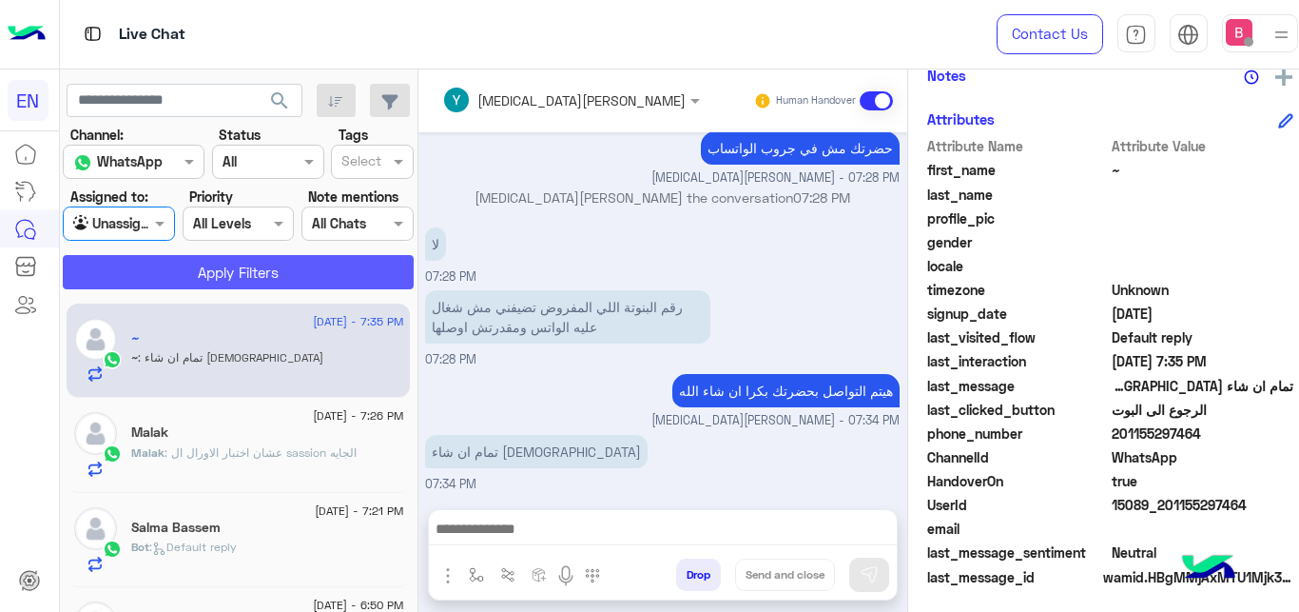
click at [185, 266] on button "Apply Filters" at bounding box center [238, 272] width 351 height 34
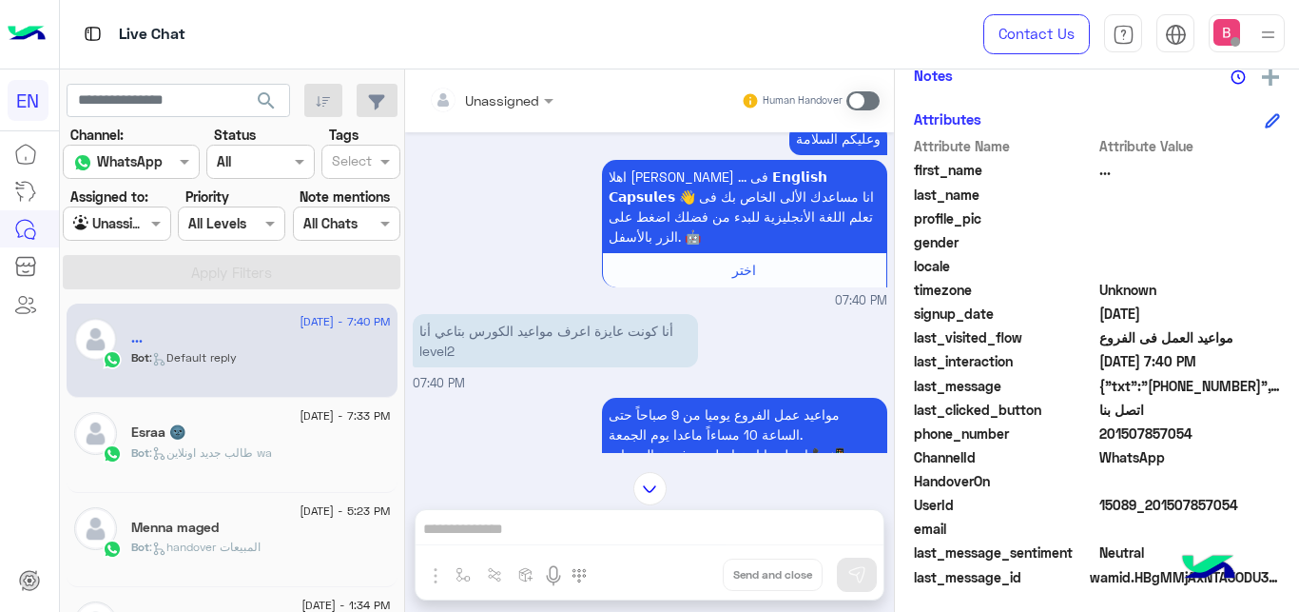
scroll to position [413, 0]
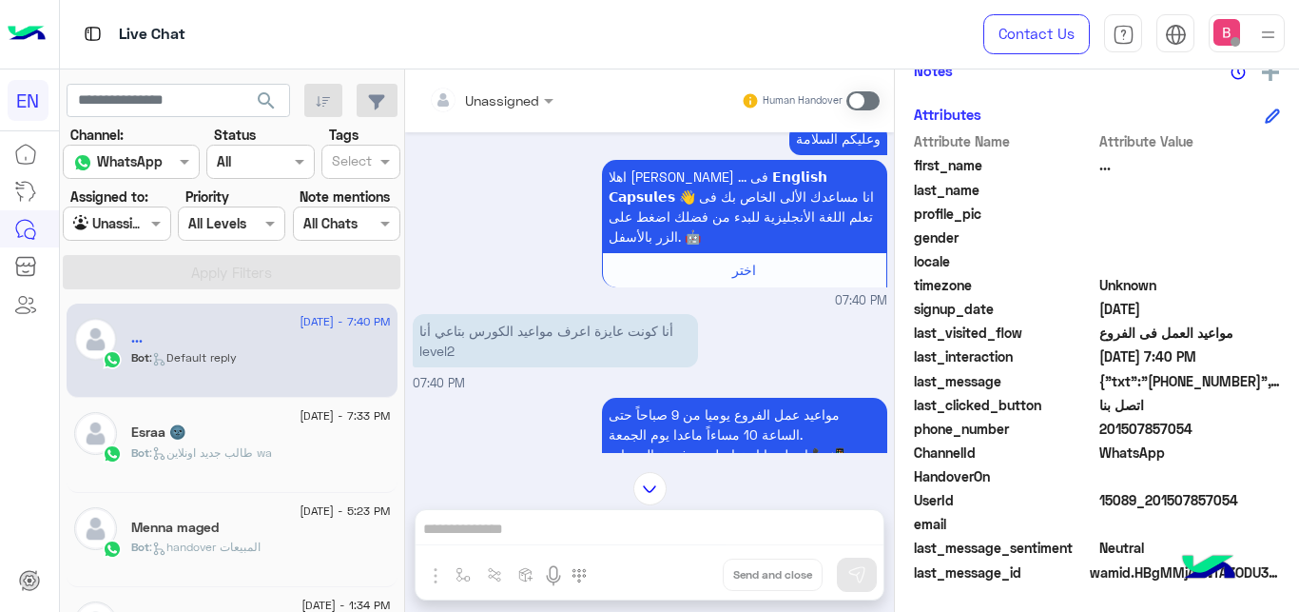
drag, startPoint x: 1109, startPoint y: 424, endPoint x: 1210, endPoint y: 431, distance: 101.0
click at [1210, 431] on span "201507857054" at bounding box center [1191, 429] width 182 height 20
click at [1179, 448] on span "WhatsApp" at bounding box center [1191, 452] width 182 height 20
drag, startPoint x: 1104, startPoint y: 428, endPoint x: 1159, endPoint y: 430, distance: 54.3
click at [1127, 429] on span "201507857054" at bounding box center [1191, 429] width 182 height 20
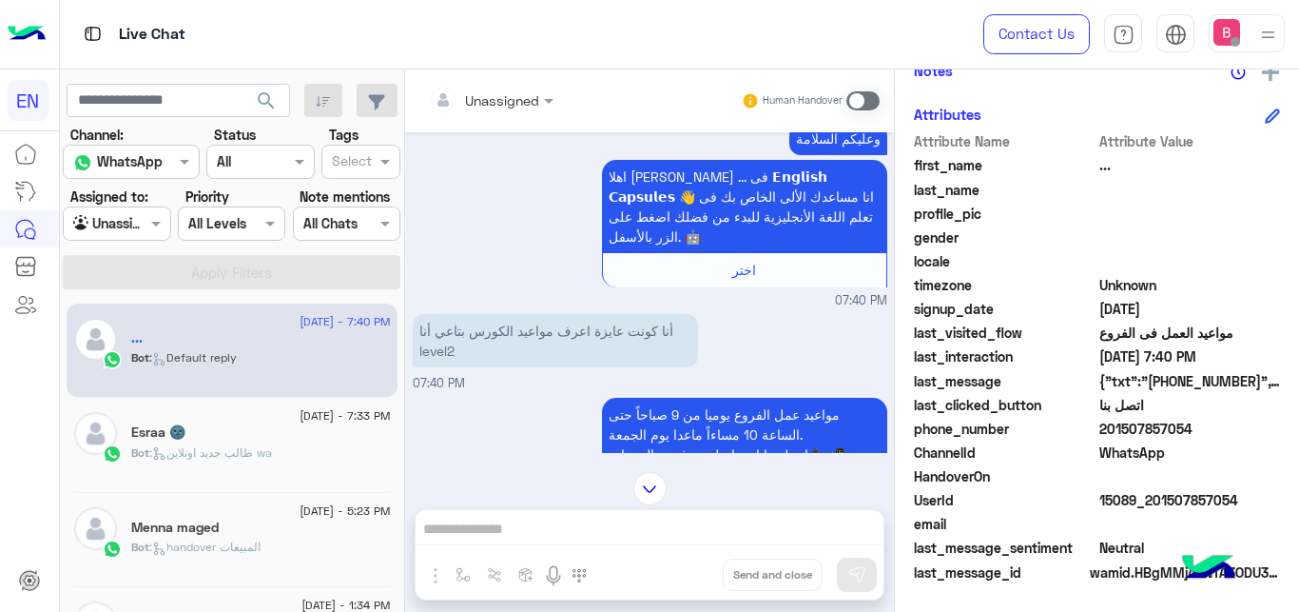
click at [1202, 433] on span "201507857054" at bounding box center [1191, 429] width 182 height 20
drag, startPoint x: 1108, startPoint y: 434, endPoint x: 1194, endPoint y: 433, distance: 85.6
click at [1194, 433] on span "201507857054" at bounding box center [1191, 429] width 182 height 20
click at [1195, 445] on span "WhatsApp" at bounding box center [1191, 452] width 182 height 20
click at [706, 533] on div "Unassigned Human Handover [DATE] السلام عليكم 07:40 PM وعليكم السلامة اهلا بيك …" at bounding box center [649, 344] width 489 height 550
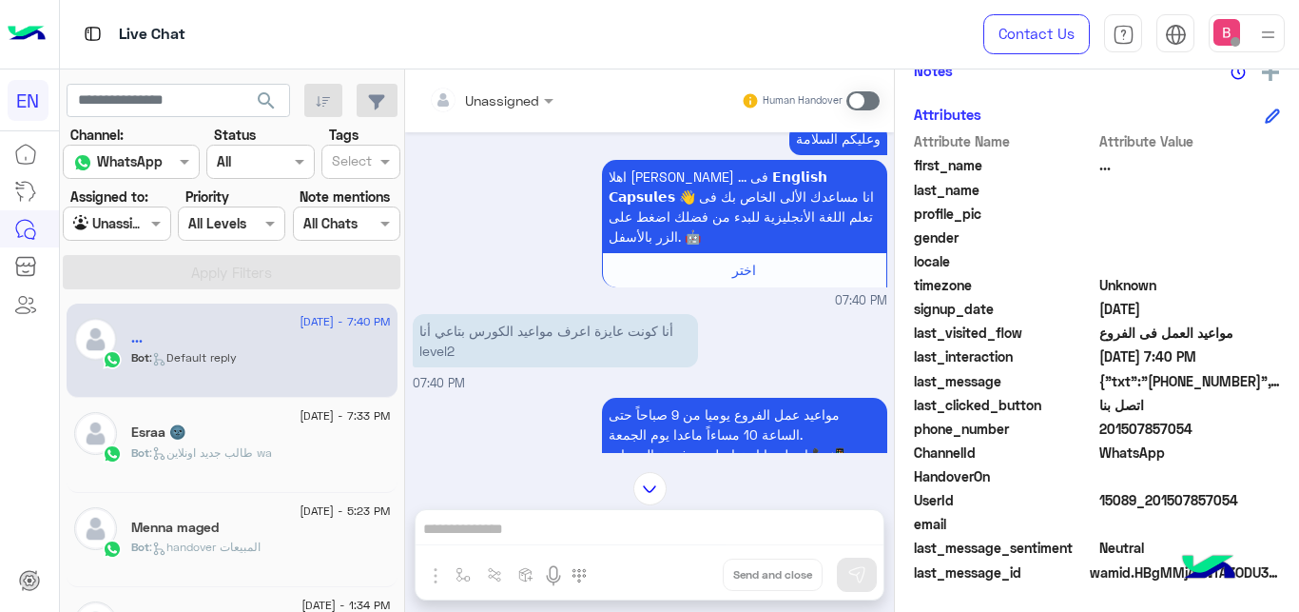
click at [710, 518] on div "Unassigned Human Handover [DATE] السلام عليكم 07:40 PM وعليكم السلامة اهلا بيك …" at bounding box center [649, 344] width 489 height 550
click at [853, 91] on span at bounding box center [863, 100] width 33 height 19
click at [861, 93] on span at bounding box center [863, 100] width 33 height 19
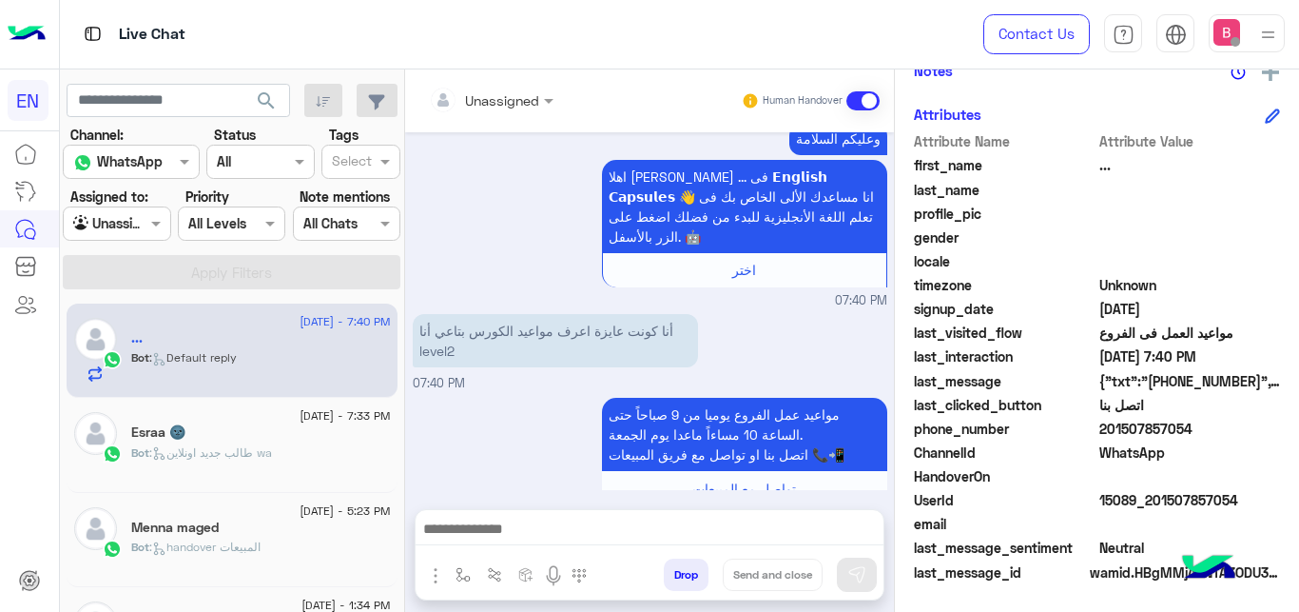
scroll to position [376, 0]
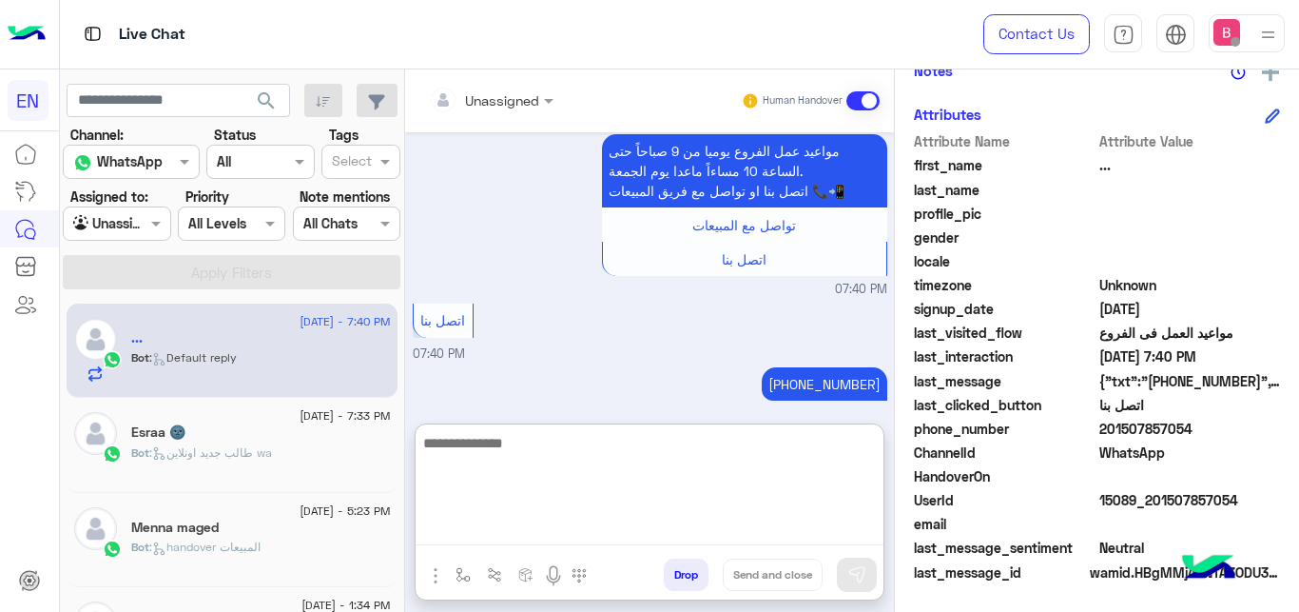
click at [623, 528] on textarea at bounding box center [650, 488] width 468 height 114
type textarea "**********"
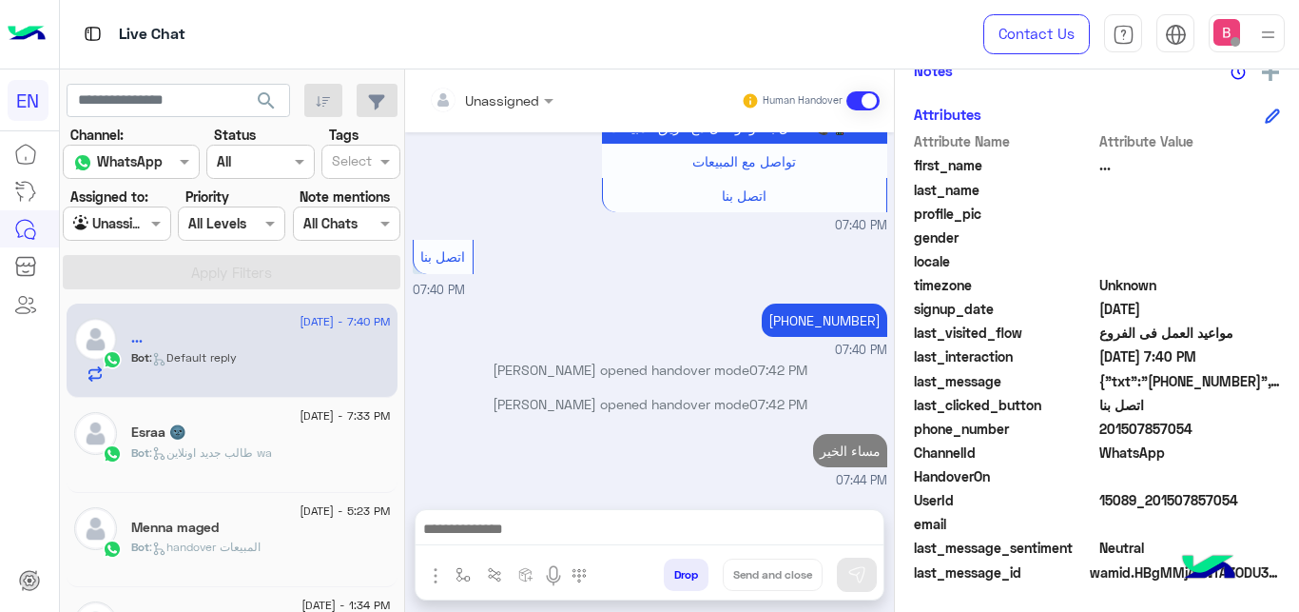
drag, startPoint x: 1105, startPoint y: 428, endPoint x: 1198, endPoint y: 428, distance: 92.3
click at [1227, 431] on span "201507857054" at bounding box center [1191, 429] width 182 height 20
click at [1198, 428] on span "201507857054" at bounding box center [1191, 429] width 182 height 20
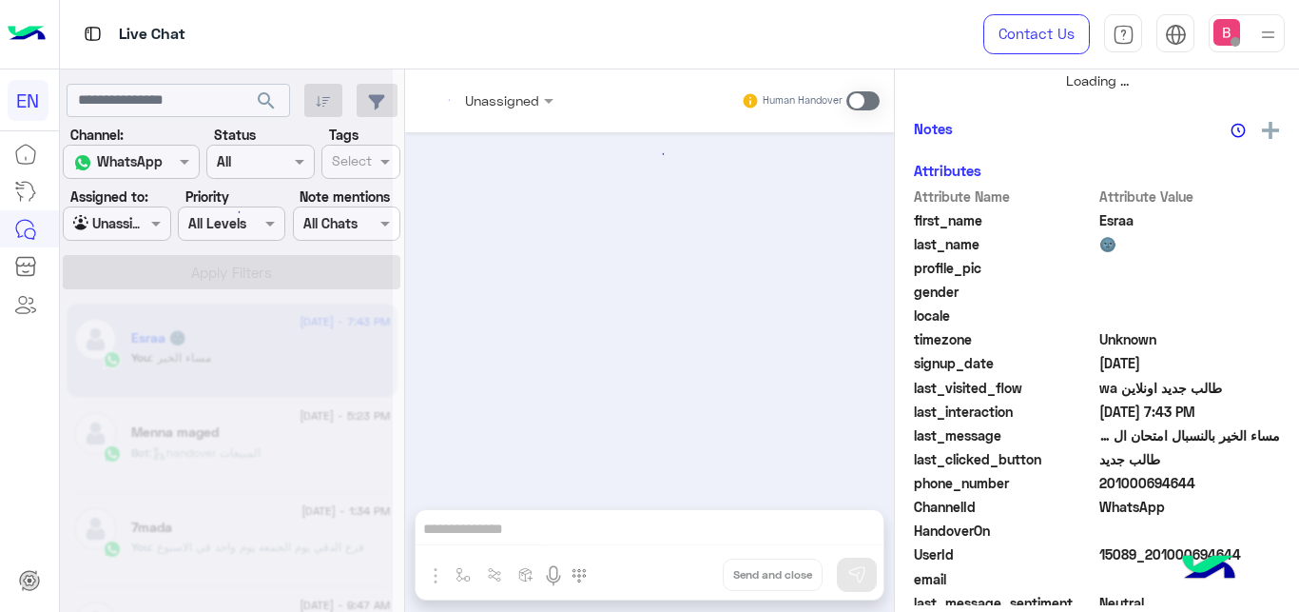
click at [1193, 473] on span "201000694644" at bounding box center [1191, 483] width 182 height 20
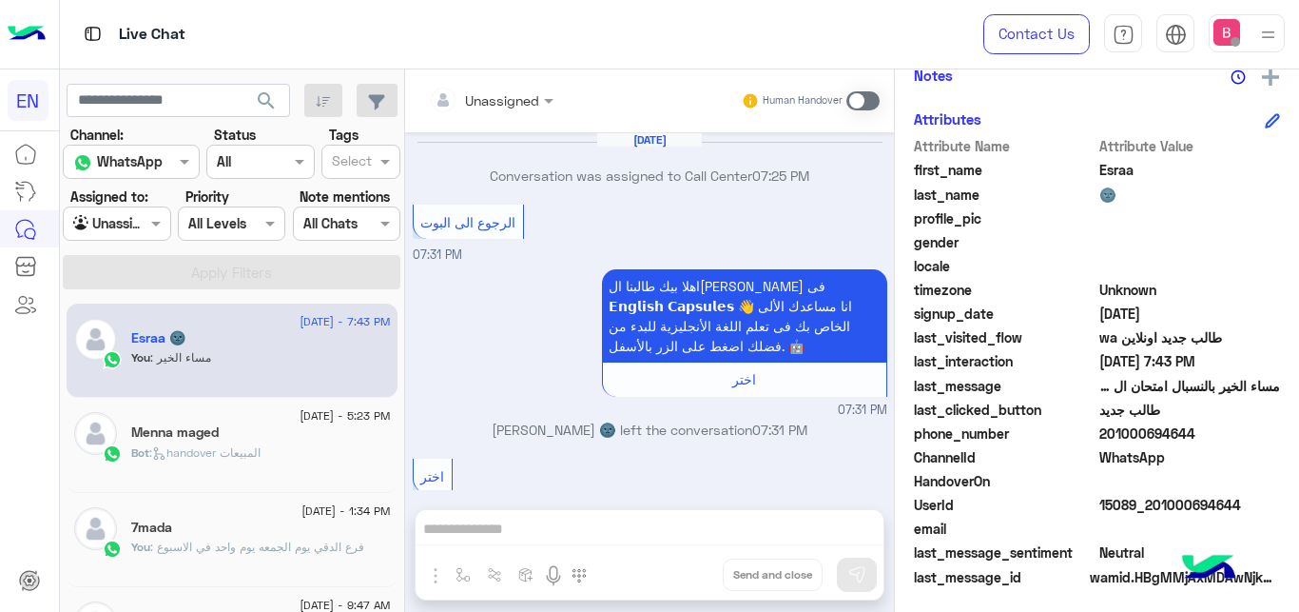
scroll to position [559, 0]
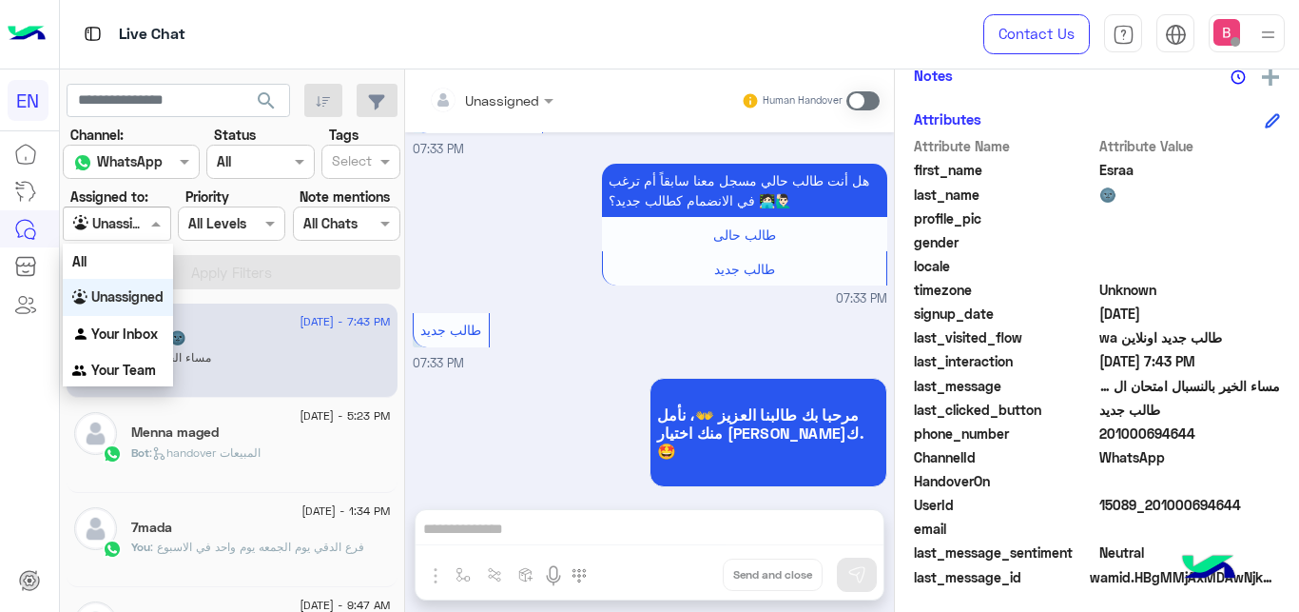
click at [121, 223] on div at bounding box center [117, 223] width 106 height 22
click at [119, 297] on b "Unassigned" at bounding box center [127, 296] width 72 height 16
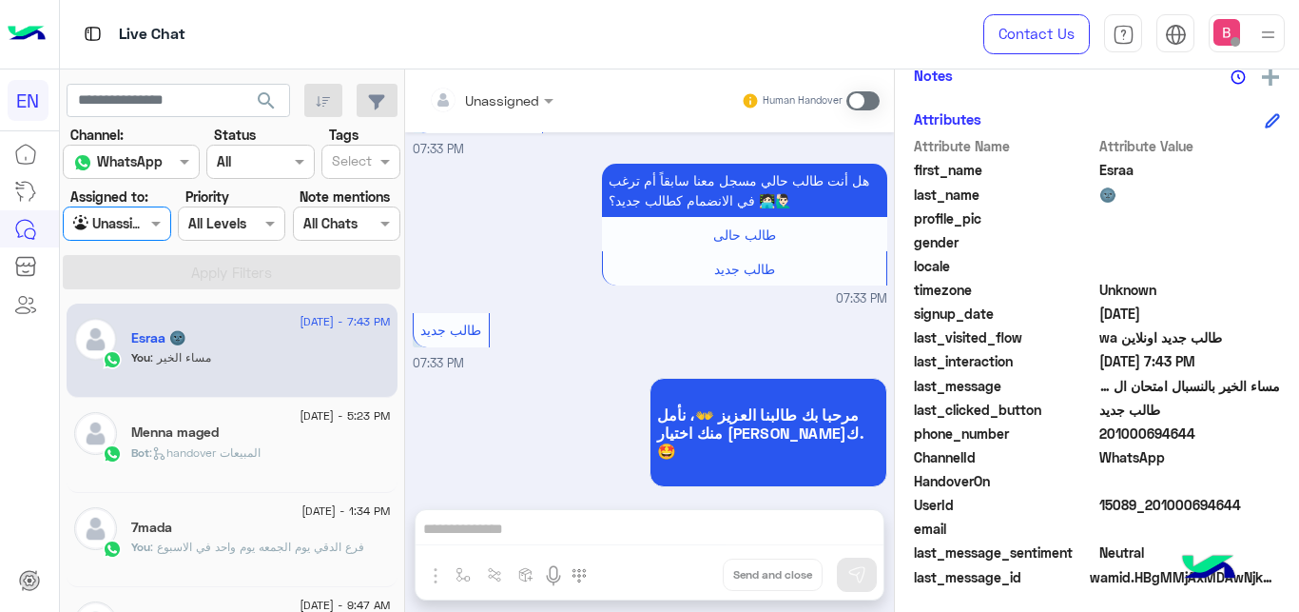
click at [302, 369] on div "You : مساء الخير" at bounding box center [261, 365] width 260 height 33
drag, startPoint x: 1105, startPoint y: 437, endPoint x: 1217, endPoint y: 445, distance: 111.6
click at [1217, 443] on span "201000694644" at bounding box center [1191, 433] width 182 height 20
copy span "01000694644"
click at [598, 535] on div "Unassigned Human Handover [DATE] Conversation was assigned to Call Center 07:25…" at bounding box center [649, 344] width 489 height 550
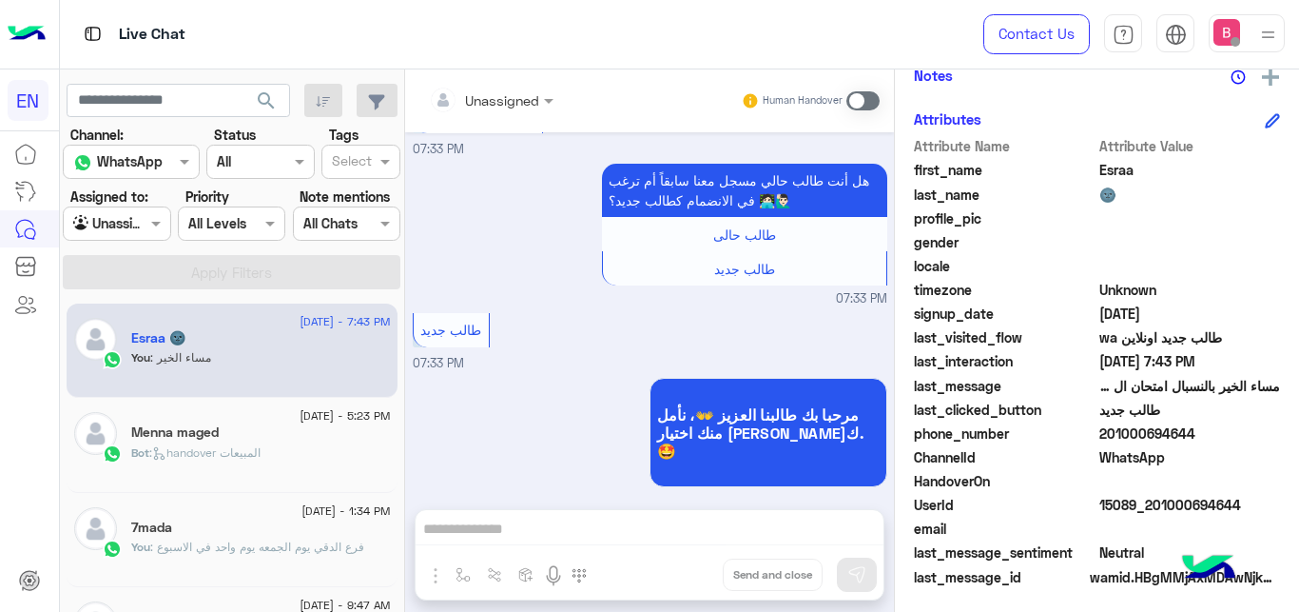
click at [881, 108] on div "Unassigned Human Handover" at bounding box center [649, 100] width 489 height 63
click at [869, 99] on span at bounding box center [863, 100] width 33 height 19
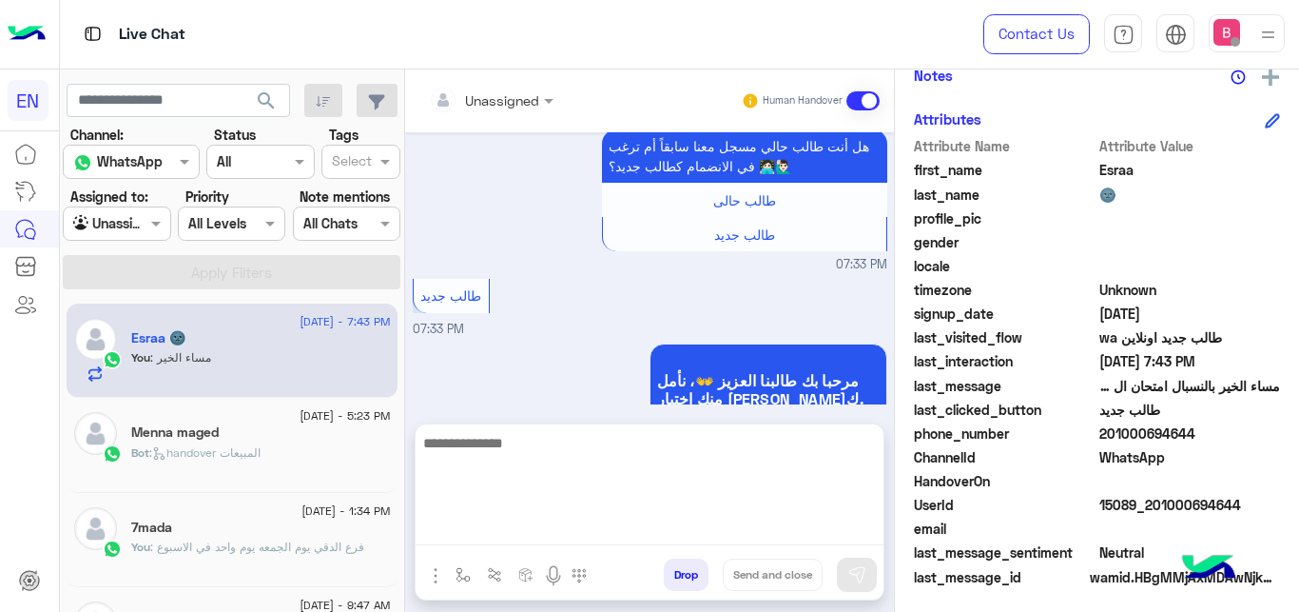
click at [716, 534] on textarea at bounding box center [650, 488] width 468 height 114
type textarea "**********"
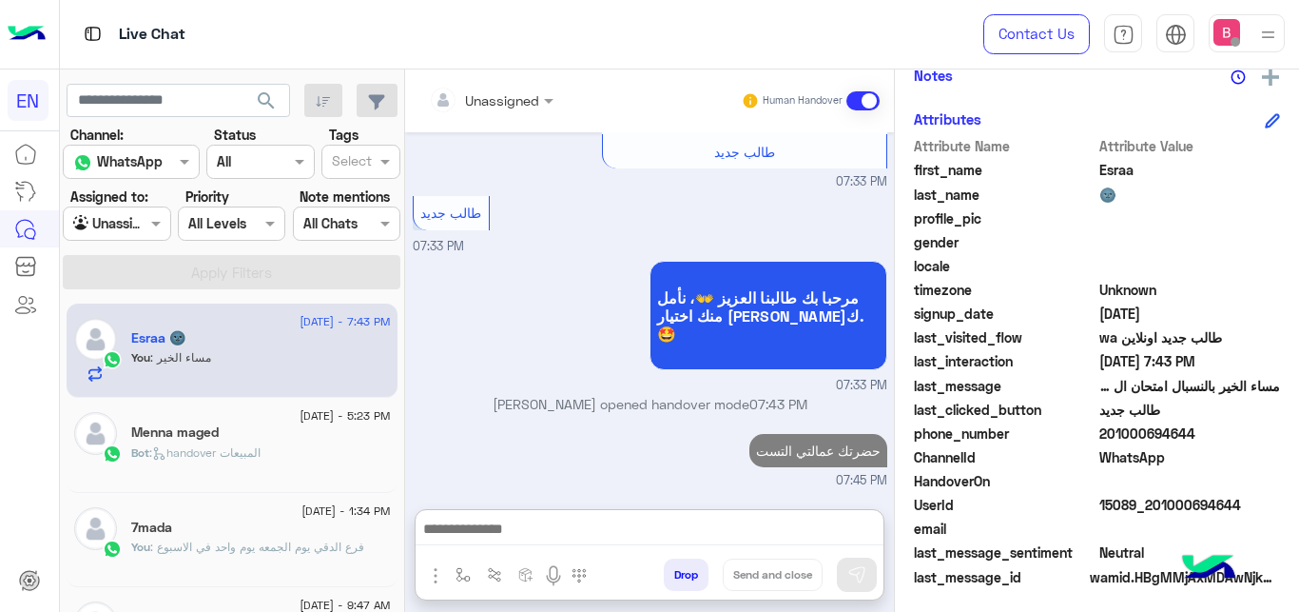
click at [301, 453] on div "Bot : handover المبيعات" at bounding box center [261, 460] width 260 height 33
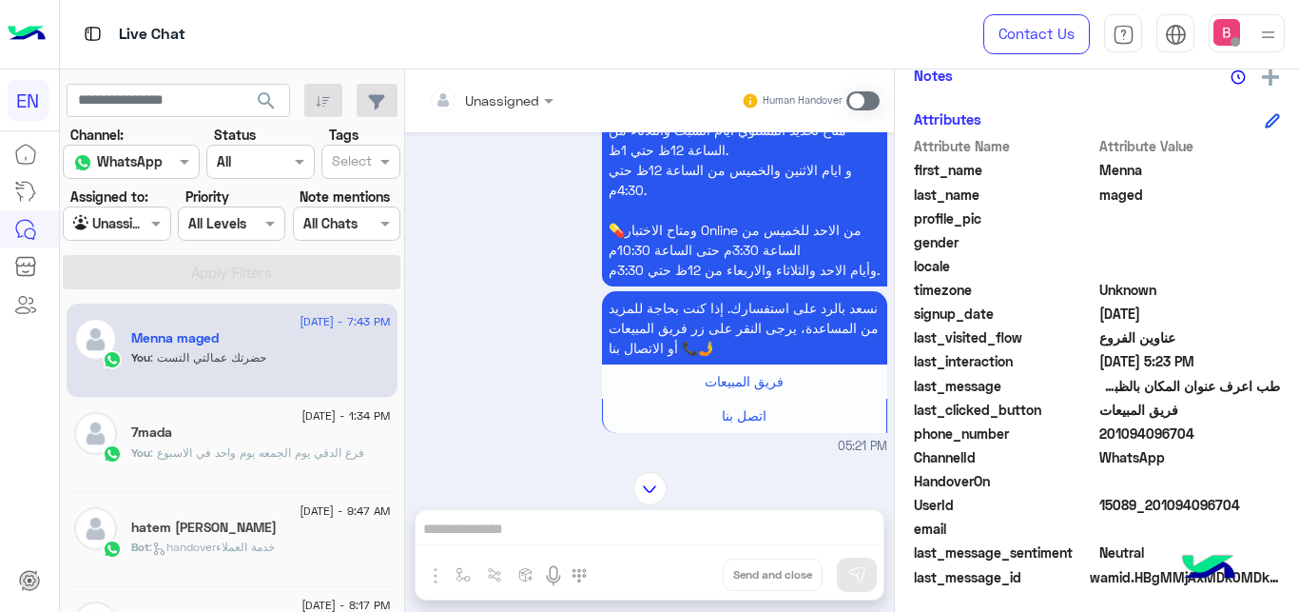
scroll to position [791, 0]
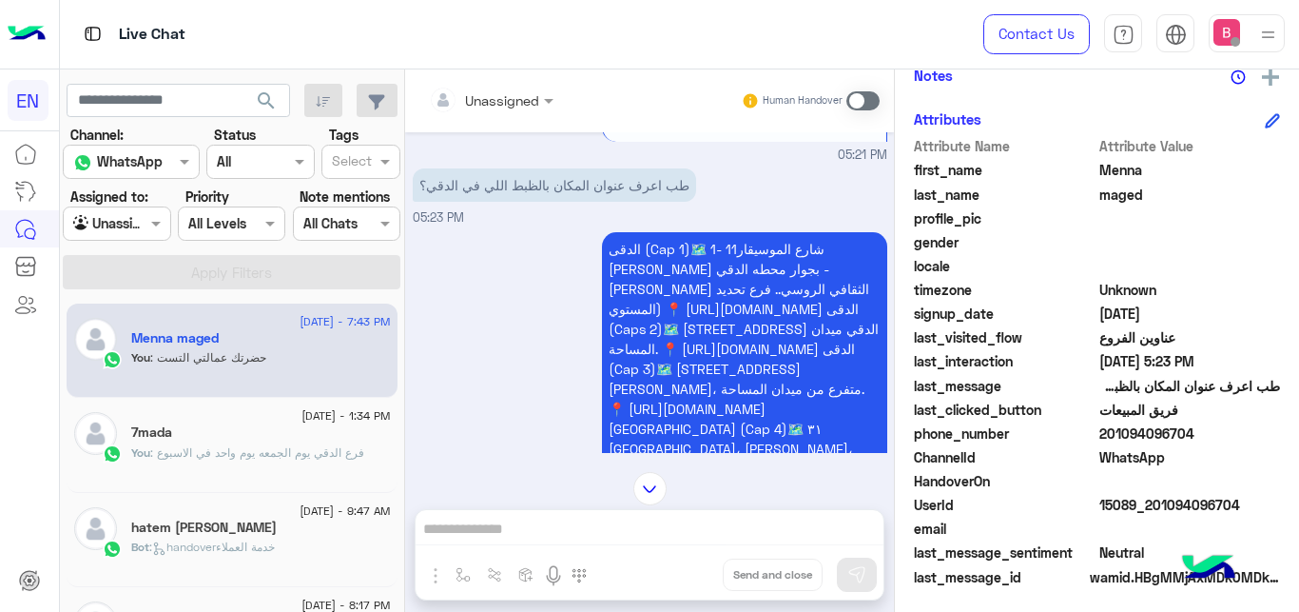
click at [477, 93] on input "text" at bounding box center [467, 100] width 77 height 20
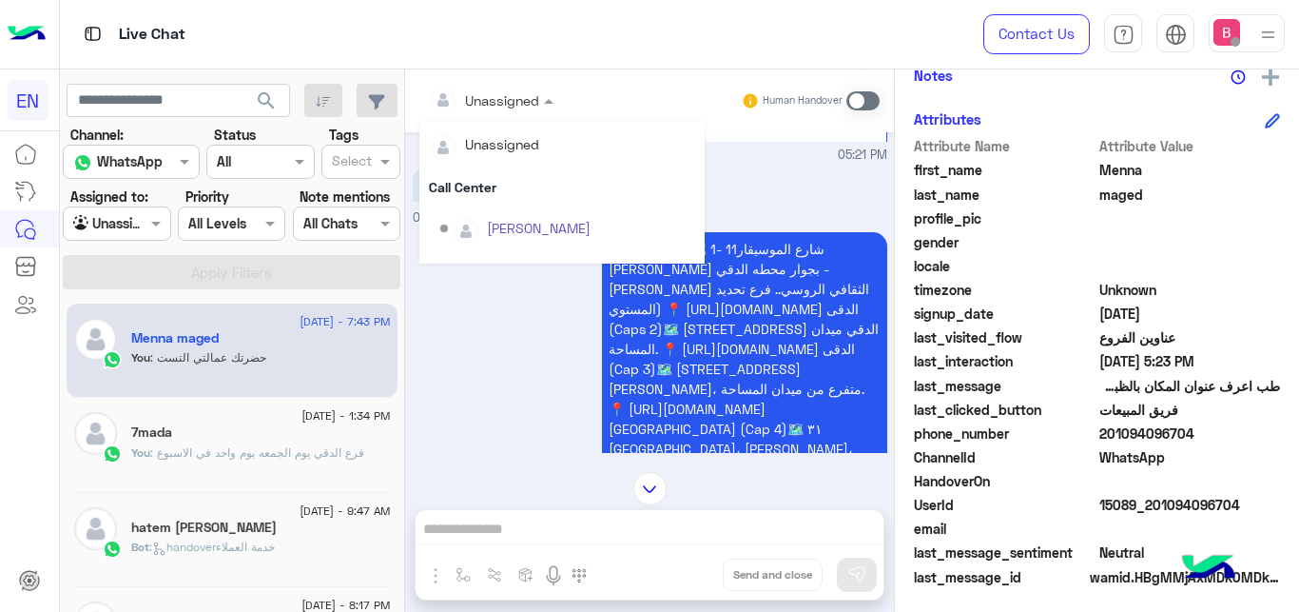
scroll to position [316, 0]
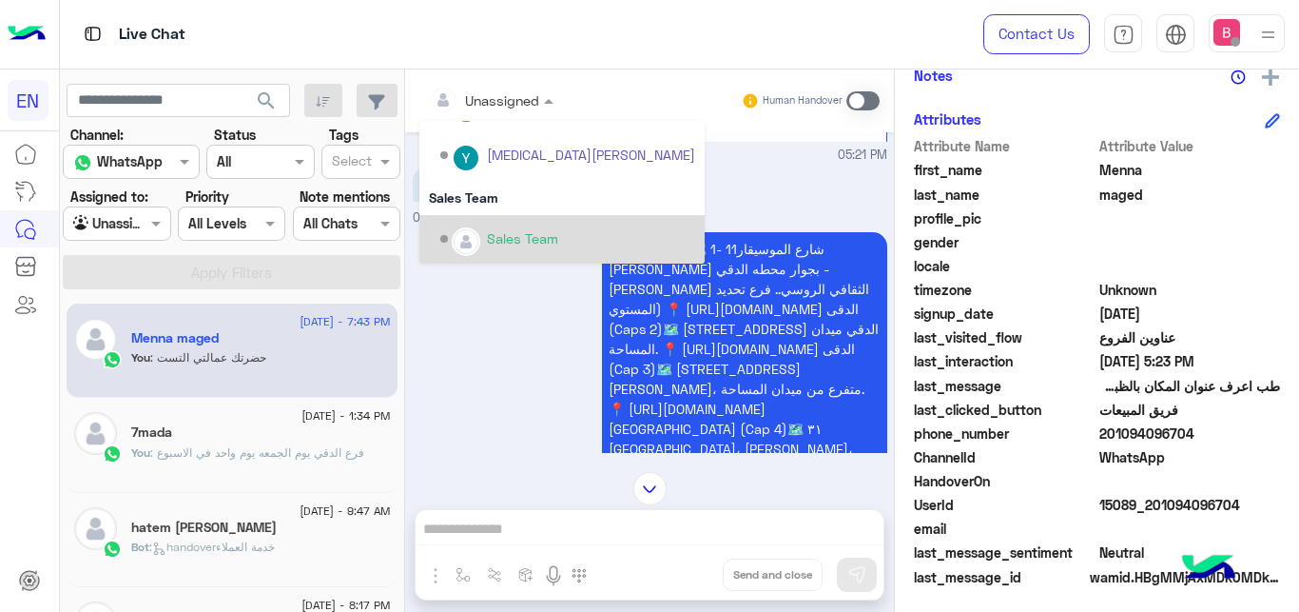
click at [501, 231] on div "Sales Team" at bounding box center [522, 238] width 71 height 20
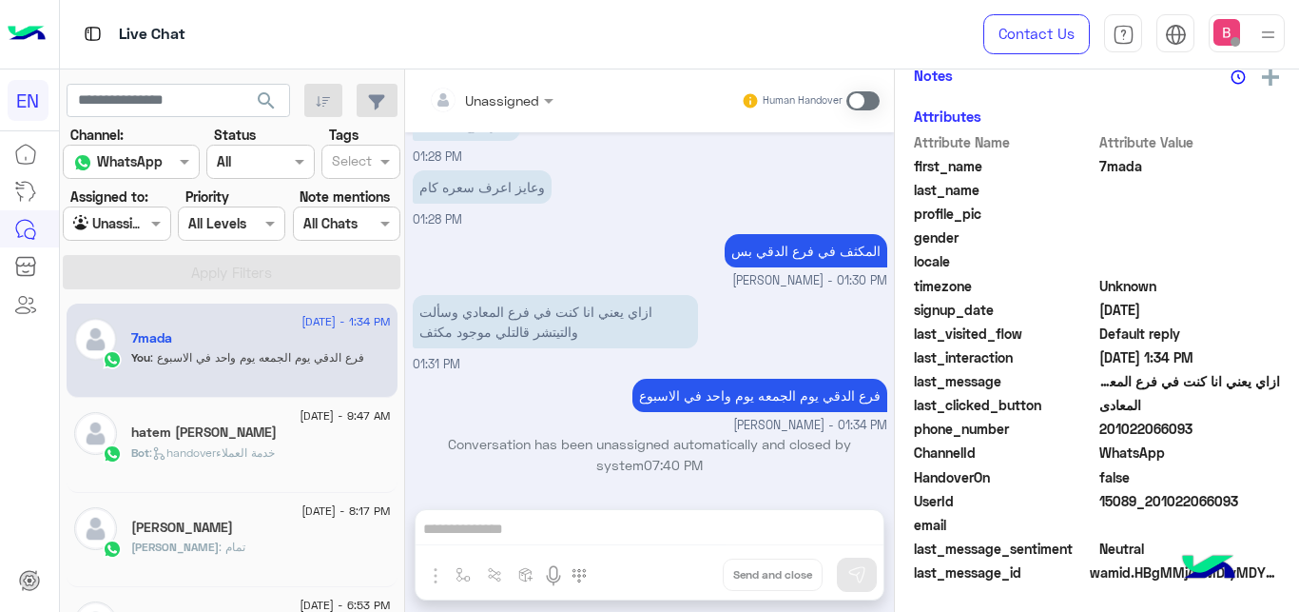
scroll to position [314, 0]
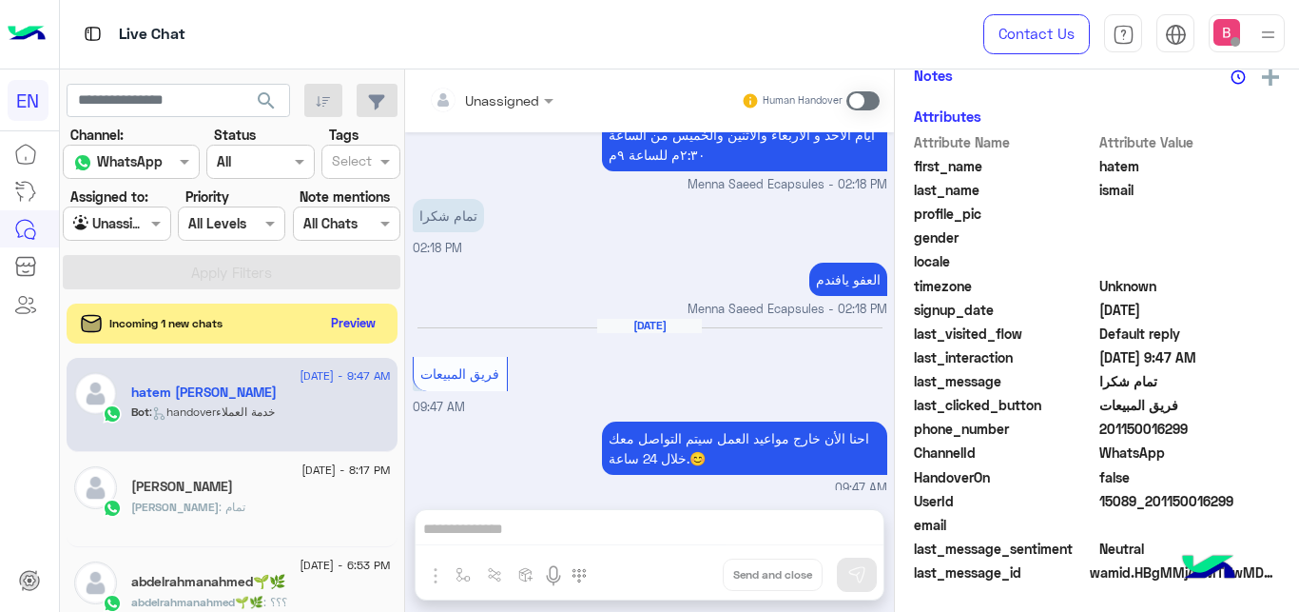
click at [370, 326] on button "Preview" at bounding box center [353, 323] width 59 height 26
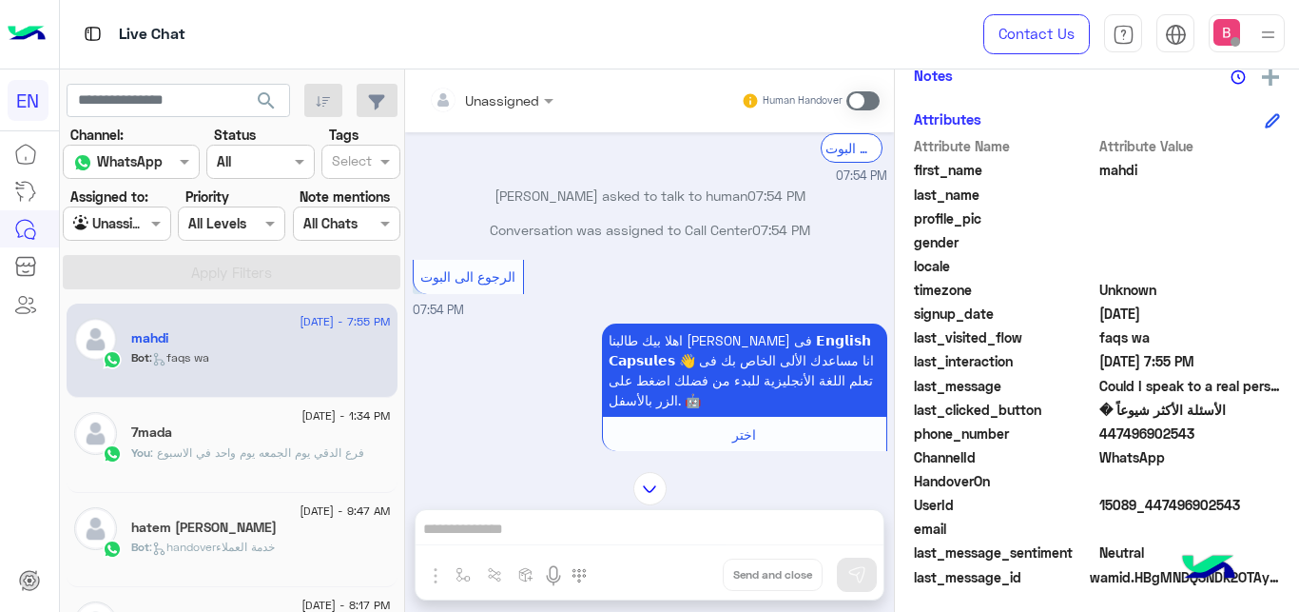
scroll to position [29, 0]
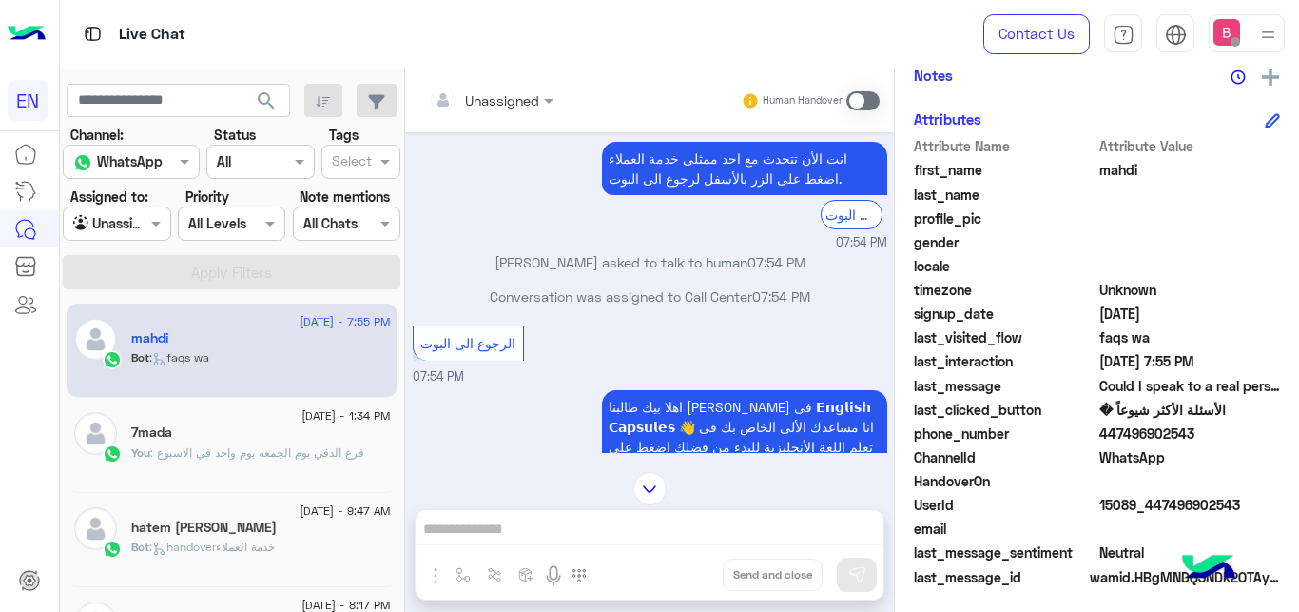
click at [140, 227] on div at bounding box center [117, 223] width 106 height 22
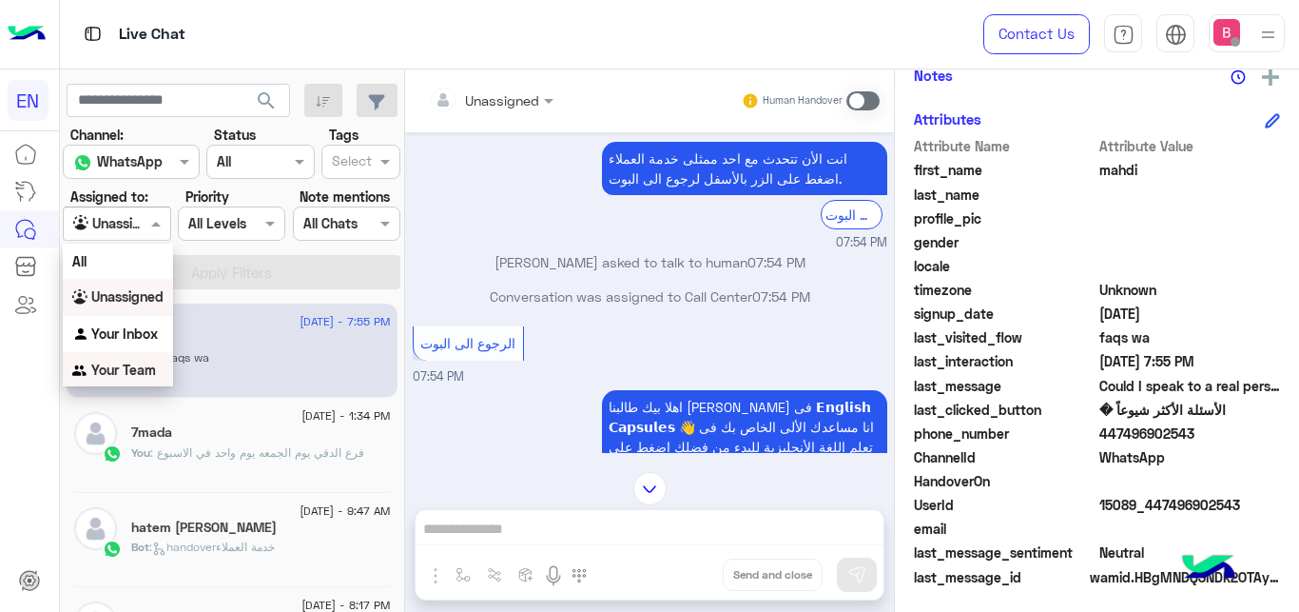
click at [127, 374] on b "Your Team" at bounding box center [123, 369] width 65 height 16
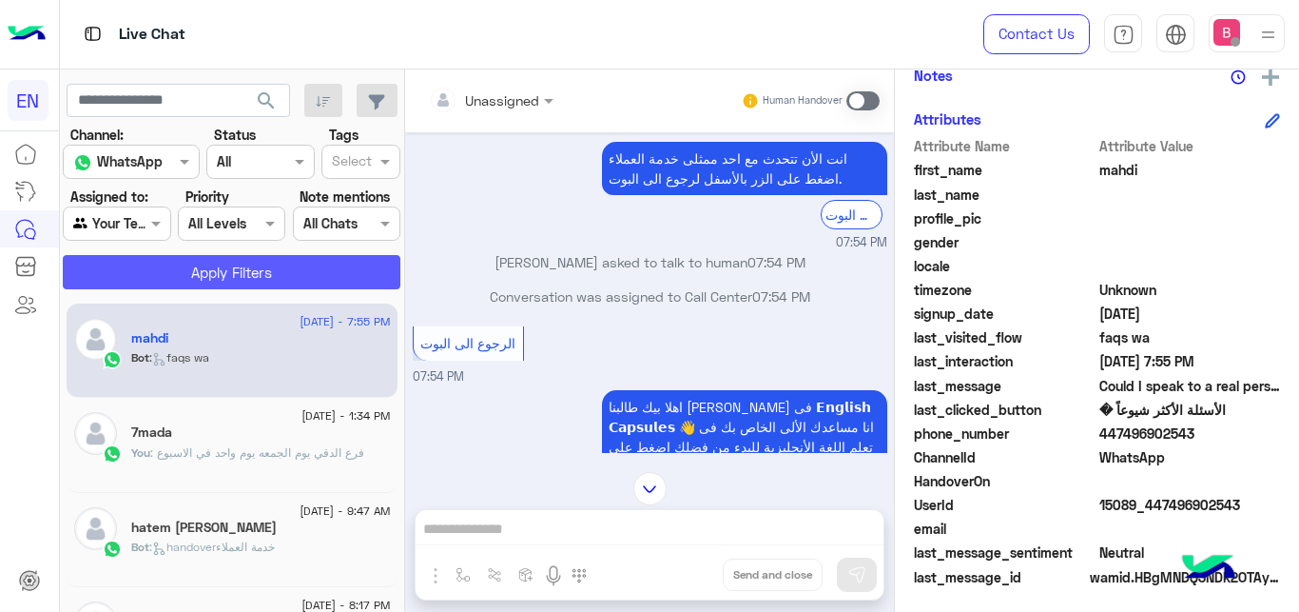
click at [192, 263] on button "Apply Filters" at bounding box center [232, 272] width 338 height 34
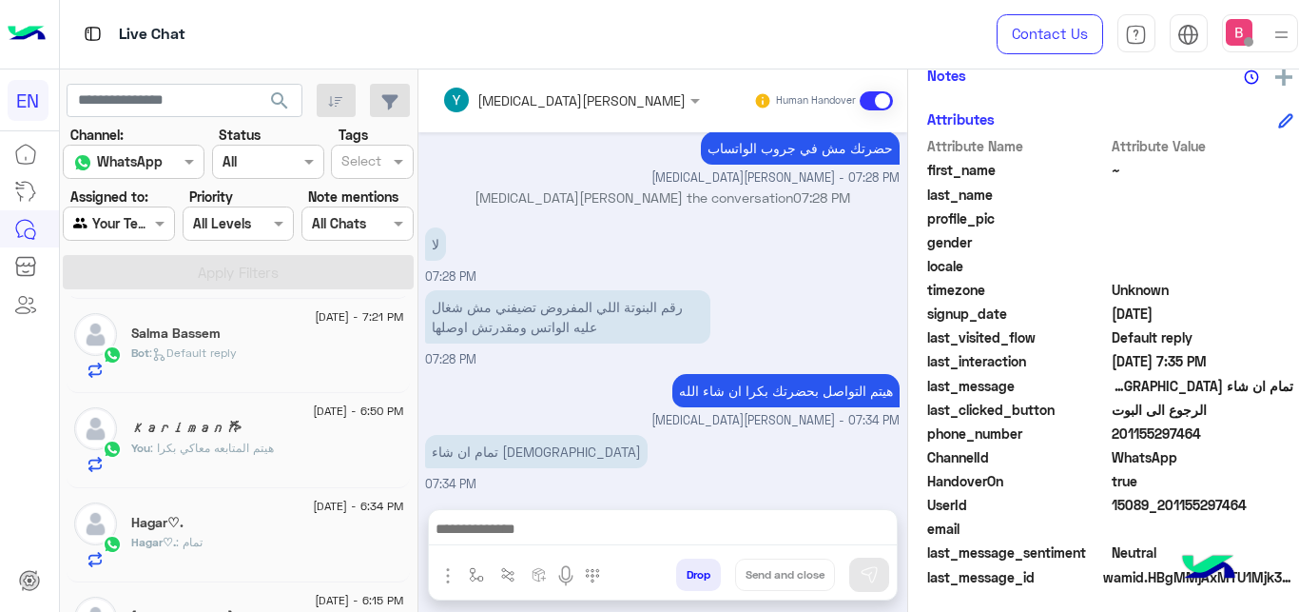
scroll to position [97, 0]
click at [302, 368] on div "Malak : عشان اختبار الاورال ال sassion الجايه" at bounding box center [267, 363] width 272 height 33
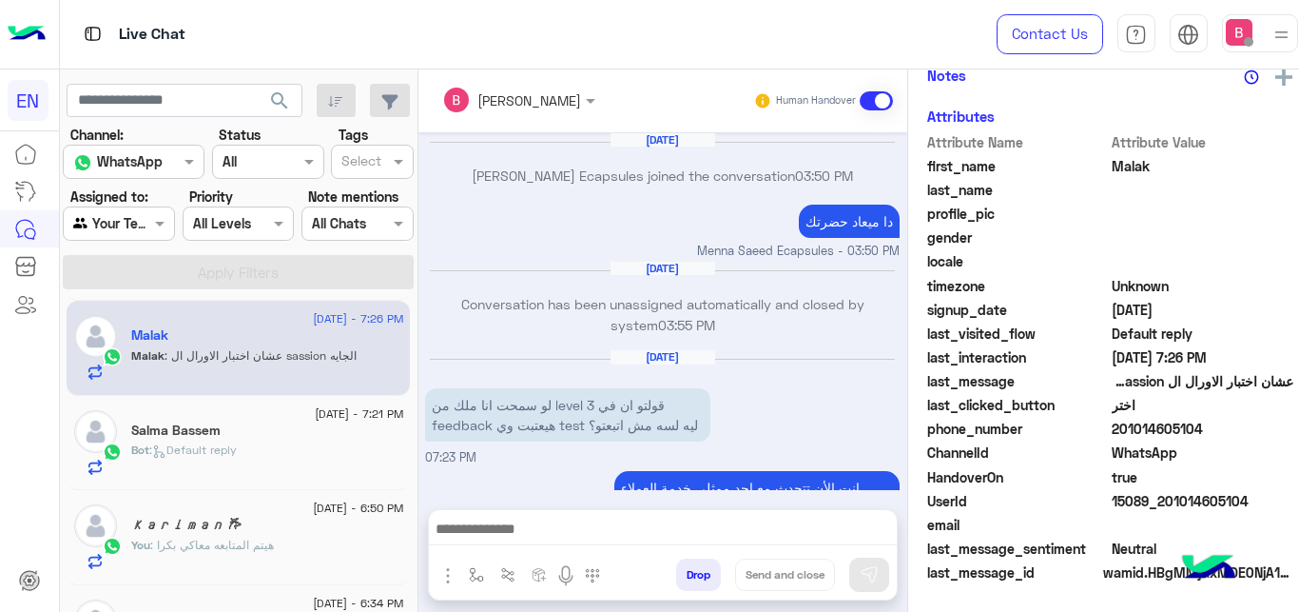
scroll to position [392, 0]
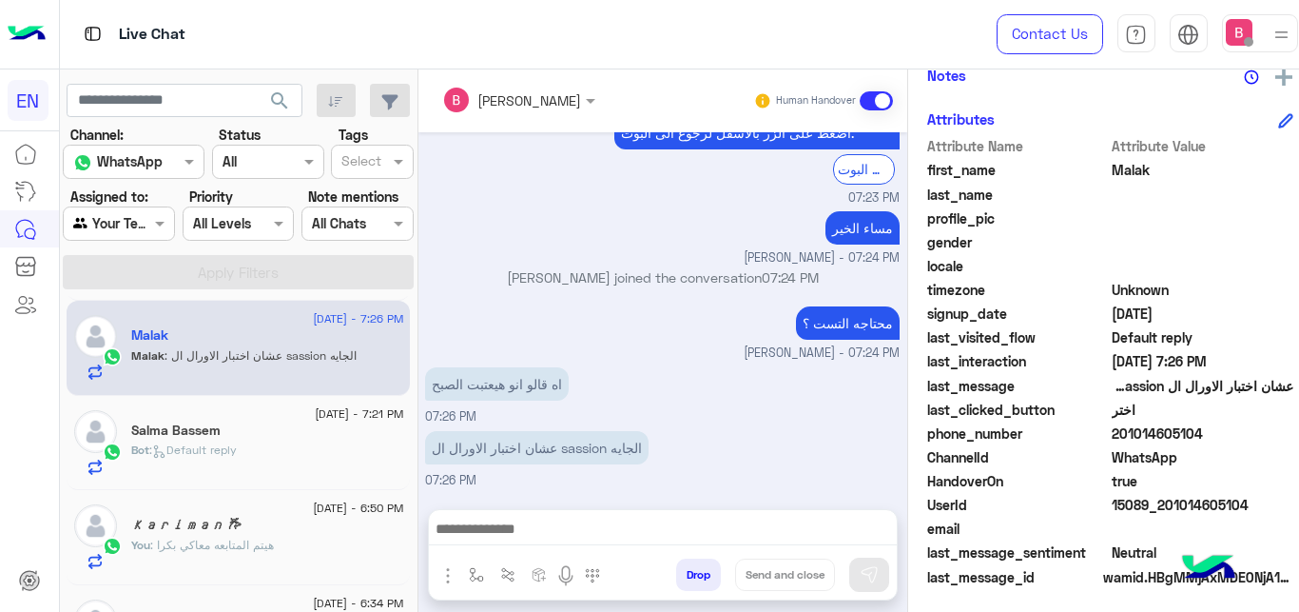
drag, startPoint x: 1102, startPoint y: 433, endPoint x: 1249, endPoint y: 443, distance: 146.9
click at [1249, 443] on span "201014605104" at bounding box center [1203, 433] width 182 height 20
copy span "01014605104"
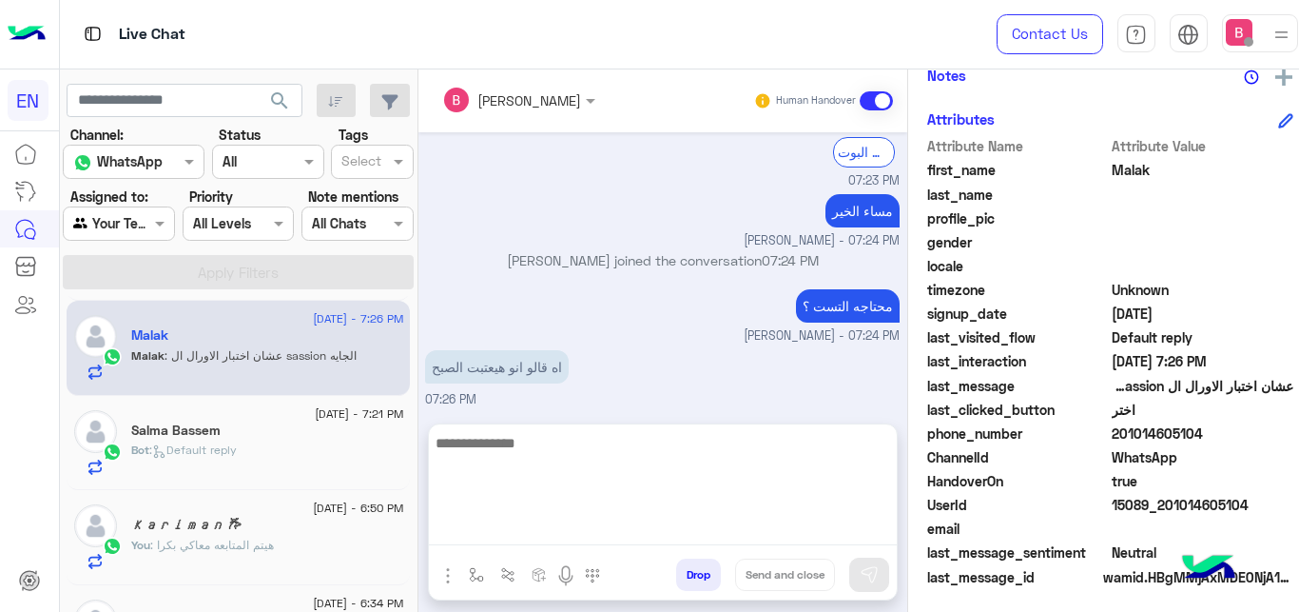
click at [457, 535] on textarea at bounding box center [663, 488] width 468 height 114
paste textarea "**********"
type textarea "**********"
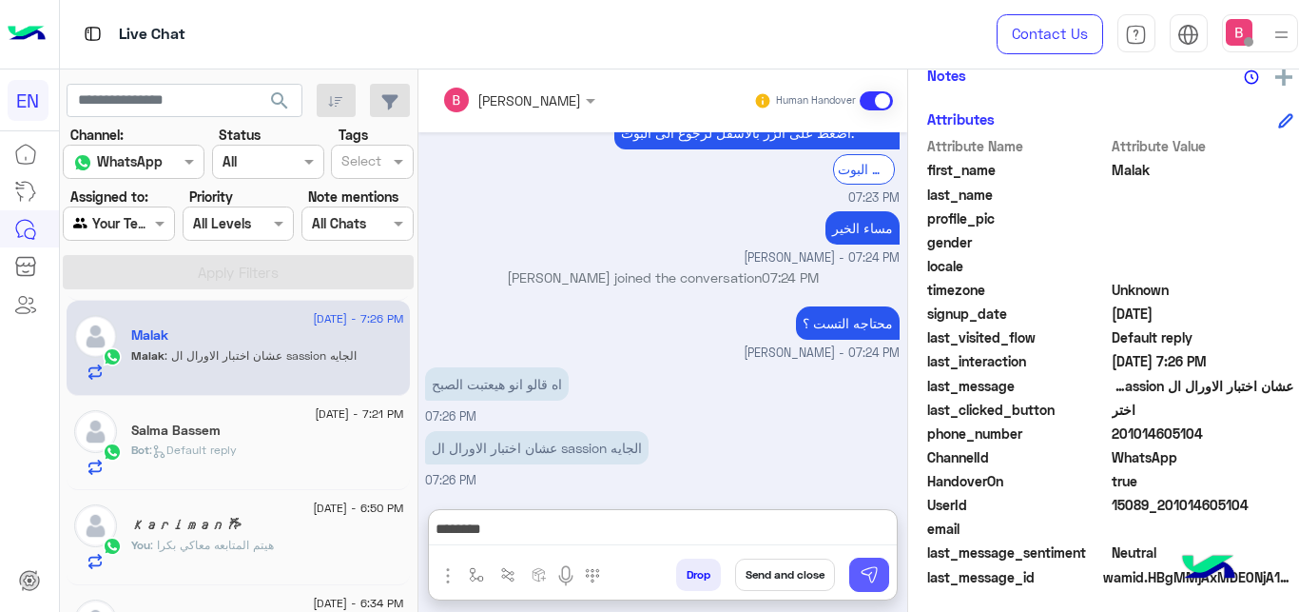
click at [860, 570] on img at bounding box center [869, 574] width 19 height 19
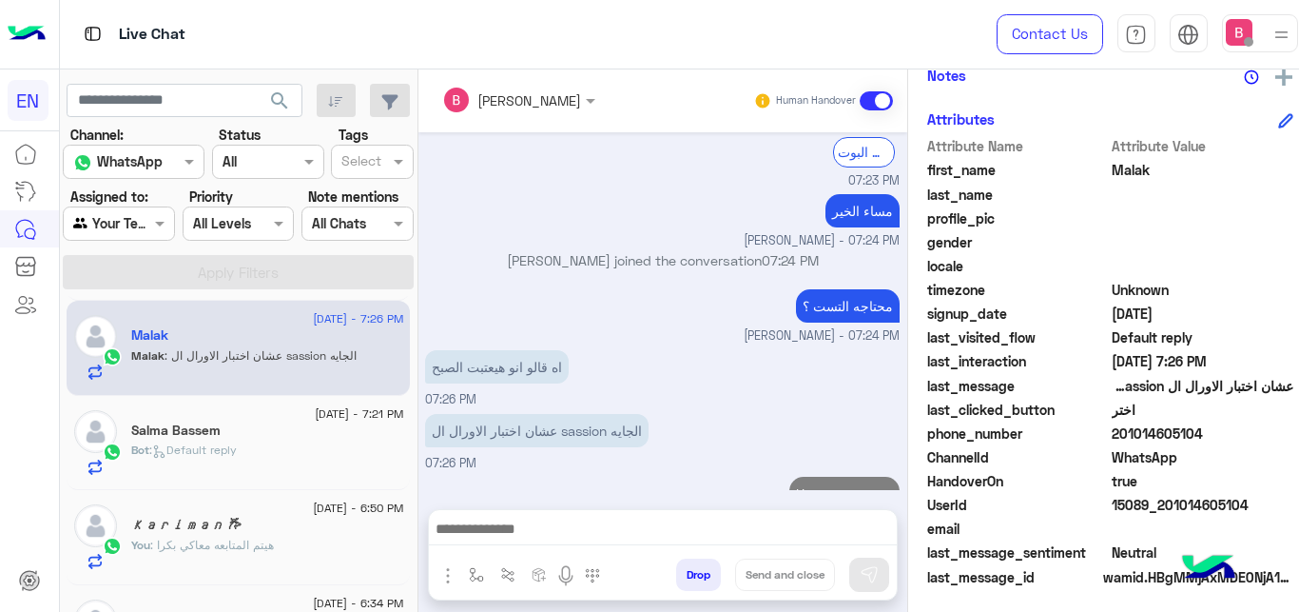
scroll to position [512, 0]
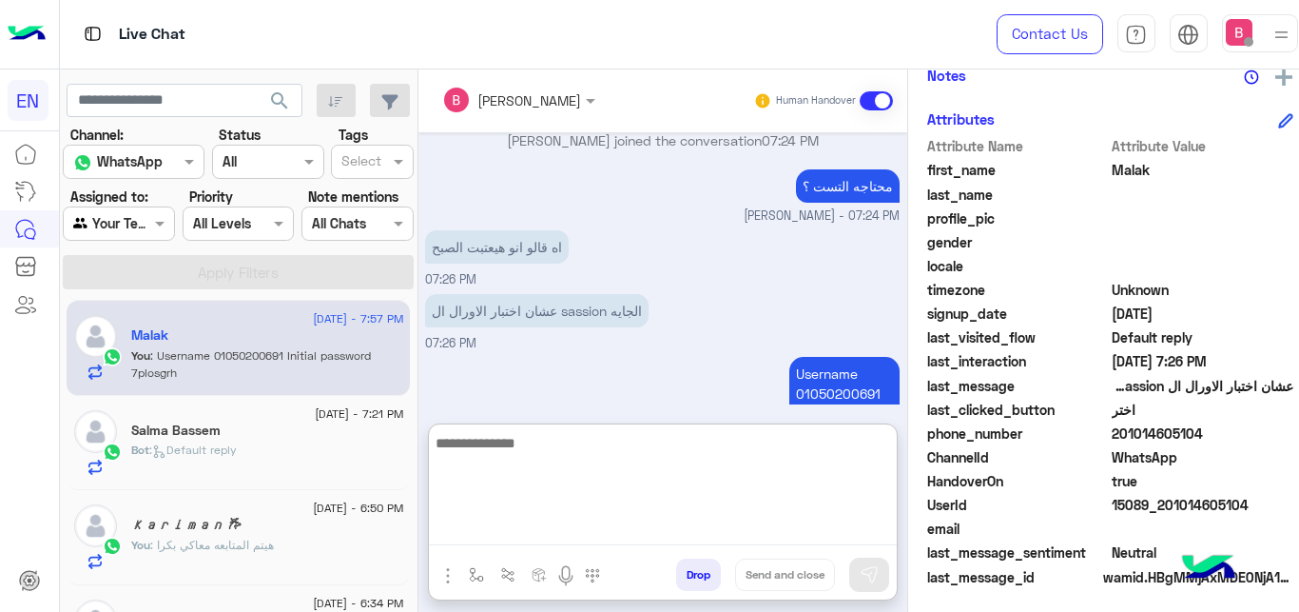
click at [685, 527] on textarea at bounding box center [663, 488] width 468 height 114
type textarea "*"
drag, startPoint x: 596, startPoint y: 491, endPoint x: 605, endPoint y: 477, distance: 15.8
paste textarea "**********"
type textarea "**********"
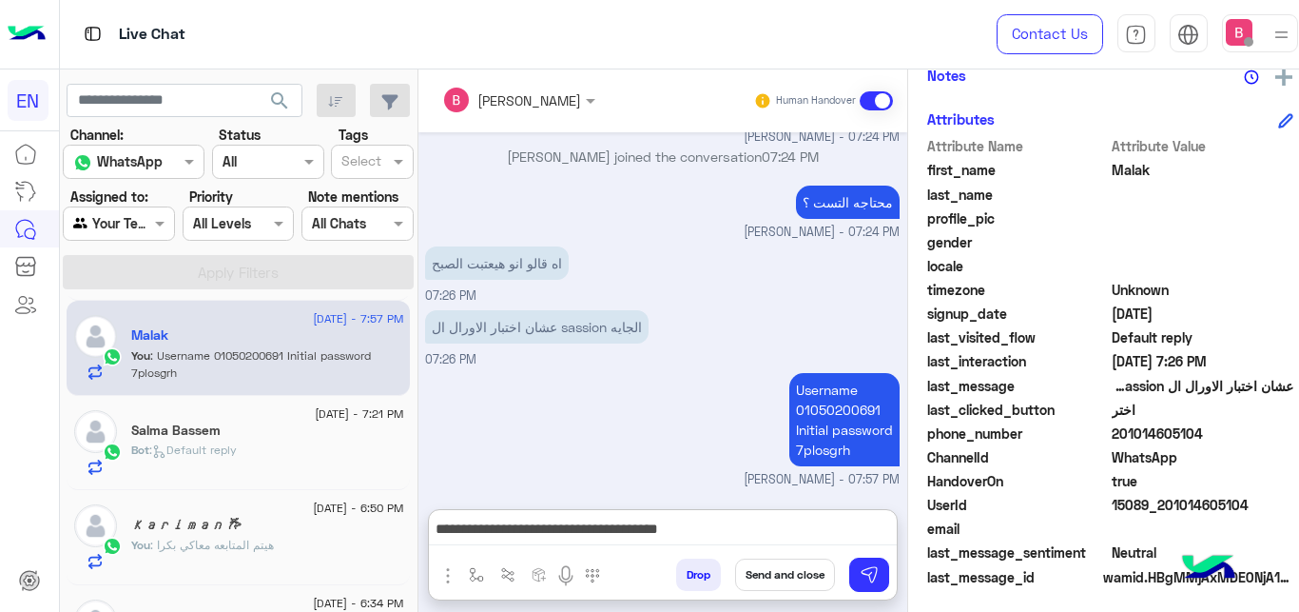
click at [858, 555] on div "**********" at bounding box center [663, 534] width 468 height 48
click at [874, 575] on button at bounding box center [869, 574] width 40 height 34
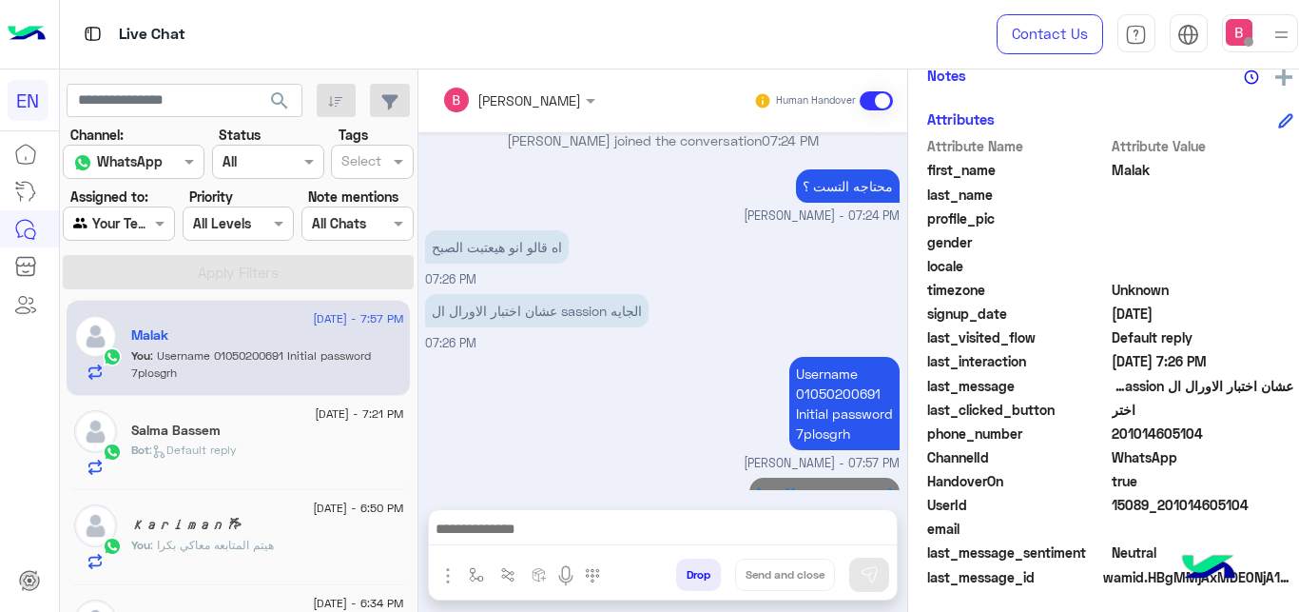
scroll to position [573, 0]
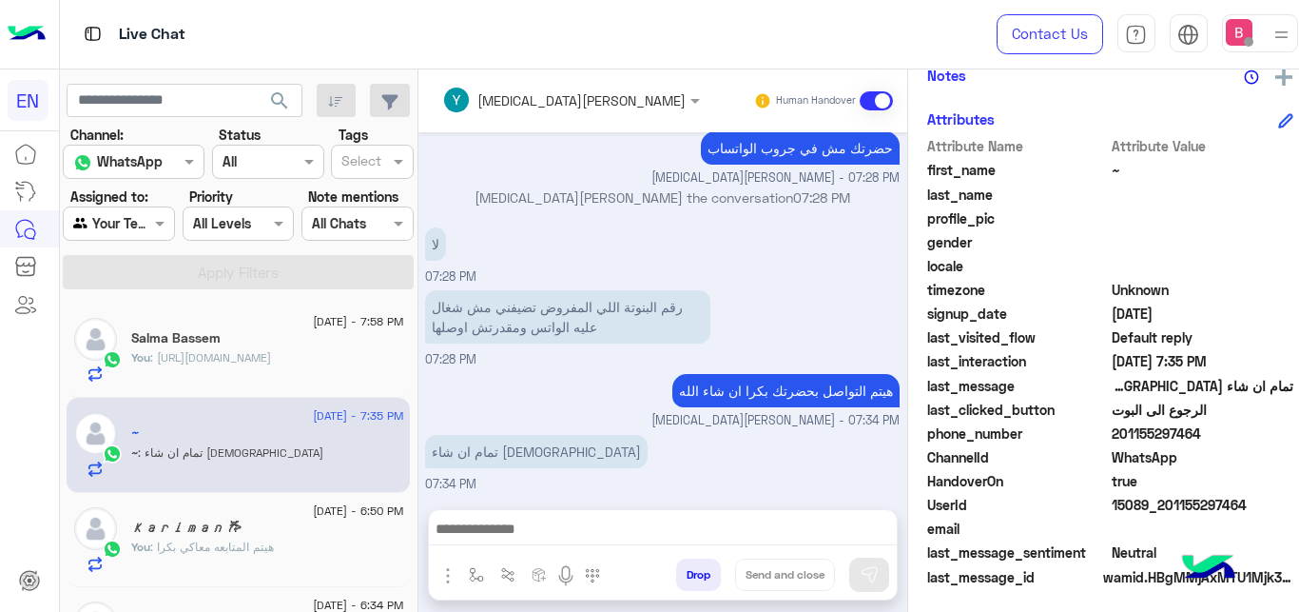
click at [135, 211] on div "Agent Filter Your Team" at bounding box center [119, 223] width 112 height 34
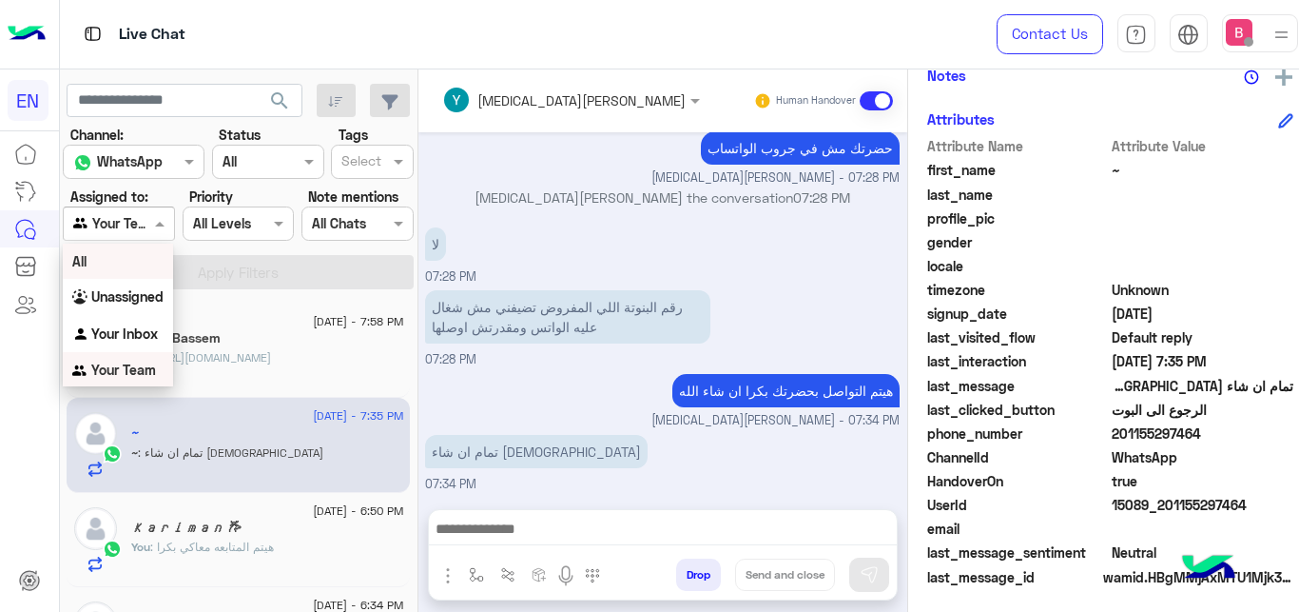
scroll to position [1, 0]
click at [127, 287] on div "Unassigned" at bounding box center [118, 296] width 110 height 37
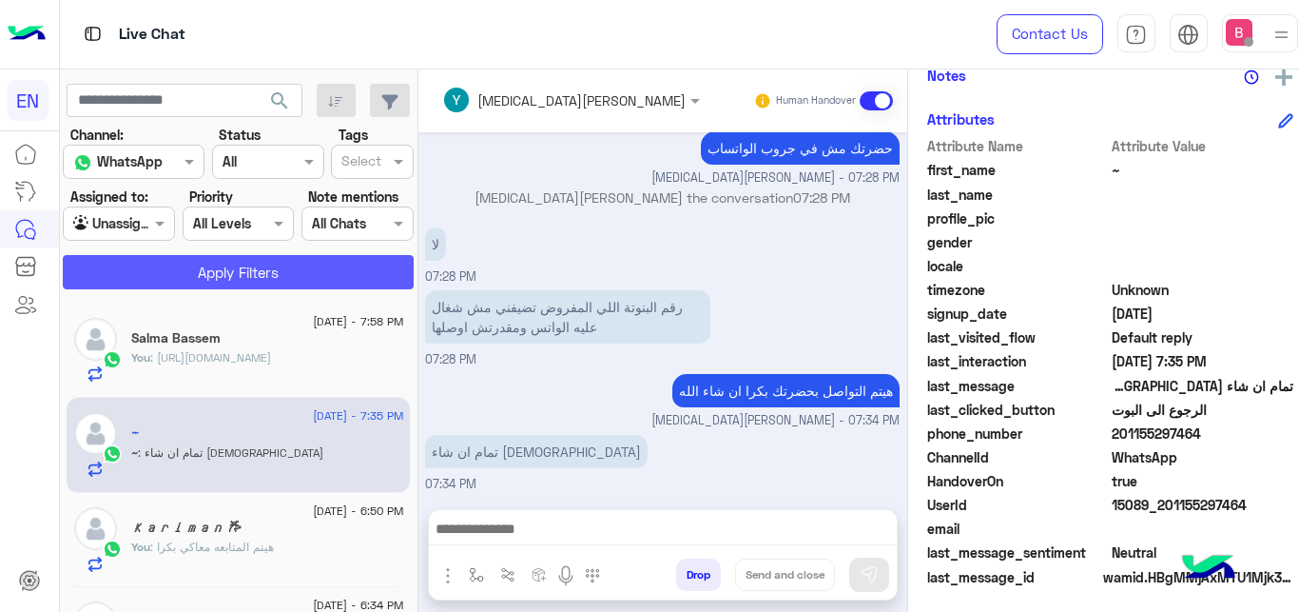
click at [187, 267] on button "Apply Filters" at bounding box center [238, 272] width 351 height 34
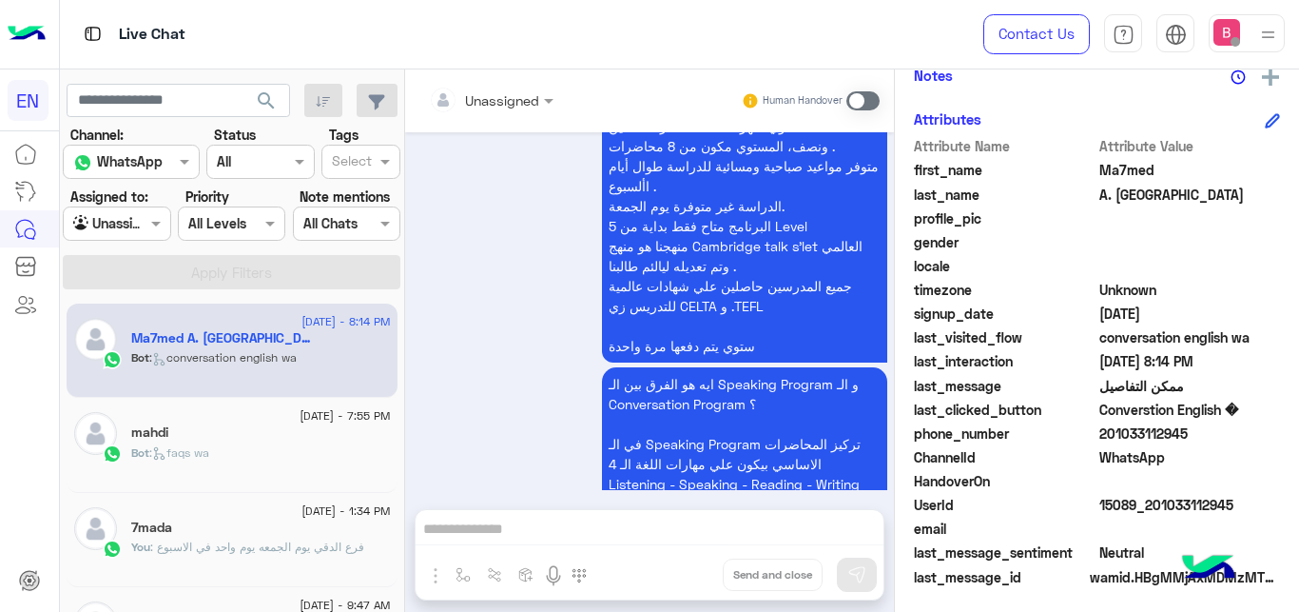
scroll to position [1746, 0]
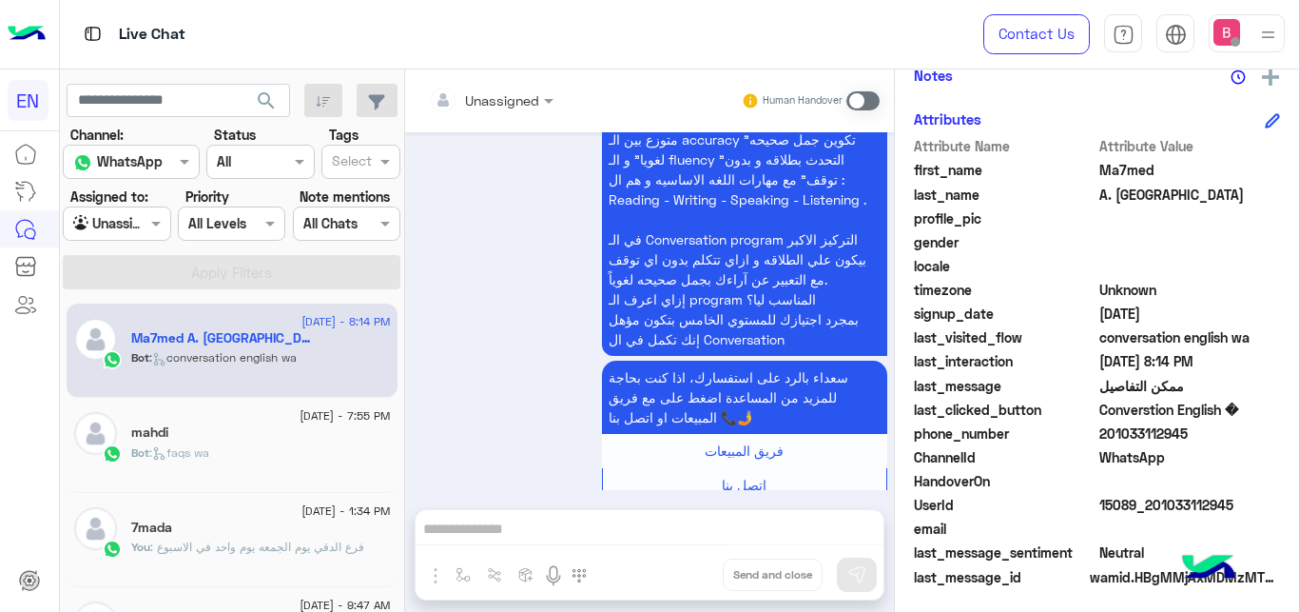
click at [491, 90] on input "text" at bounding box center [467, 100] width 77 height 20
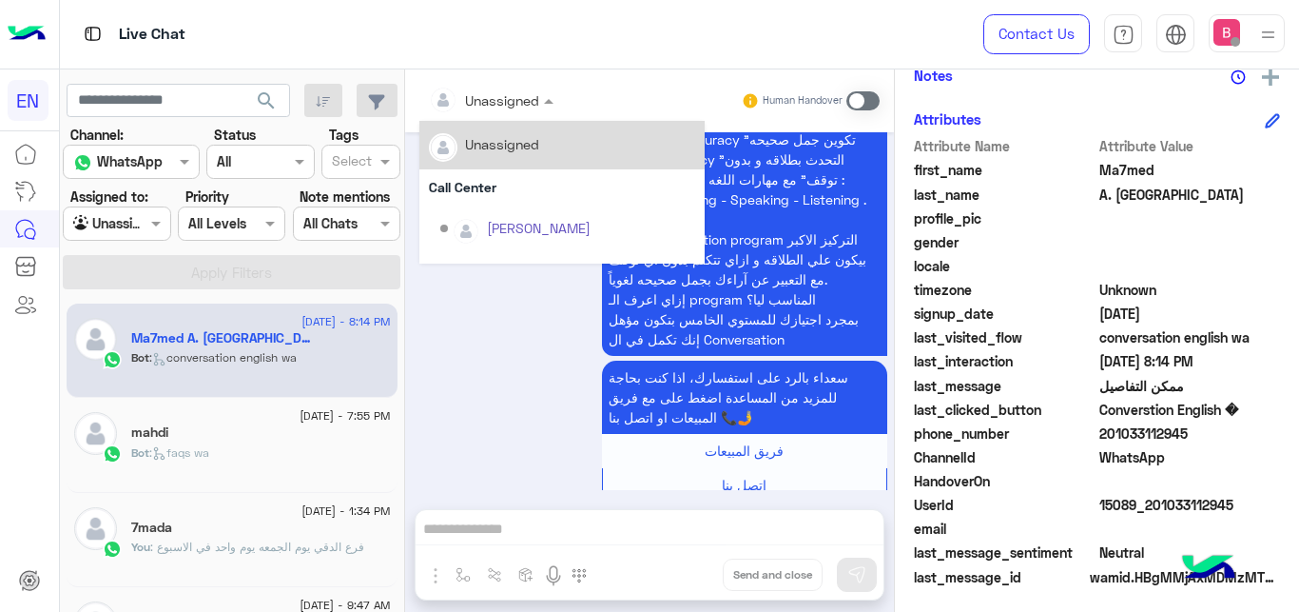
scroll to position [316, 0]
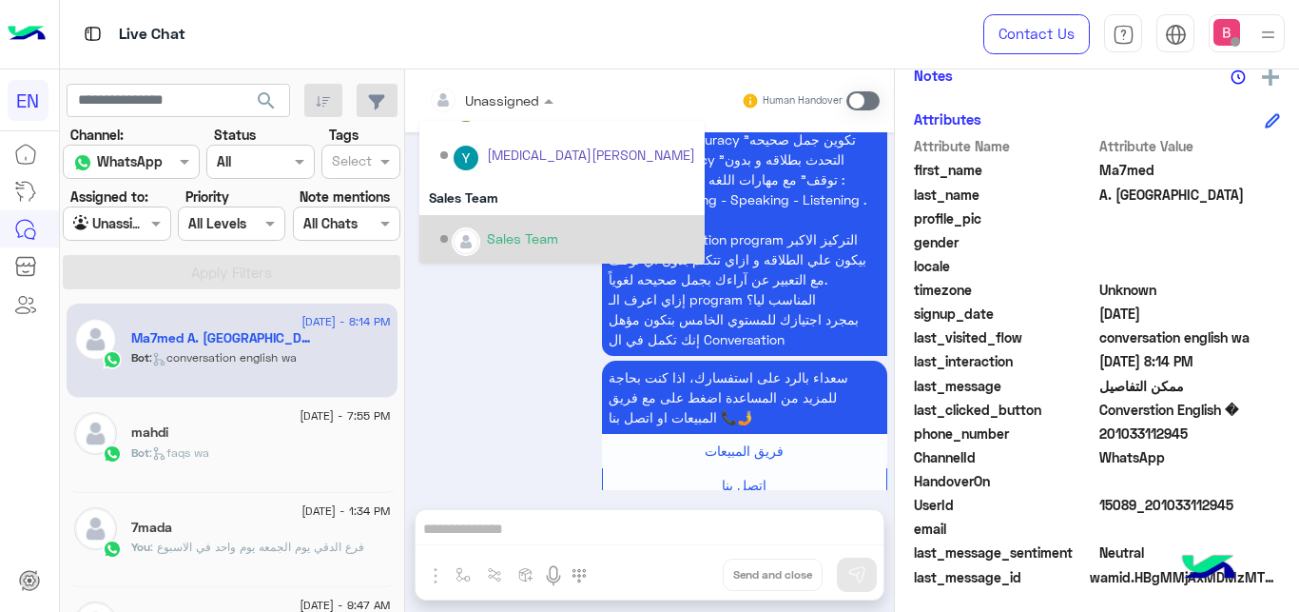
click at [467, 244] on img "Options list" at bounding box center [466, 241] width 25 height 25
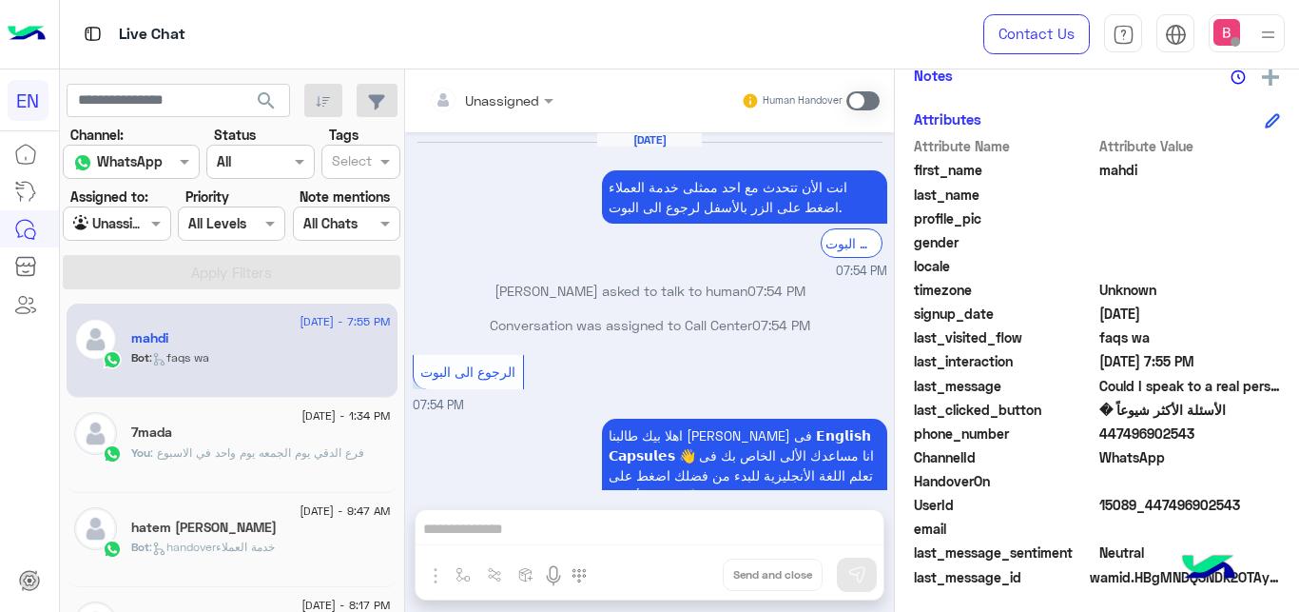
scroll to position [514, 0]
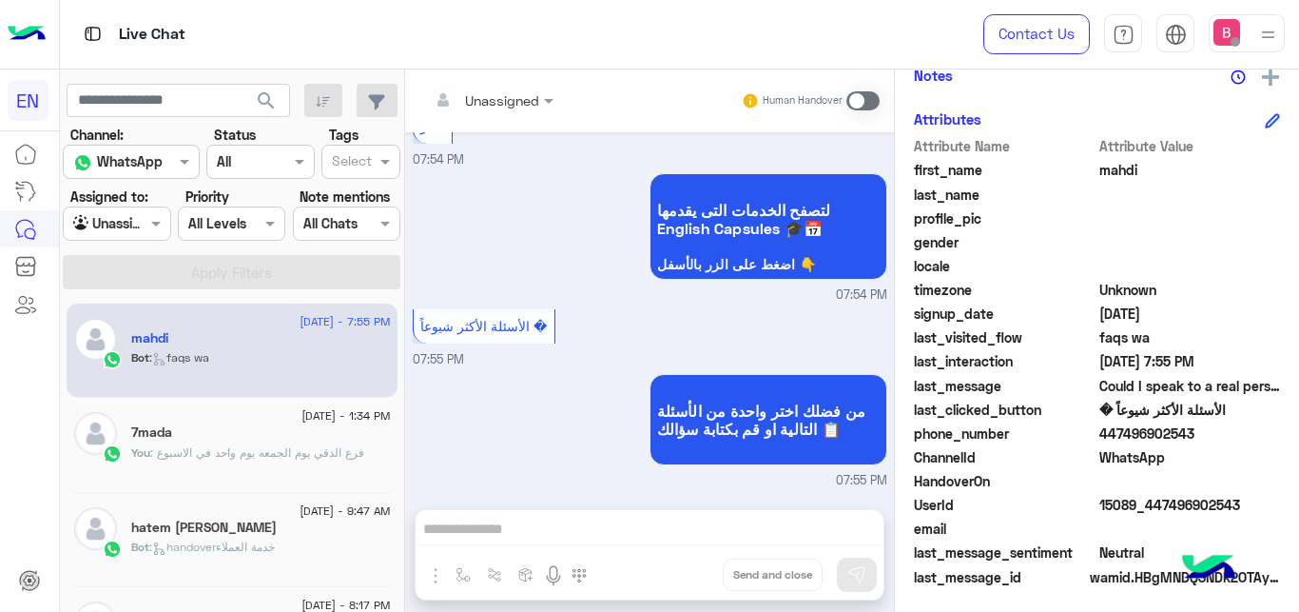
click at [503, 107] on input "text" at bounding box center [467, 100] width 77 height 20
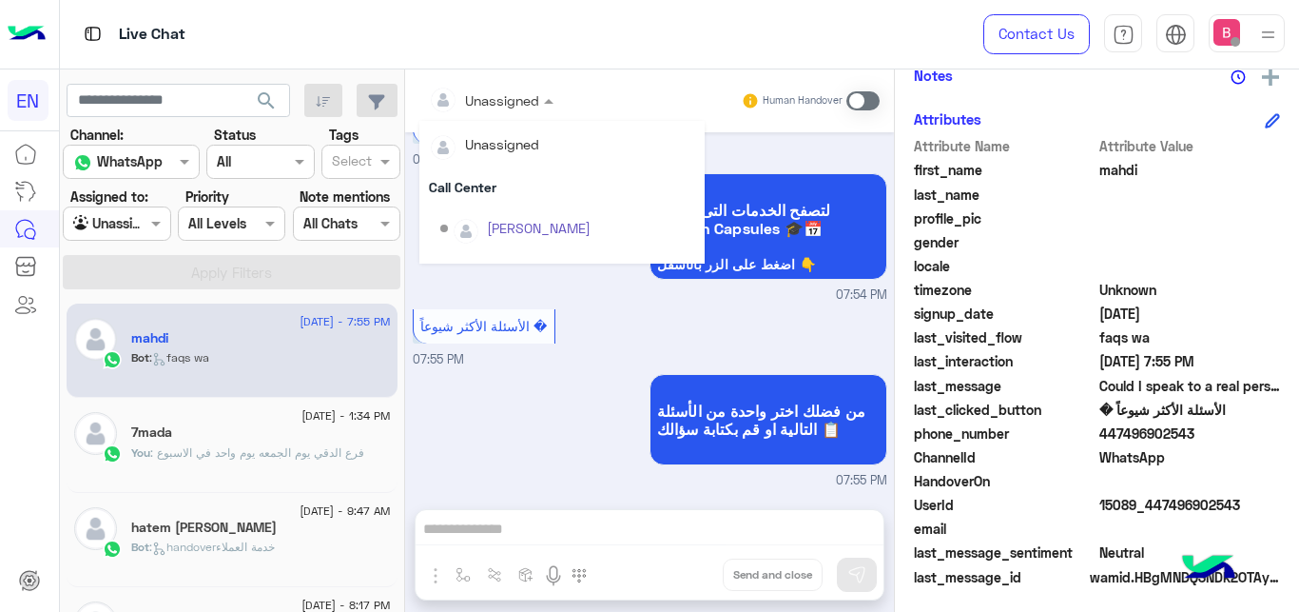
scroll to position [316, 0]
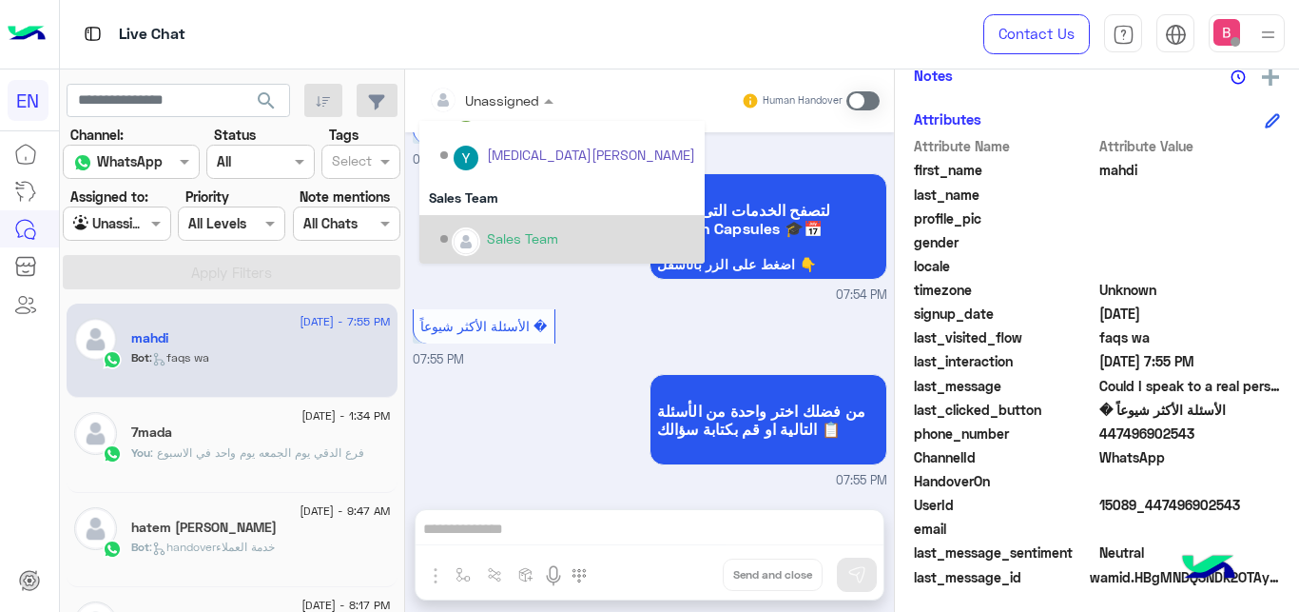
click at [532, 247] on div "Sales Team" at bounding box center [522, 238] width 71 height 20
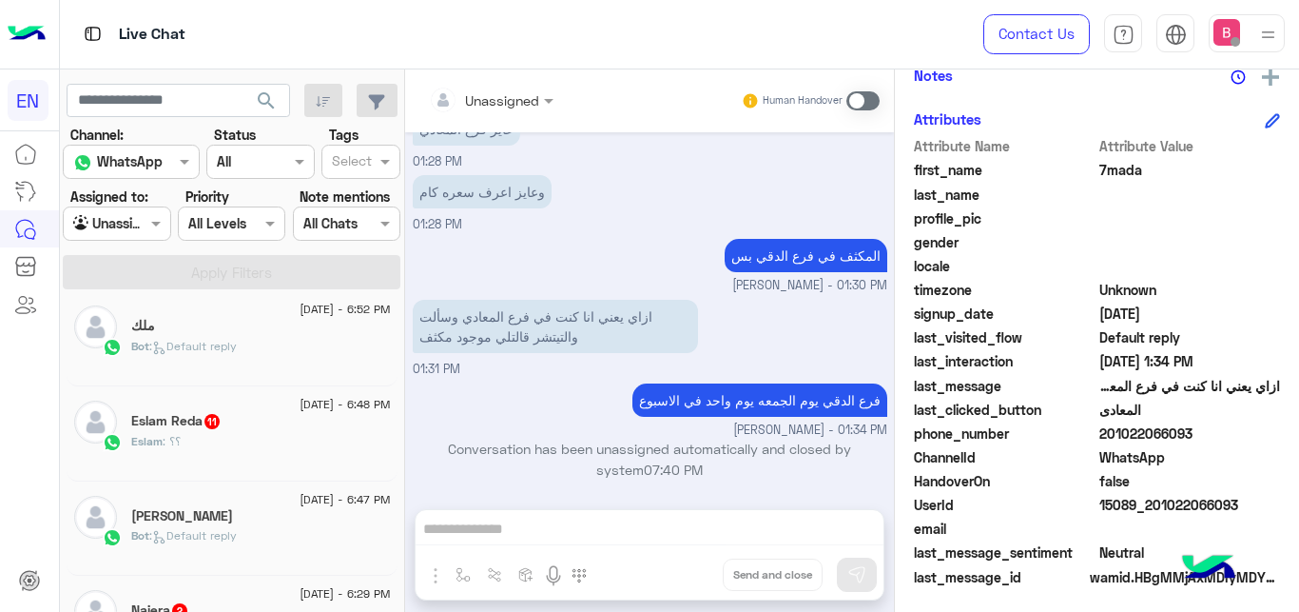
scroll to position [679, 0]
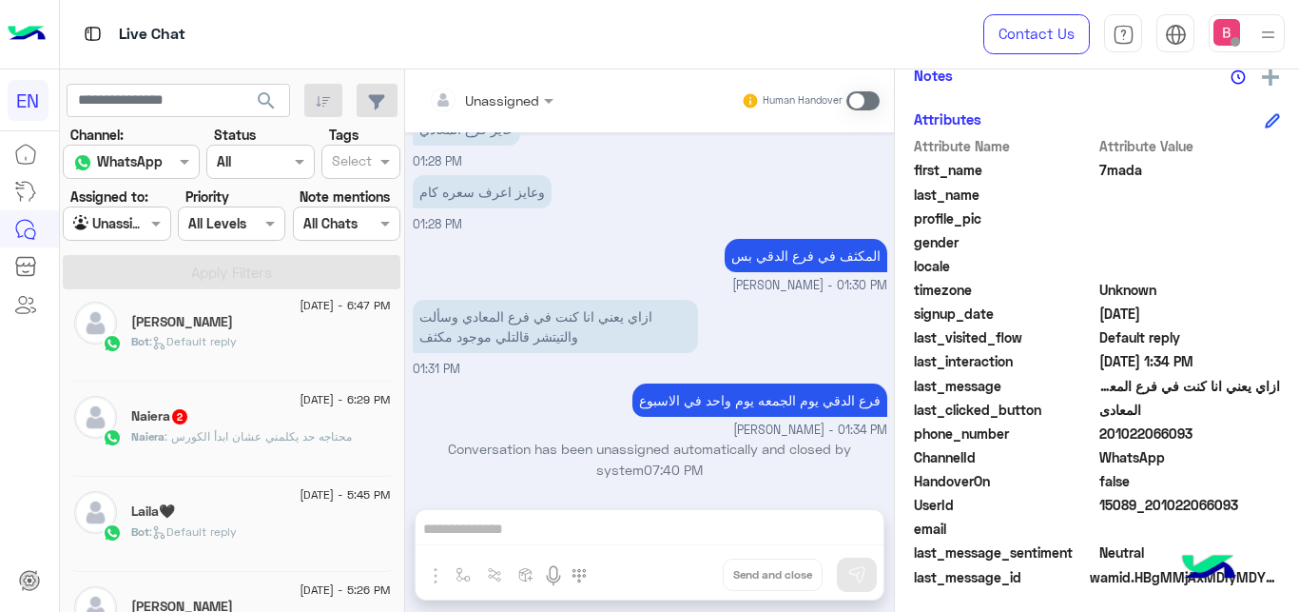
click at [228, 437] on span ": محتاجه حد يكلمني عشان ابدأ الكورس" at bounding box center [258, 436] width 187 height 14
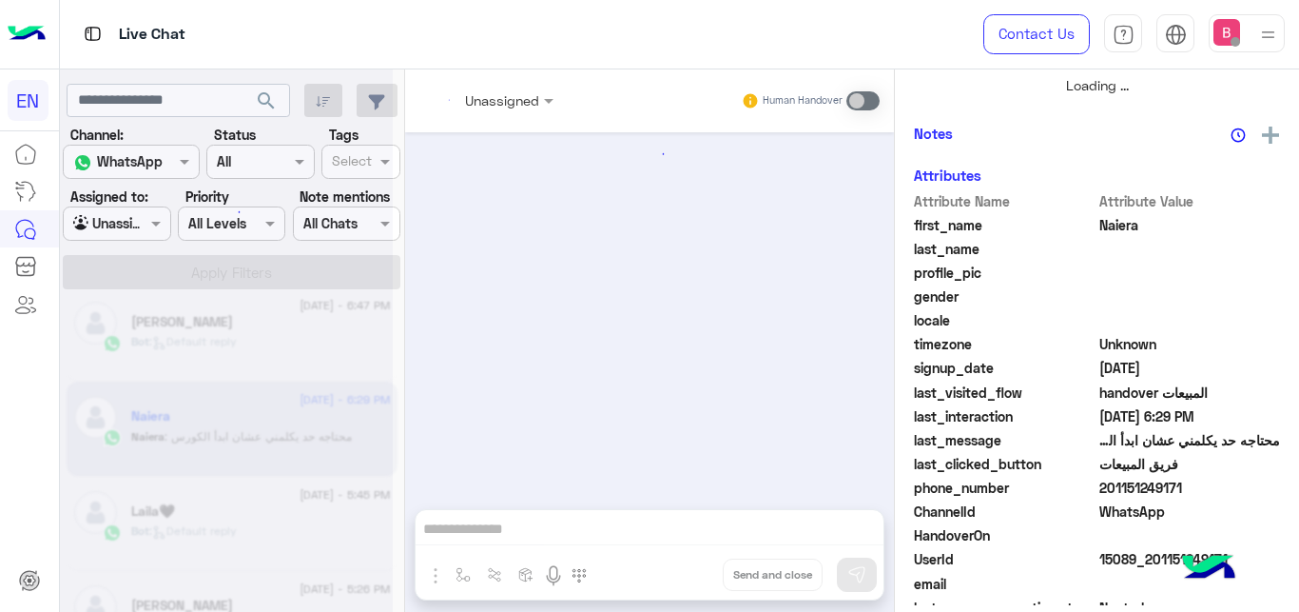
scroll to position [1231, 0]
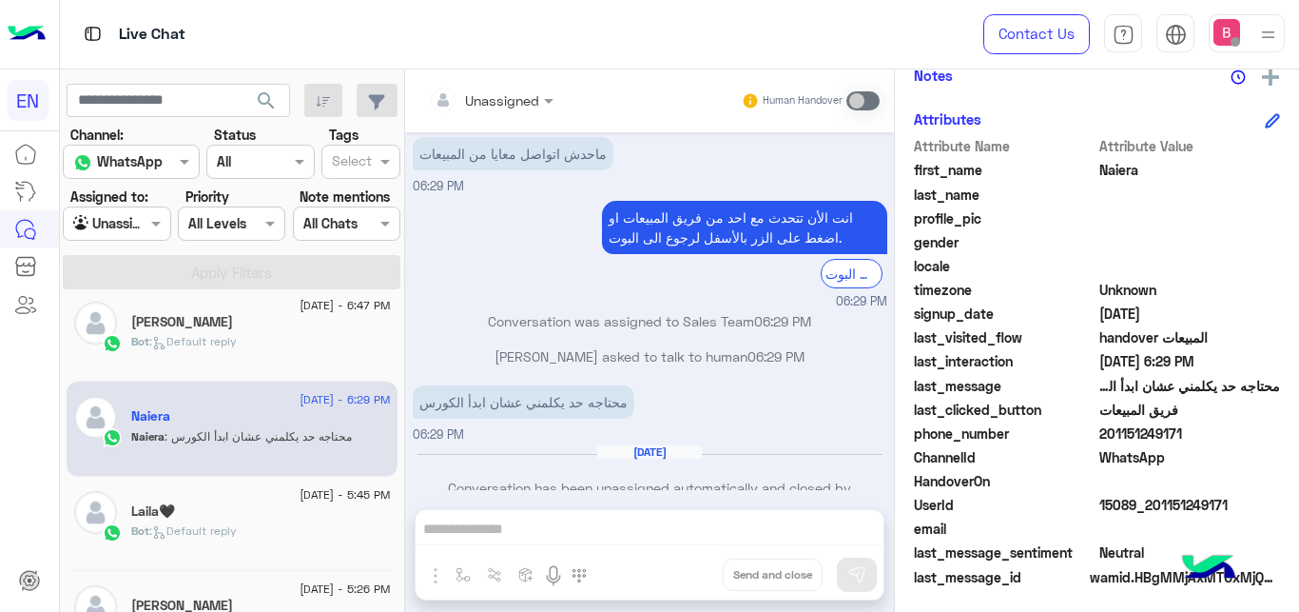
drag, startPoint x: 1106, startPoint y: 434, endPoint x: 1140, endPoint y: 419, distance: 37.1
click at [1237, 433] on span "201151249171" at bounding box center [1191, 433] width 182 height 20
copy span "01151249171"
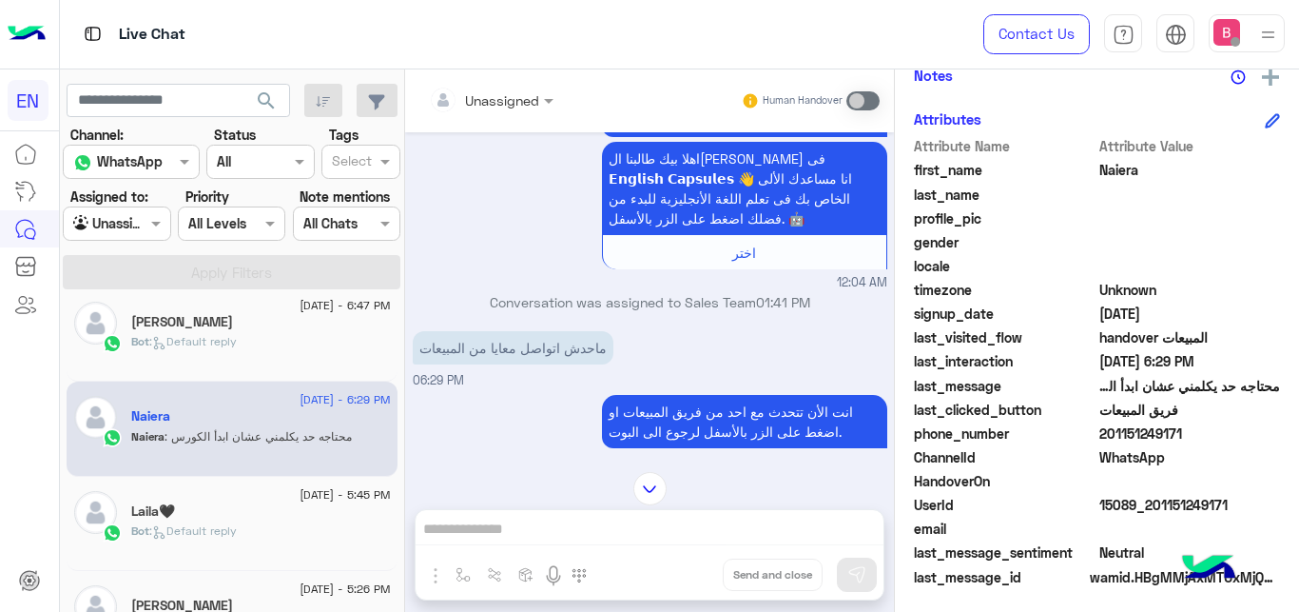
scroll to position [843, 0]
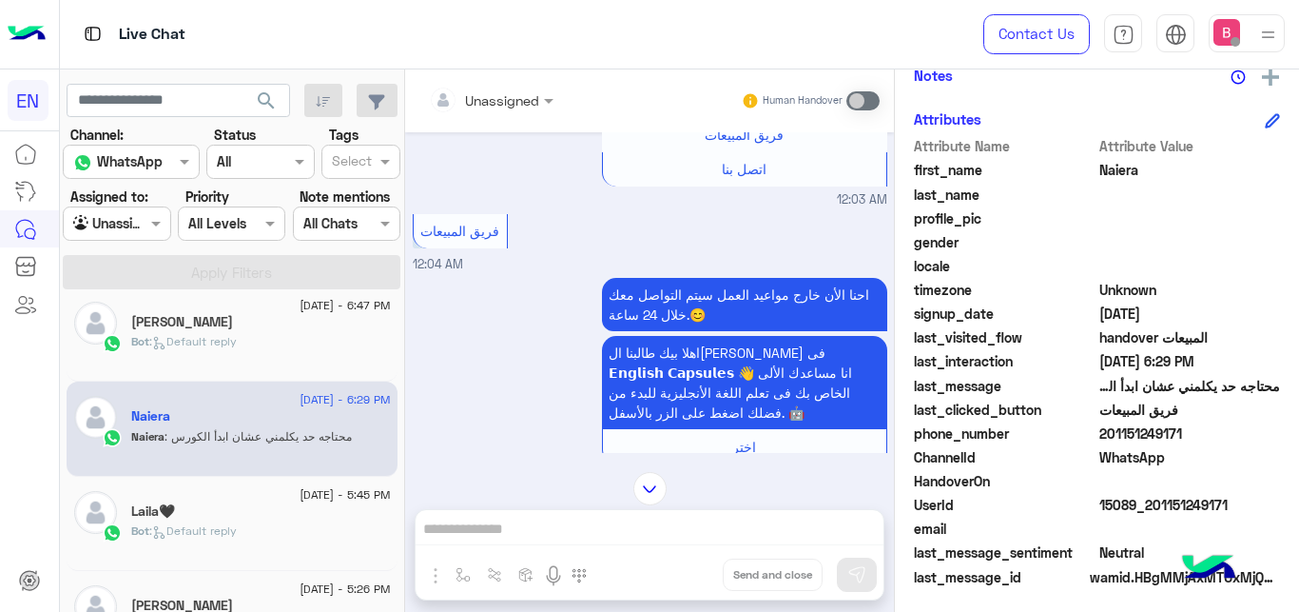
click at [527, 98] on div at bounding box center [491, 99] width 144 height 22
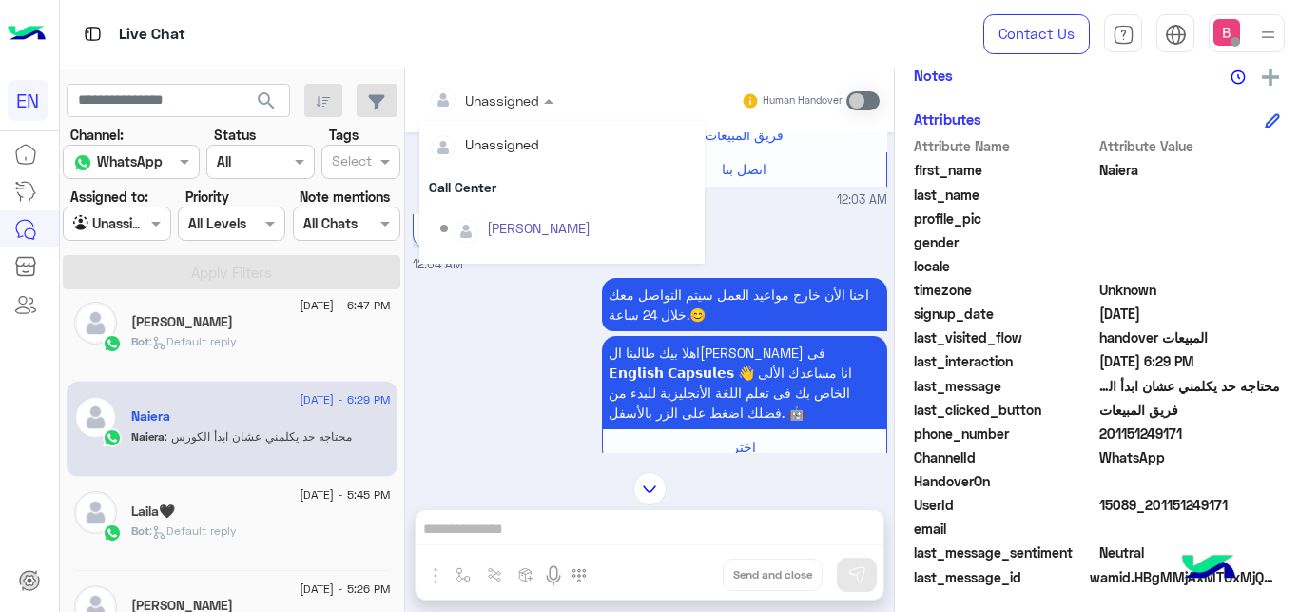
scroll to position [316, 0]
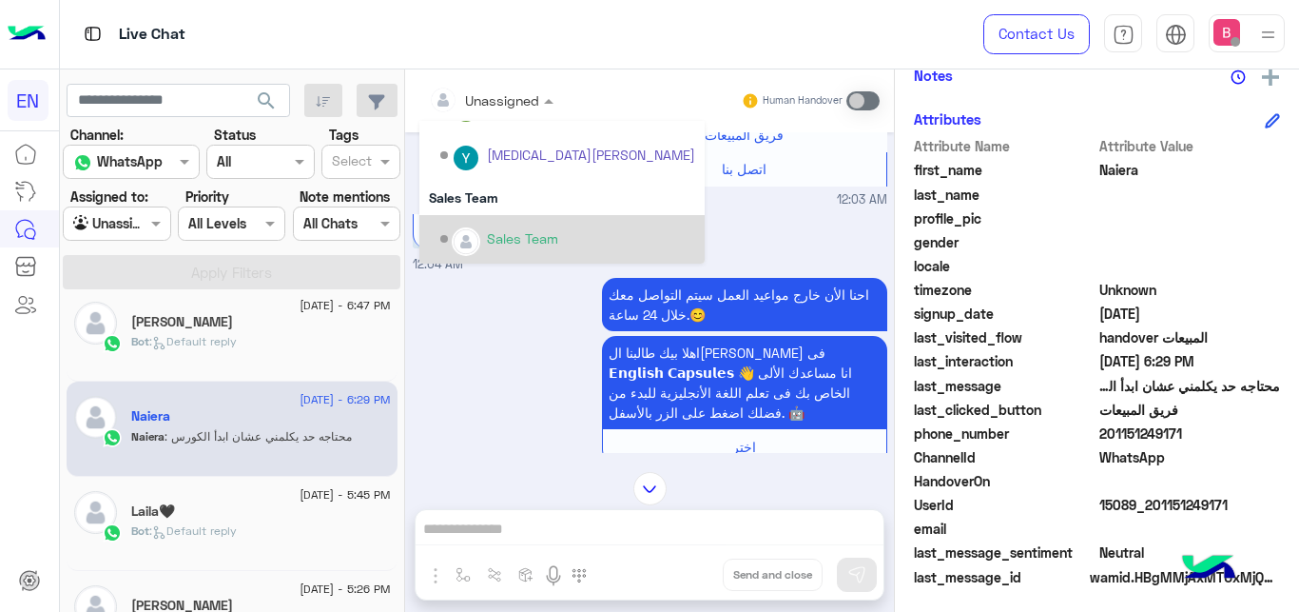
click at [526, 231] on div "Sales Team" at bounding box center [522, 238] width 71 height 20
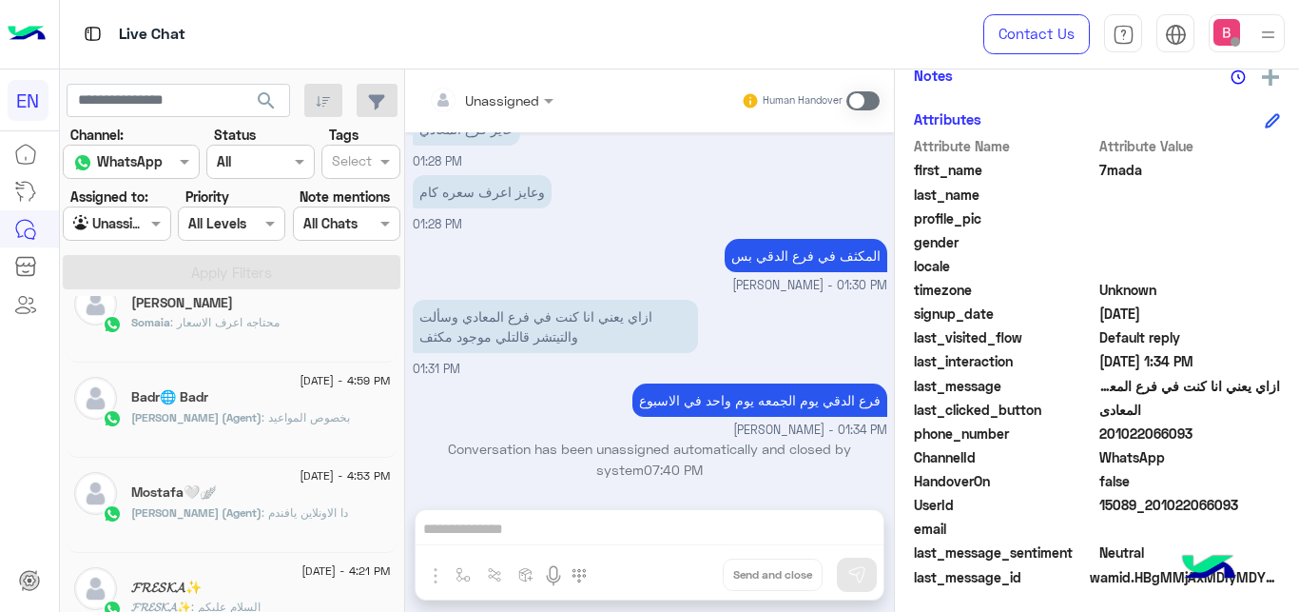
scroll to position [970, 0]
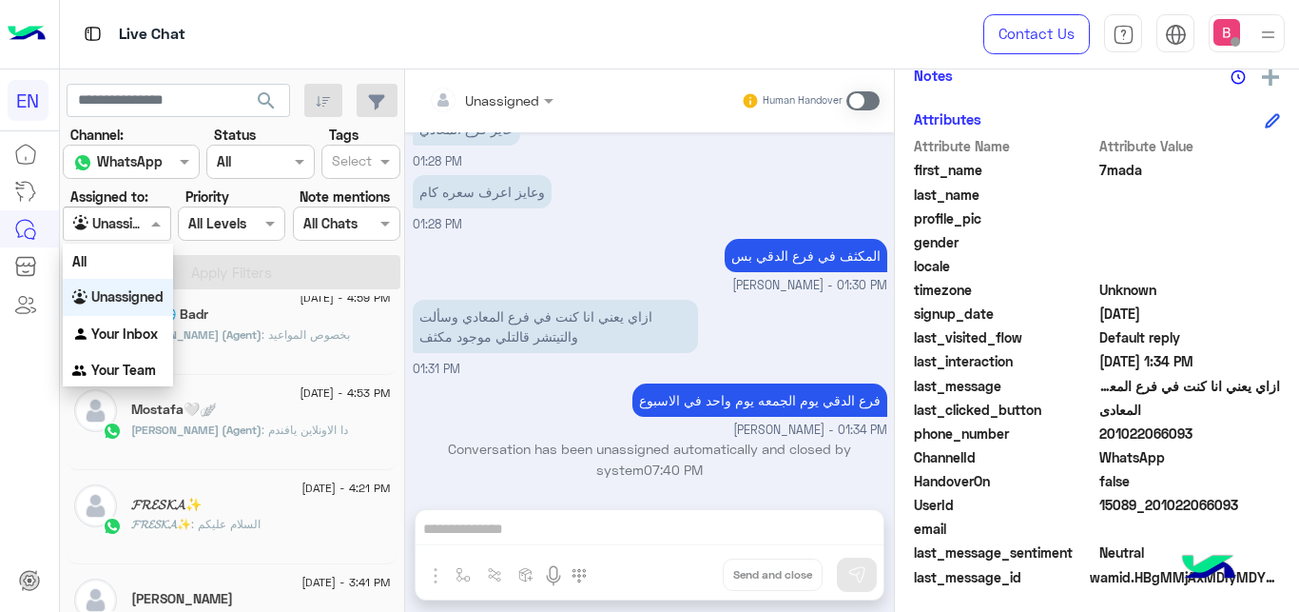
click at [139, 228] on div at bounding box center [117, 223] width 106 height 22
click at [130, 382] on div "Your Team" at bounding box center [118, 370] width 110 height 37
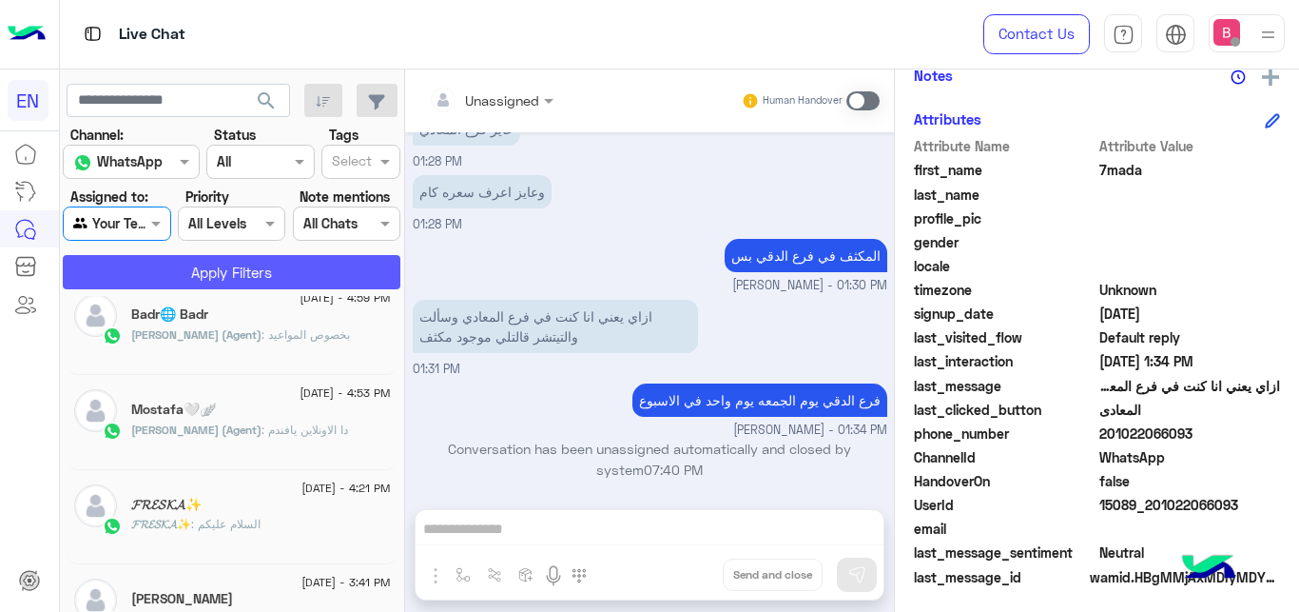
click at [189, 281] on button "Apply Filters" at bounding box center [232, 272] width 338 height 34
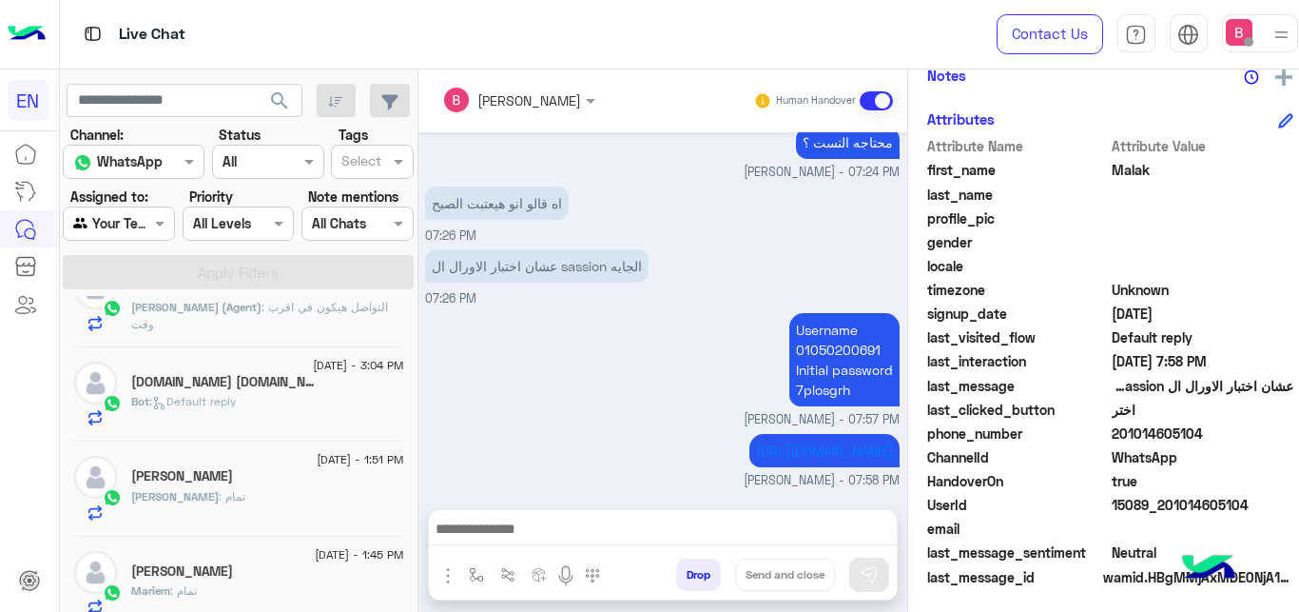
scroll to position [775, 0]
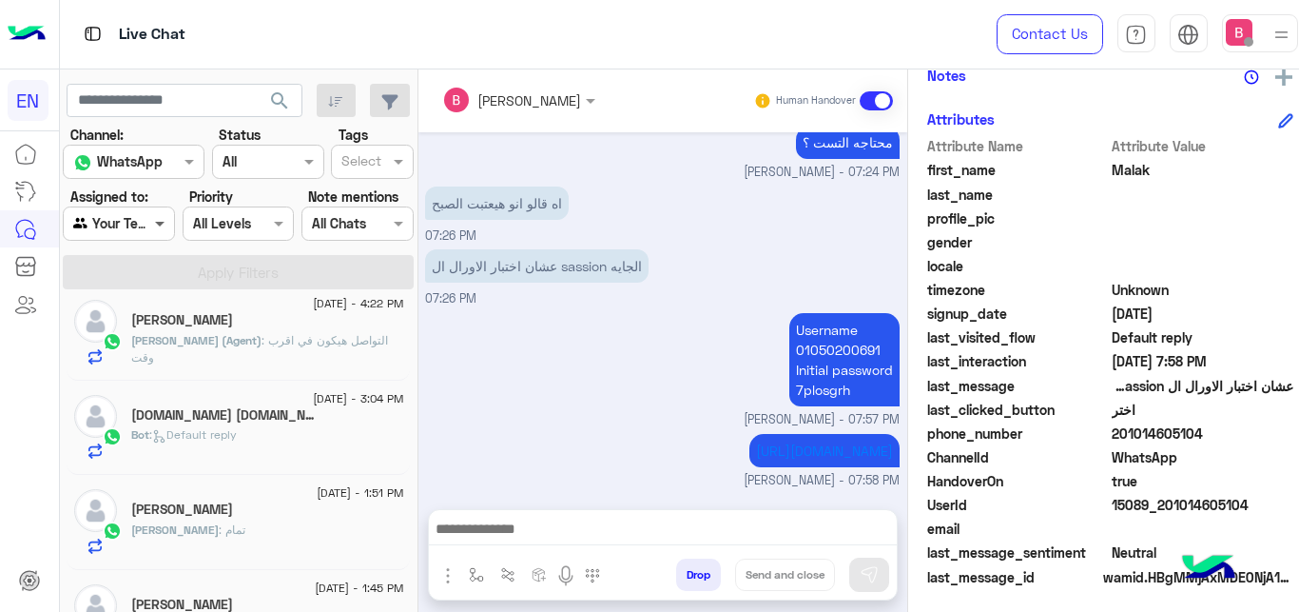
click at [154, 232] on span at bounding box center [162, 223] width 24 height 20
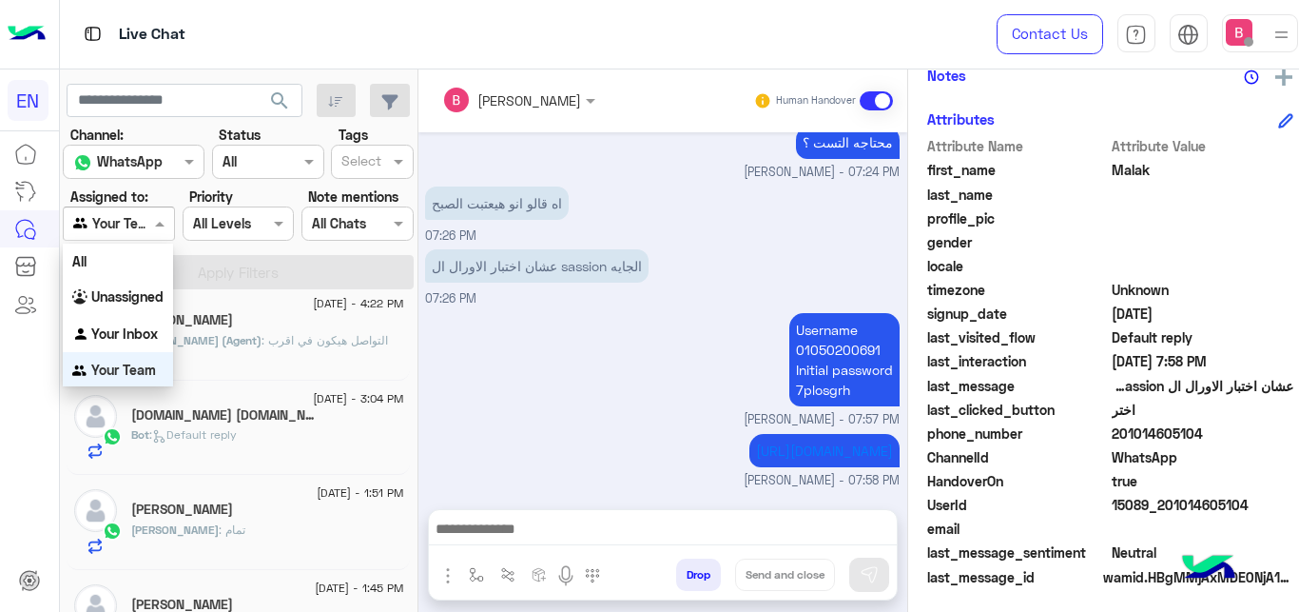
scroll to position [4, 0]
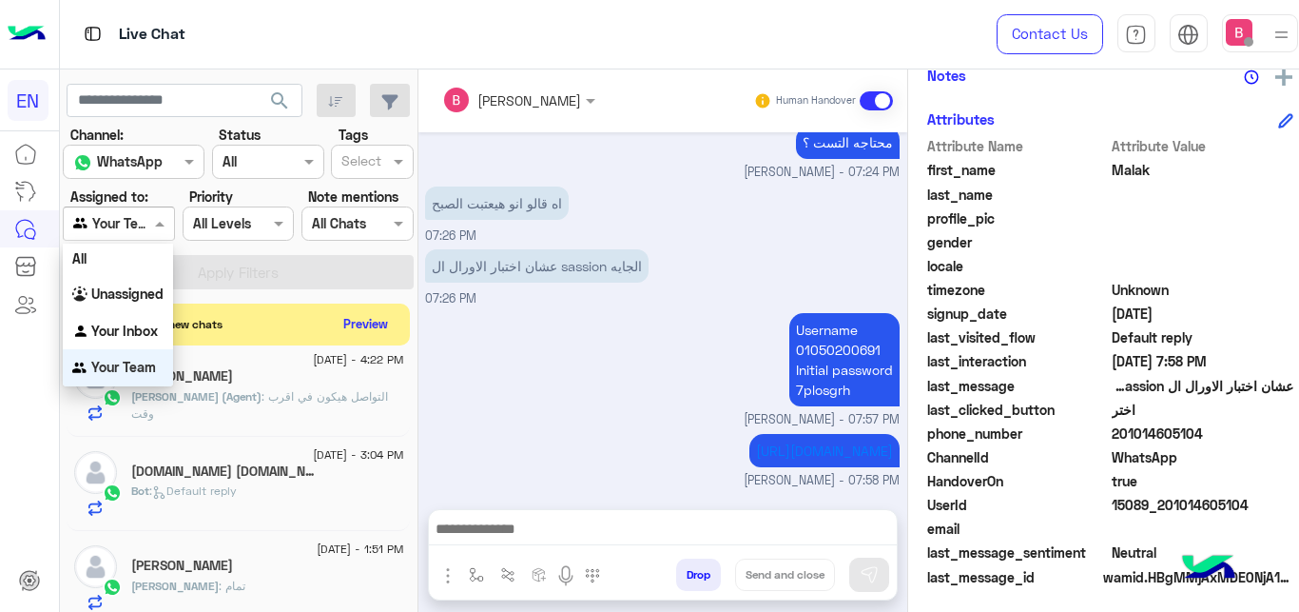
click at [640, 399] on div "Username 01050200691 Initial password [SECURITY_DATA] Bassant Ayman - 07:57 PM" at bounding box center [662, 368] width 475 height 121
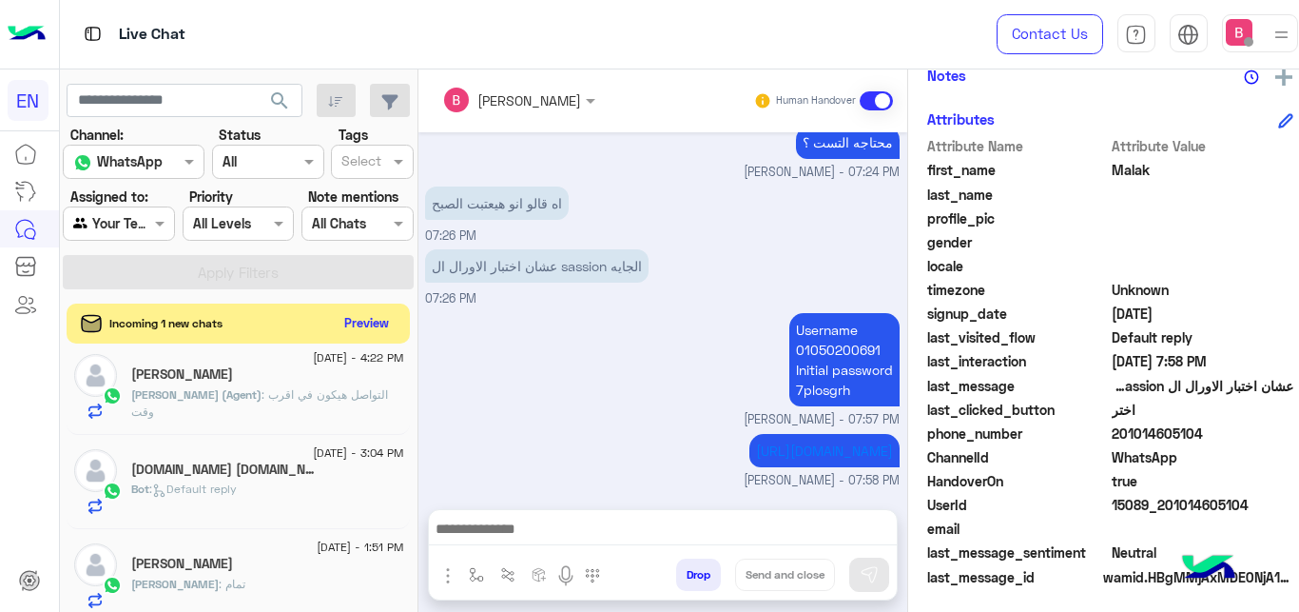
click at [355, 325] on button "Preview" at bounding box center [366, 323] width 59 height 26
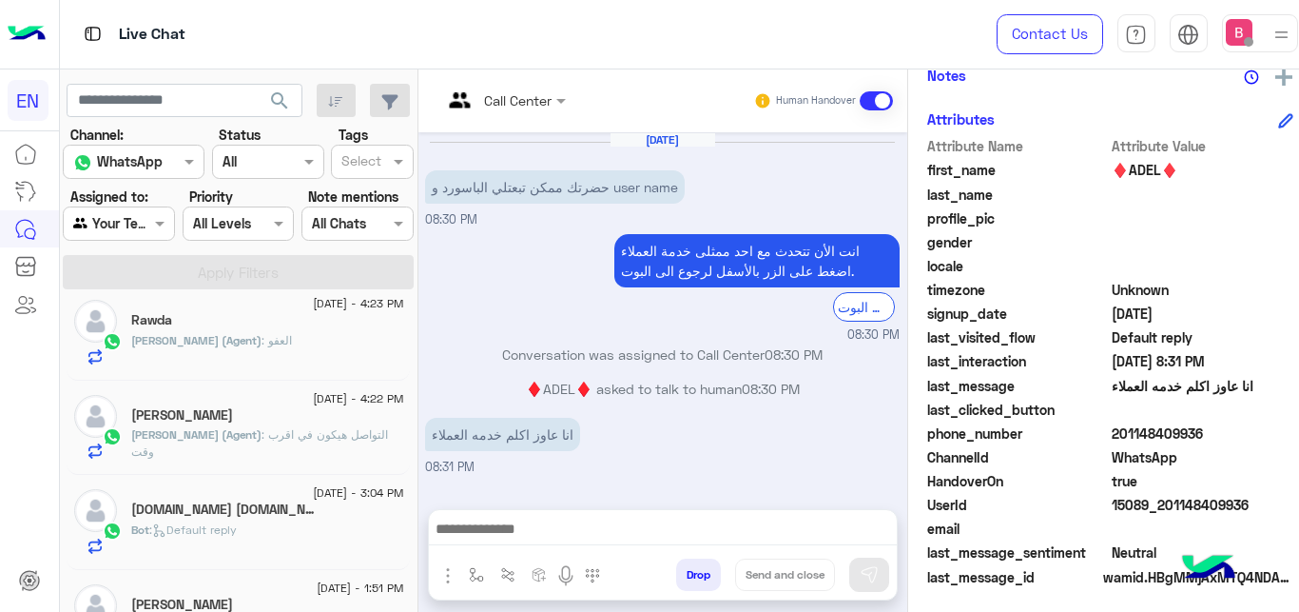
click at [125, 220] on div at bounding box center [119, 223] width 110 height 22
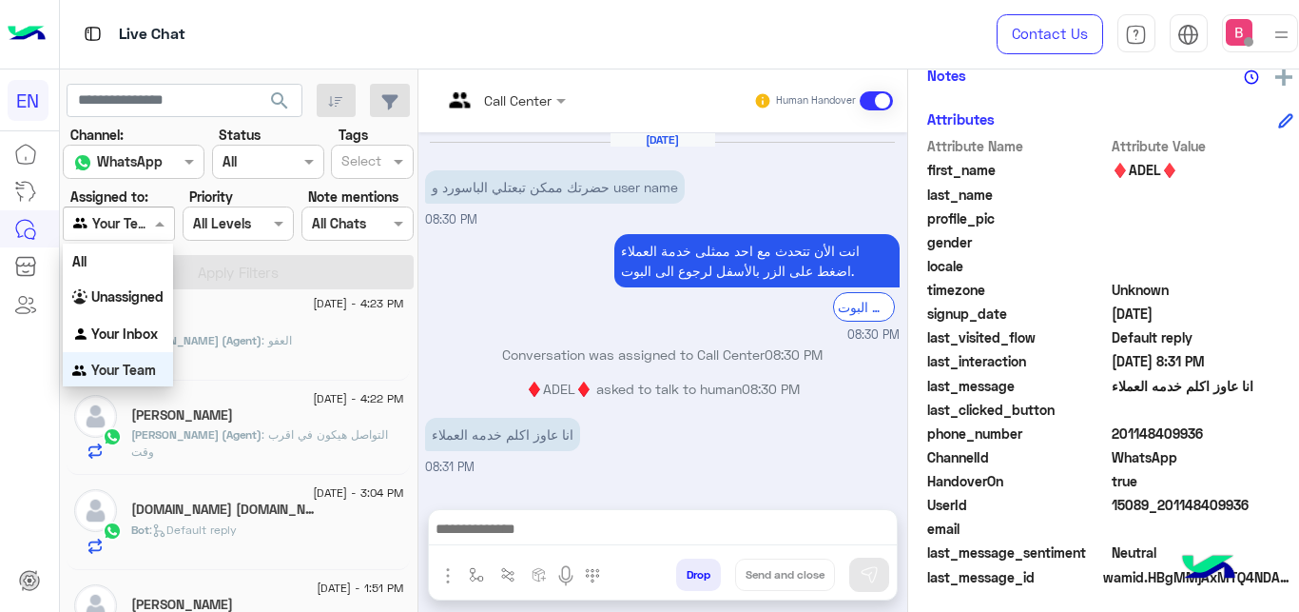
scroll to position [1, 0]
click at [131, 284] on div "Unassigned" at bounding box center [118, 296] width 110 height 37
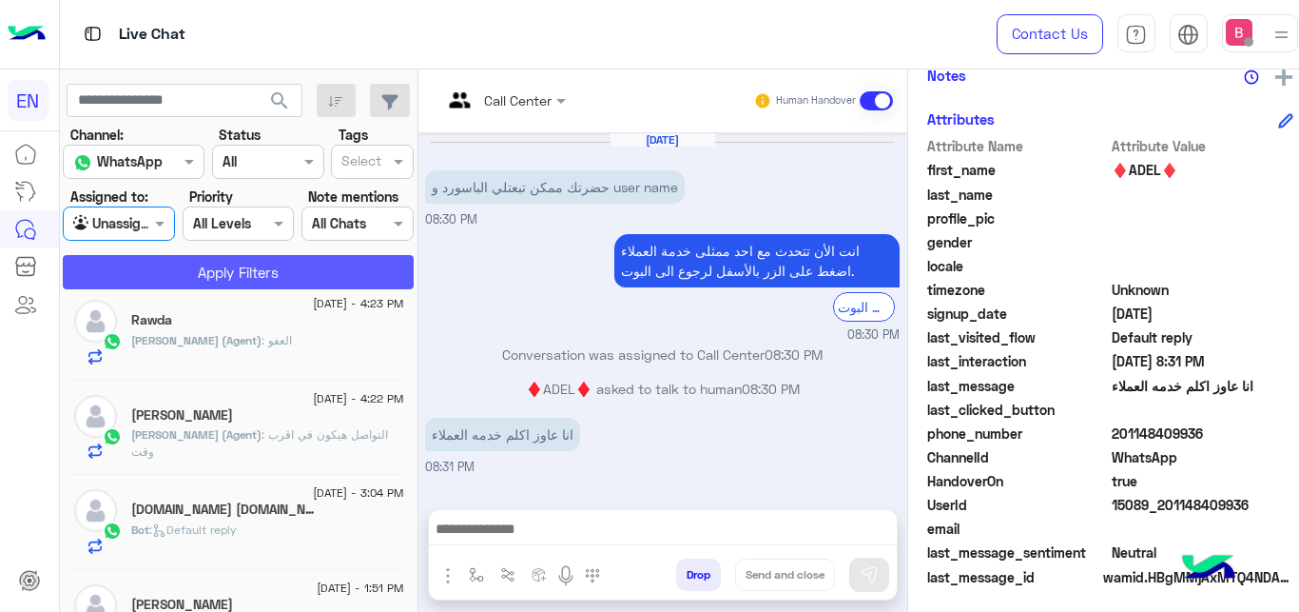
click at [171, 260] on button "Apply Filters" at bounding box center [238, 272] width 351 height 34
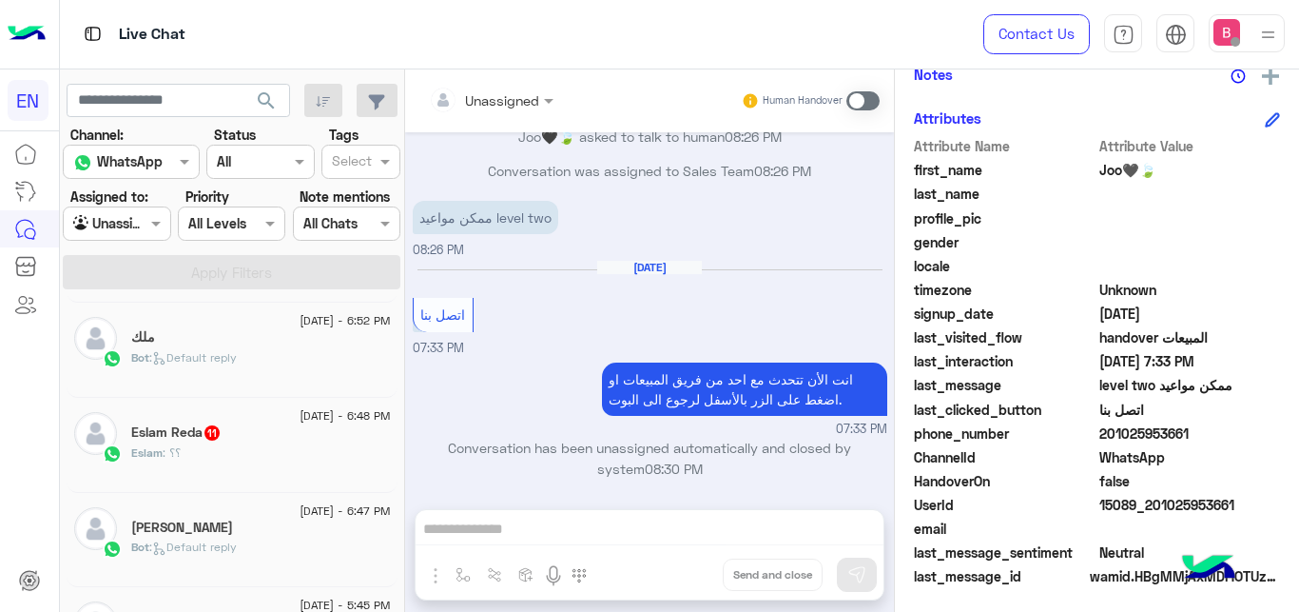
scroll to position [776, 0]
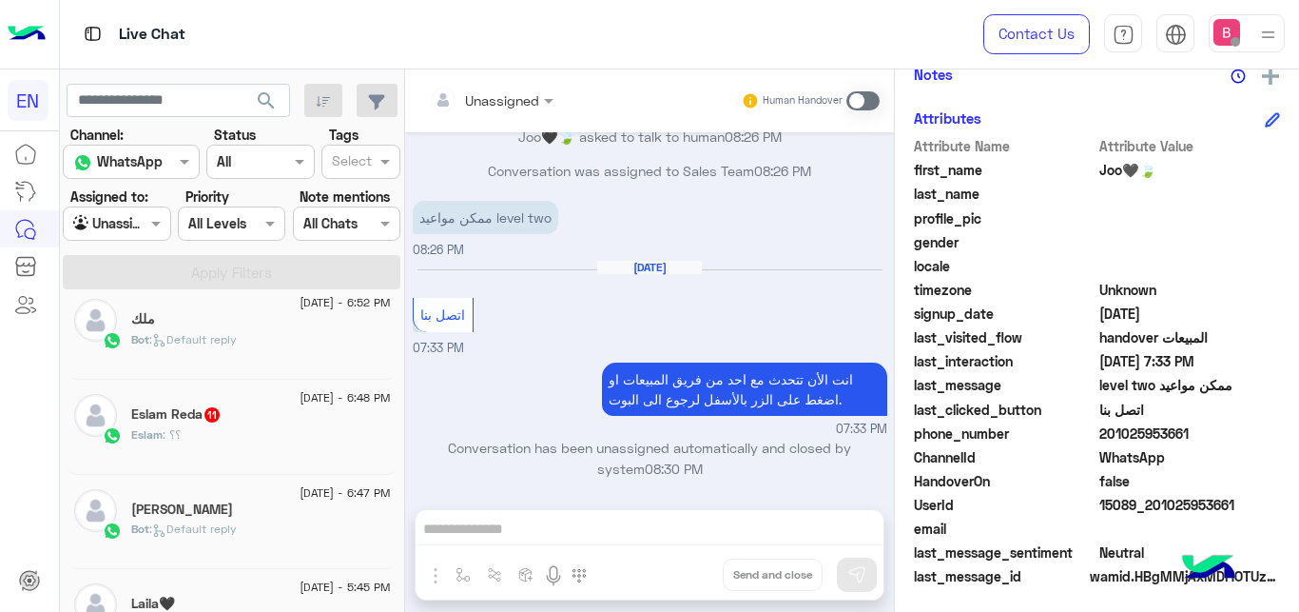
click at [255, 421] on div "Eslam Reda 11" at bounding box center [261, 416] width 260 height 20
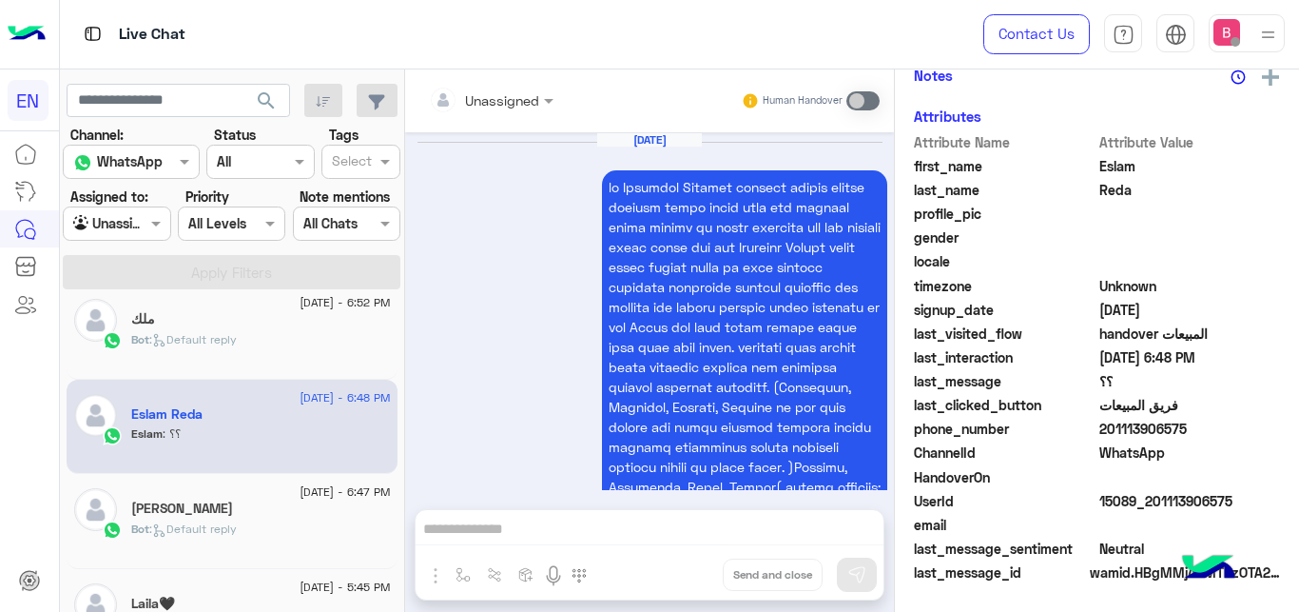
scroll to position [1734, 0]
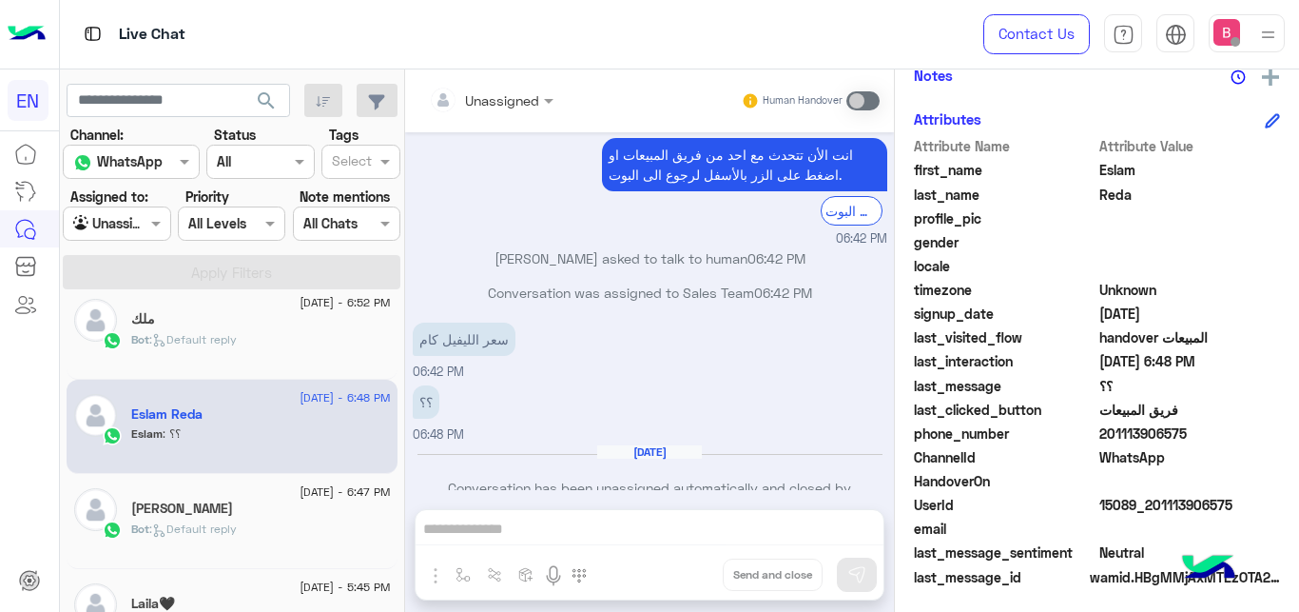
click at [492, 98] on input "text" at bounding box center [467, 100] width 77 height 20
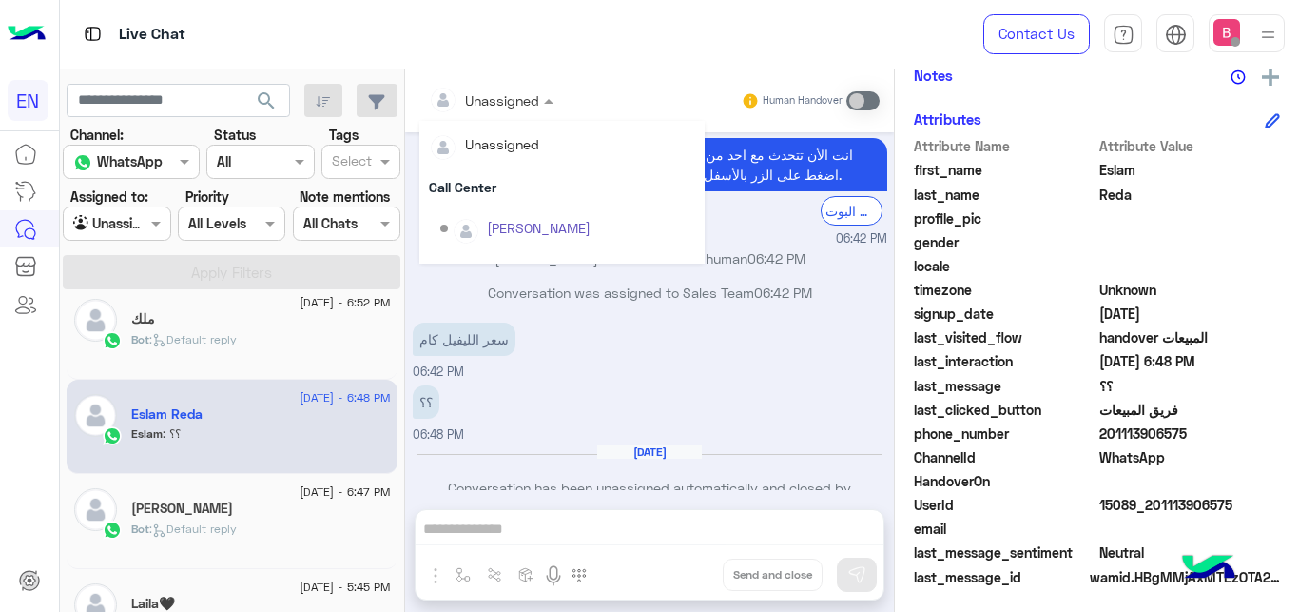
scroll to position [316, 0]
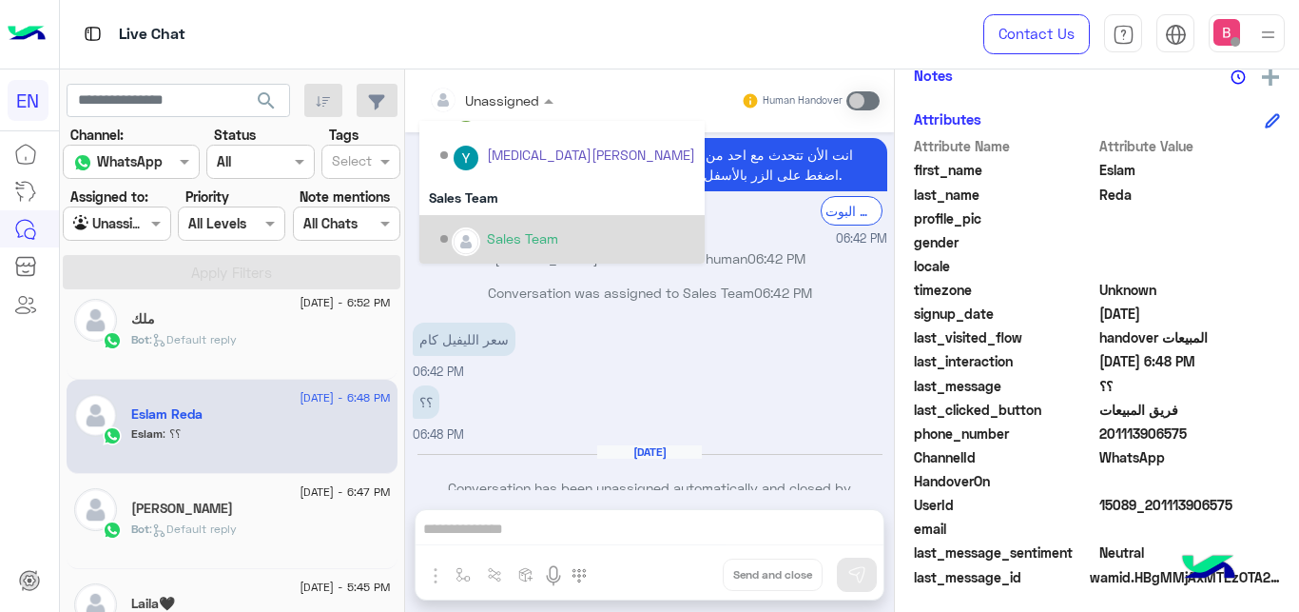
click at [498, 249] on div "Sales Team" at bounding box center [567, 239] width 255 height 33
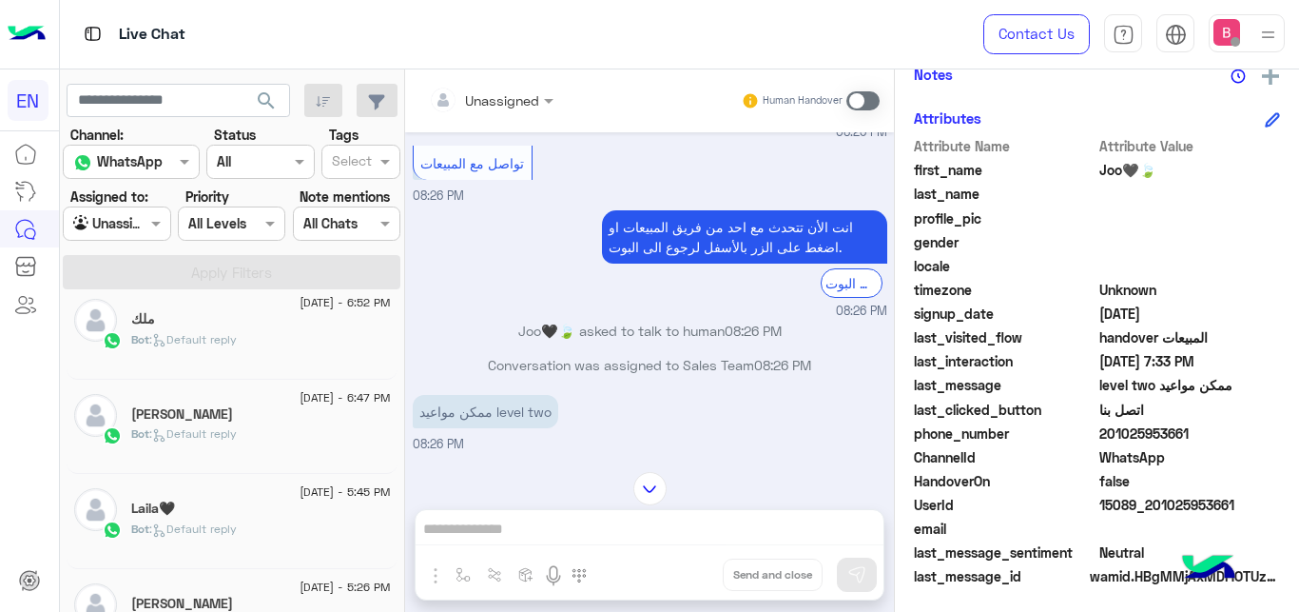
scroll to position [451, 0]
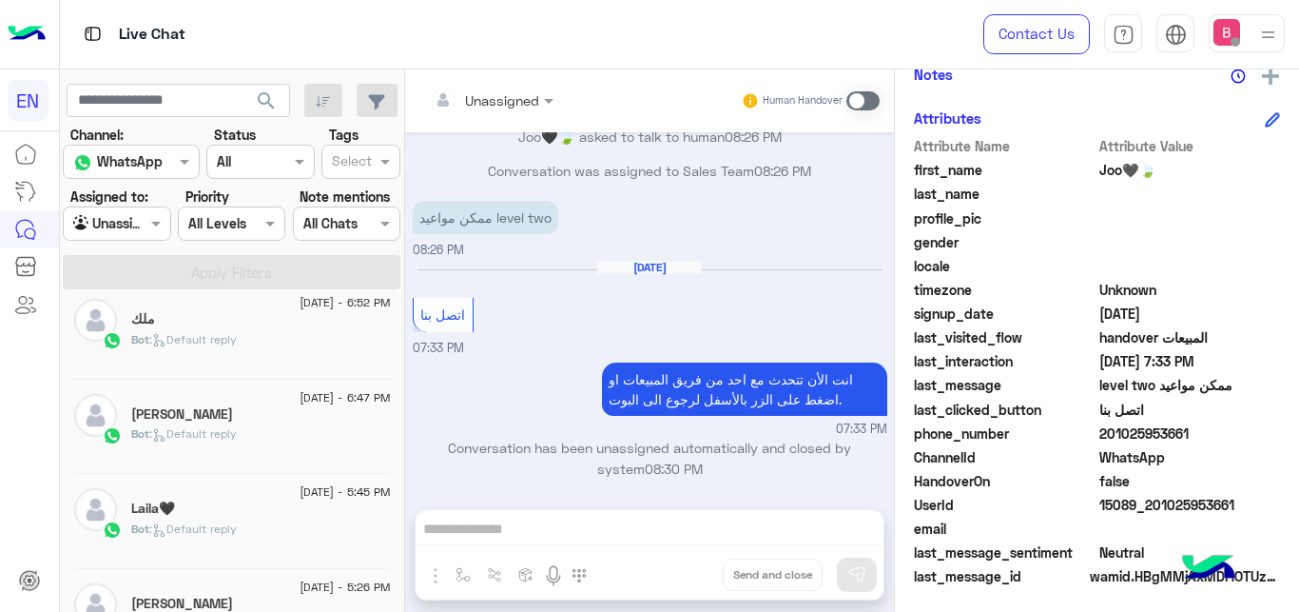
click at [553, 545] on div "Unassigned Human Handover [DATE] ممكن مواعيد level two 08:25 PM مواعيد عمل الفر…" at bounding box center [649, 344] width 489 height 550
click at [868, 88] on div "Human Handover" at bounding box center [811, 101] width 140 height 34
click at [864, 95] on span at bounding box center [863, 100] width 33 height 19
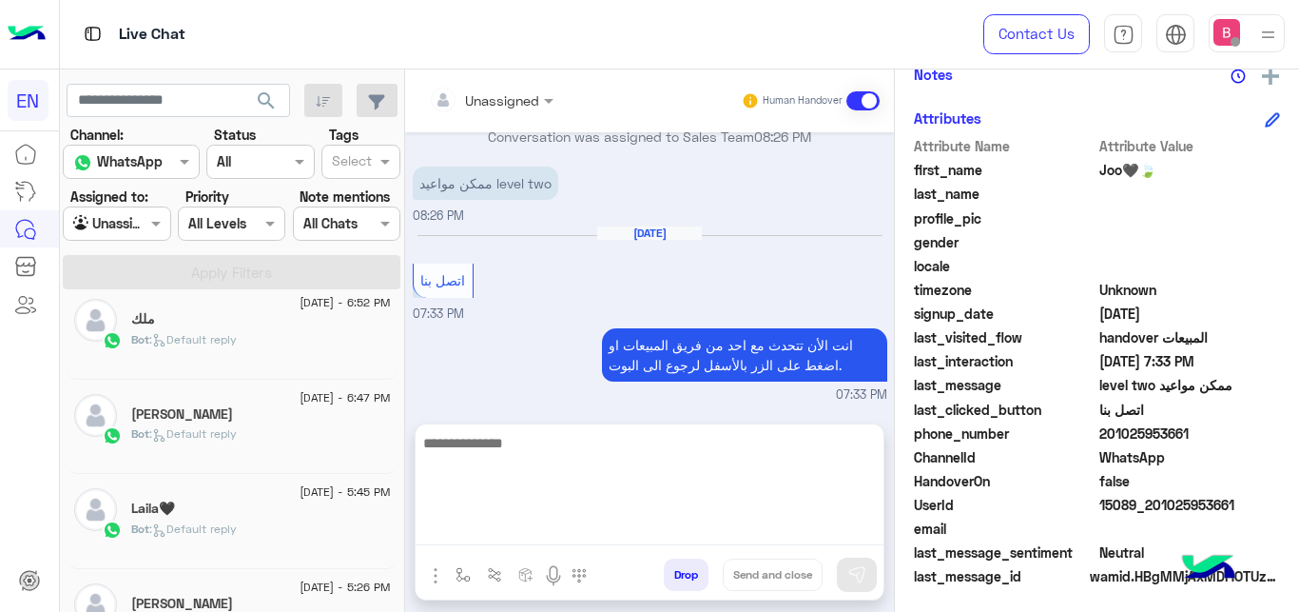
click at [650, 528] on textarea at bounding box center [650, 488] width 468 height 114
type textarea "**********"
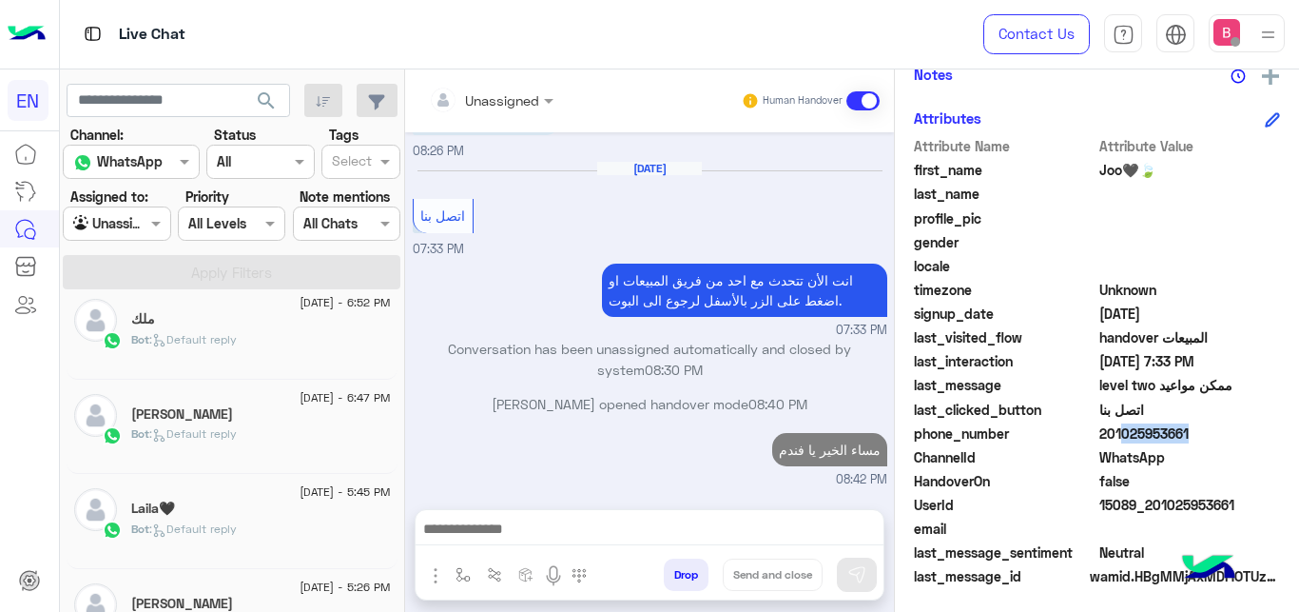
scroll to position [546, 0]
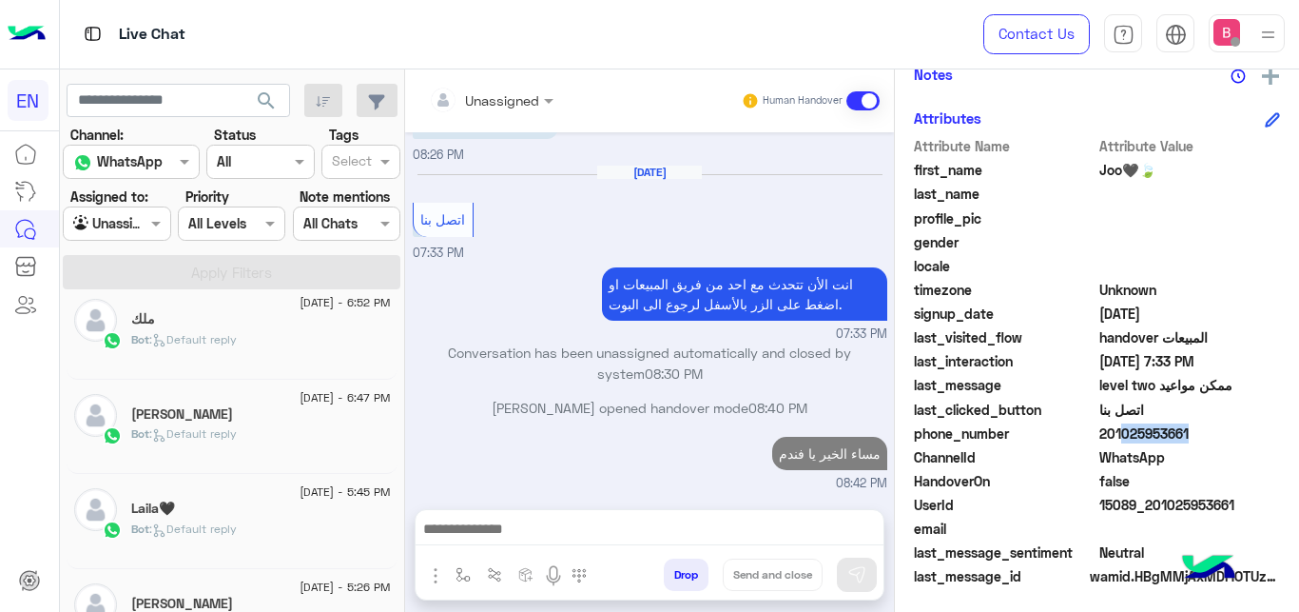
drag, startPoint x: 1107, startPoint y: 434, endPoint x: 1193, endPoint y: 435, distance: 85.6
click at [1193, 435] on span "201025953661" at bounding box center [1191, 433] width 182 height 20
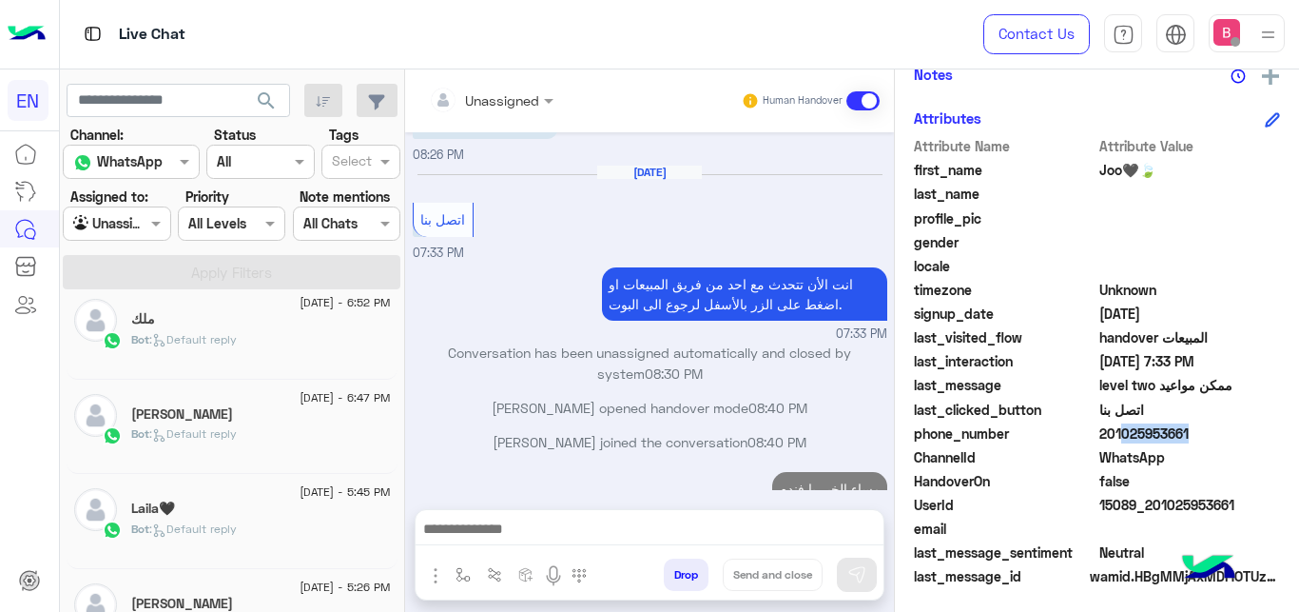
click at [1191, 448] on span "WhatsApp" at bounding box center [1191, 457] width 182 height 20
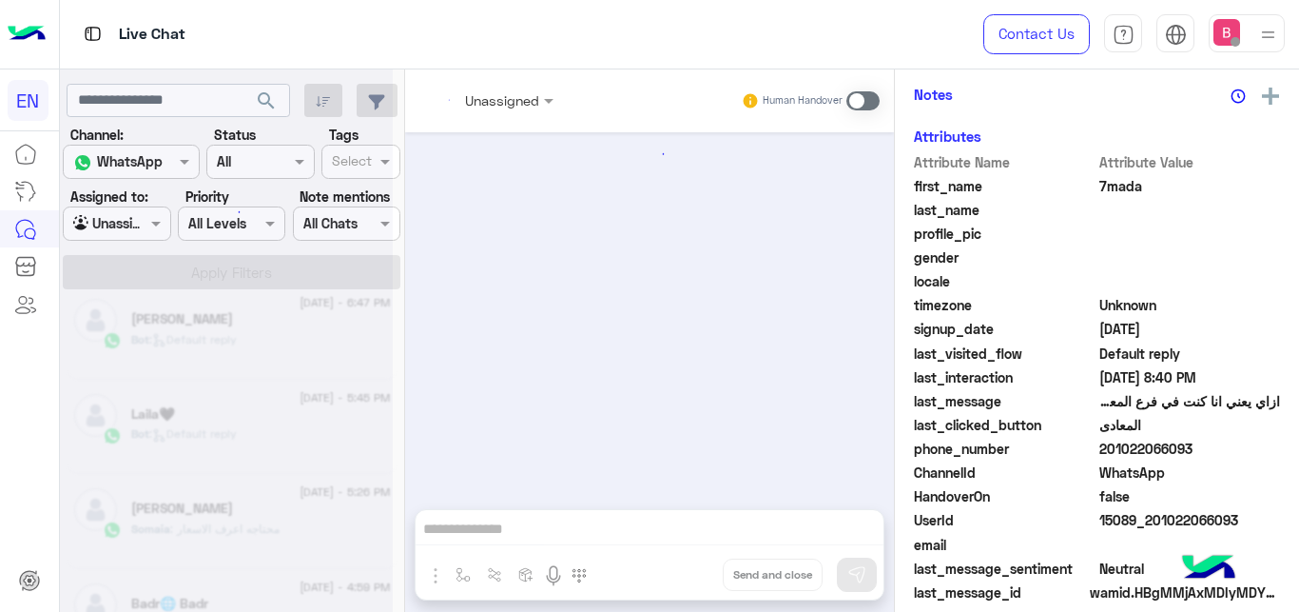
scroll to position [776, 0]
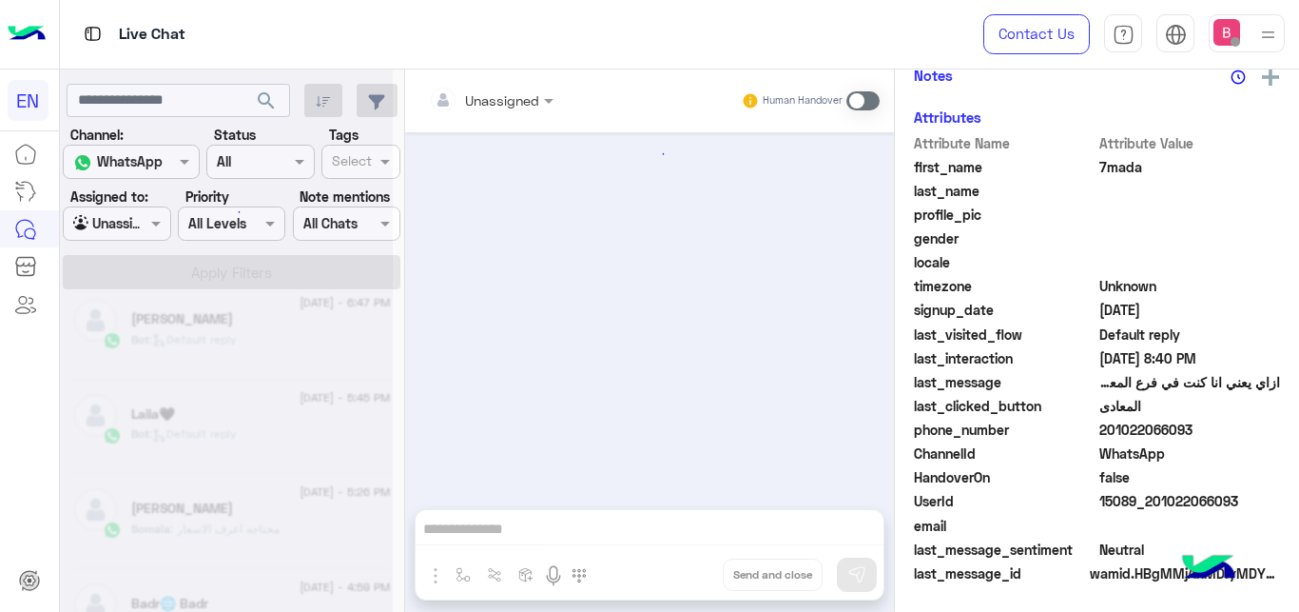
click at [1101, 426] on span "201022066093" at bounding box center [1191, 429] width 182 height 20
click at [1102, 426] on span "201022066093" at bounding box center [1191, 429] width 182 height 20
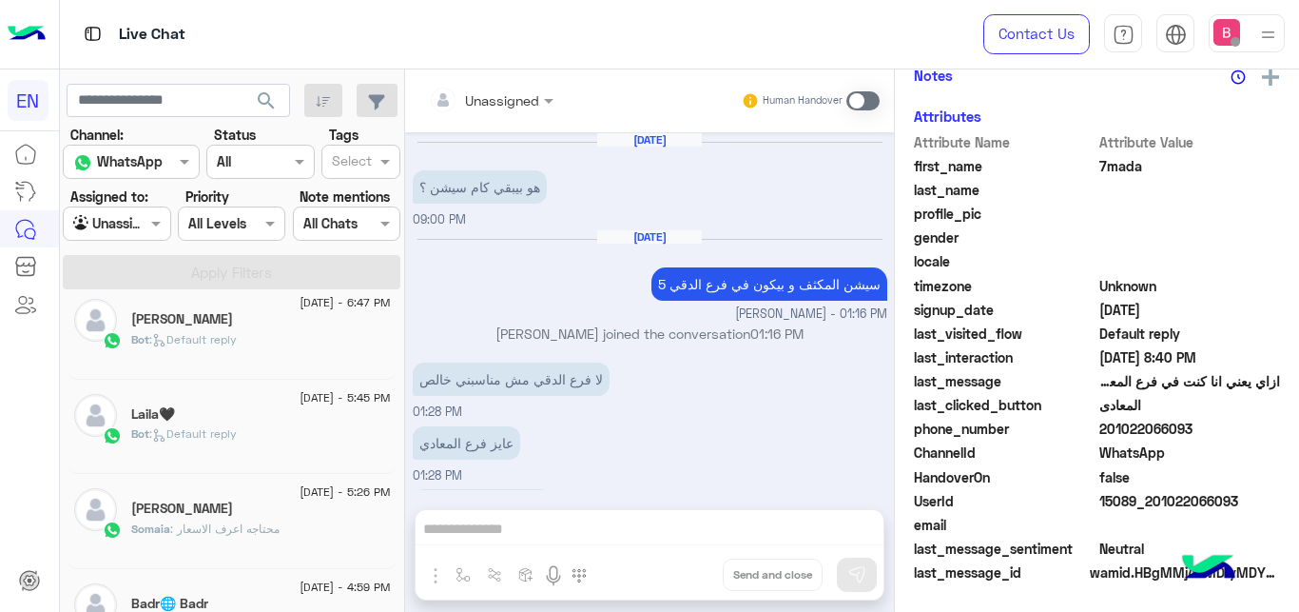
scroll to position [314, 0]
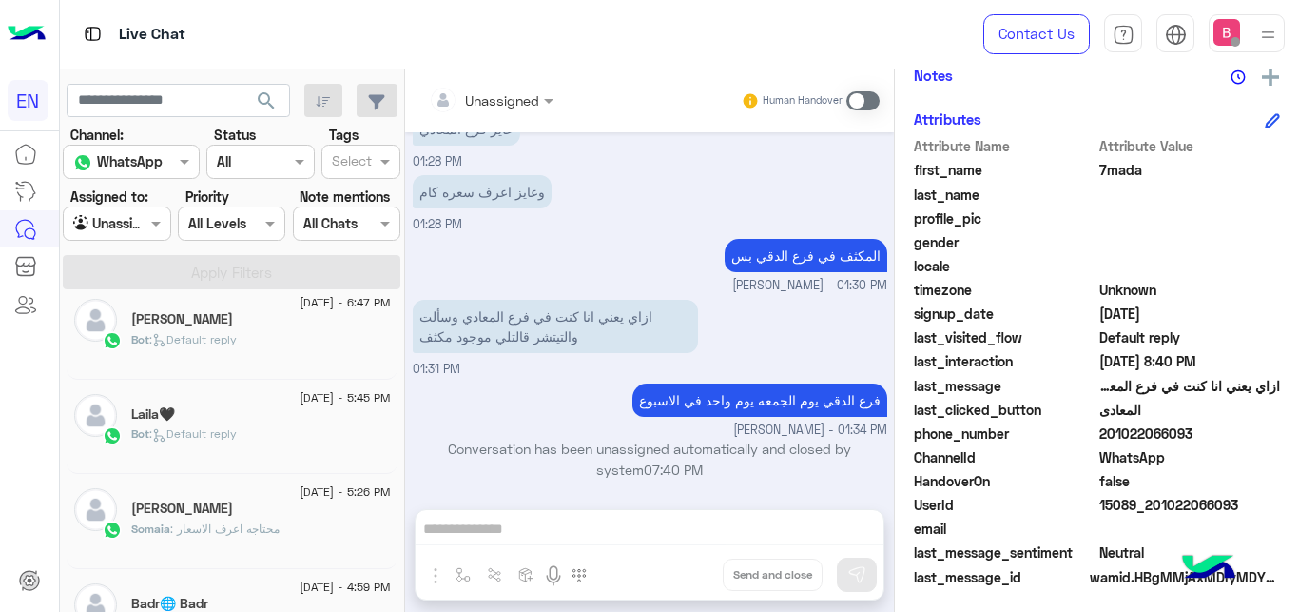
click at [270, 326] on div "[PERSON_NAME]" at bounding box center [261, 321] width 260 height 20
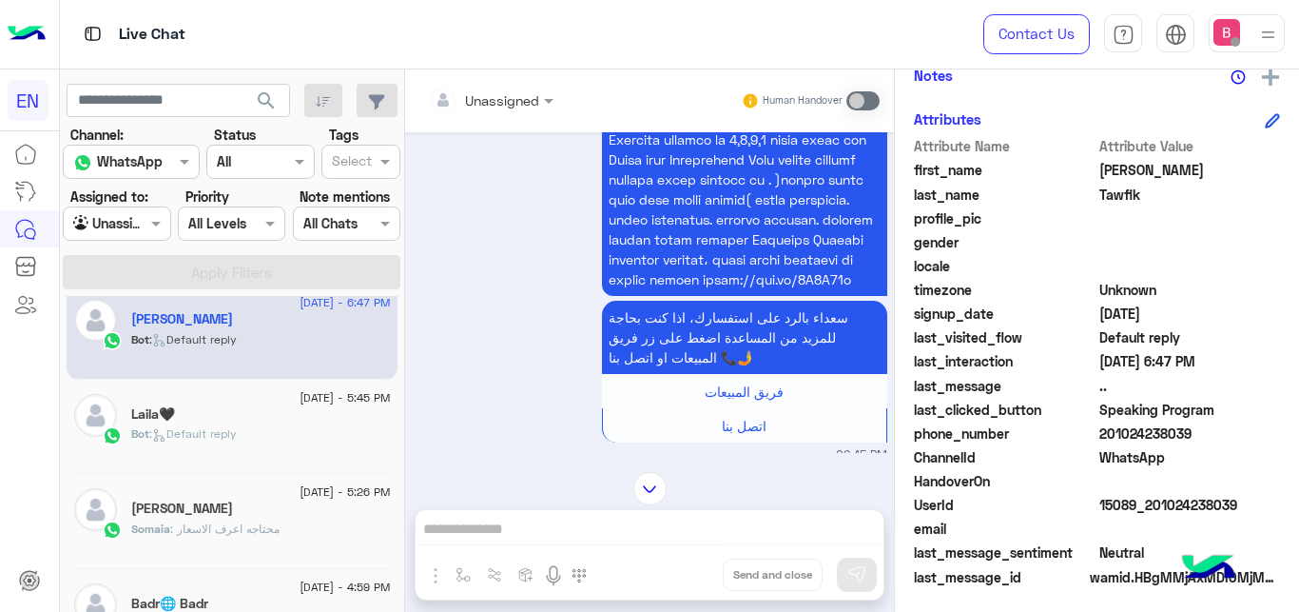
scroll to position [1145, 0]
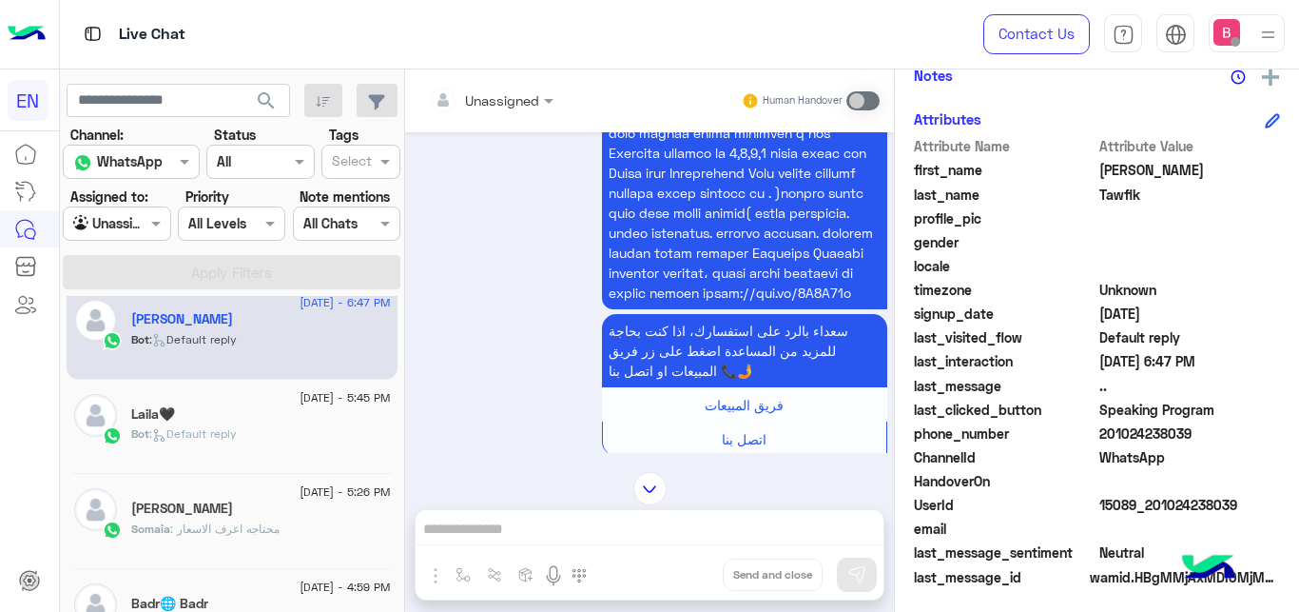
drag, startPoint x: 1103, startPoint y: 437, endPoint x: 1239, endPoint y: 440, distance: 136.1
click at [1239, 440] on span "201024238039" at bounding box center [1191, 433] width 182 height 20
copy span "01024238039"
click at [516, 103] on div at bounding box center [491, 99] width 144 height 22
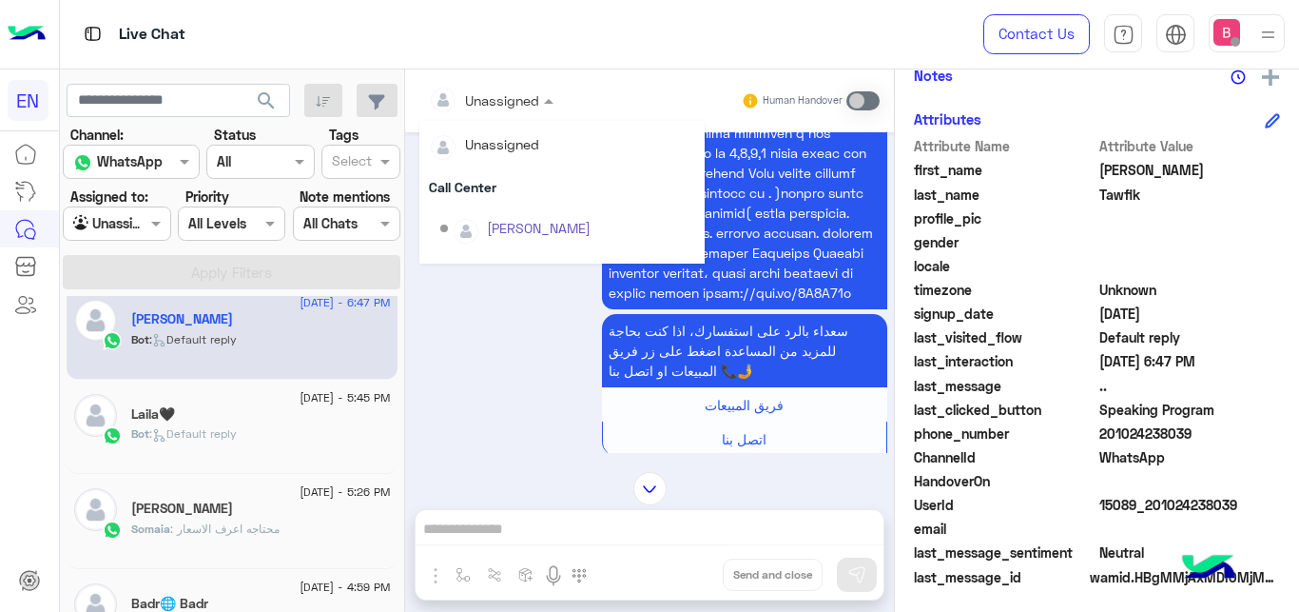
scroll to position [316, 0]
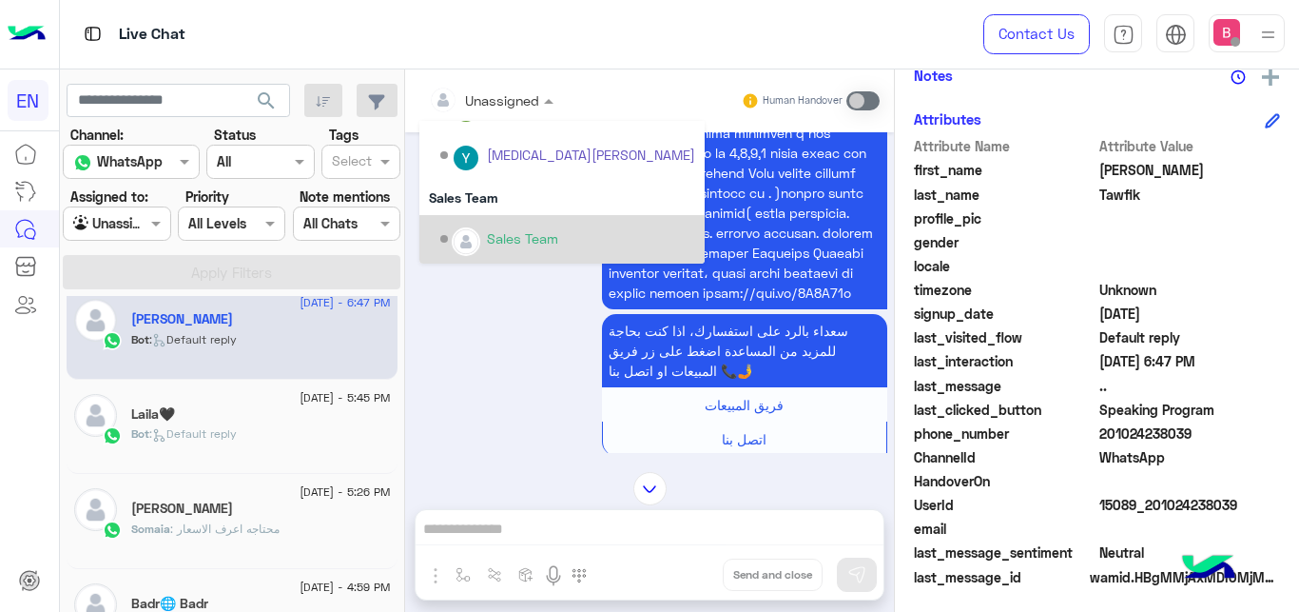
click at [501, 233] on div "Sales Team" at bounding box center [522, 238] width 71 height 20
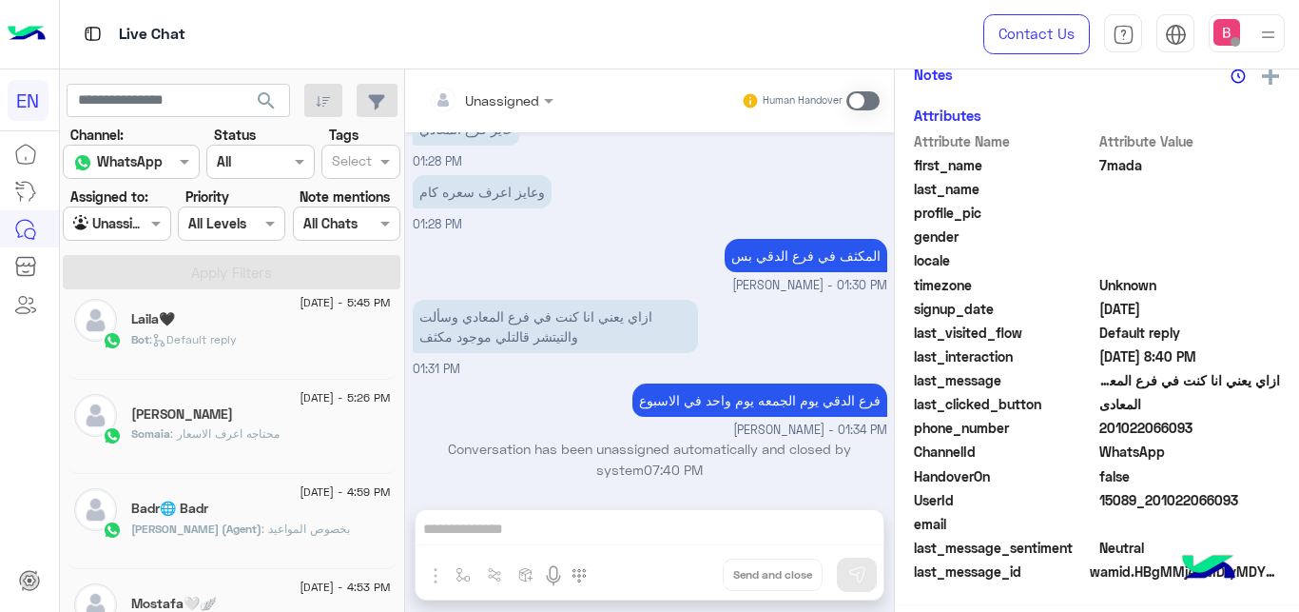
scroll to position [408, 0]
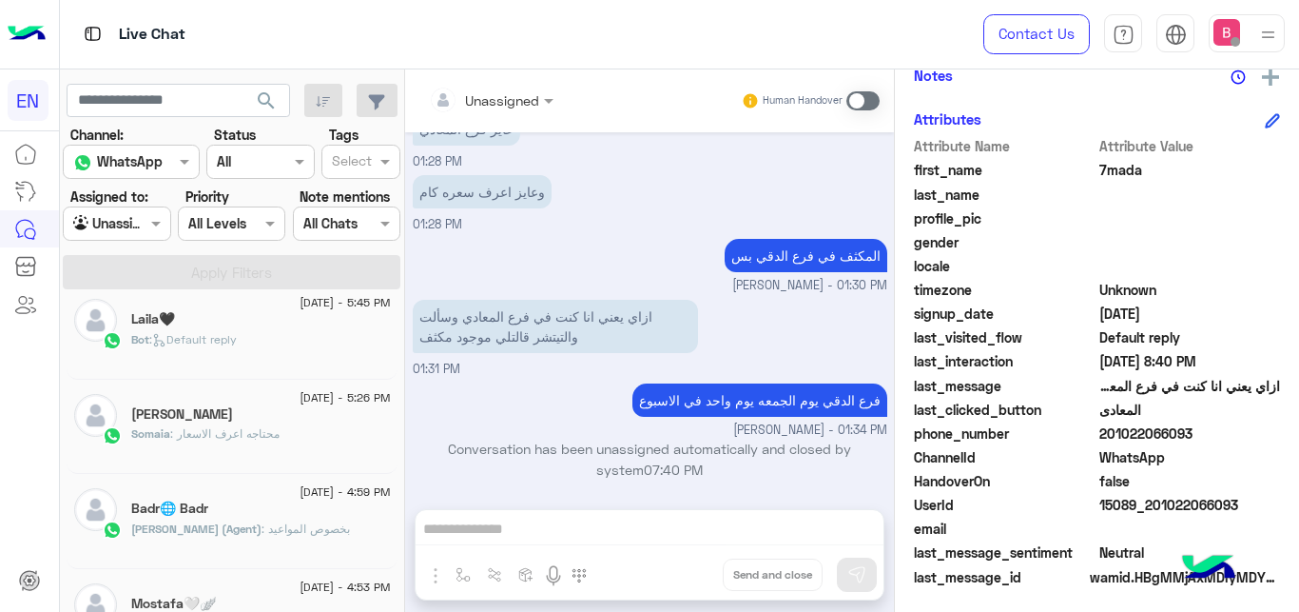
click at [257, 427] on span ": محتاجه اعرف الاسعار" at bounding box center [224, 433] width 109 height 14
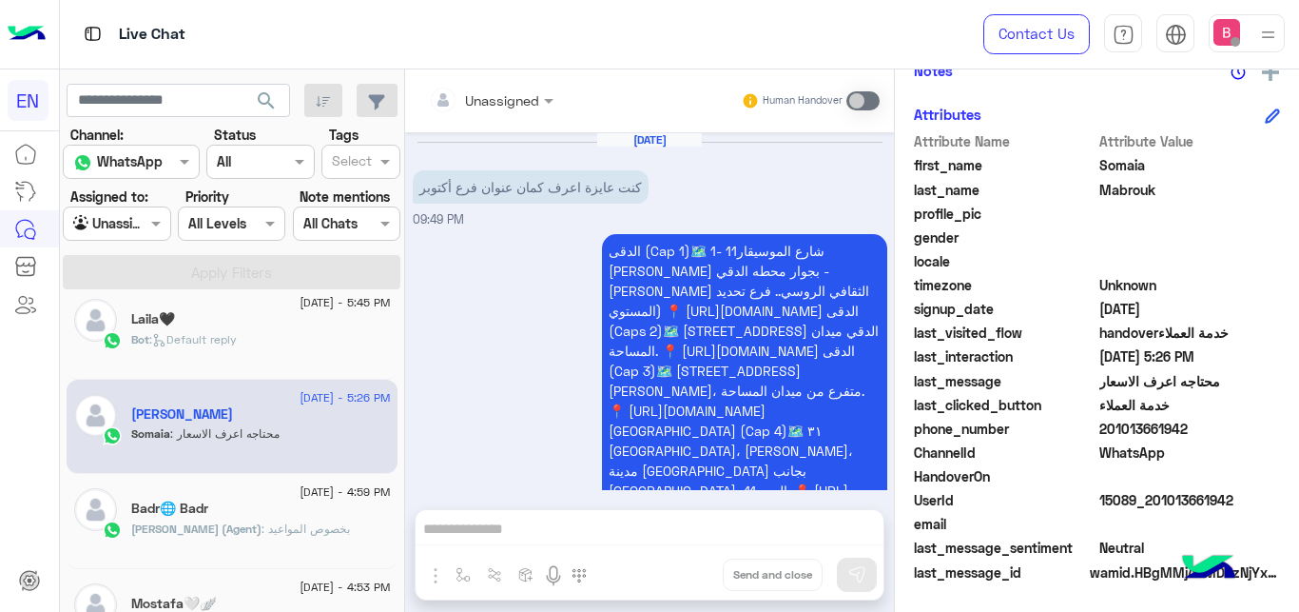
scroll to position [408, 0]
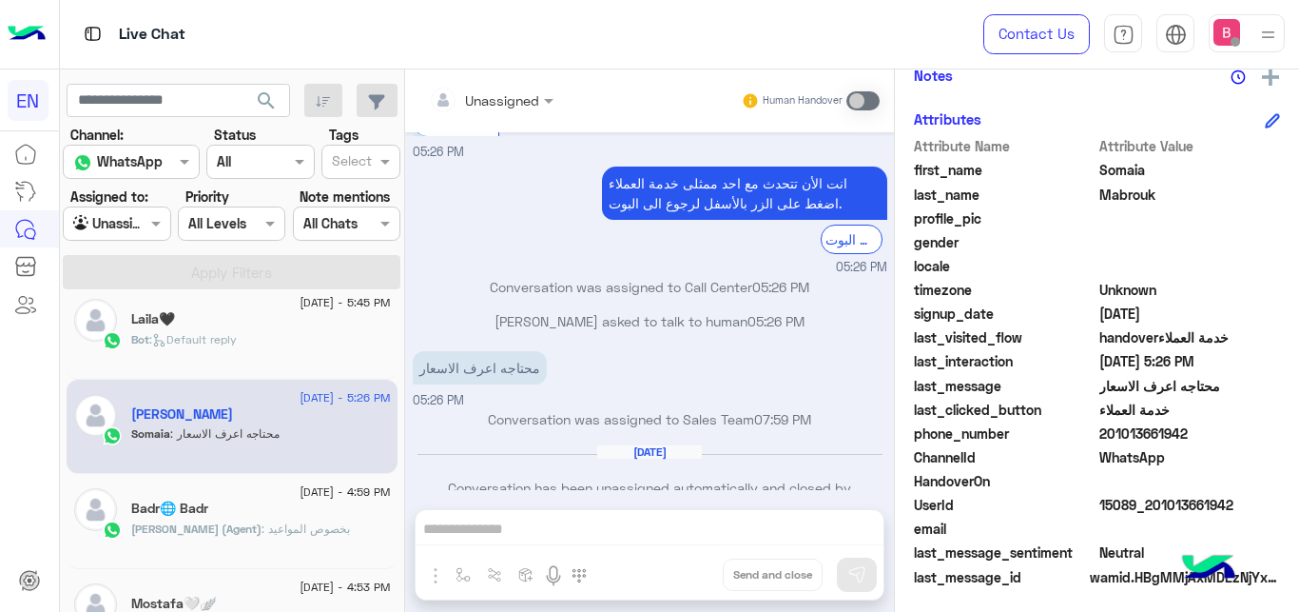
click at [486, 107] on input "text" at bounding box center [467, 100] width 77 height 20
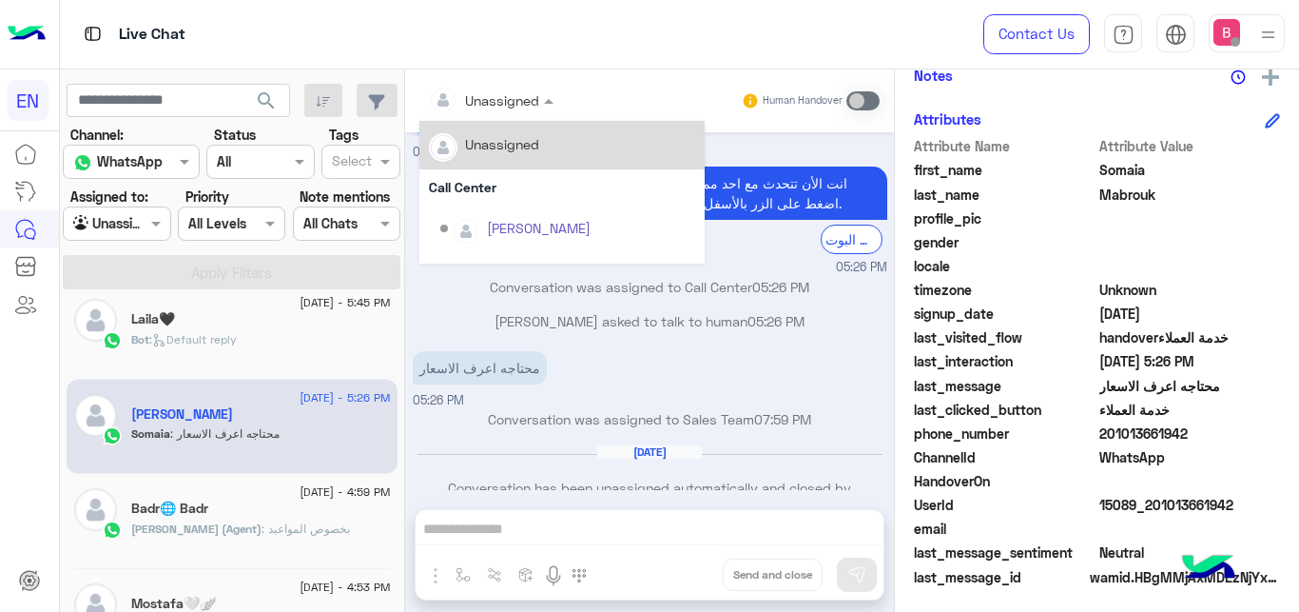
scroll to position [316, 0]
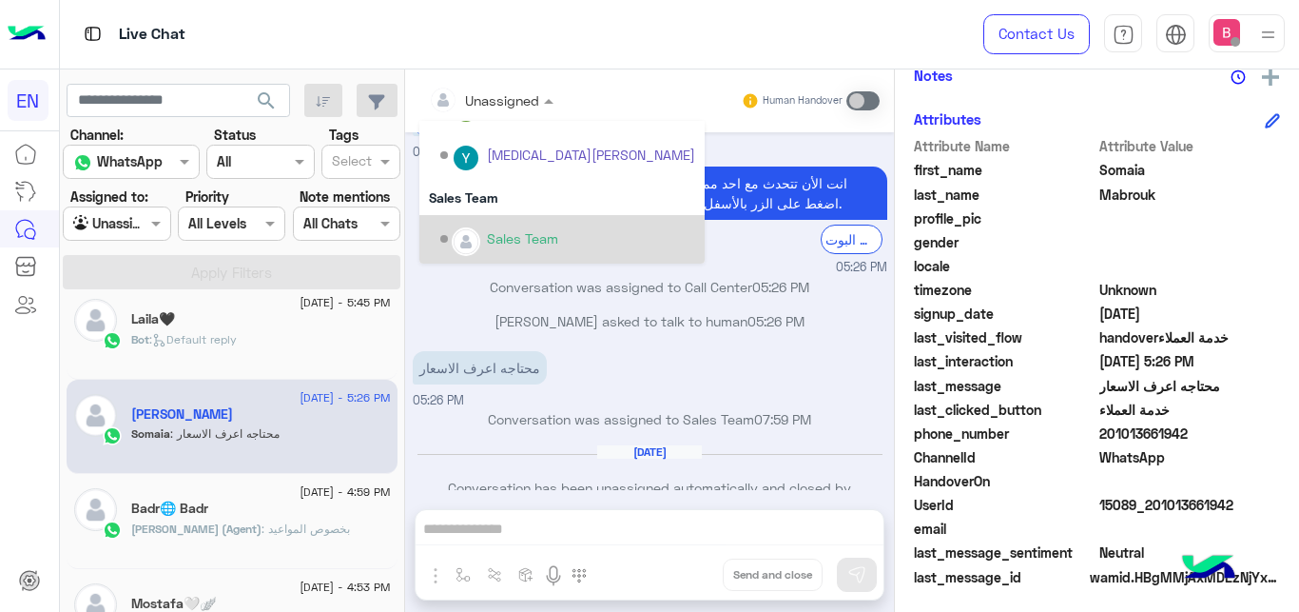
click at [509, 239] on div "Sales Team" at bounding box center [522, 238] width 71 height 20
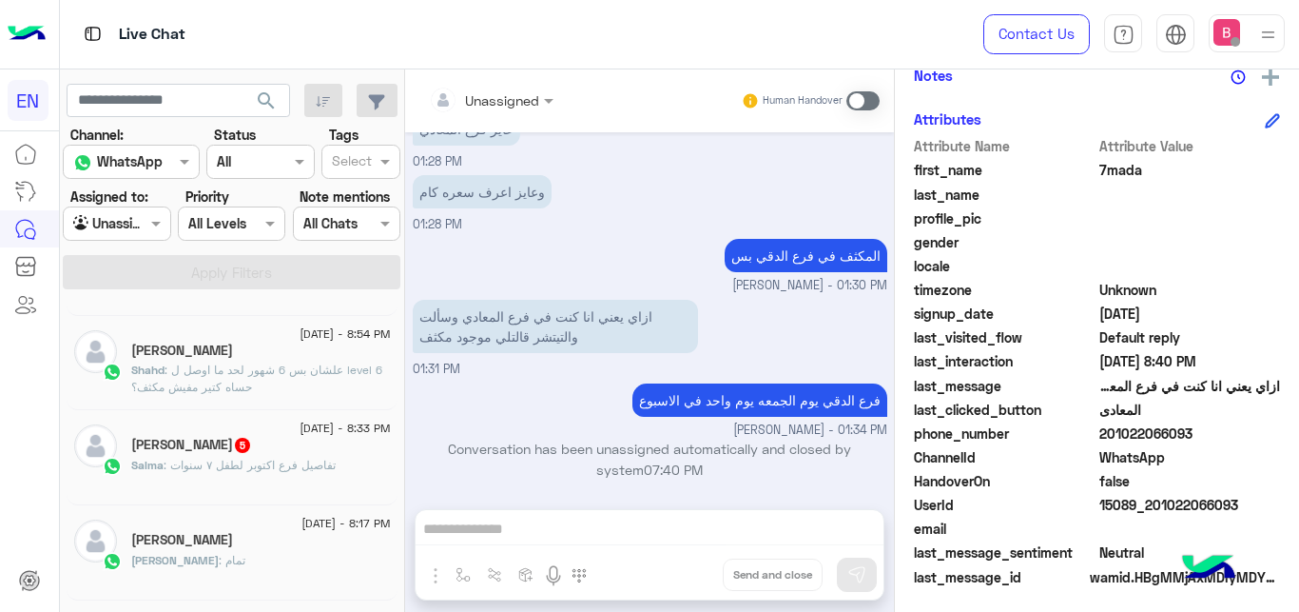
scroll to position [97, 0]
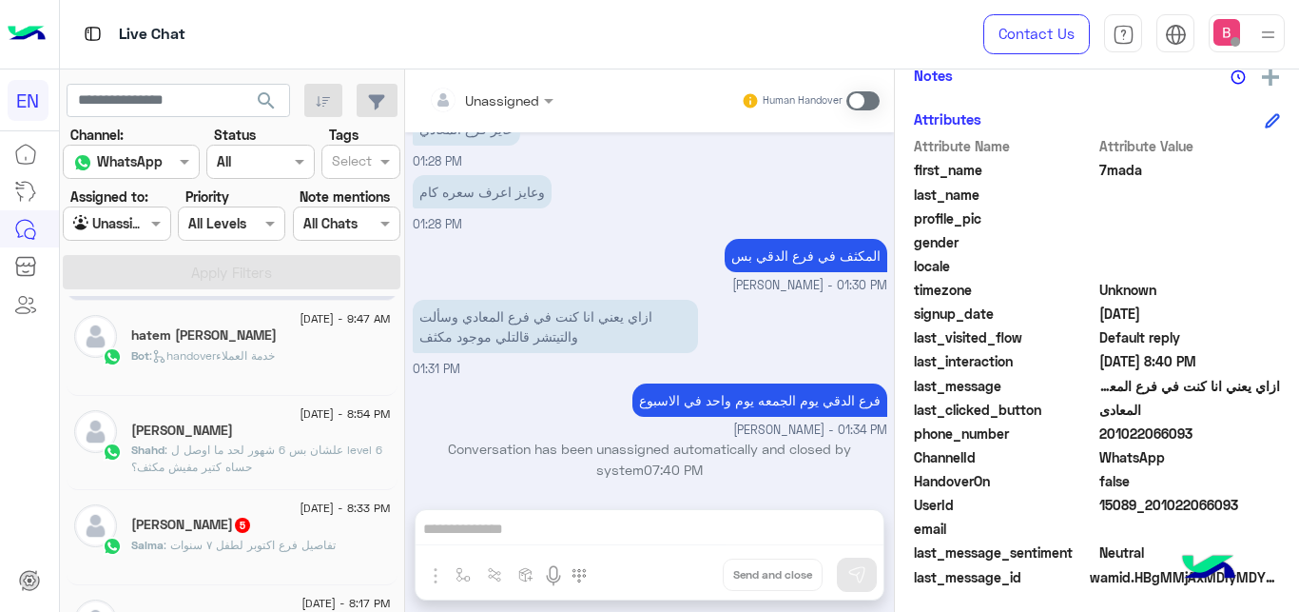
click at [207, 521] on h5 "[PERSON_NAME] 5" at bounding box center [191, 524] width 121 height 16
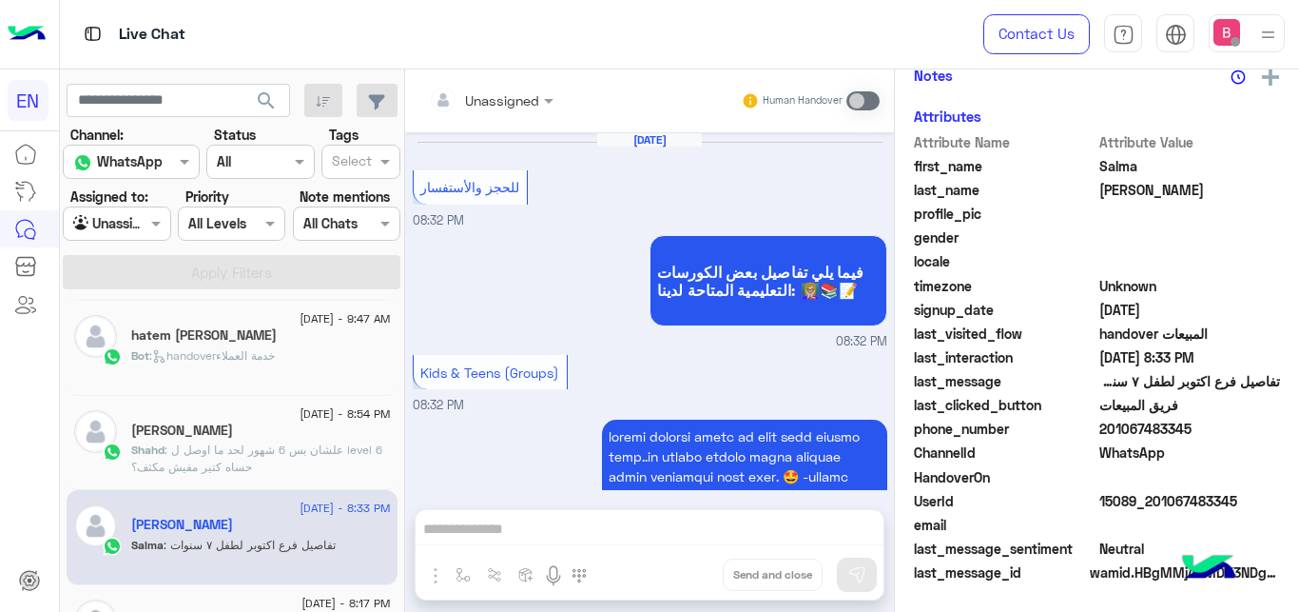
scroll to position [987, 0]
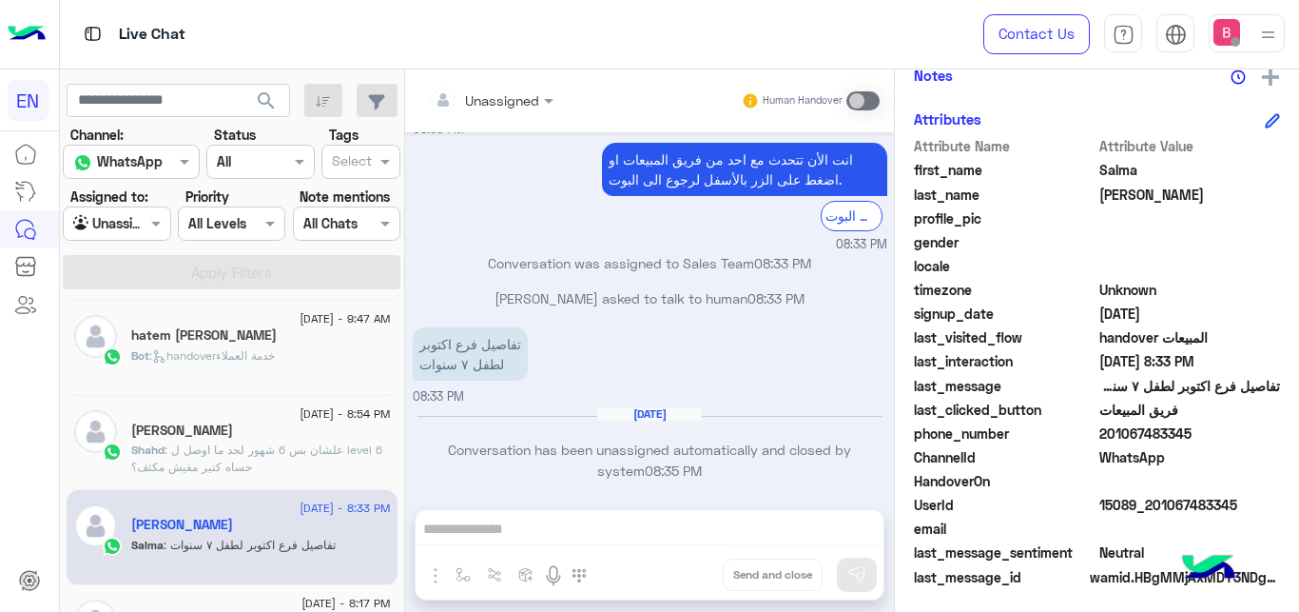
click at [525, 107] on div at bounding box center [491, 99] width 144 height 22
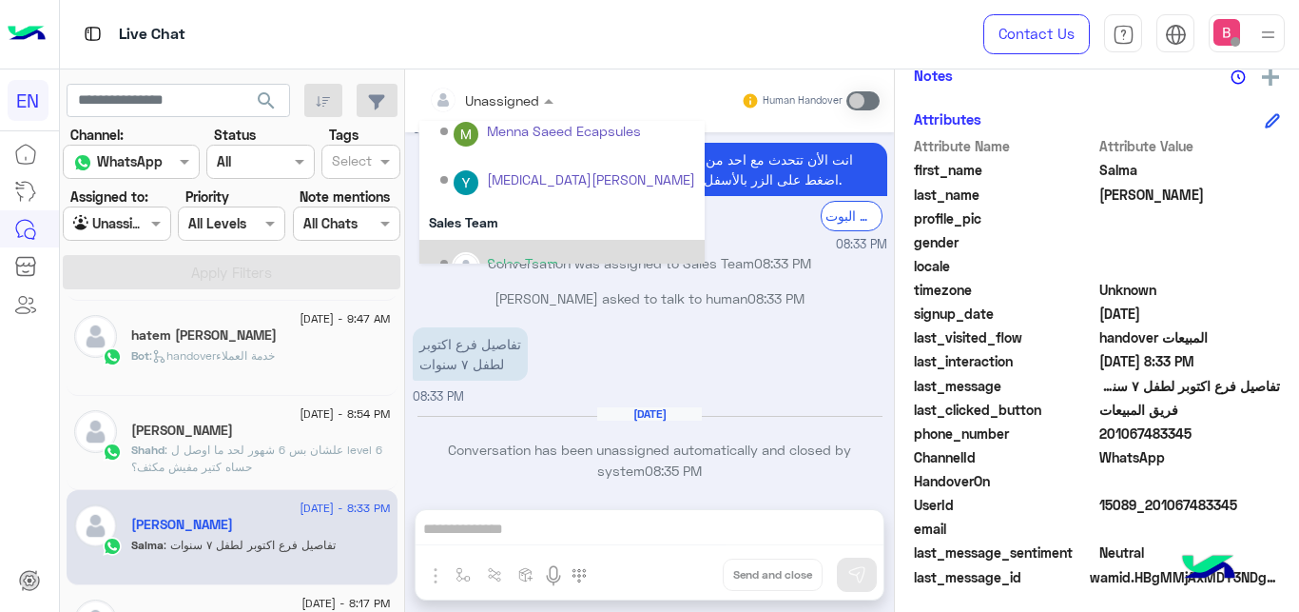
scroll to position [316, 0]
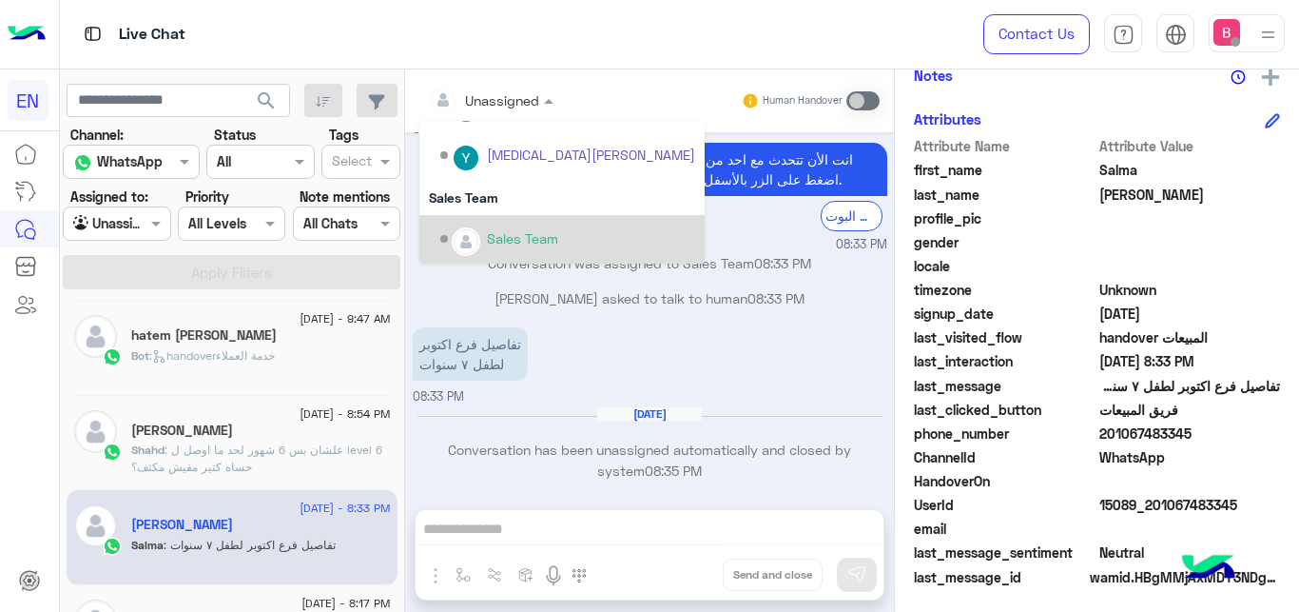
click at [483, 232] on div "Sales Team" at bounding box center [567, 239] width 255 height 33
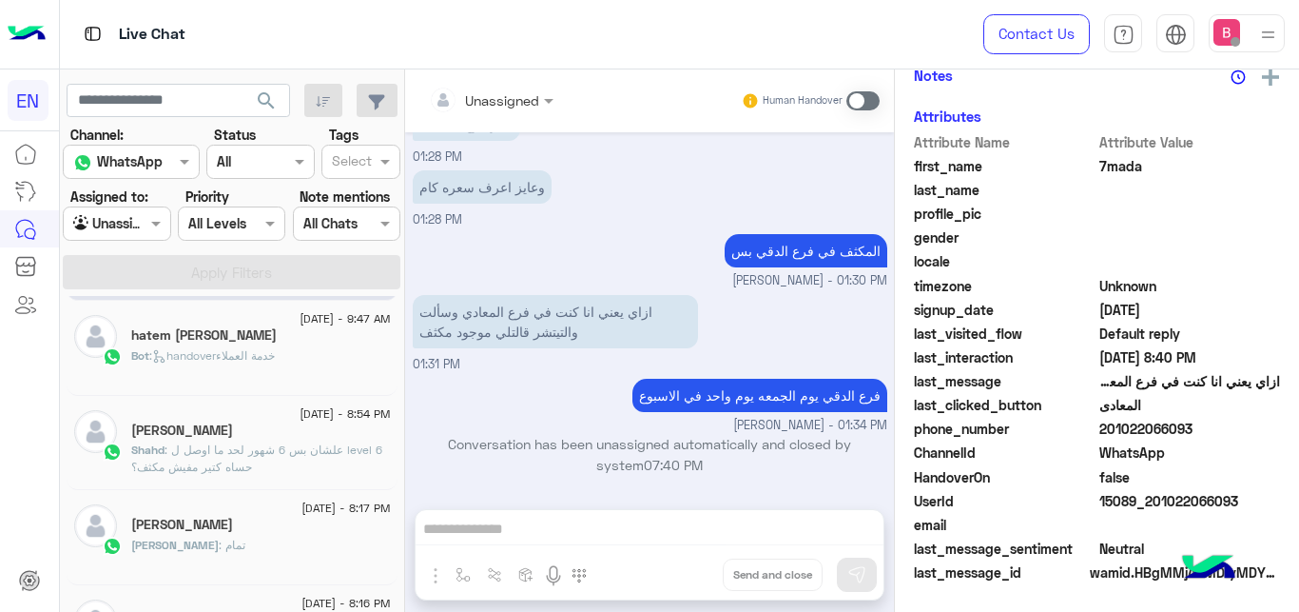
scroll to position [314, 0]
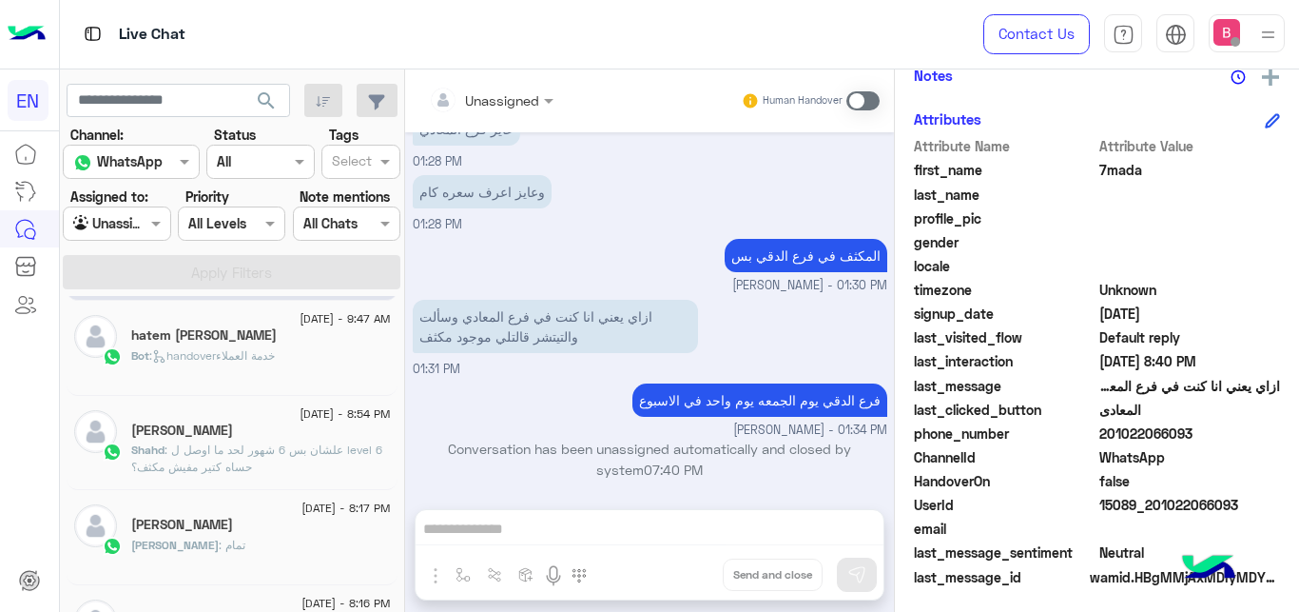
click at [115, 232] on input "text" at bounding box center [95, 224] width 44 height 20
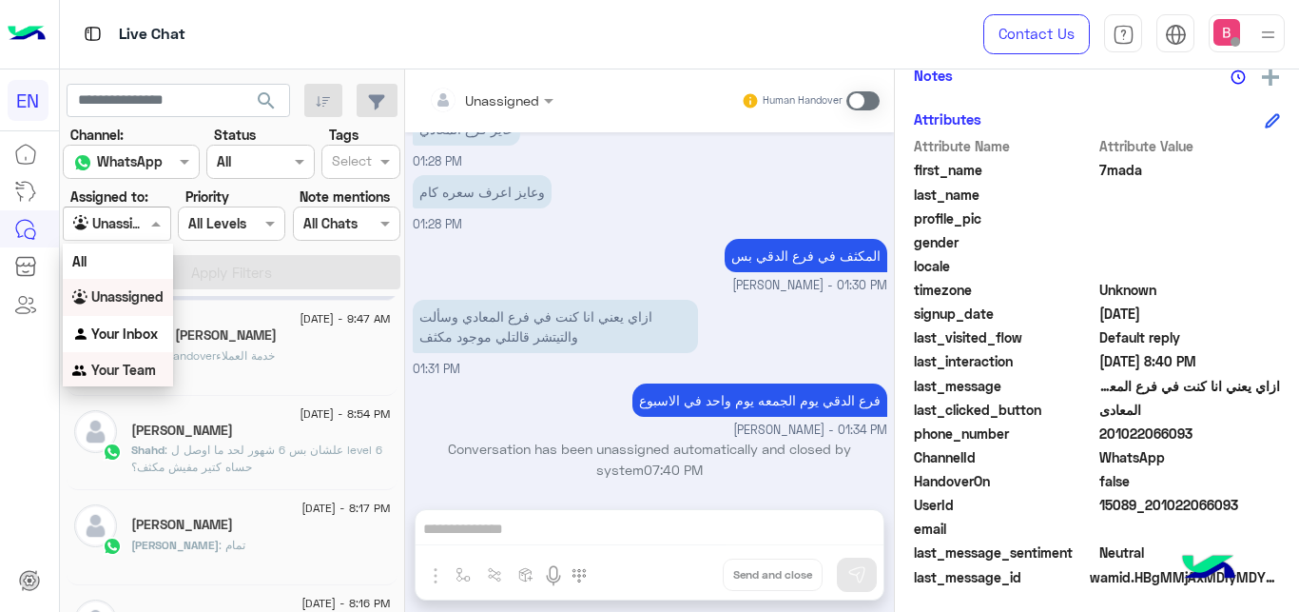
click at [145, 376] on b "Your Team" at bounding box center [123, 369] width 65 height 16
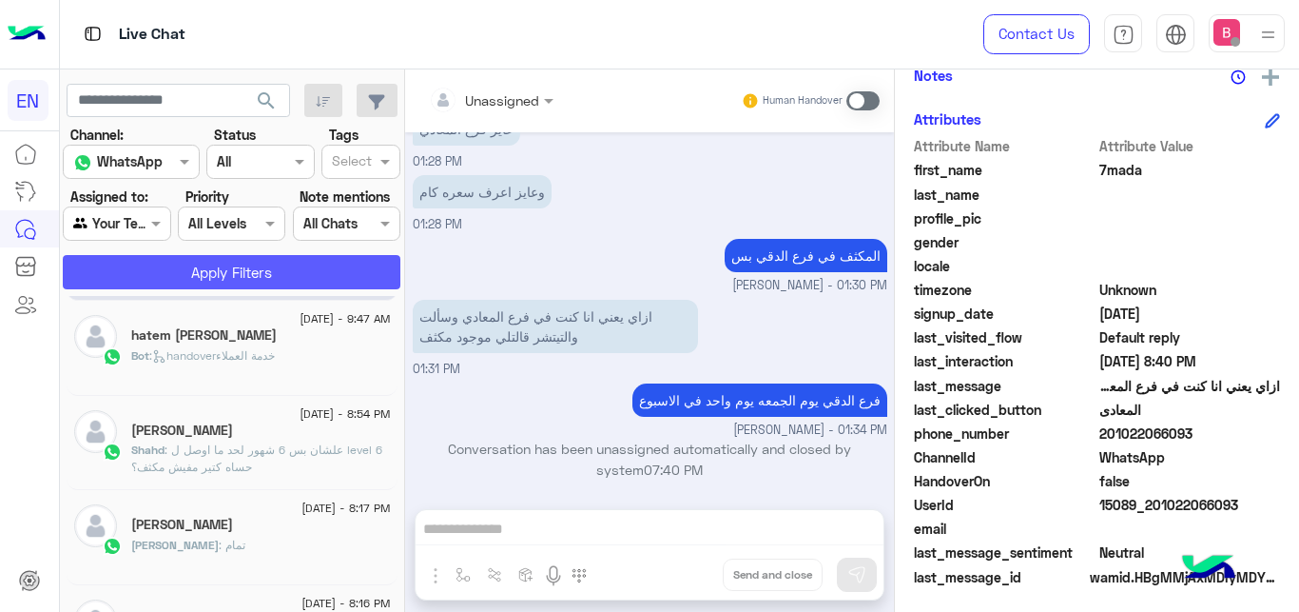
click at [205, 258] on button "Apply Filters" at bounding box center [232, 272] width 338 height 34
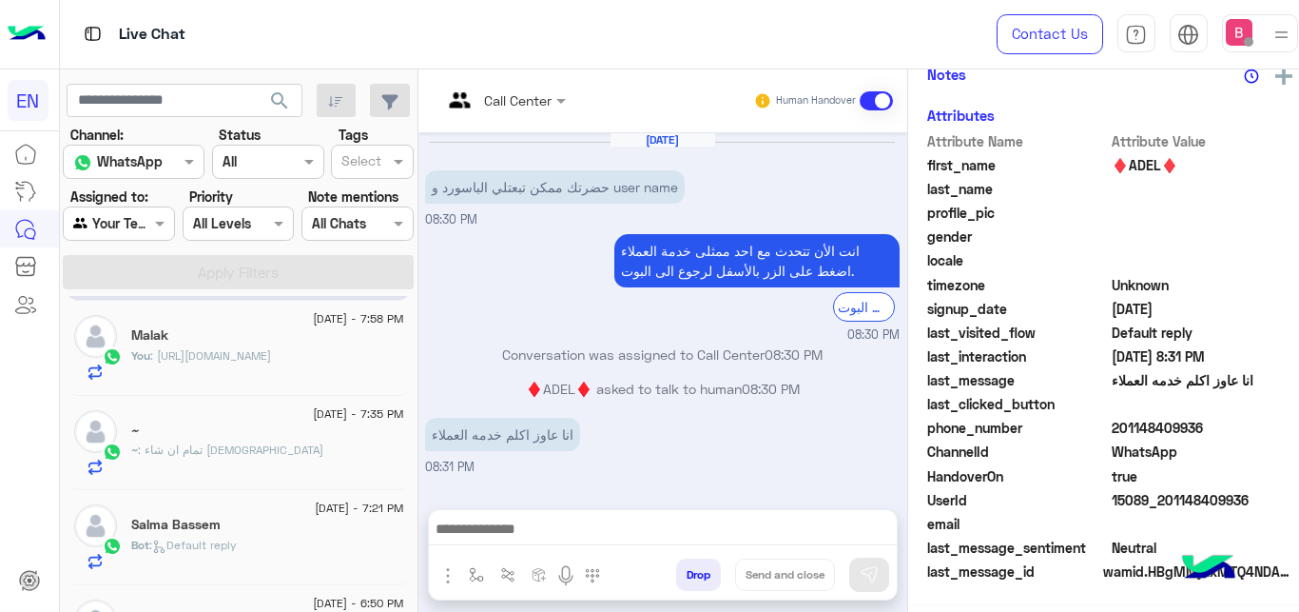
scroll to position [408, 0]
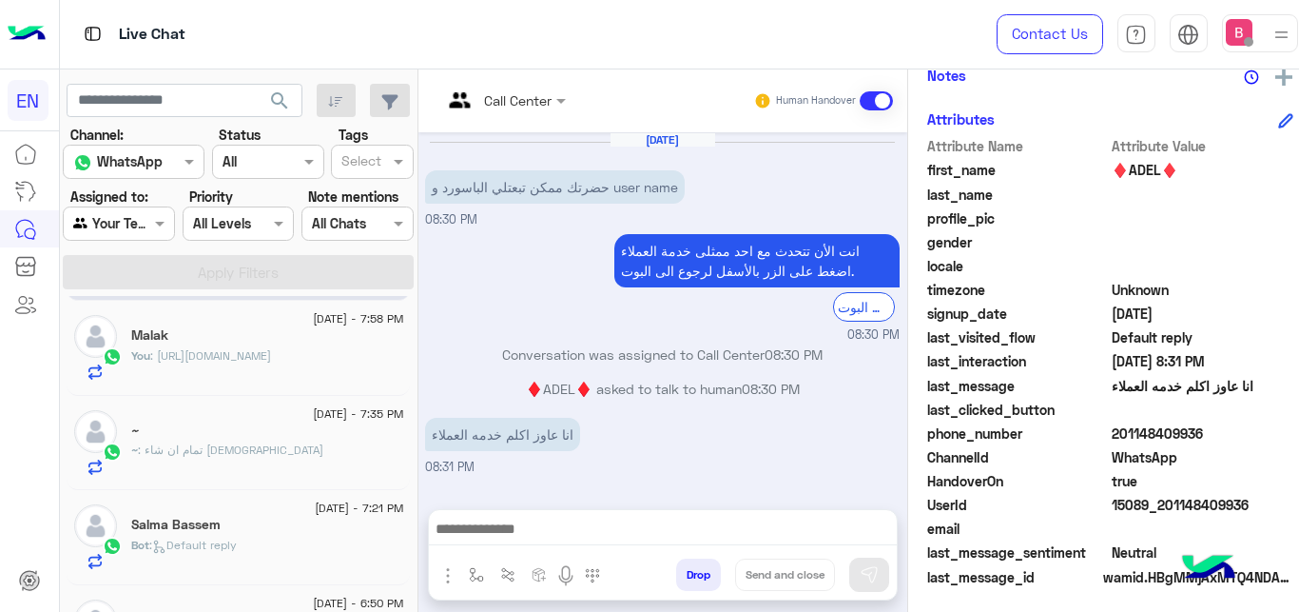
drag, startPoint x: 1101, startPoint y: 433, endPoint x: 1177, endPoint y: 428, distance: 75.3
click at [1219, 431] on span "201148409936" at bounding box center [1203, 433] width 182 height 20
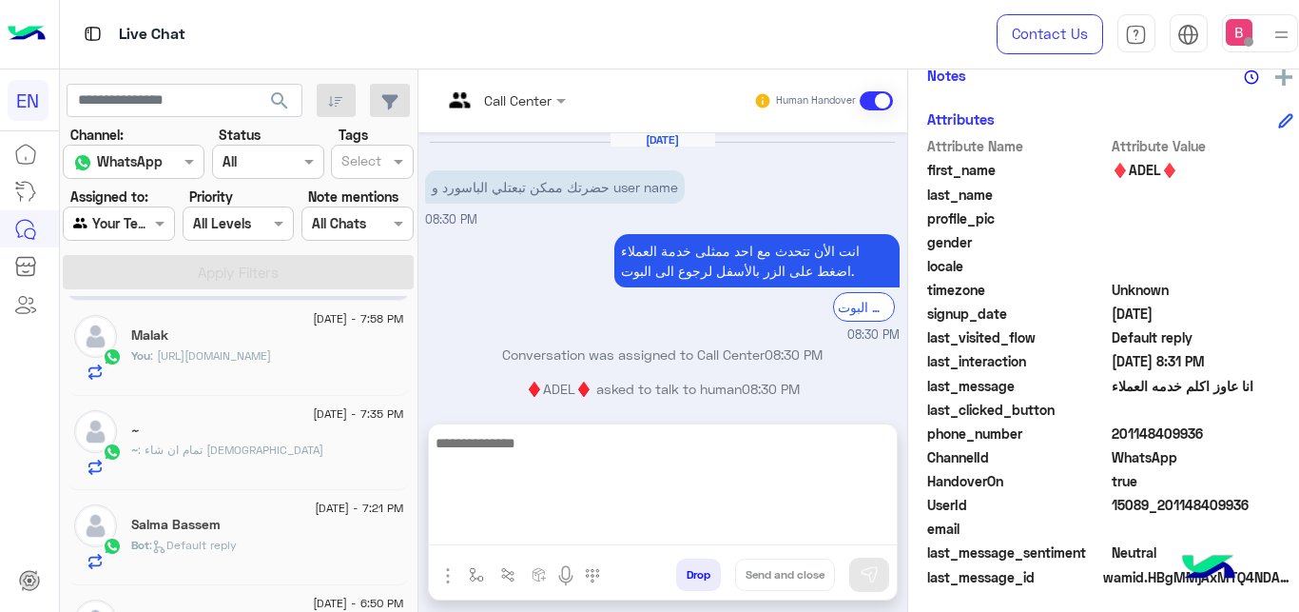
click at [560, 528] on textarea at bounding box center [663, 488] width 468 height 114
type textarea "**********"
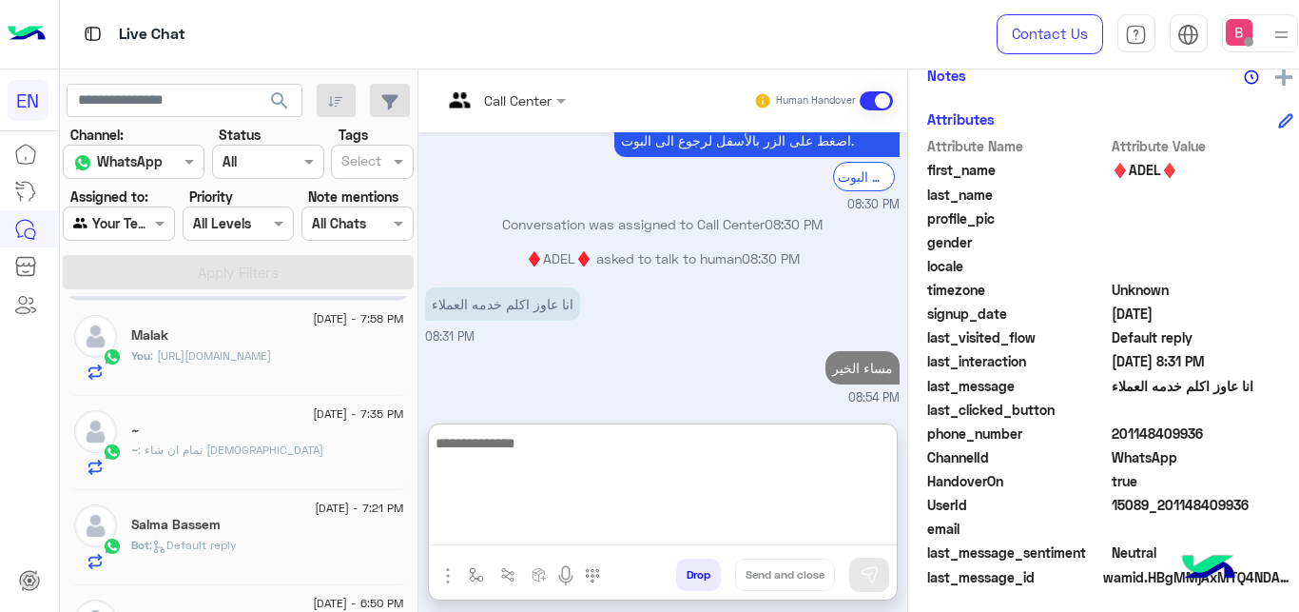
click at [653, 487] on textarea at bounding box center [663, 488] width 468 height 114
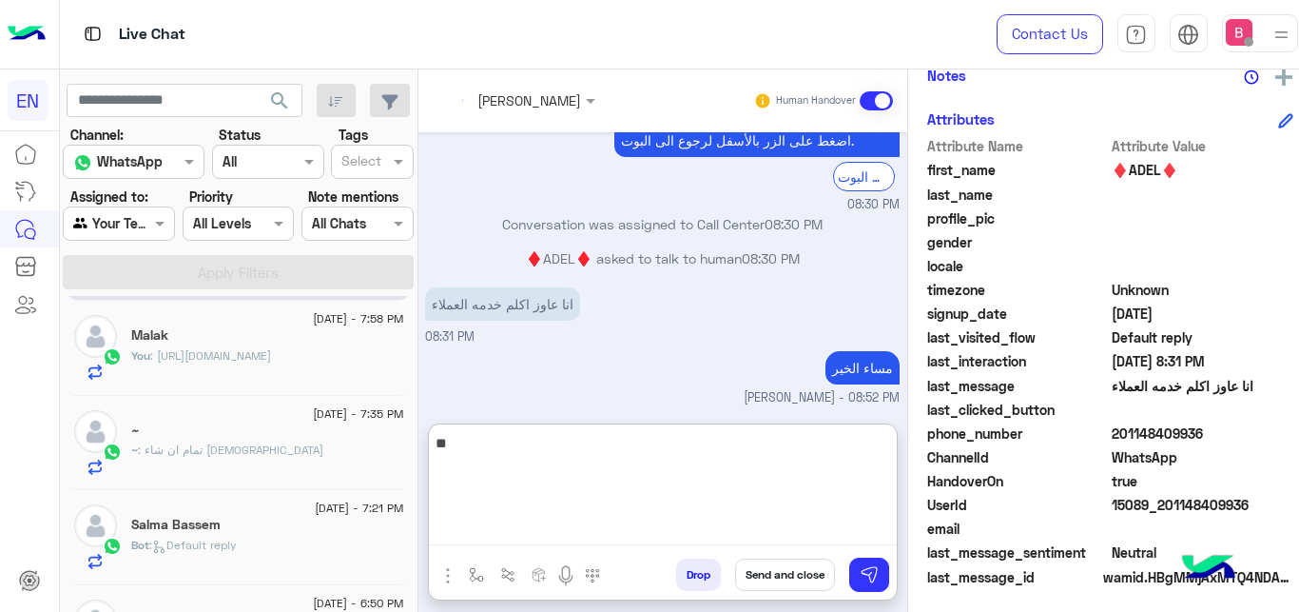
scroll to position [166, 0]
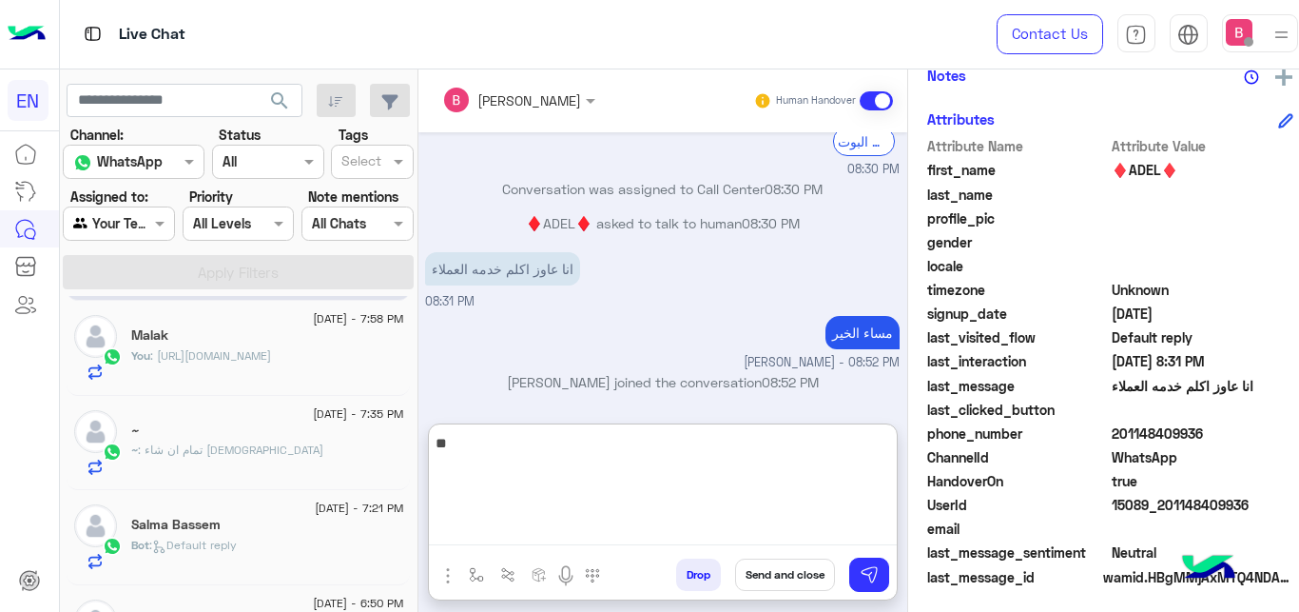
type textarea "*"
type textarea "**********"
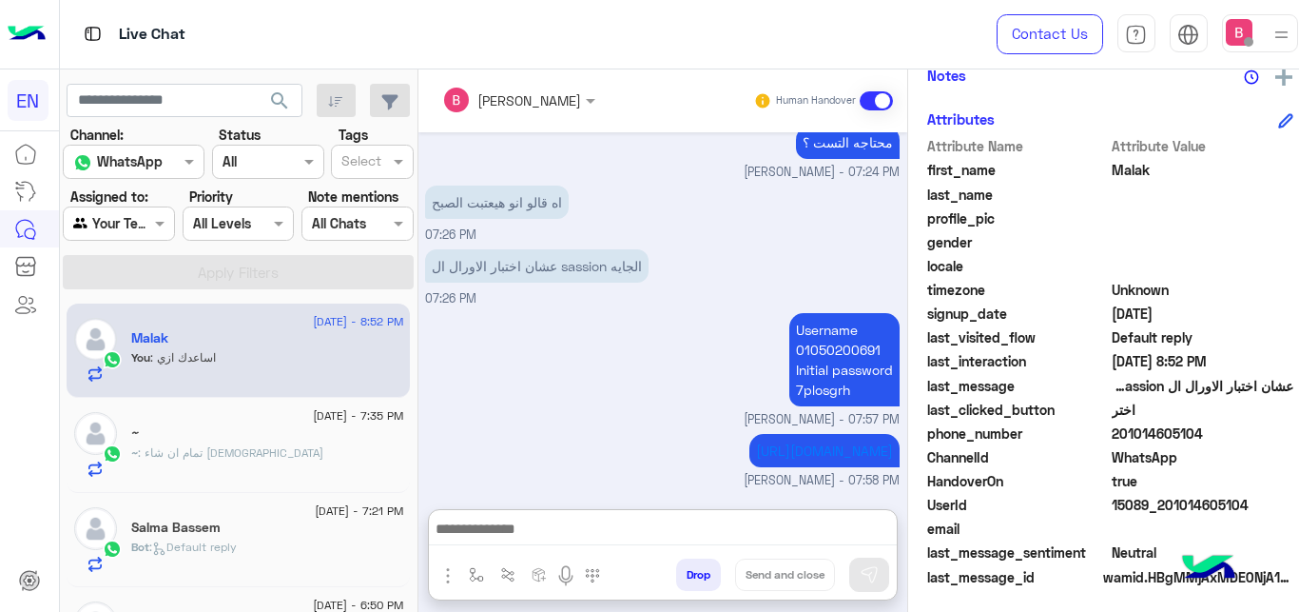
click at [143, 226] on div at bounding box center [119, 223] width 110 height 22
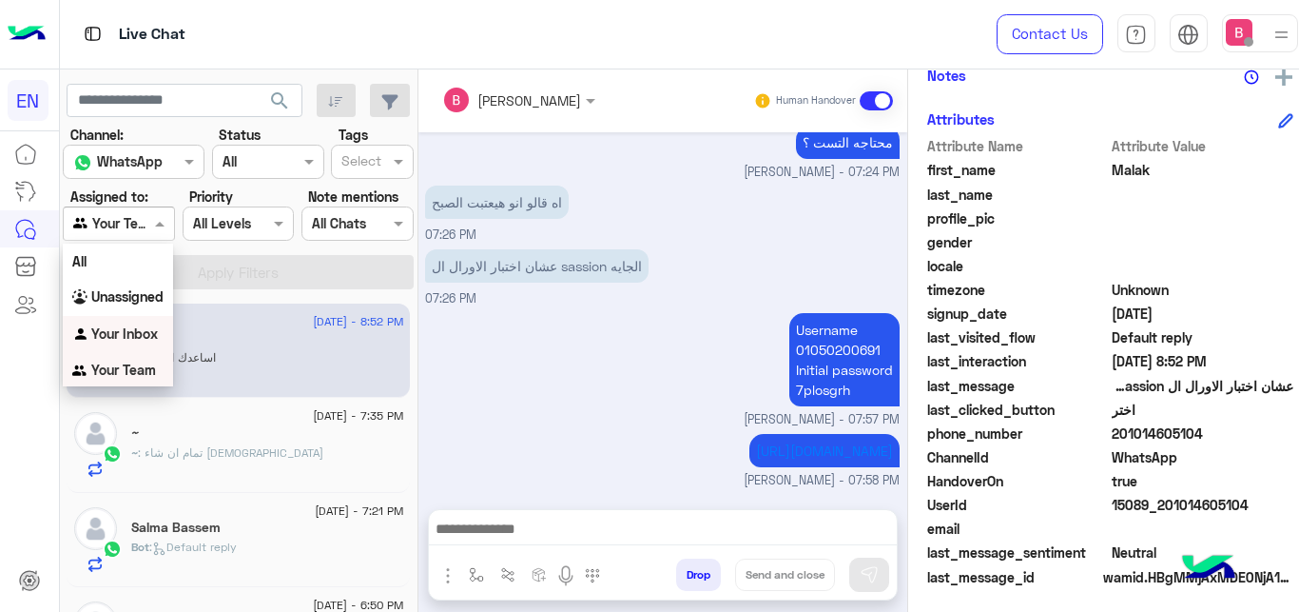
scroll to position [4, 0]
click at [130, 328] on b "Your Inbox" at bounding box center [124, 330] width 67 height 16
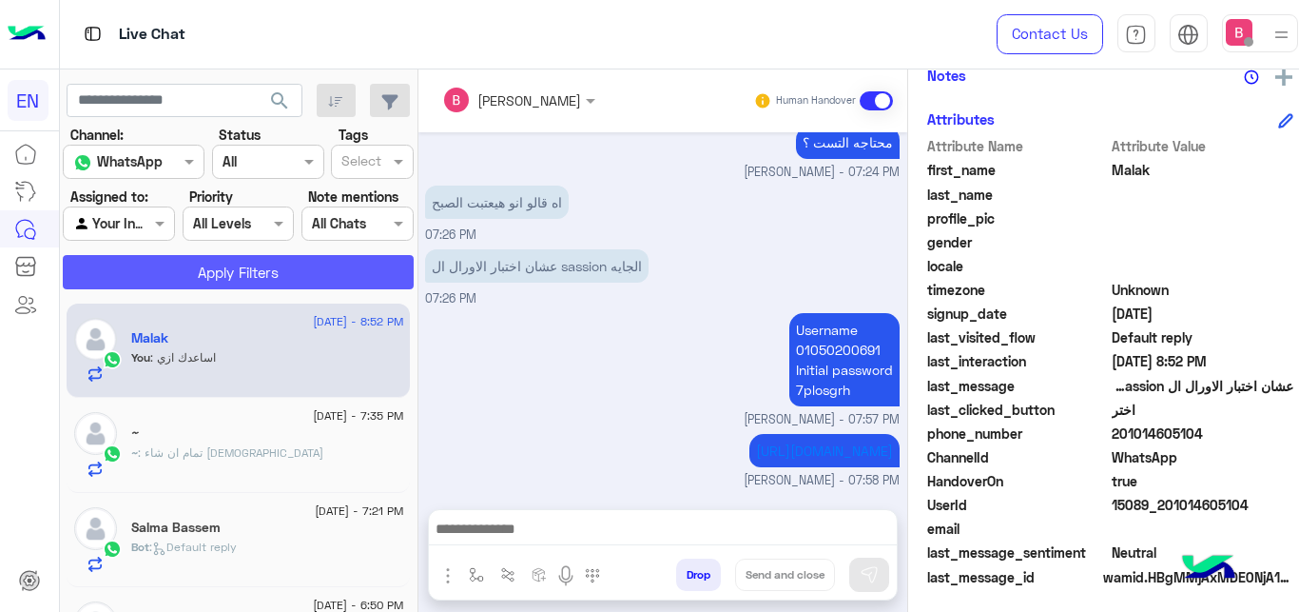
click at [164, 276] on button "Apply Filters" at bounding box center [238, 272] width 351 height 34
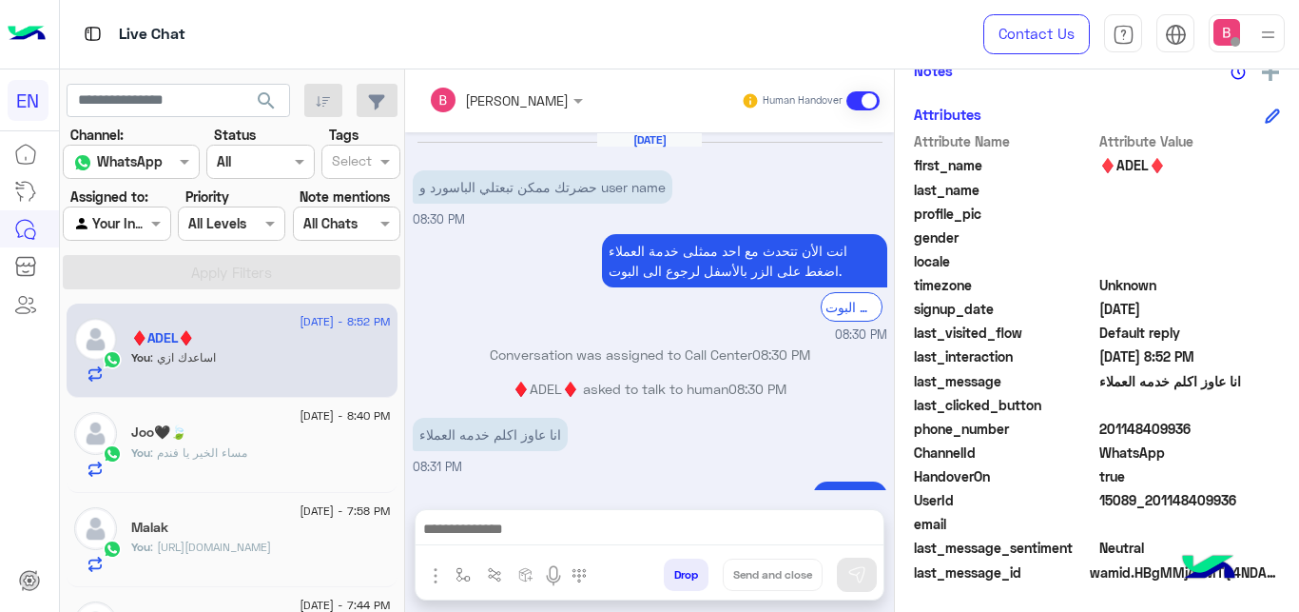
scroll to position [408, 0]
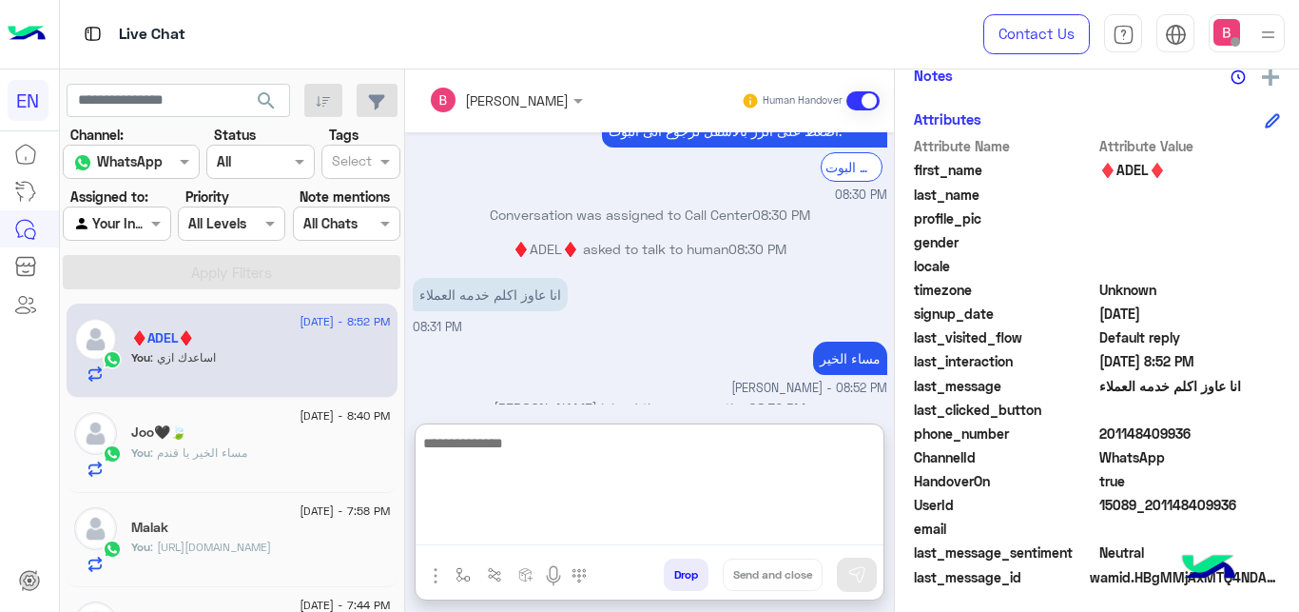
paste textarea "**********"
type textarea "**********"
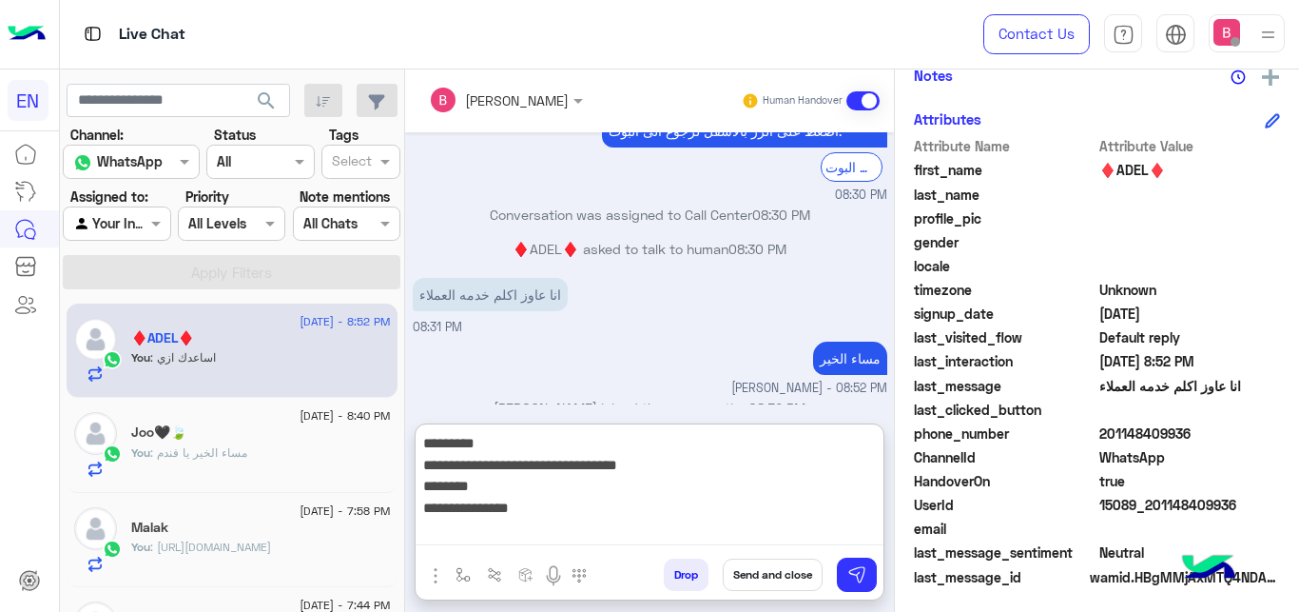
drag, startPoint x: 420, startPoint y: 440, endPoint x: 570, endPoint y: 531, distance: 174.5
click at [570, 531] on textarea "**********" at bounding box center [650, 488] width 468 height 114
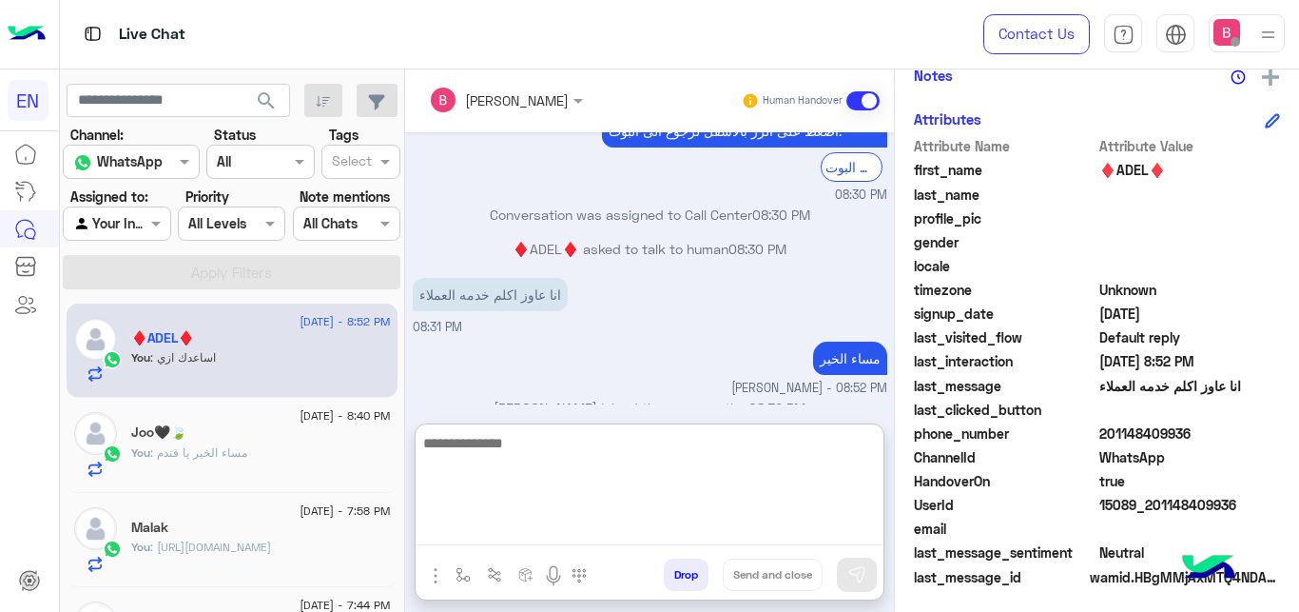
paste textarea "**********"
type textarea "**********"
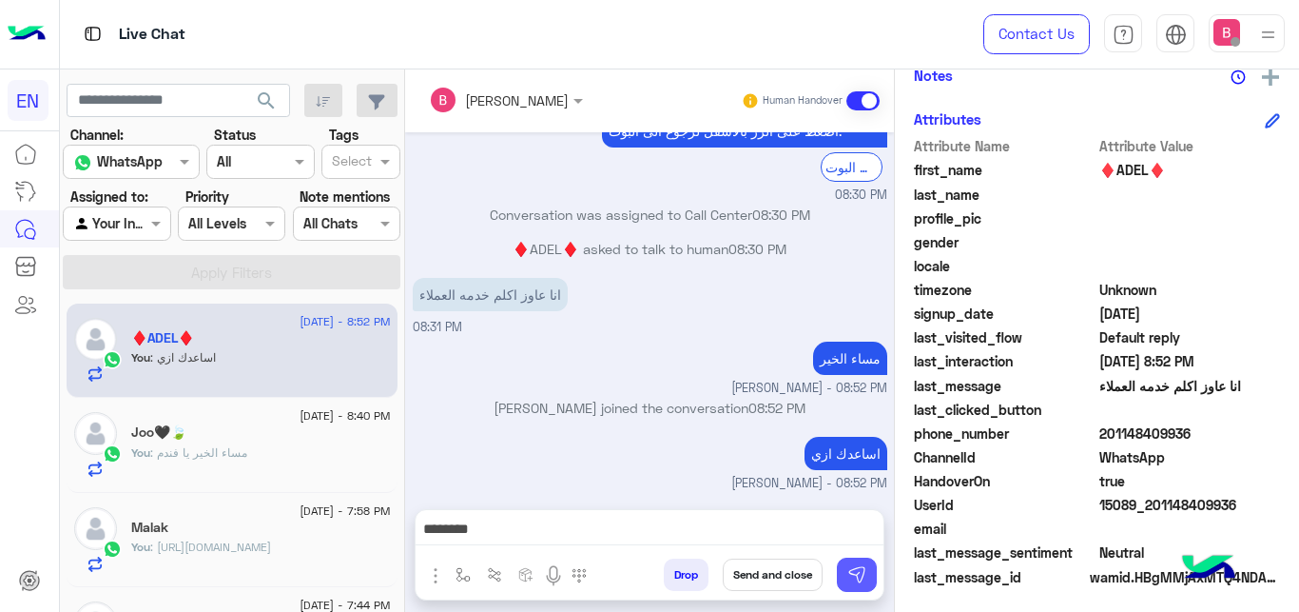
click at [848, 575] on img at bounding box center [857, 574] width 19 height 19
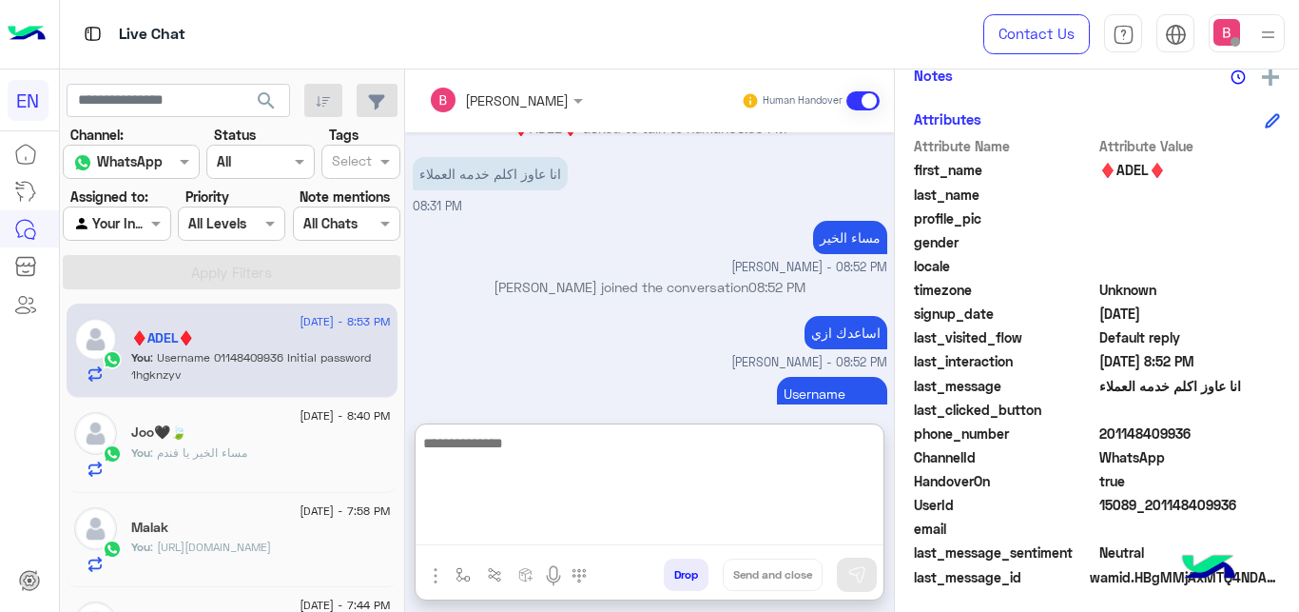
paste textarea "**********"
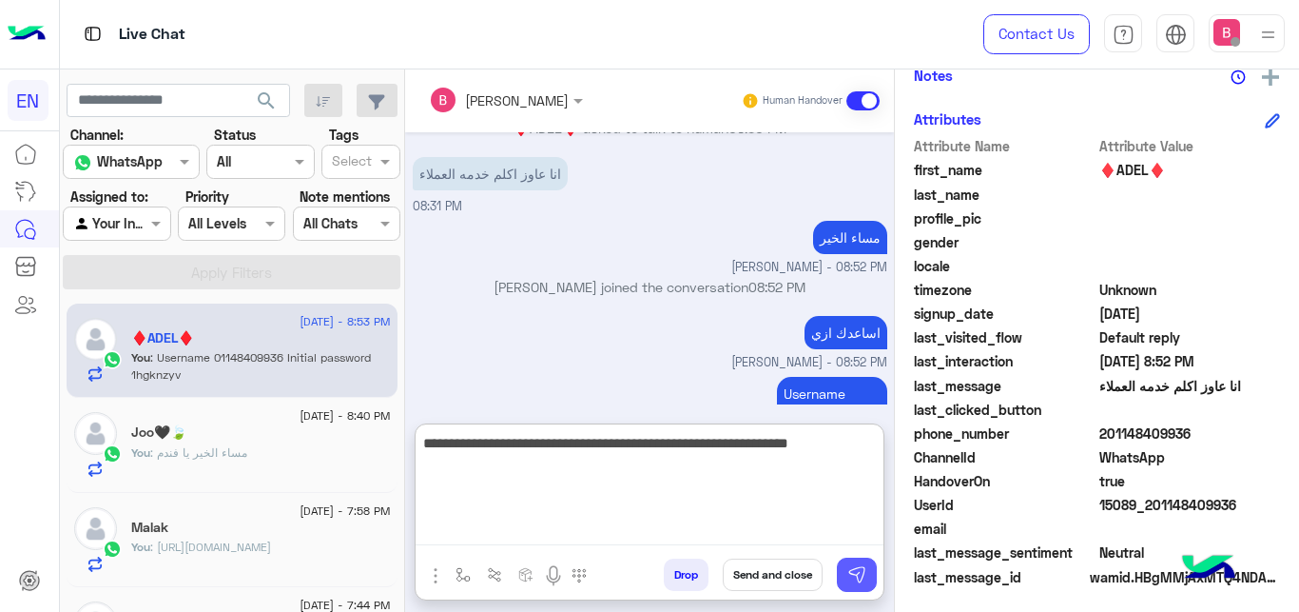
type textarea "**********"
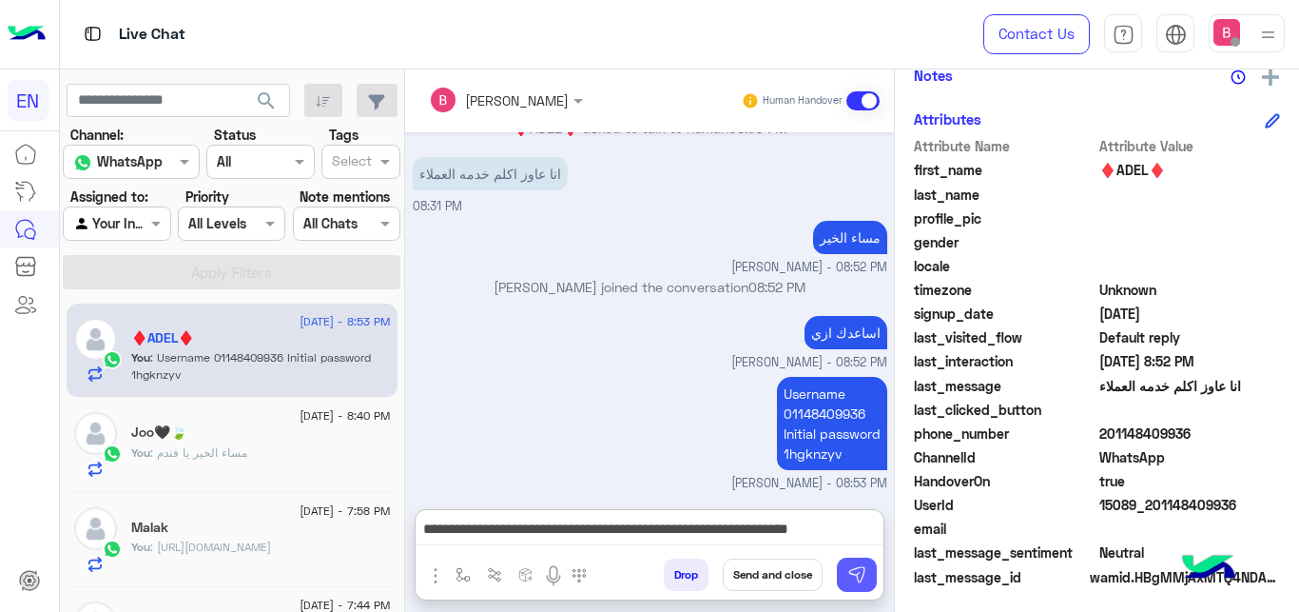
click at [863, 577] on img at bounding box center [857, 574] width 19 height 19
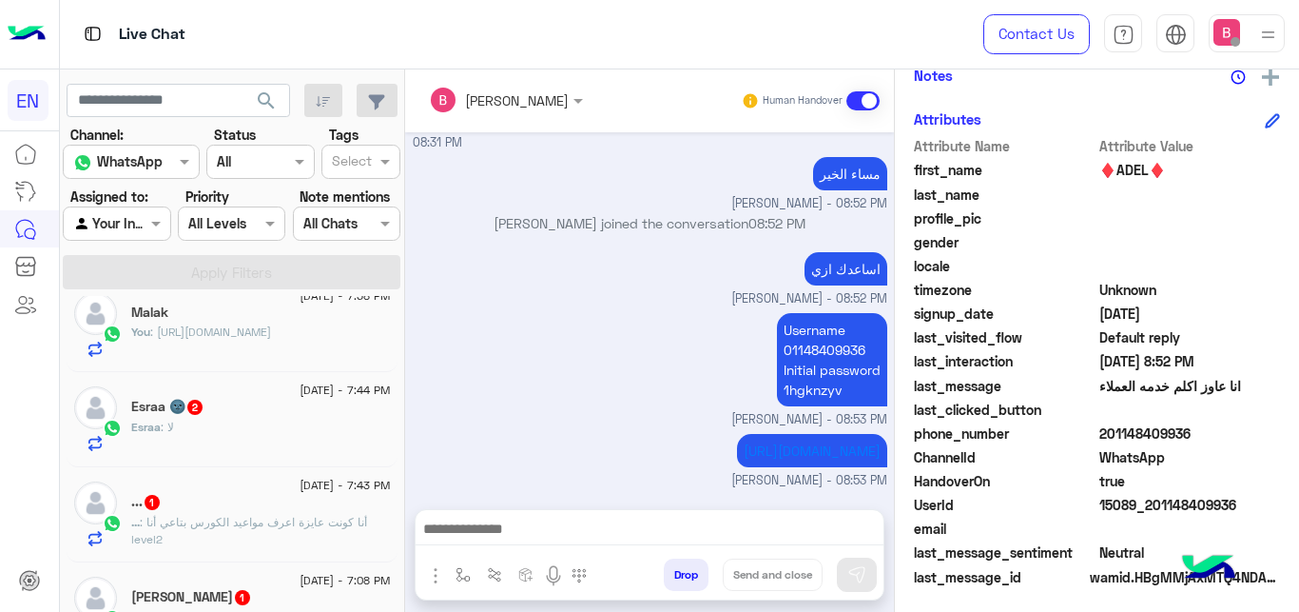
scroll to position [194, 0]
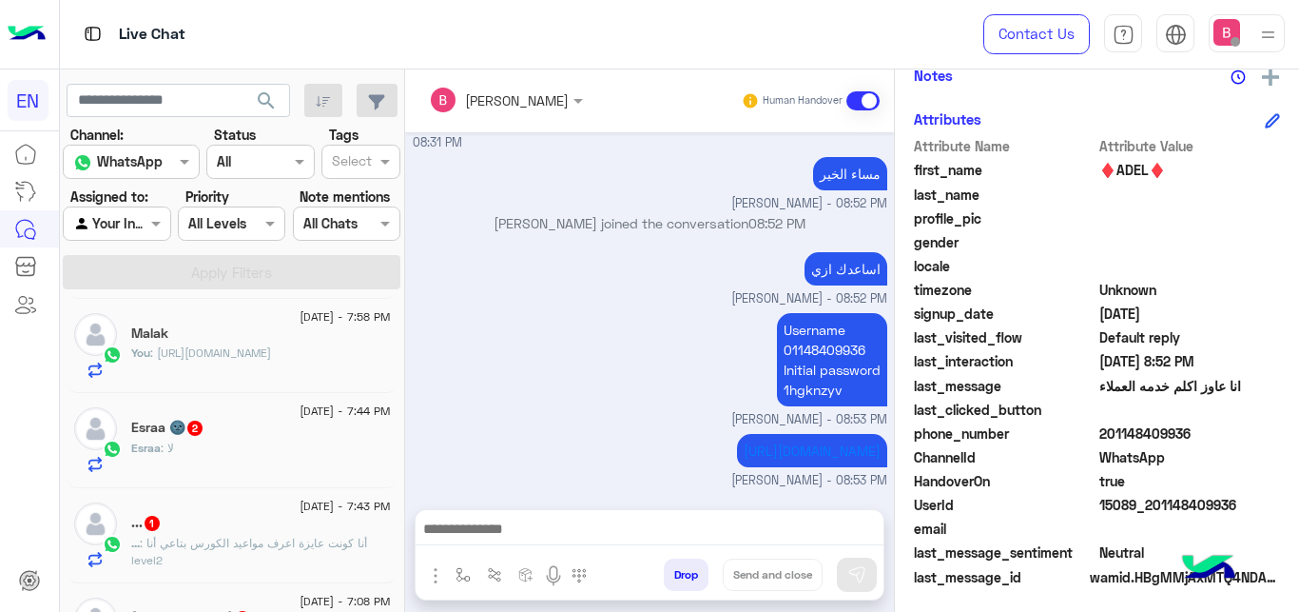
click at [263, 454] on div "[DEMOGRAPHIC_DATA] : لا" at bounding box center [261, 455] width 260 height 33
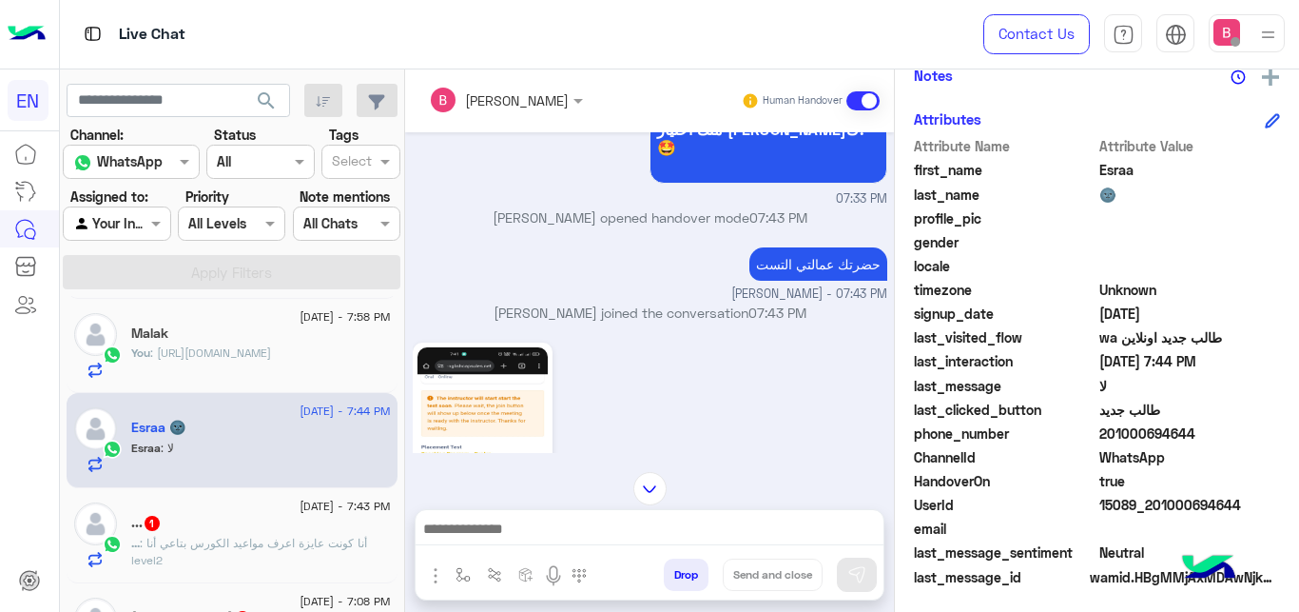
scroll to position [704, 0]
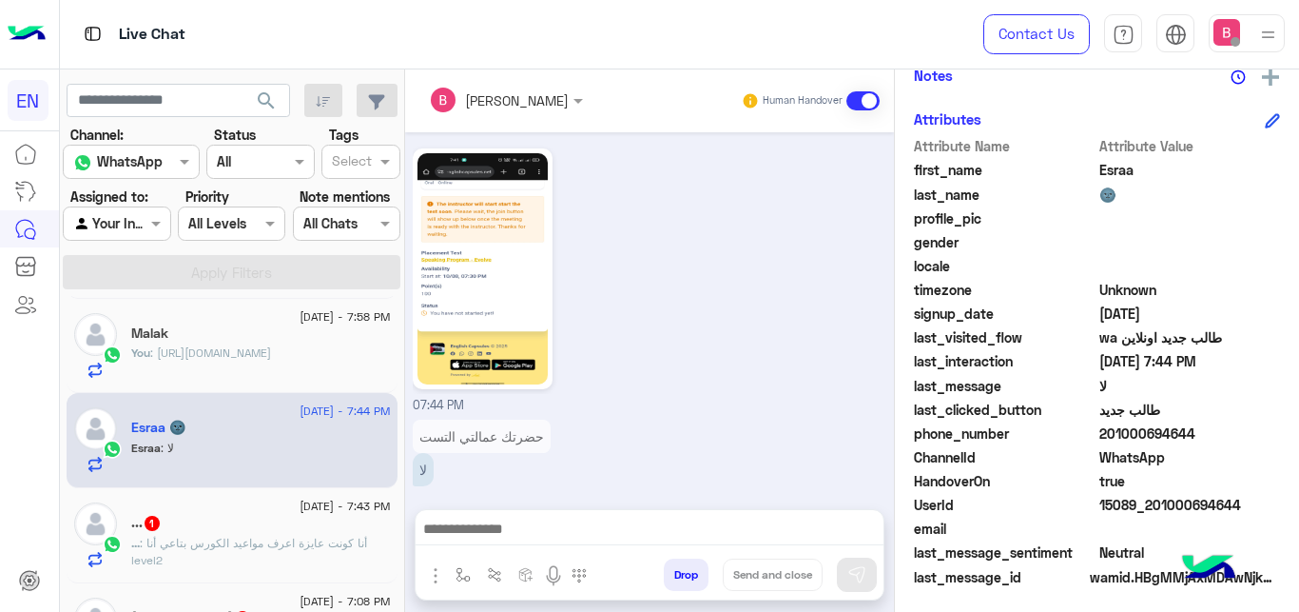
drag, startPoint x: 1101, startPoint y: 434, endPoint x: 1221, endPoint y: 432, distance: 119.9
click at [1230, 438] on span "201000694644" at bounding box center [1191, 433] width 182 height 20
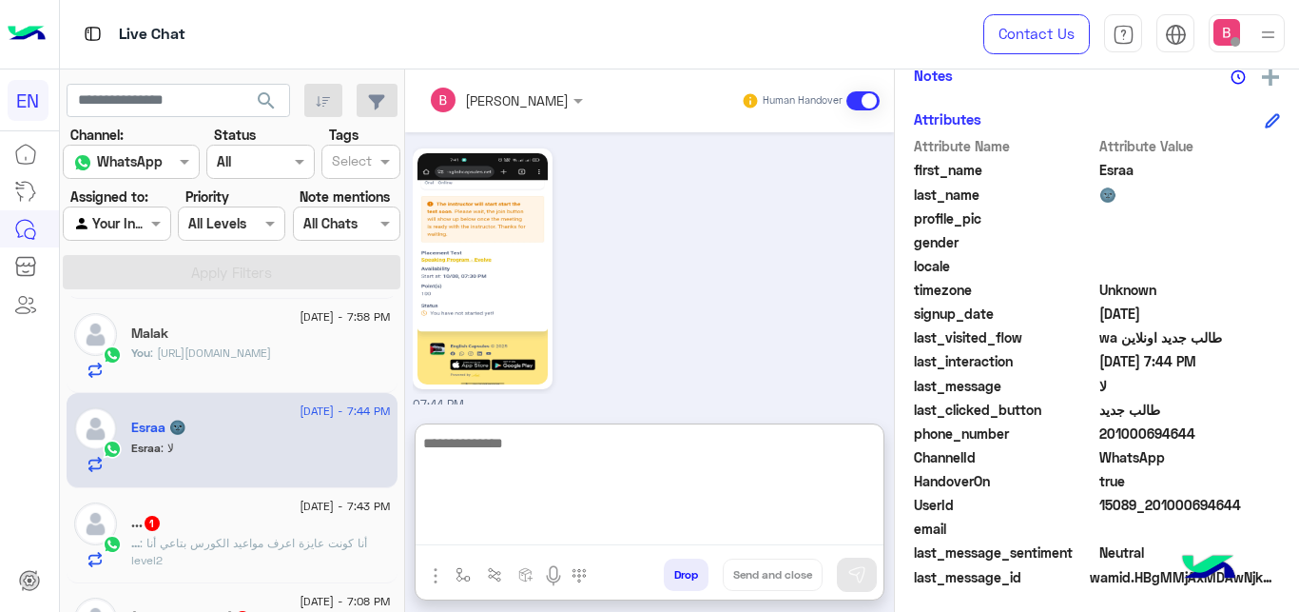
click at [493, 541] on textarea at bounding box center [650, 488] width 468 height 114
click at [509, 462] on textarea at bounding box center [650, 488] width 468 height 114
type textarea "**********"
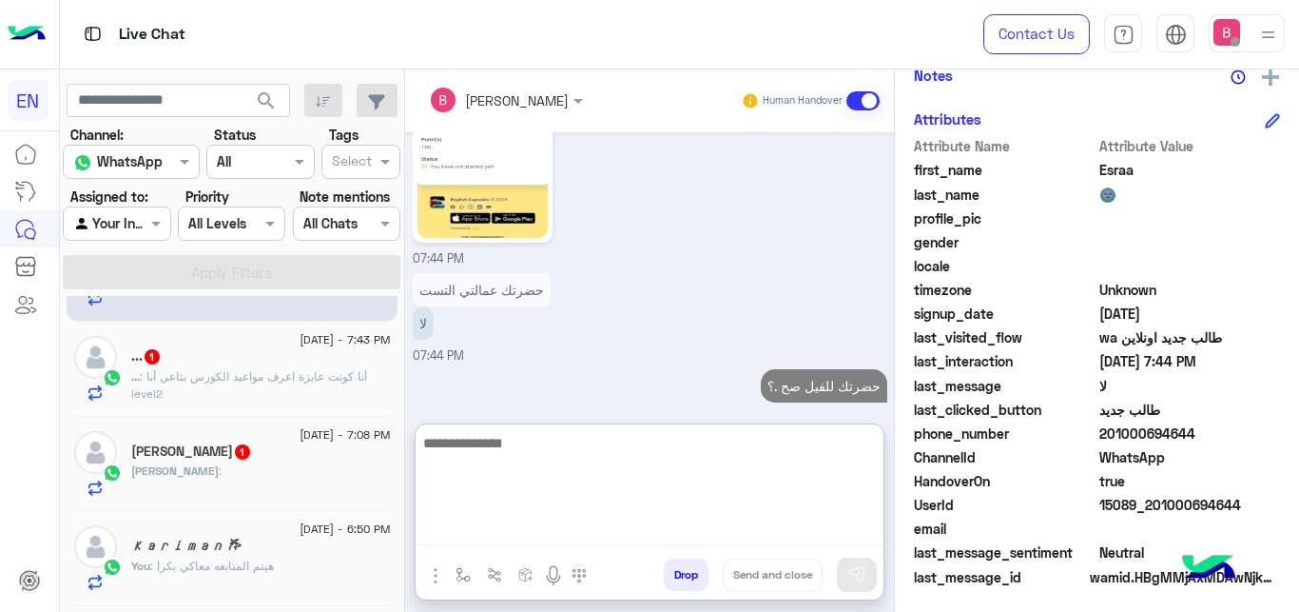
scroll to position [388, 0]
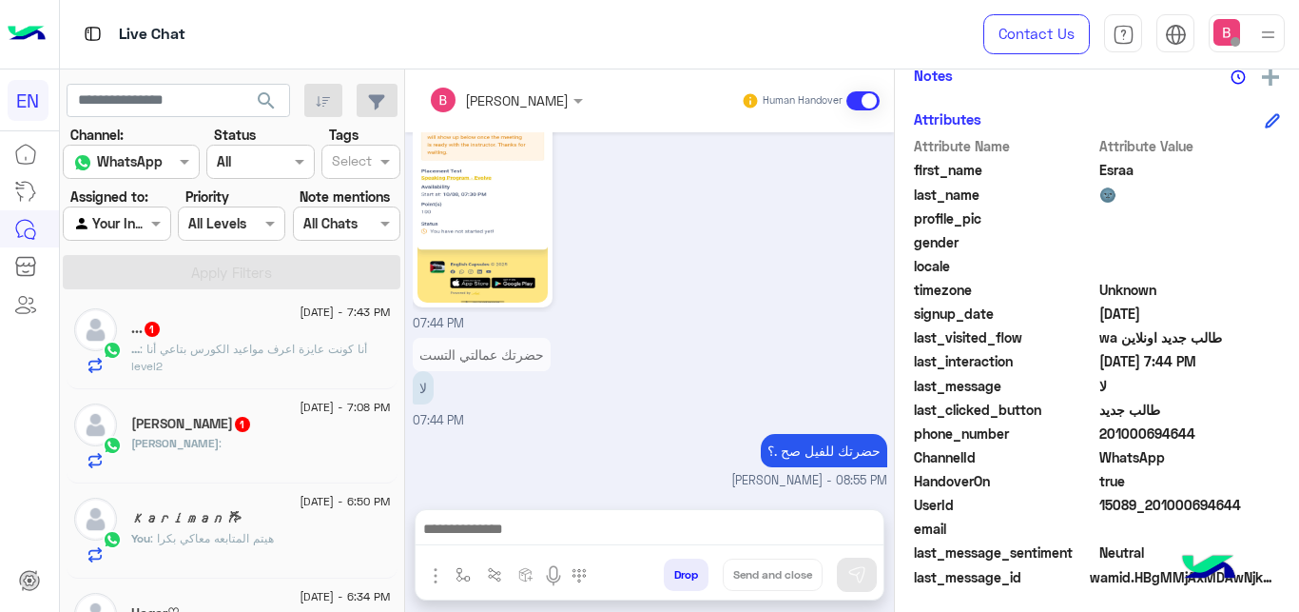
click at [246, 362] on p "... : أنا كونت عايزة اعرف مواعيد الكورس بتاعي أنا level2" at bounding box center [261, 358] width 260 height 34
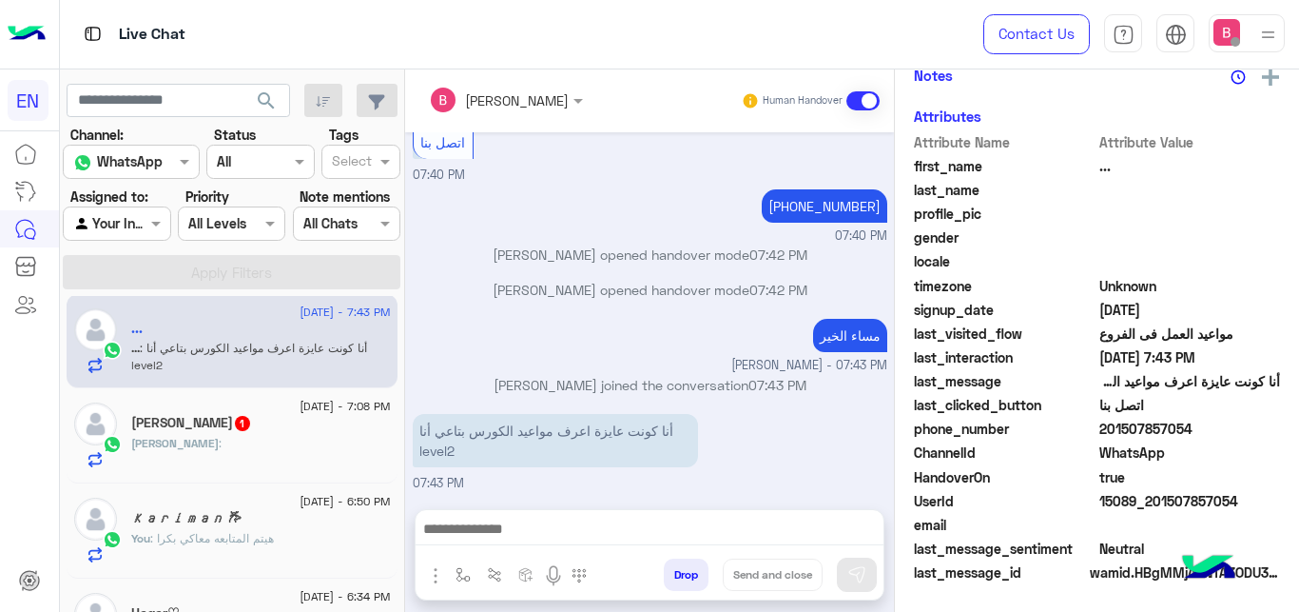
scroll to position [408, 0]
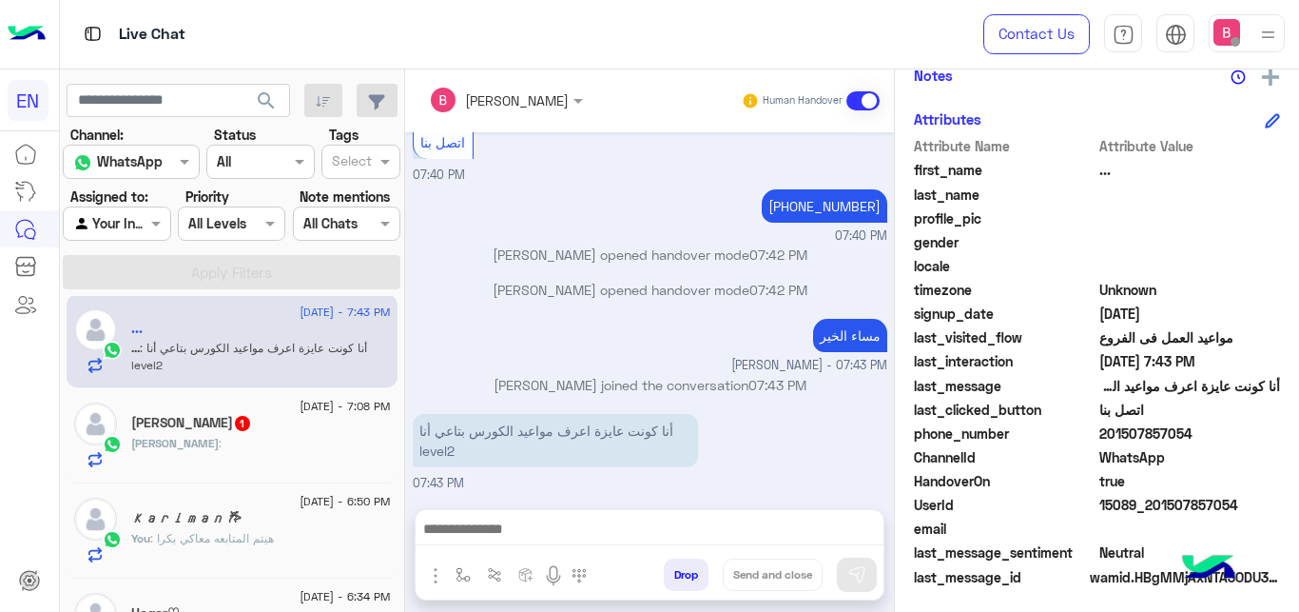
drag, startPoint x: 1103, startPoint y: 436, endPoint x: 1236, endPoint y: 438, distance: 132.2
click at [1236, 438] on span "201507857054" at bounding box center [1191, 433] width 182 height 20
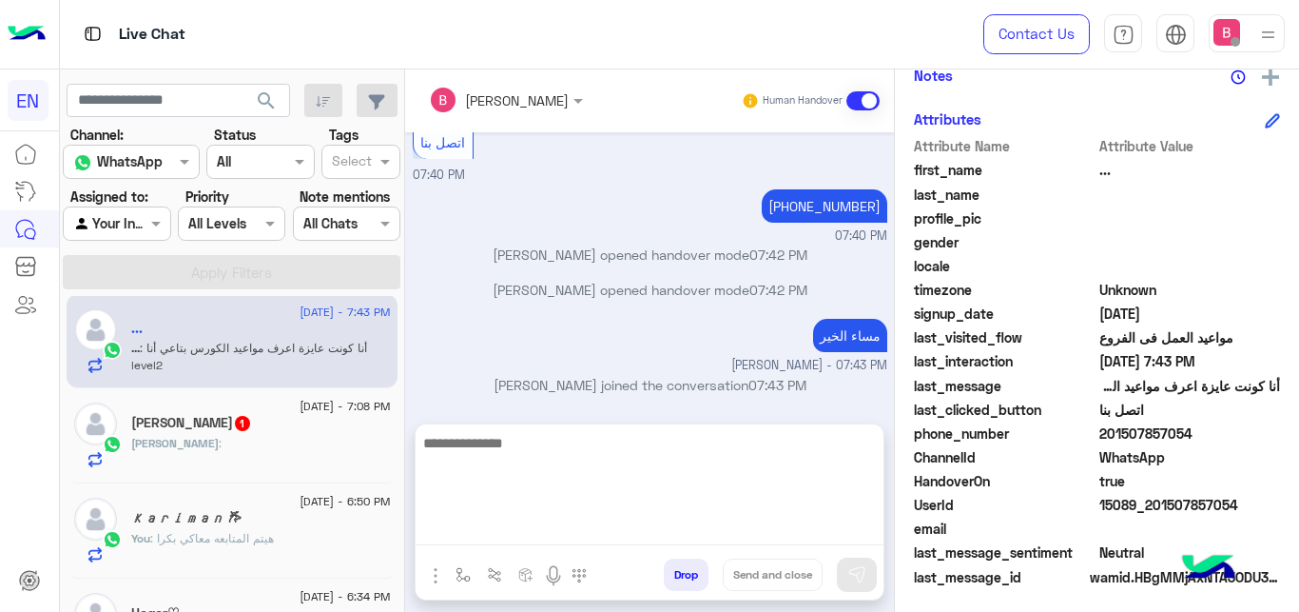
click at [487, 540] on textarea at bounding box center [650, 488] width 468 height 114
type textarea "*"
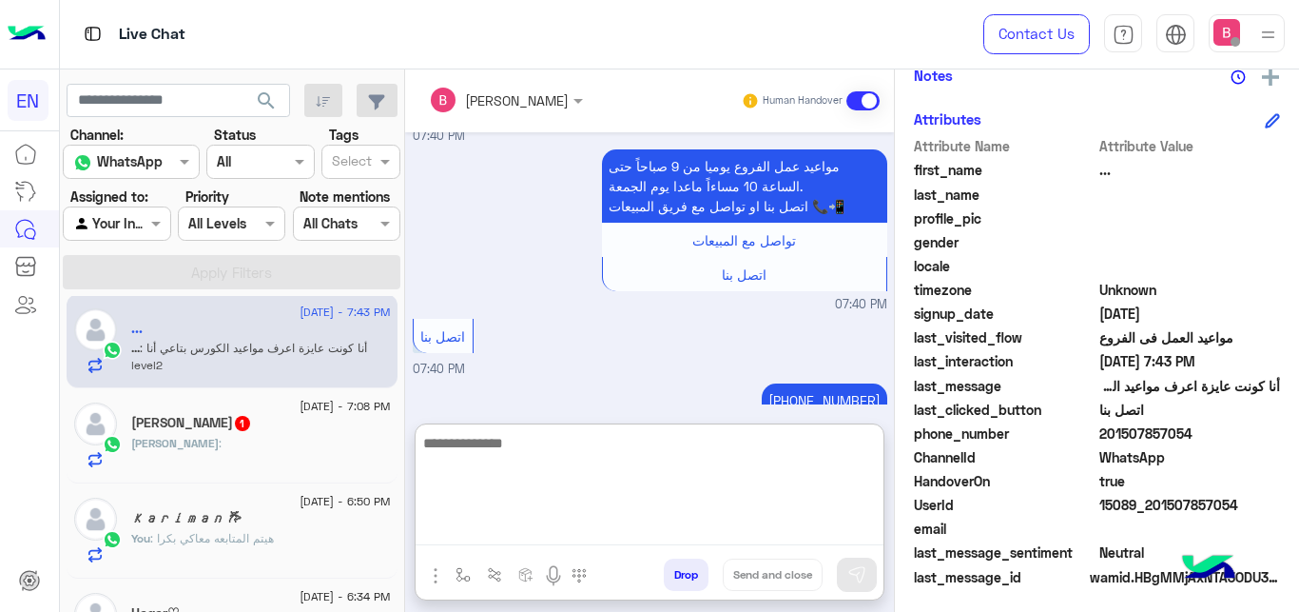
scroll to position [576, 0]
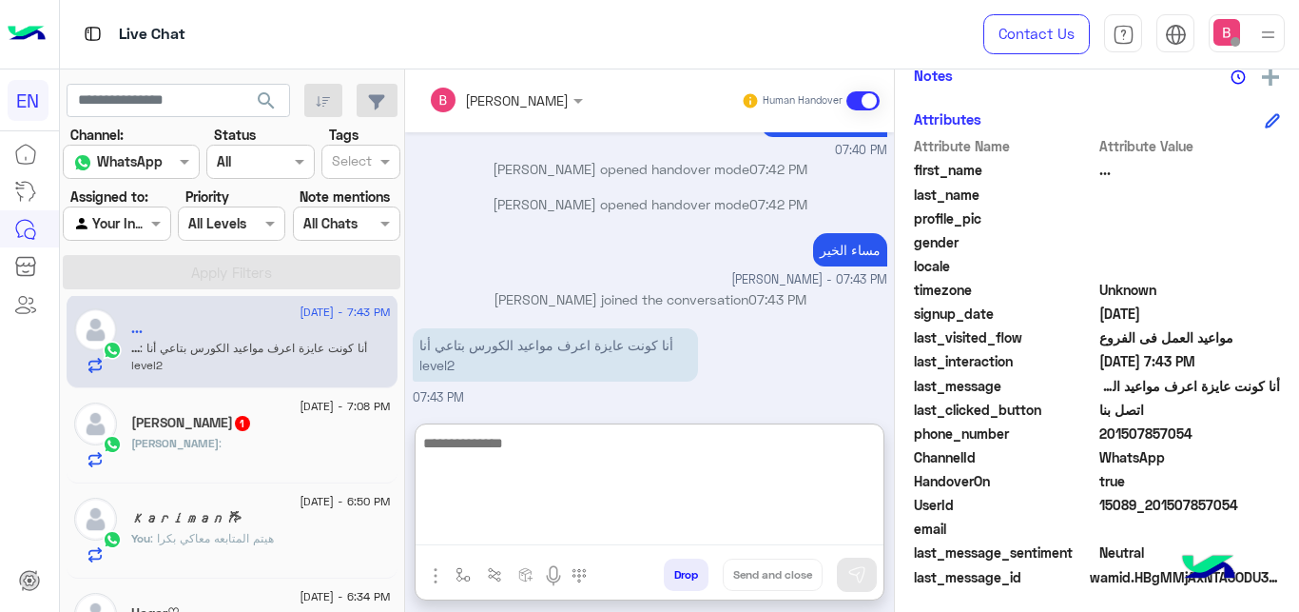
click at [562, 476] on textarea at bounding box center [650, 488] width 468 height 114
type textarea "**********"
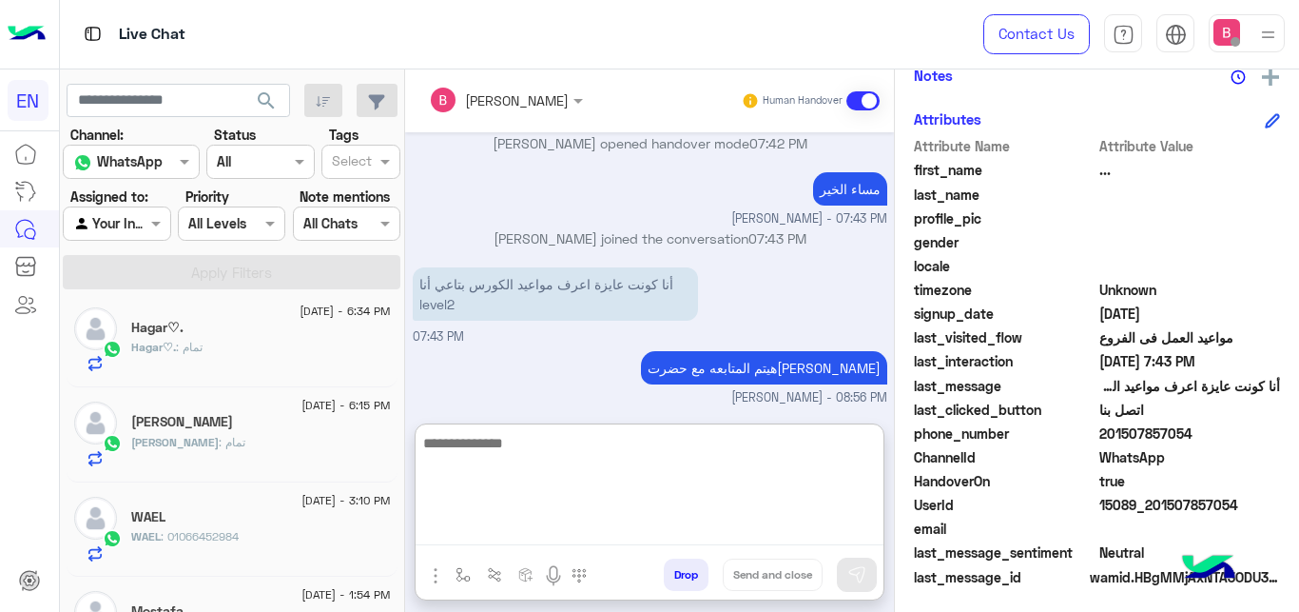
scroll to position [679, 0]
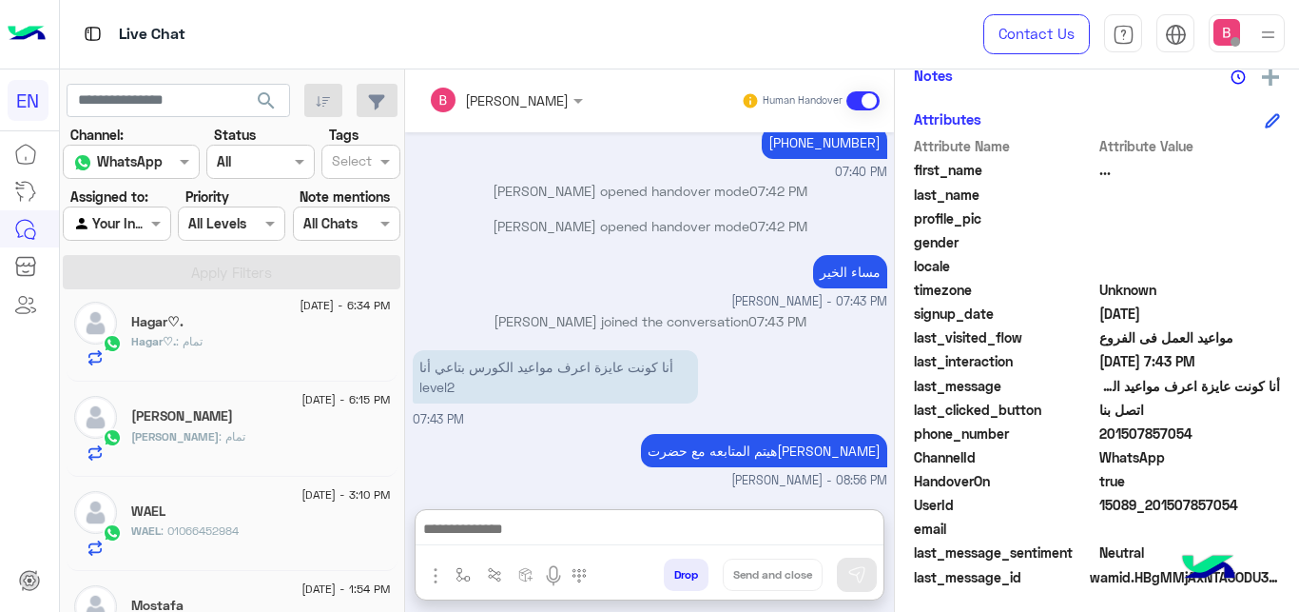
click at [108, 234] on input "text" at bounding box center [95, 224] width 44 height 20
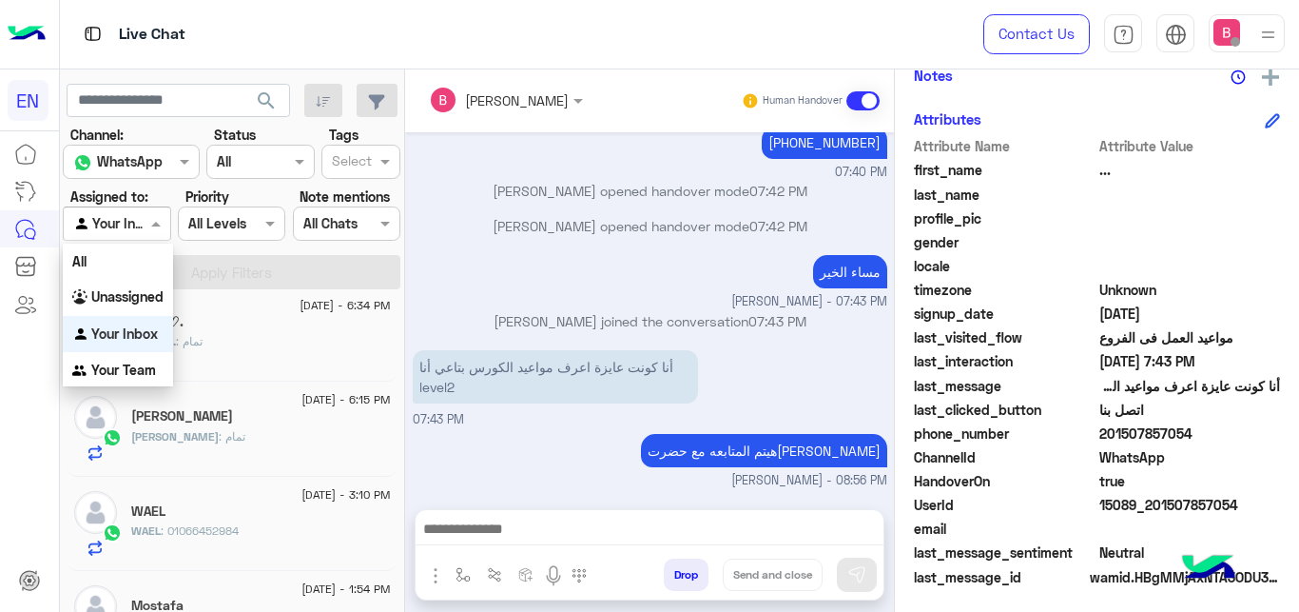
scroll to position [552, 0]
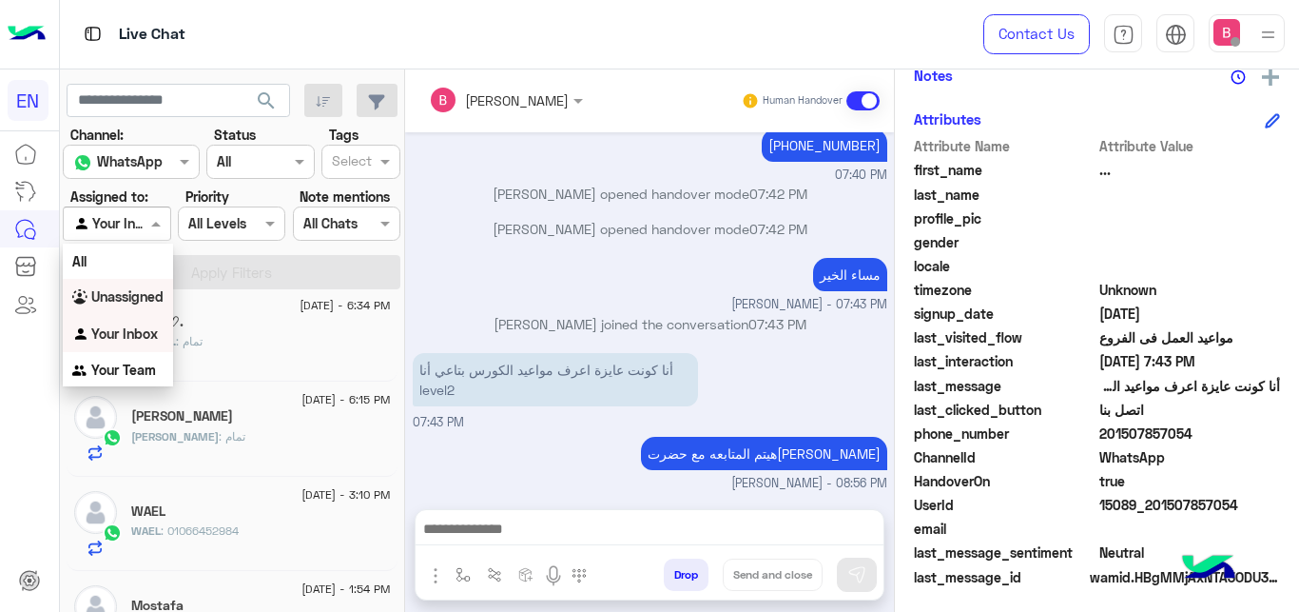
click at [112, 297] on b "Unassigned" at bounding box center [127, 296] width 72 height 16
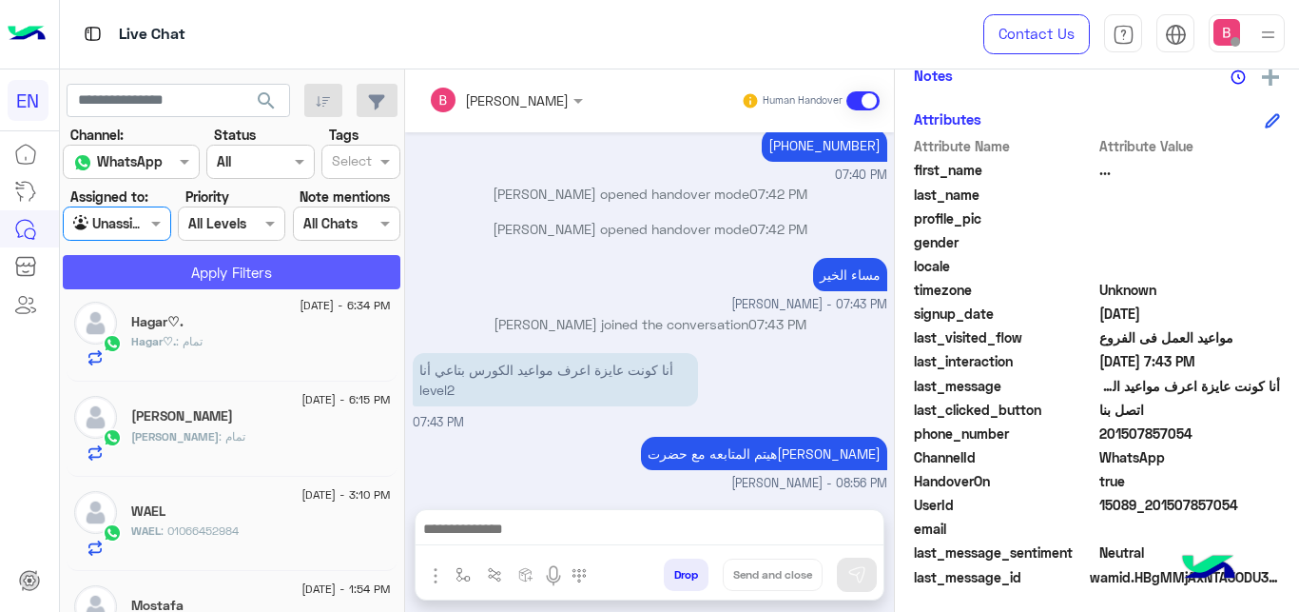
click at [178, 261] on button "Apply Filters" at bounding box center [232, 272] width 338 height 34
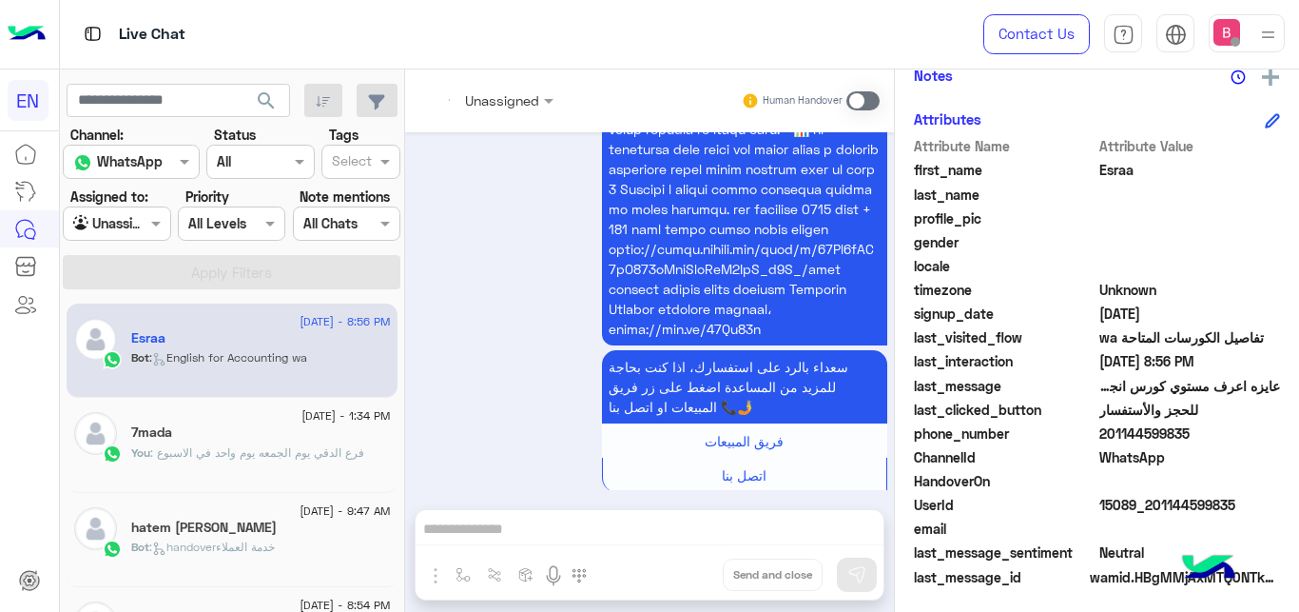
scroll to position [2612, 0]
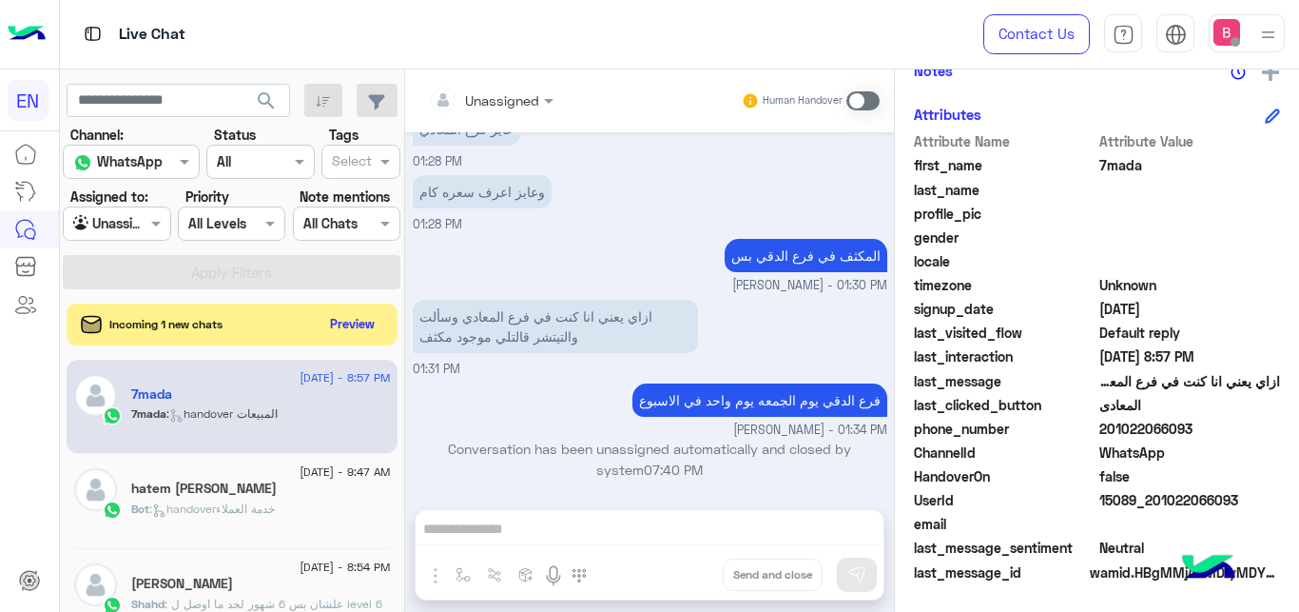
scroll to position [408, 0]
